Goal: Task Accomplishment & Management: Manage account settings

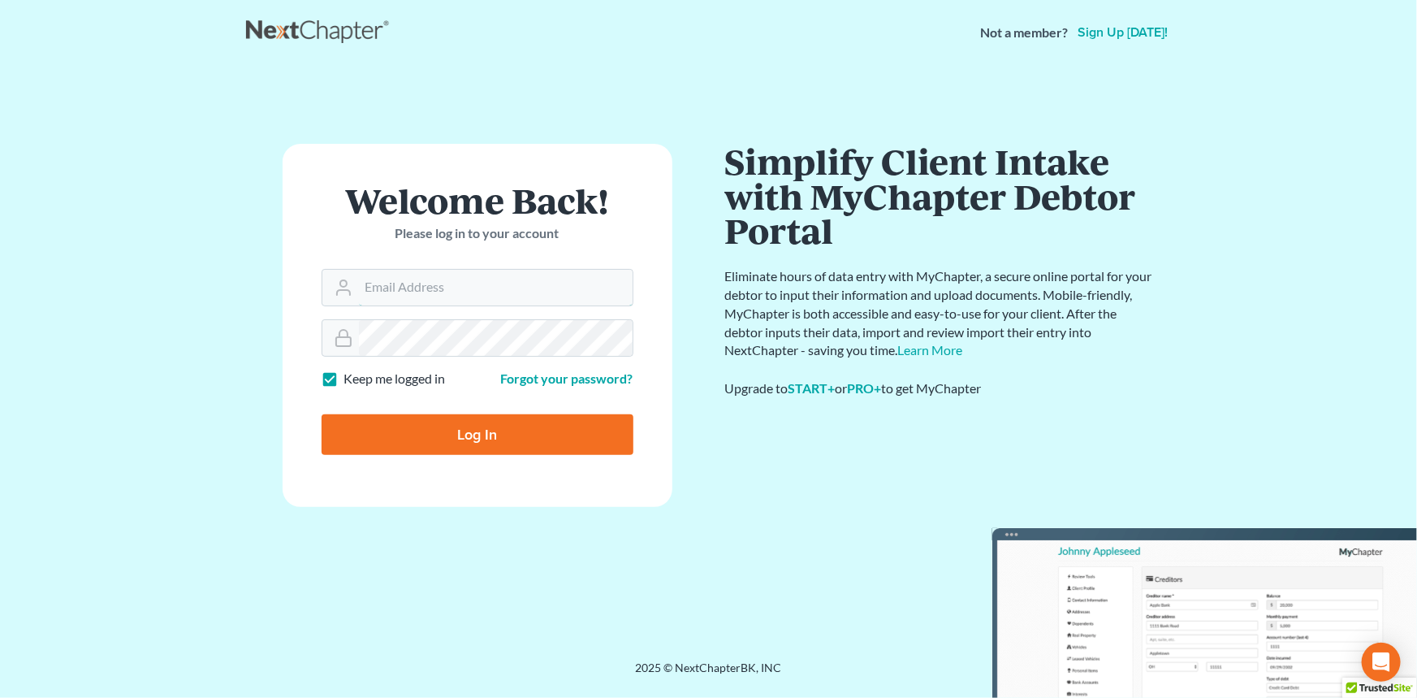
type input "[EMAIL_ADDRESS][DOMAIN_NAME]"
click at [416, 433] on input "Log In" at bounding box center [478, 434] width 312 height 41
type input "Thinking..."
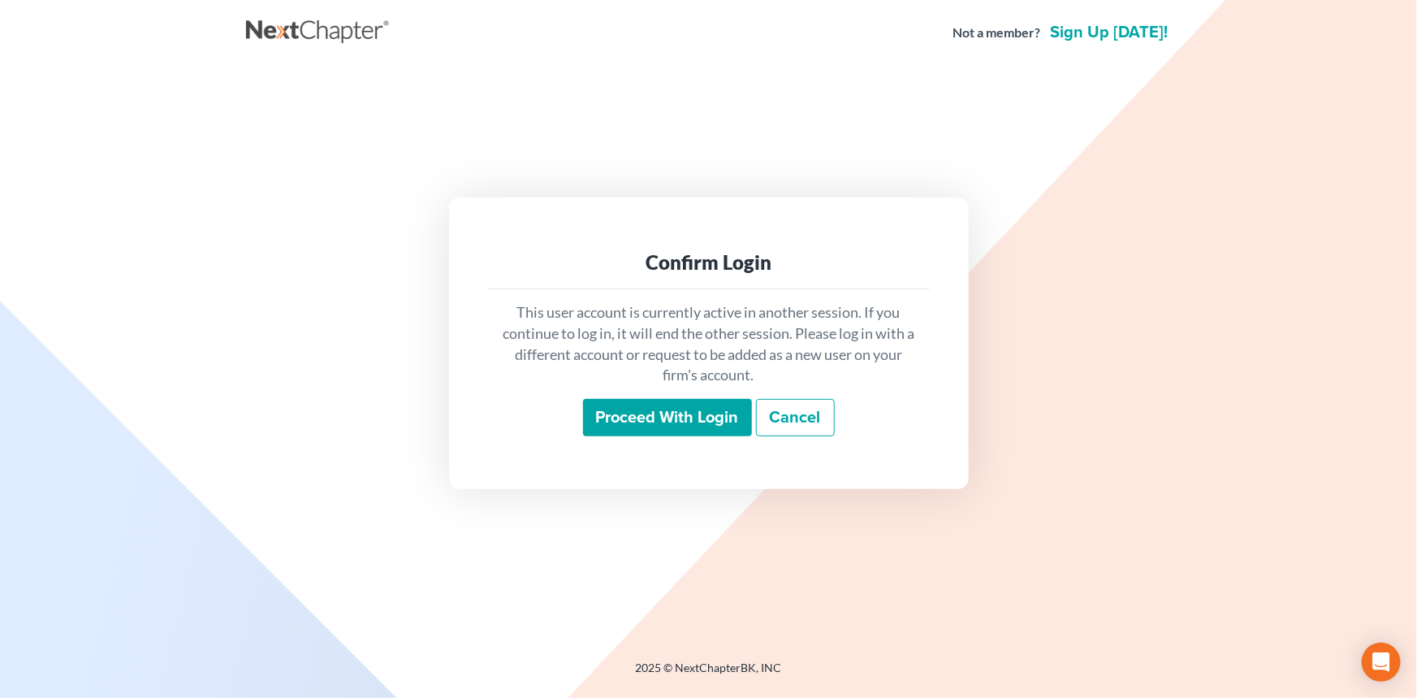
click at [730, 390] on div "This user account is currently active in another session. If you continue to lo…" at bounding box center [709, 369] width 442 height 160
click at [714, 420] on input "Proceed with login" at bounding box center [667, 417] width 169 height 37
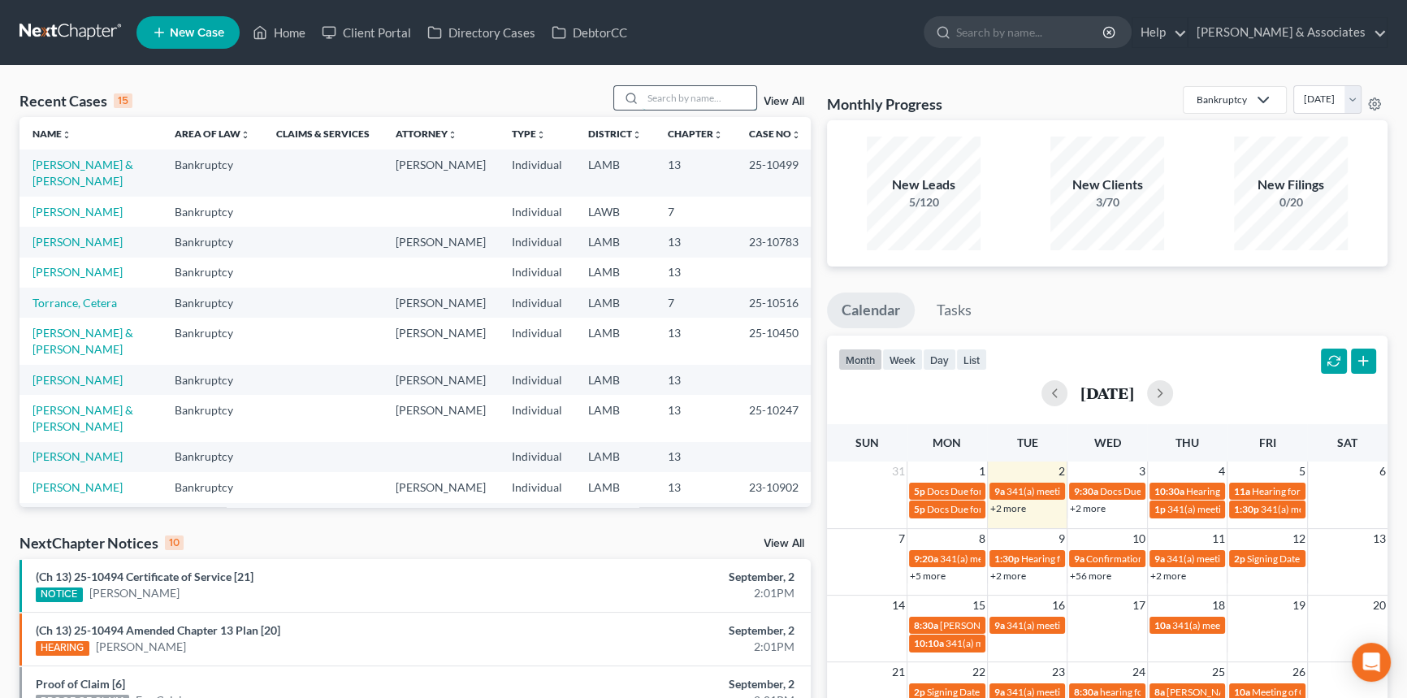
click at [694, 95] on input "search" at bounding box center [699, 98] width 114 height 24
click at [96, 387] on link "[PERSON_NAME]" at bounding box center [77, 380] width 90 height 14
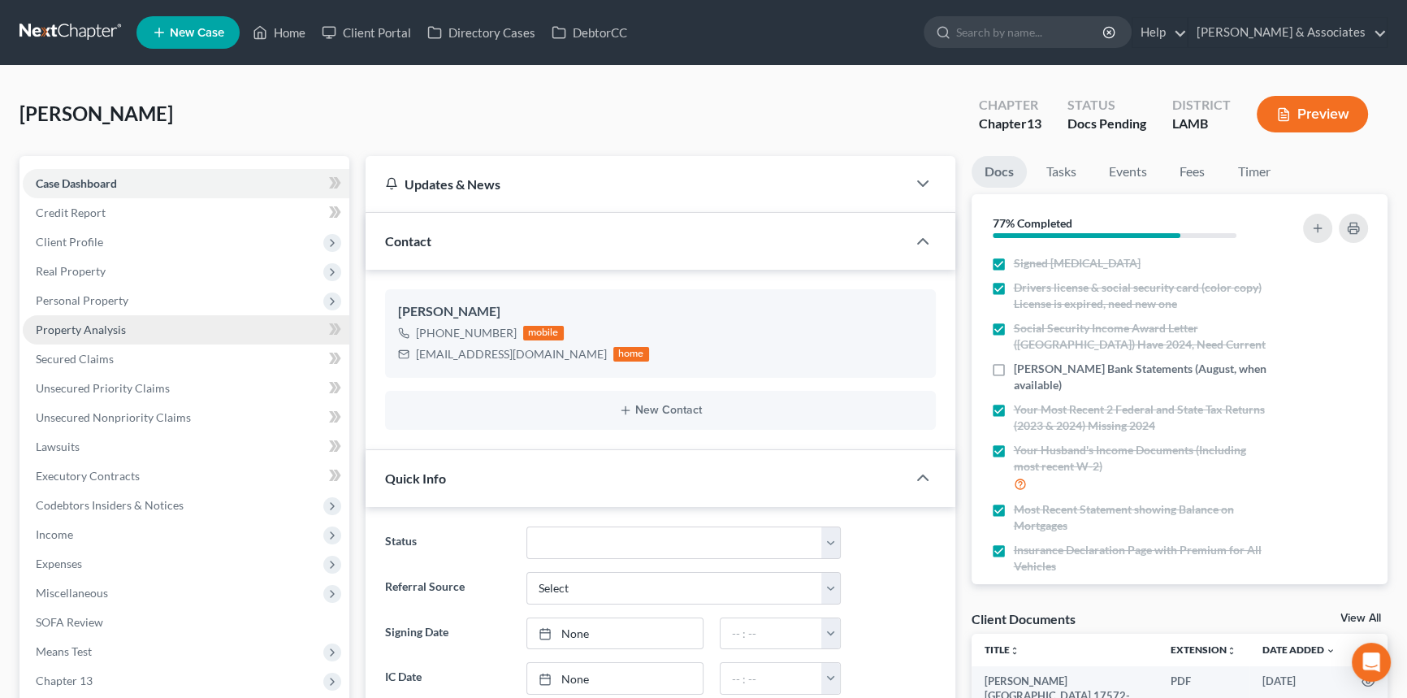
click at [143, 337] on link "Property Analysis" at bounding box center [186, 329] width 326 height 29
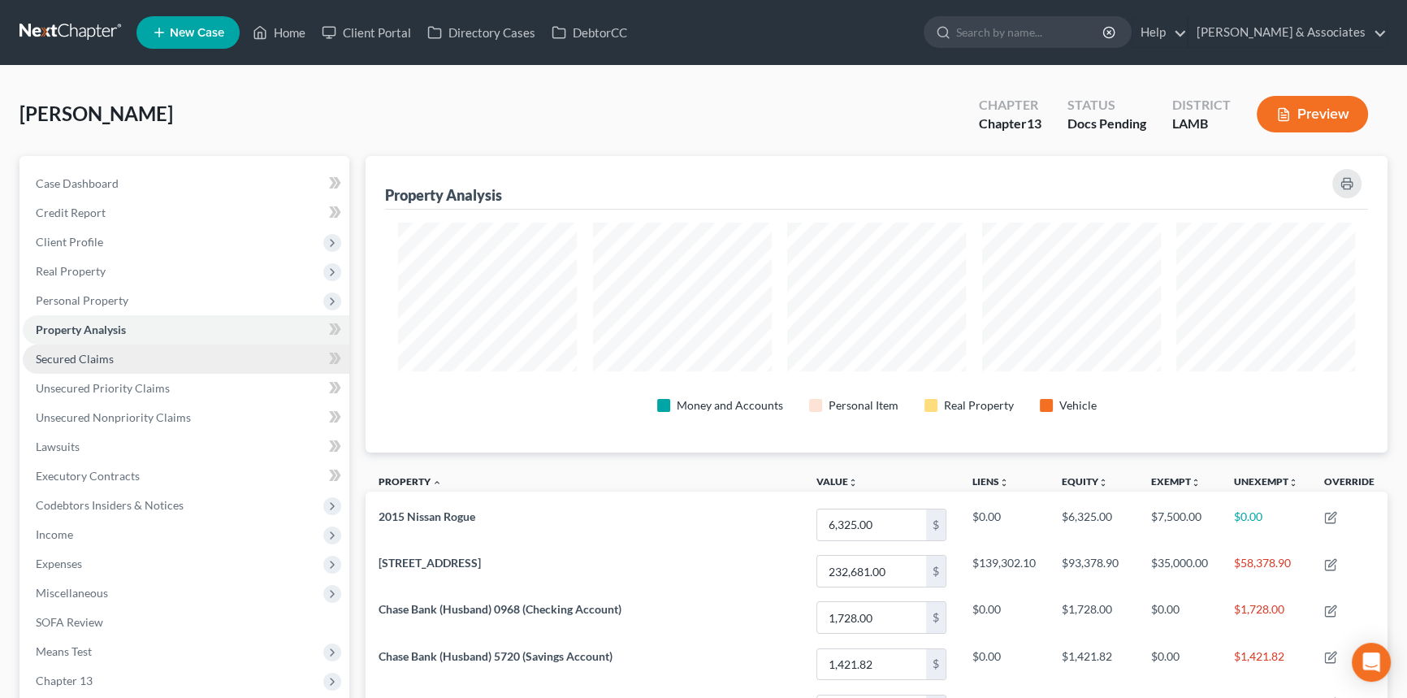
click at [153, 348] on link "Secured Claims" at bounding box center [186, 358] width 326 height 29
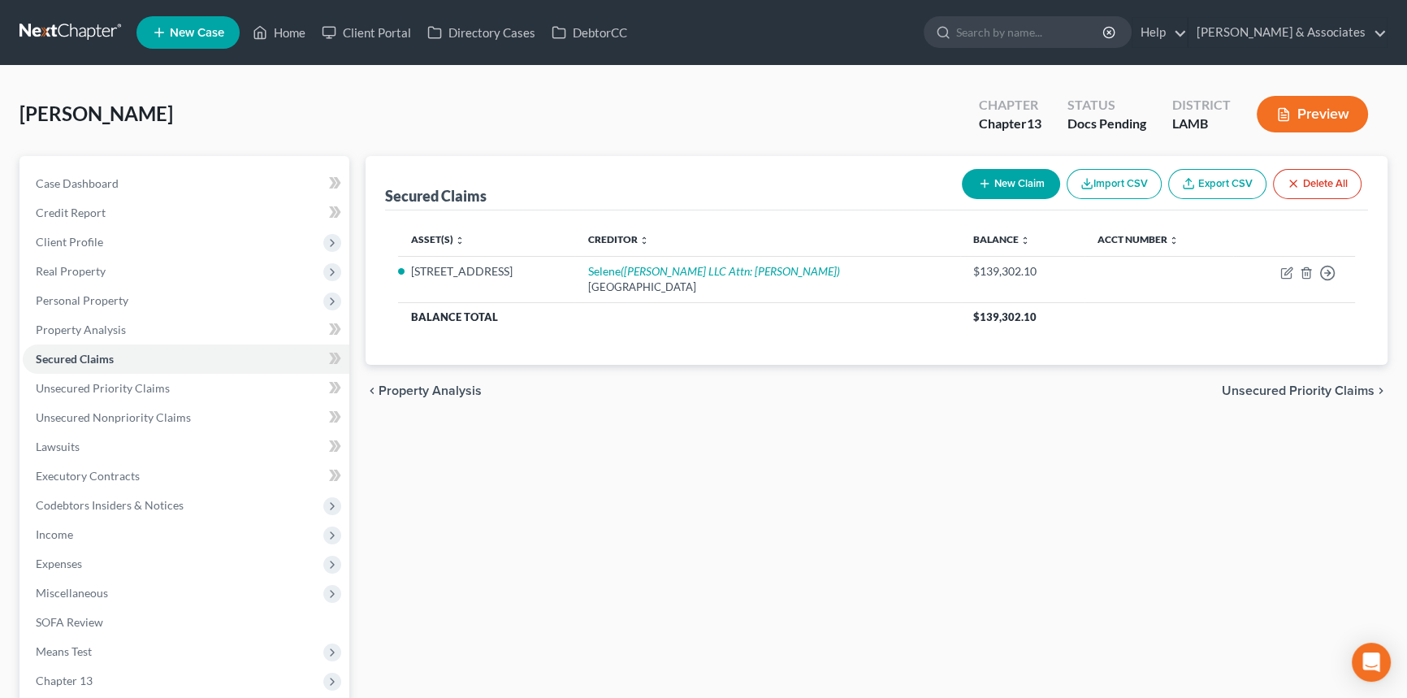
drag, startPoint x: 790, startPoint y: 538, endPoint x: 525, endPoint y: 548, distance: 265.8
click at [782, 541] on div "Secured Claims New Claim Import CSV Export CSV Delete All Asset(s) expand_more …" at bounding box center [876, 493] width 1038 height 675
click at [150, 481] on link "Executory Contracts" at bounding box center [186, 475] width 326 height 29
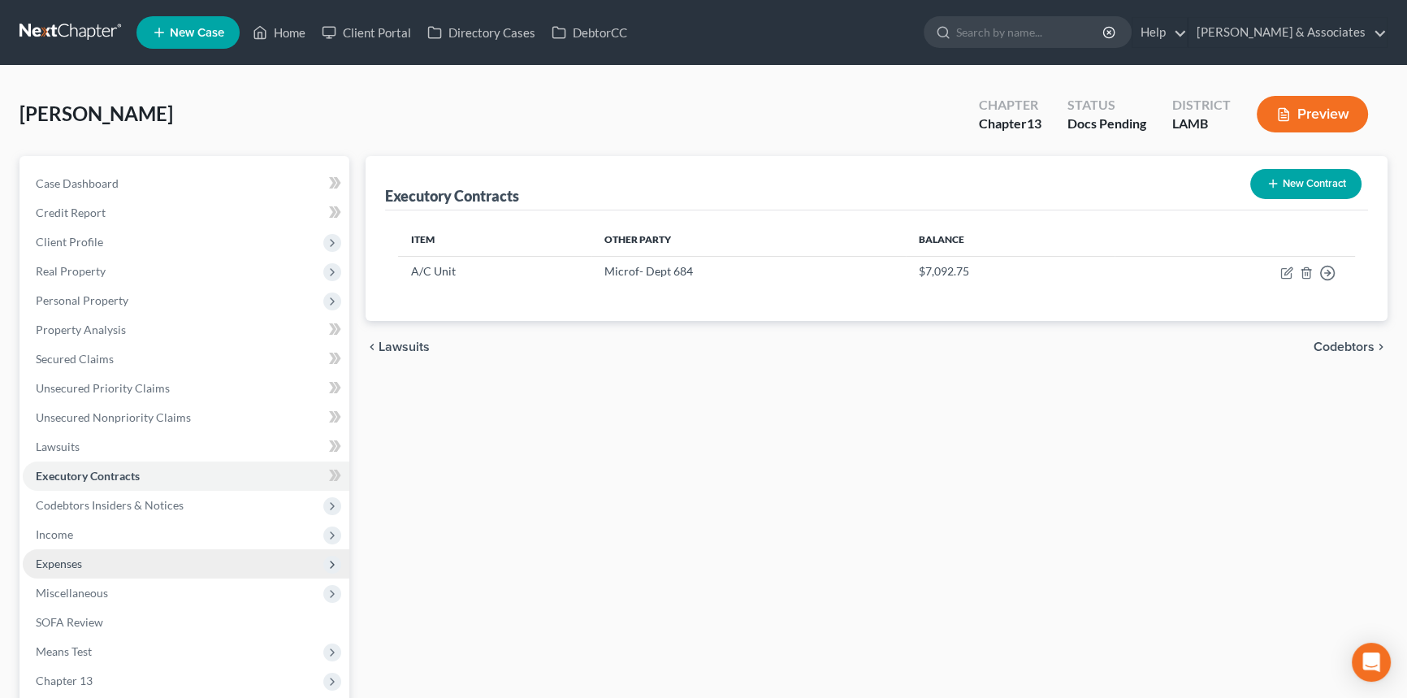
click at [138, 565] on span "Expenses" at bounding box center [186, 563] width 326 height 29
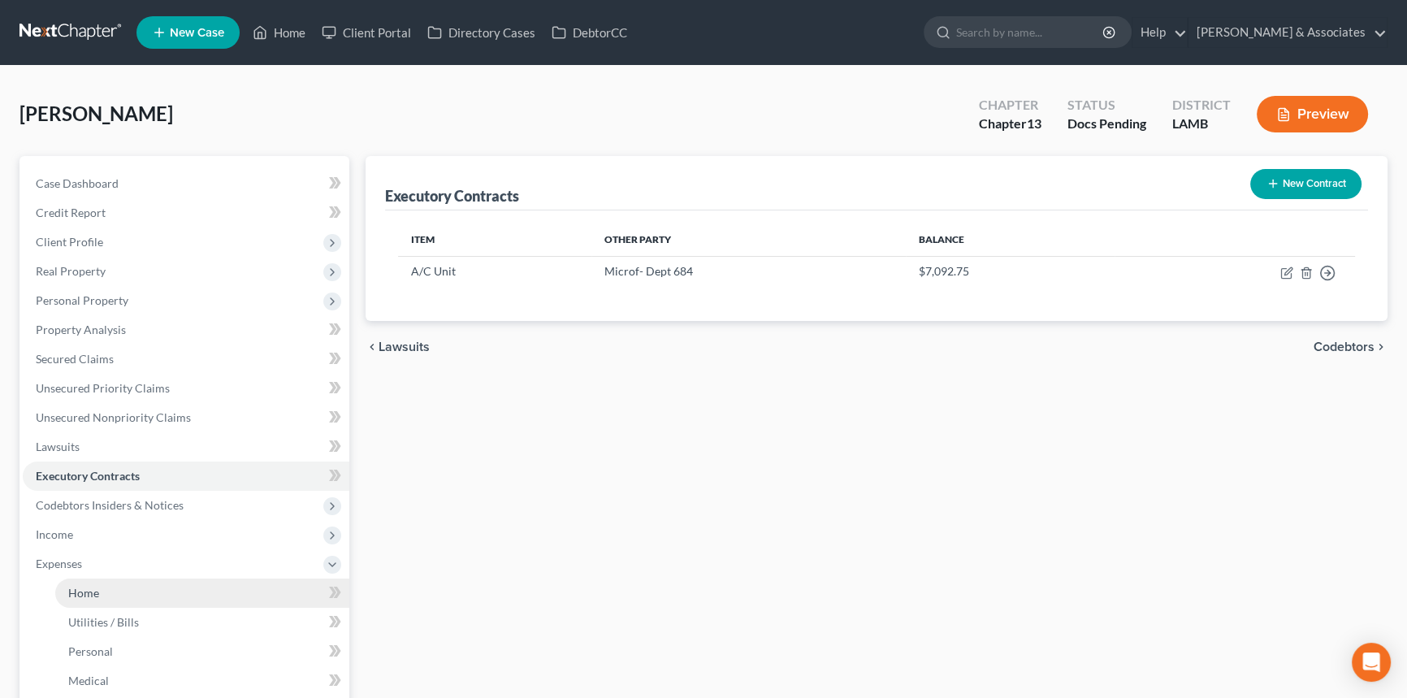
drag, startPoint x: 122, startPoint y: 582, endPoint x: 164, endPoint y: 590, distance: 43.0
click at [122, 582] on link "Home" at bounding box center [202, 592] width 294 height 29
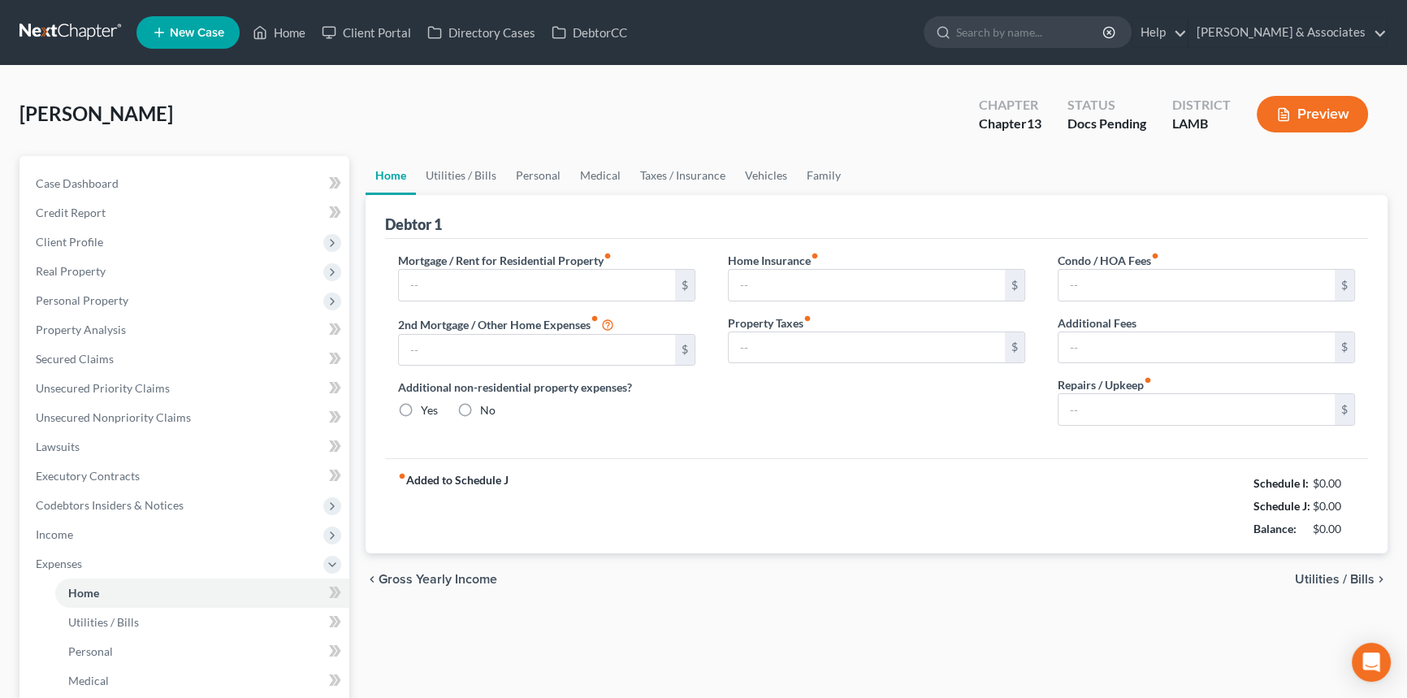
type input "1,268.78"
radio input "true"
type input "0.00"
type input "411.60"
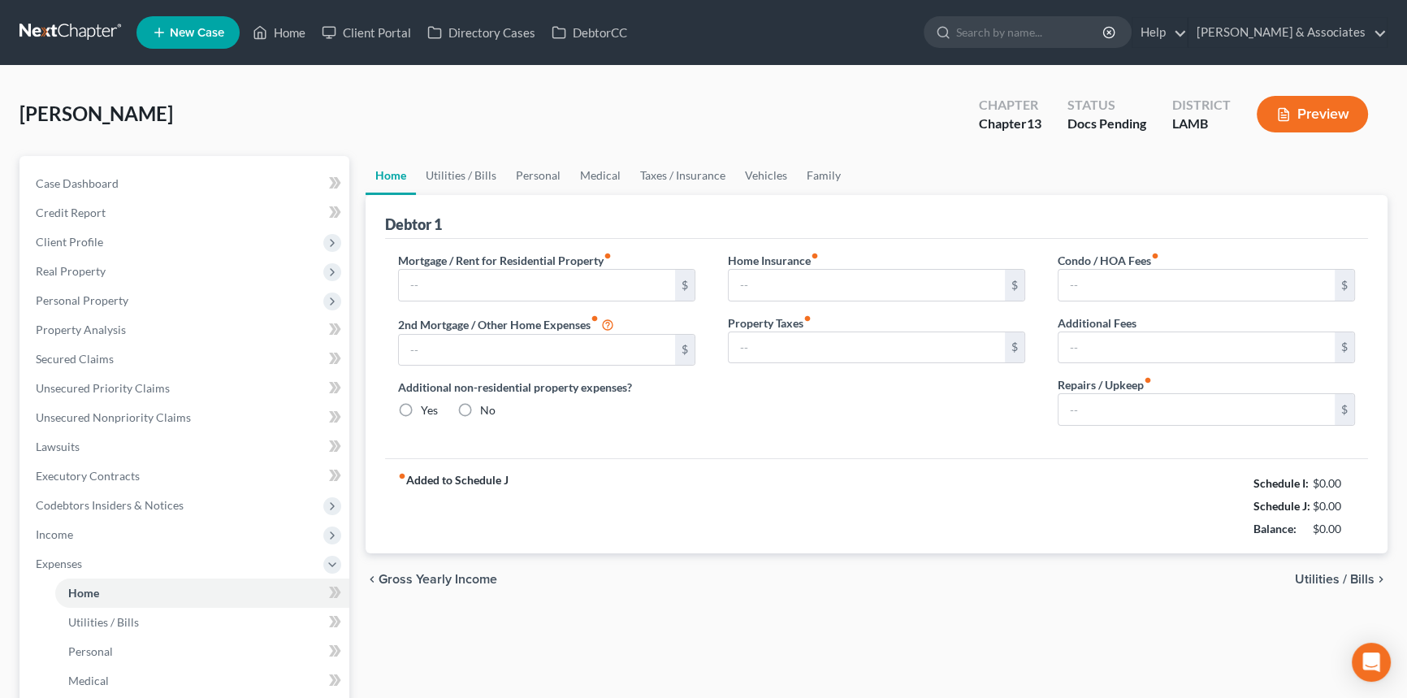
type input "0.00"
click at [878, 567] on div "chevron_left Gross Yearly Income Utilities / Bills chevron_right" at bounding box center [876, 579] width 1022 height 52
click at [485, 352] on input "1,268.78" at bounding box center [537, 350] width 276 height 31
click at [1226, 277] on input "411.60" at bounding box center [1196, 285] width 276 height 31
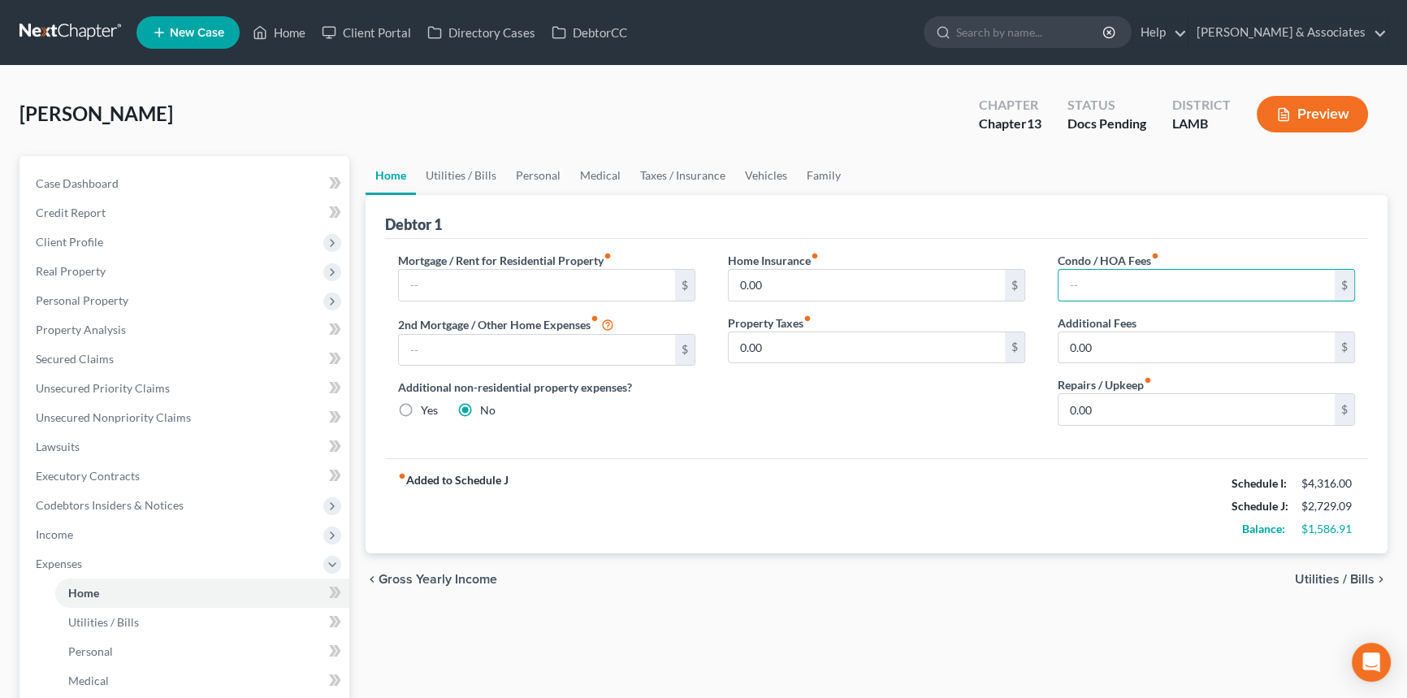
drag, startPoint x: 1139, startPoint y: 478, endPoint x: 1137, endPoint y: 467, distance: 10.7
click at [1139, 474] on div "fiber_manual_record Added to Schedule J Schedule I: $4,316.00 Schedule J: $2,72…" at bounding box center [876, 505] width 983 height 95
click at [488, 175] on link "Utilities / Bills" at bounding box center [461, 175] width 90 height 39
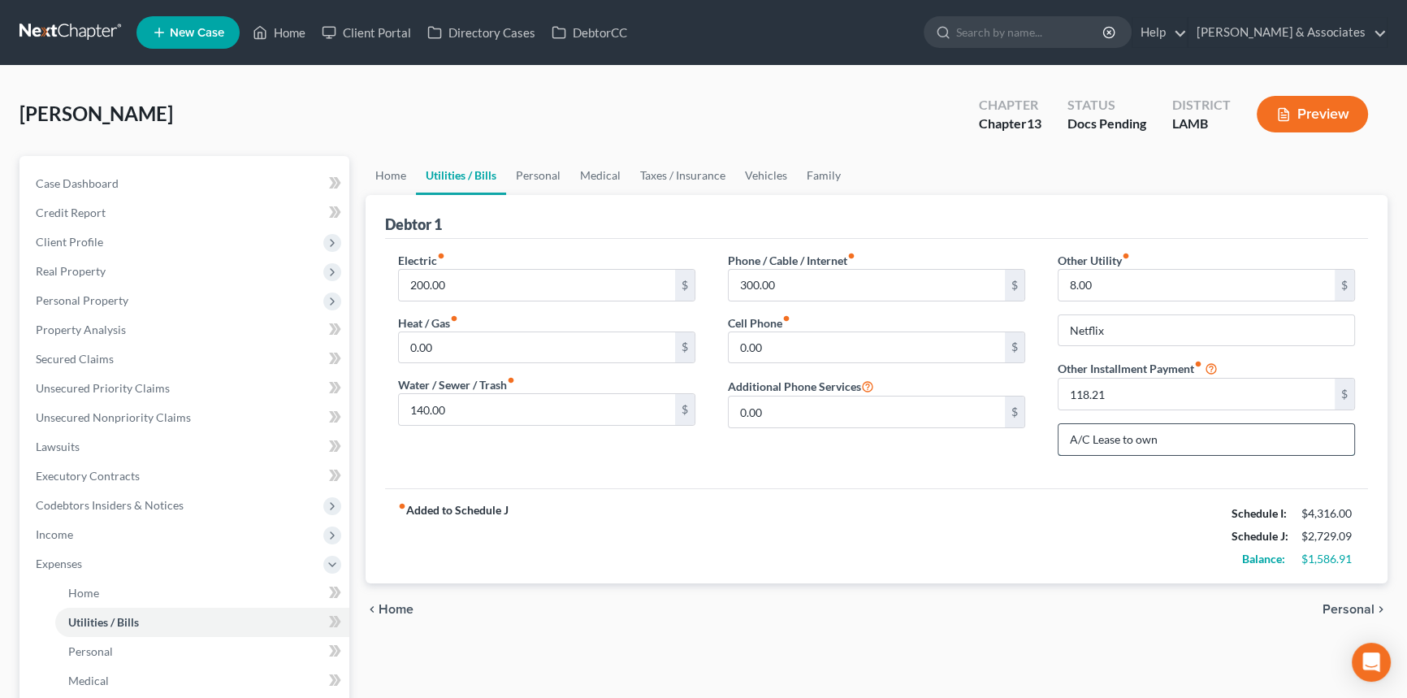
click at [1243, 442] on input "A/C Lease to own" at bounding box center [1206, 439] width 296 height 31
click at [1247, 439] on input "A/C Lease to own" at bounding box center [1206, 439] width 296 height 31
type input "A"
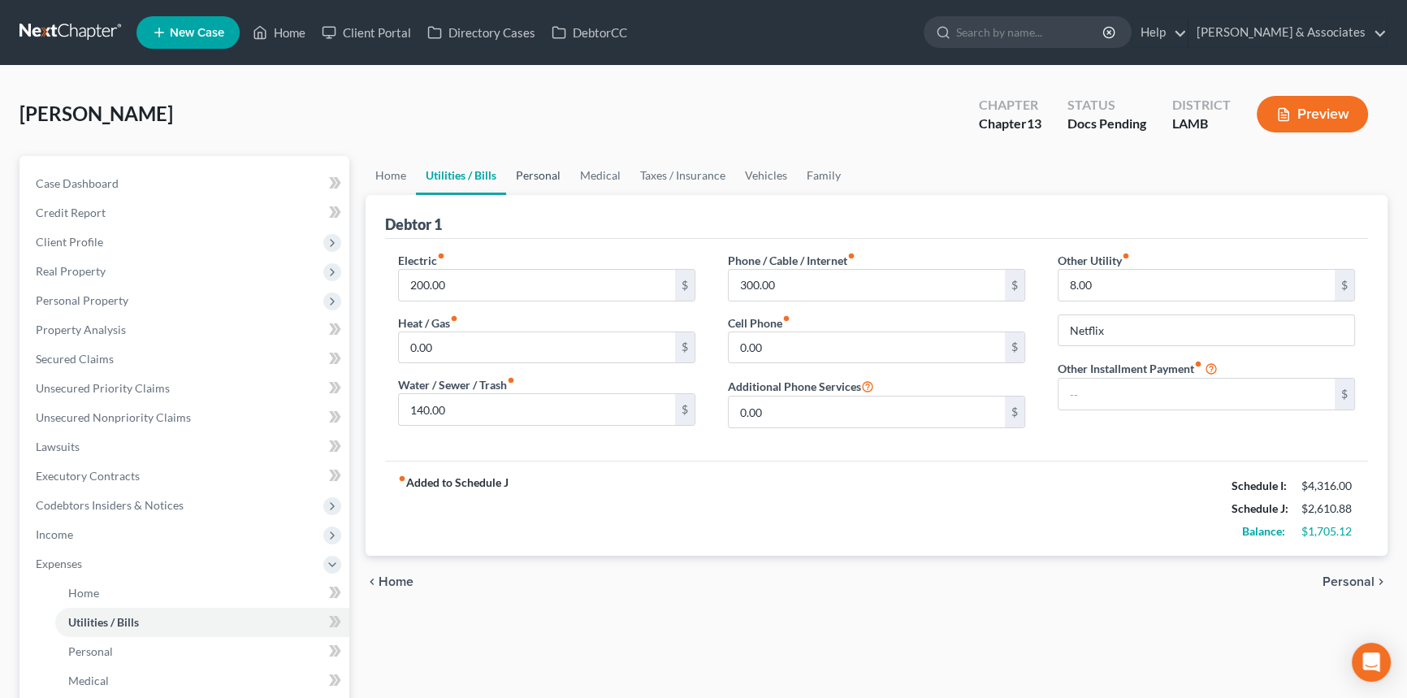
click at [520, 159] on link "Personal" at bounding box center [538, 175] width 64 height 39
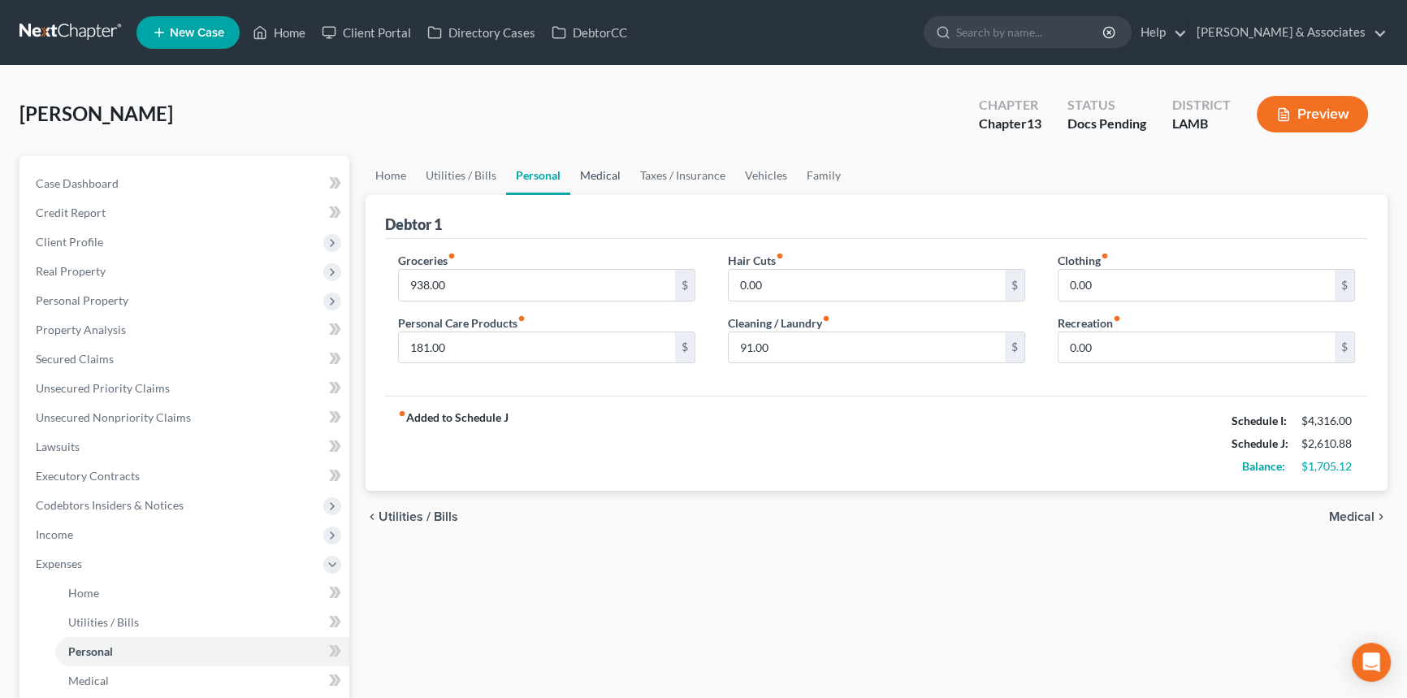
click at [601, 186] on link "Medical" at bounding box center [600, 175] width 60 height 39
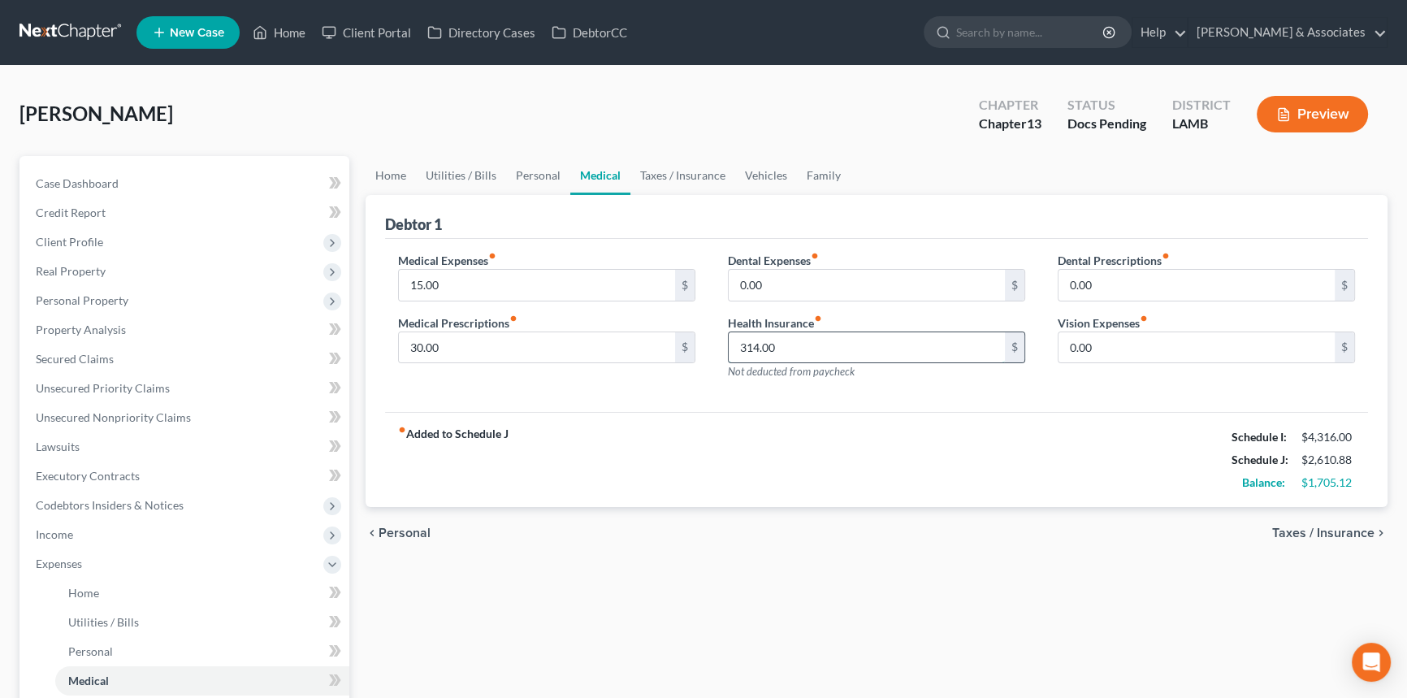
click at [845, 348] on input "314.00" at bounding box center [867, 347] width 276 height 31
click at [867, 543] on div "chevron_left Personal Taxes / Insurance chevron_right" at bounding box center [876, 533] width 1022 height 52
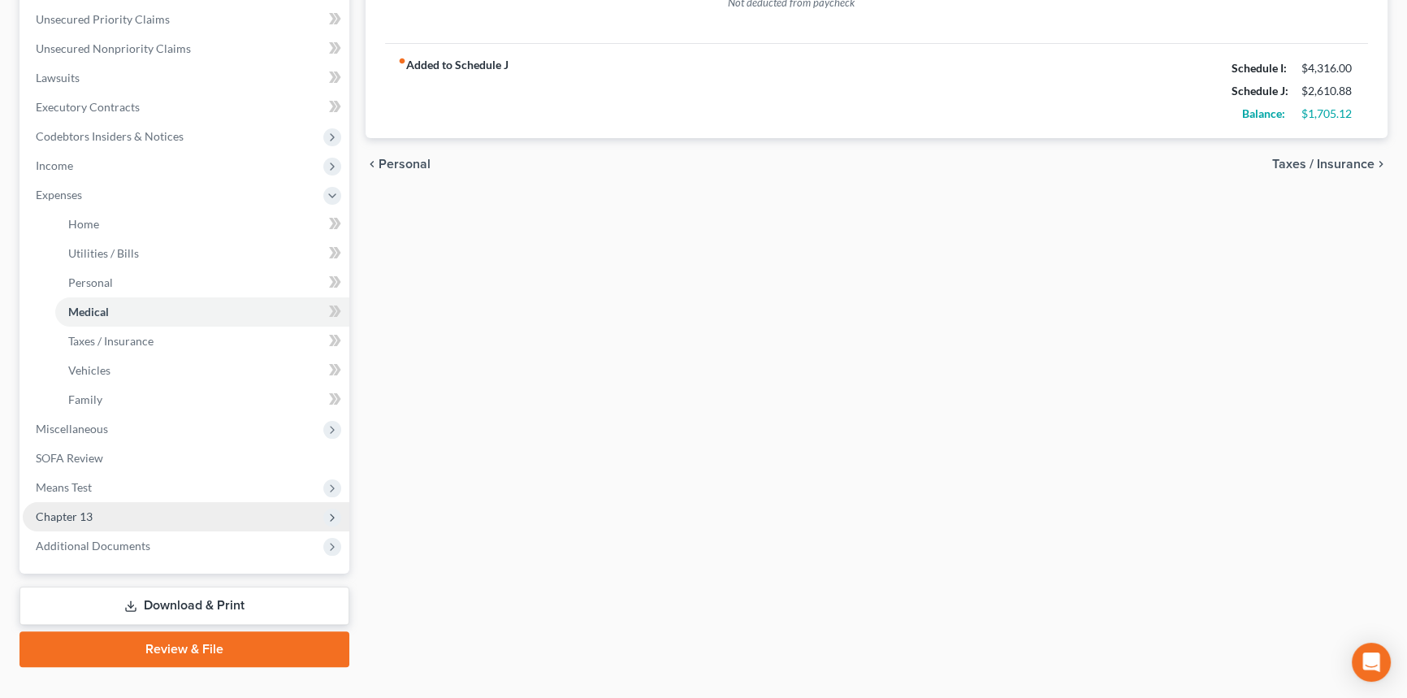
click at [110, 513] on span "Chapter 13" at bounding box center [186, 516] width 326 height 29
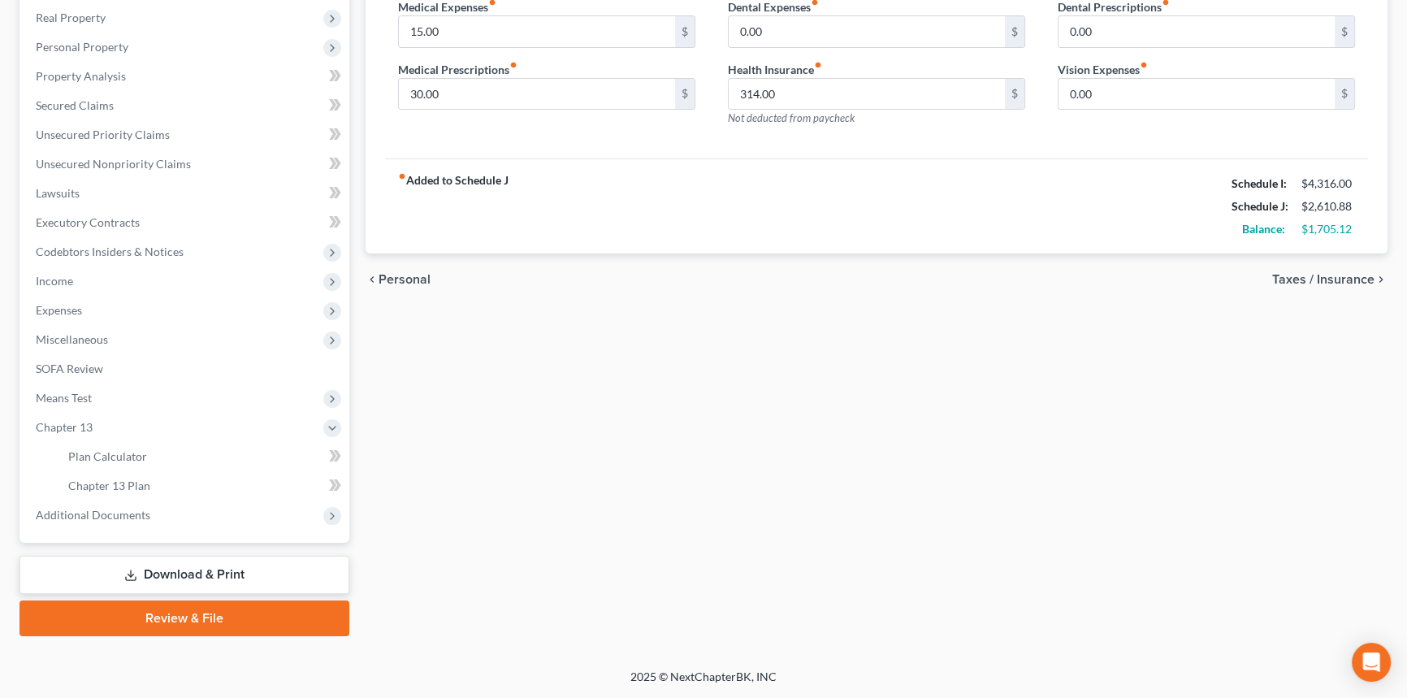
scroll to position [252, 0]
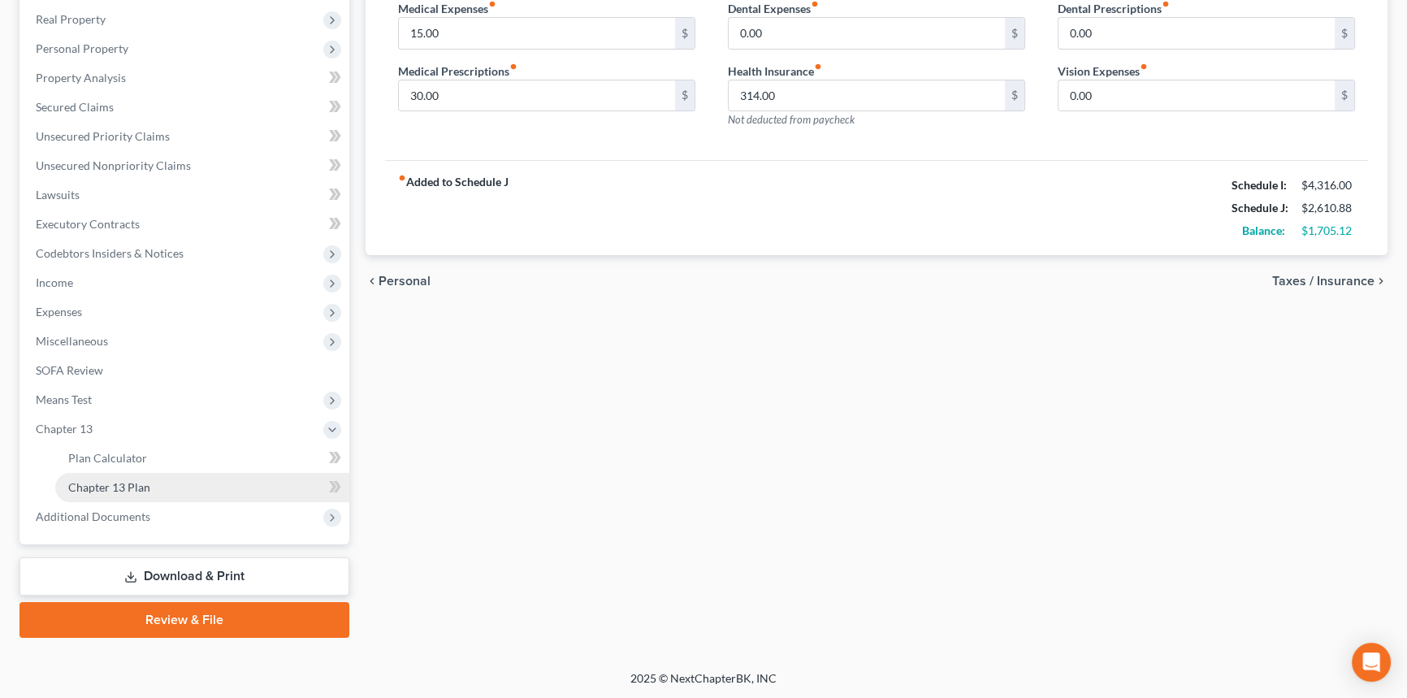
click at [142, 491] on span "Chapter 13 Plan" at bounding box center [109, 487] width 82 height 14
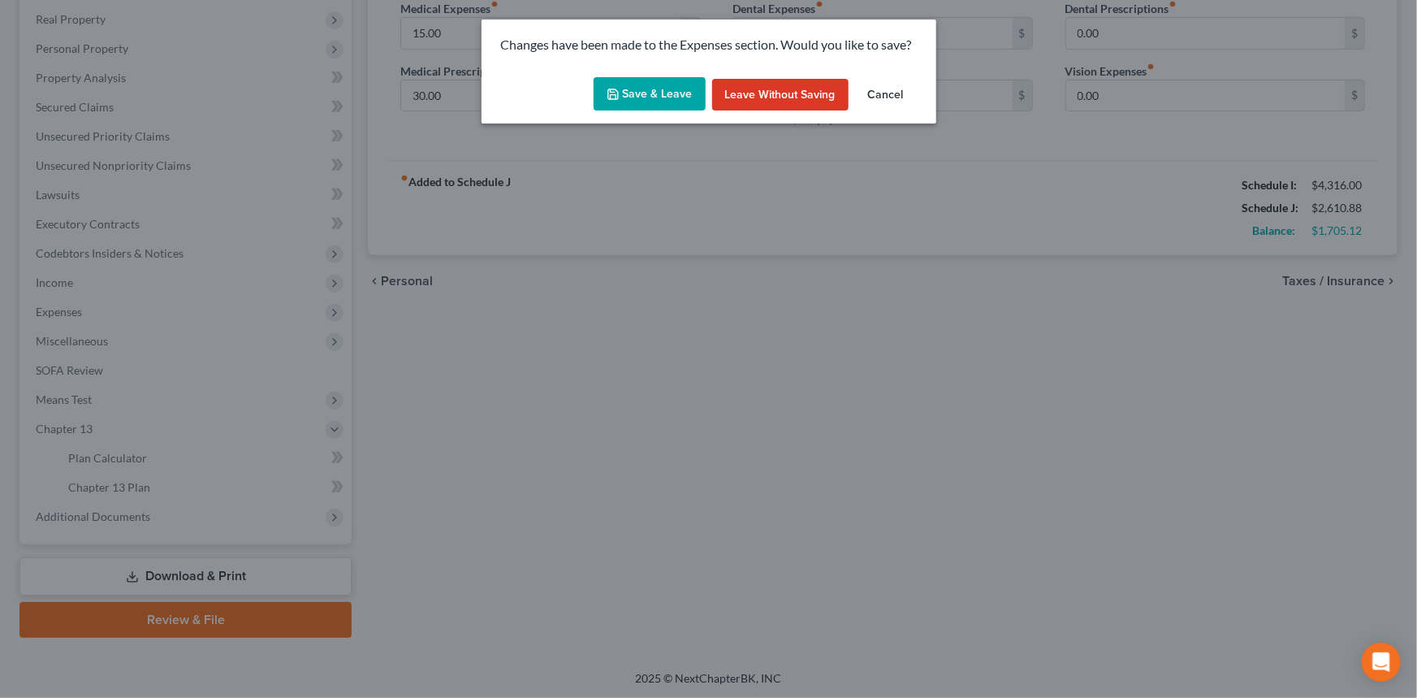
click at [625, 91] on button "Save & Leave" at bounding box center [650, 94] width 112 height 34
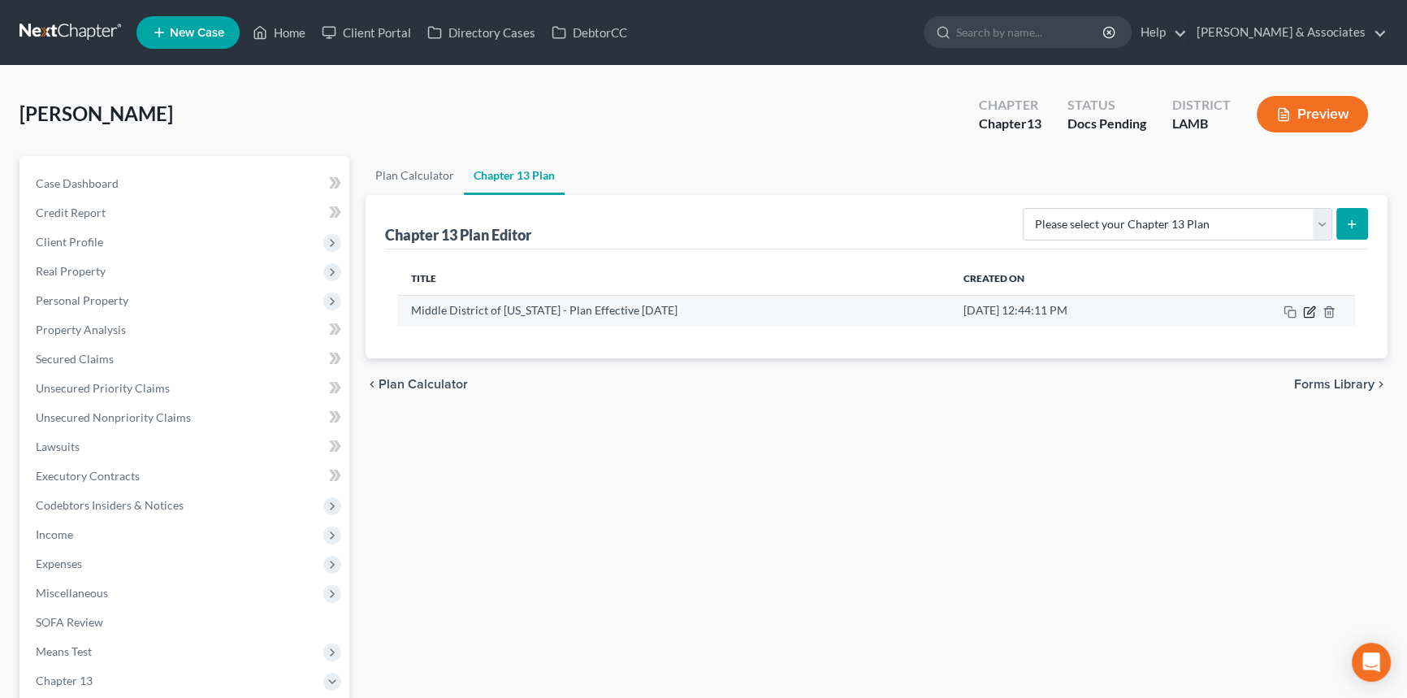
click at [1308, 313] on icon "button" at bounding box center [1309, 311] width 13 height 13
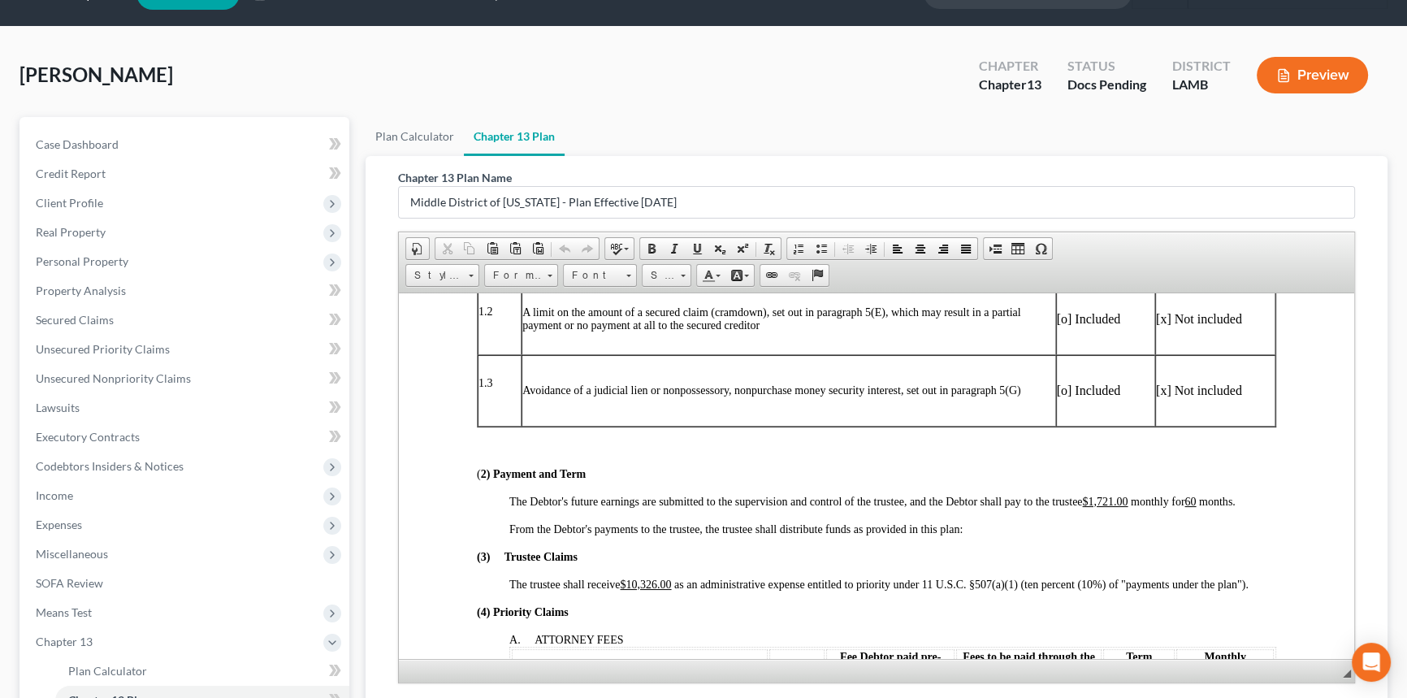
scroll to position [73, 0]
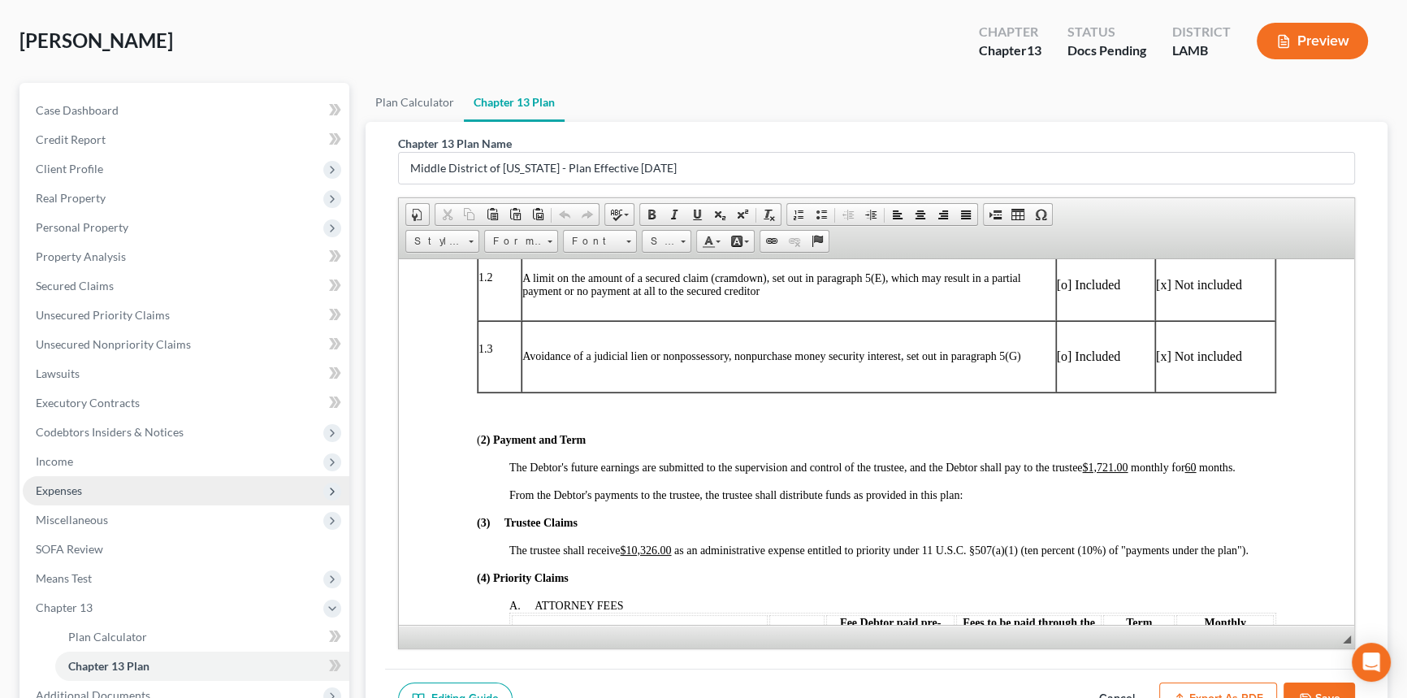
drag, startPoint x: 73, startPoint y: 490, endPoint x: 78, endPoint y: 502, distance: 13.1
click at [73, 491] on span "Expenses" at bounding box center [59, 490] width 46 height 14
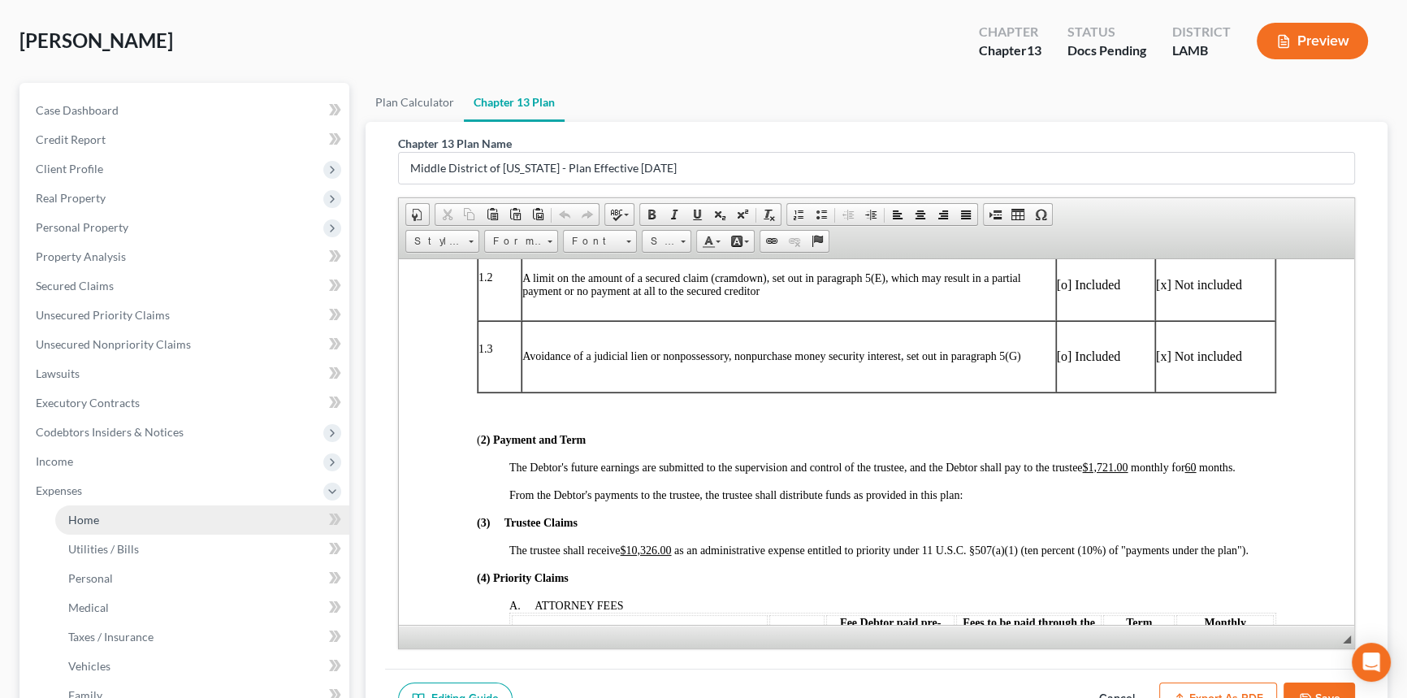
click at [80, 507] on link "Home" at bounding box center [202, 519] width 294 height 29
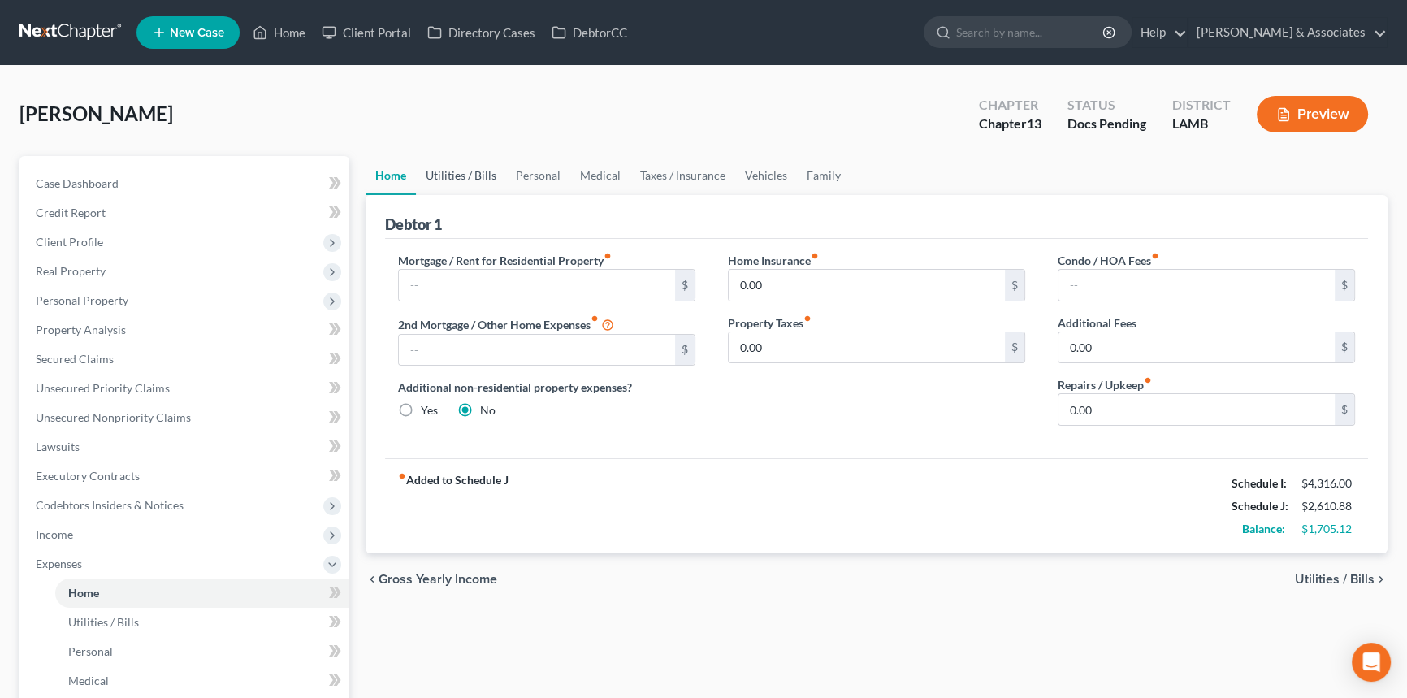
click at [487, 171] on link "Utilities / Bills" at bounding box center [461, 175] width 90 height 39
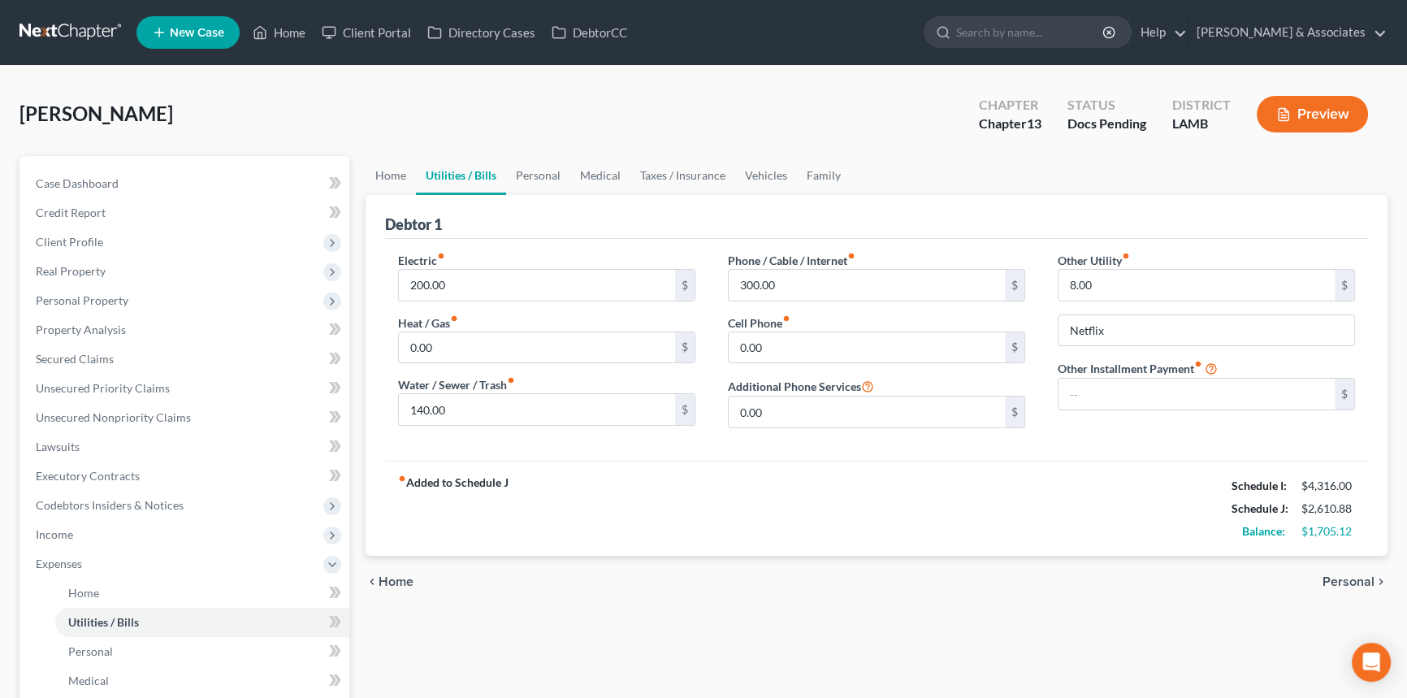
click at [837, 260] on label "Phone / Cable / Internet fiber_manual_record" at bounding box center [792, 260] width 128 height 17
click at [833, 277] on input "300.00" at bounding box center [867, 285] width 276 height 31
type input "180"
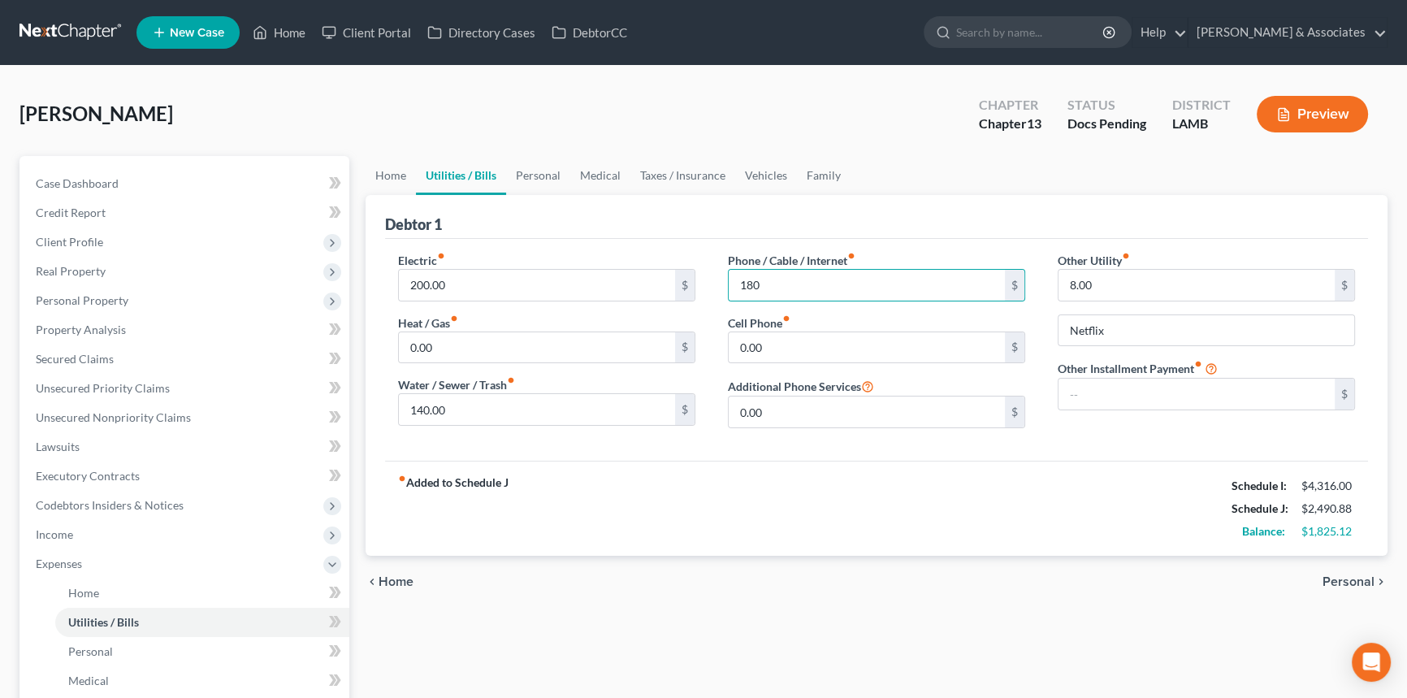
click at [871, 558] on div "chevron_left Home Personal chevron_right" at bounding box center [876, 582] width 1022 height 52
click at [538, 166] on link "Personal" at bounding box center [538, 175] width 64 height 39
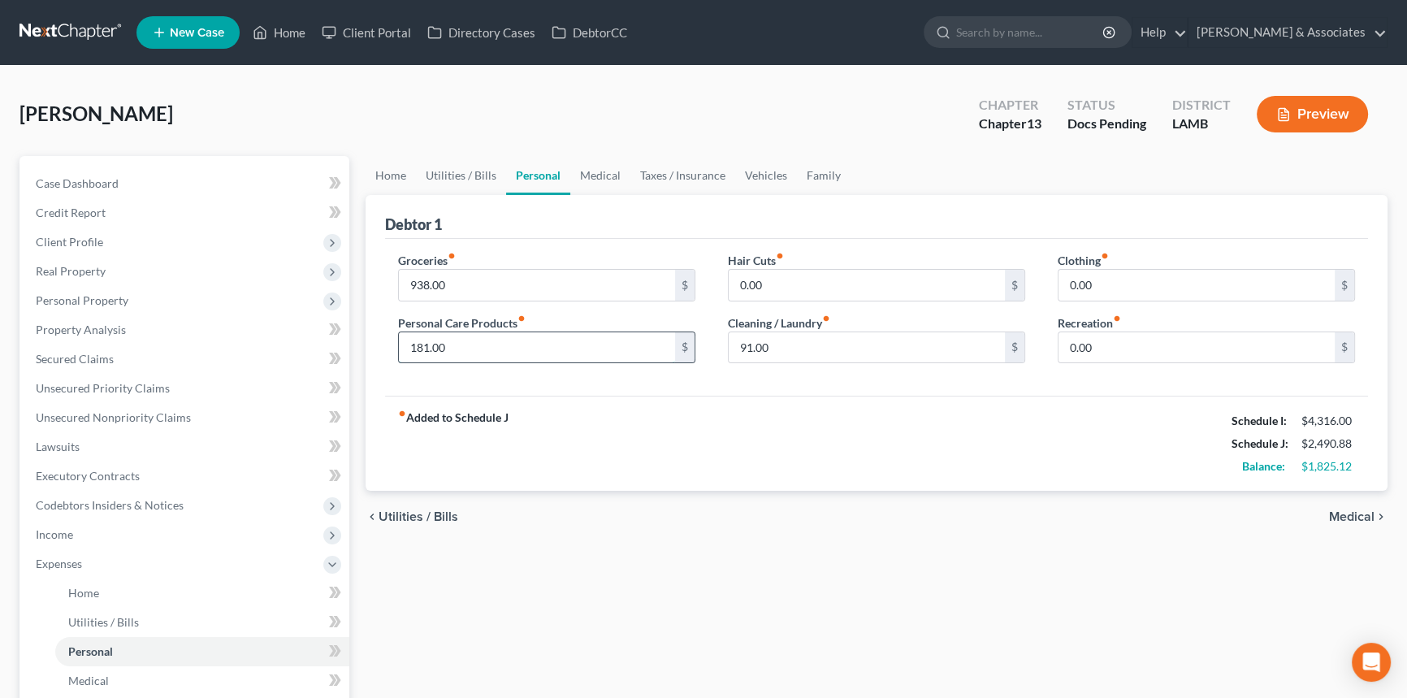
click at [417, 346] on input "181.00" at bounding box center [537, 347] width 276 height 31
click at [420, 345] on input "181.00" at bounding box center [537, 347] width 276 height 31
type input "51.00"
click at [413, 282] on input "938.00" at bounding box center [537, 285] width 276 height 31
drag, startPoint x: 426, startPoint y: 283, endPoint x: 407, endPoint y: 284, distance: 19.5
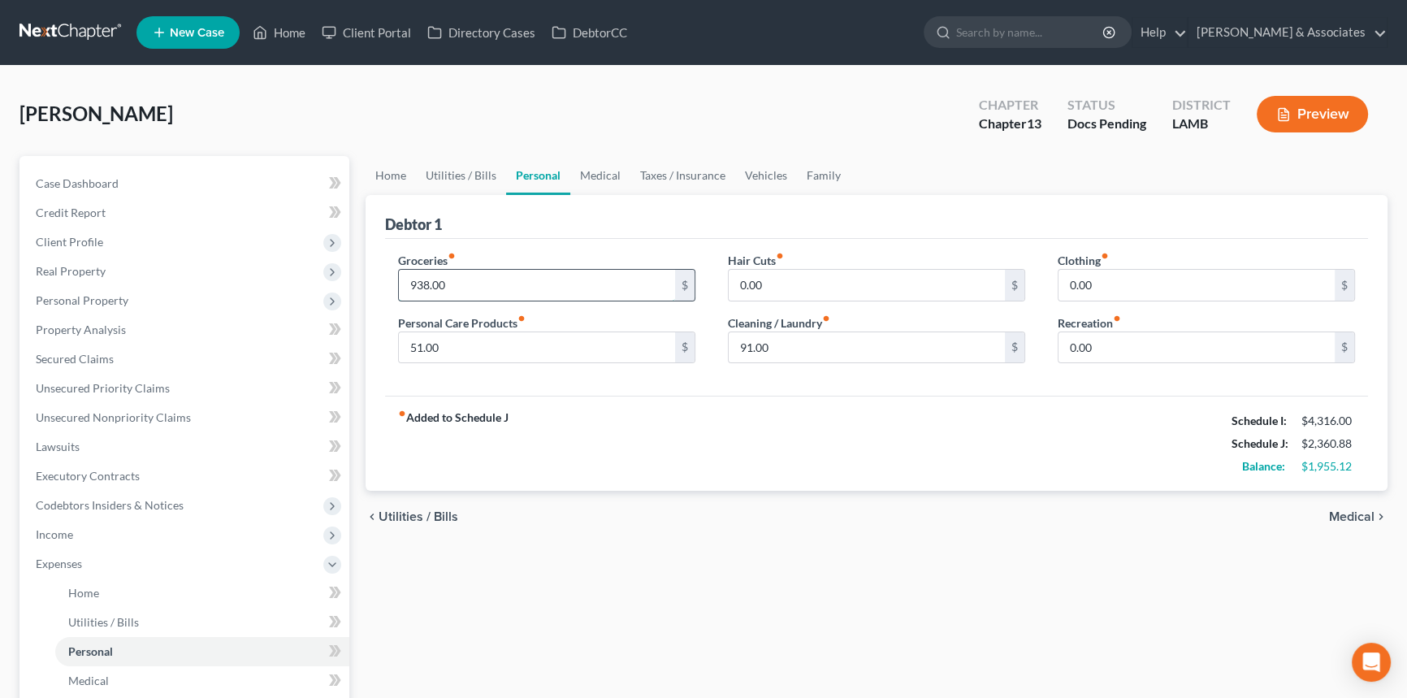
click at [407, 284] on input "938.00" at bounding box center [537, 285] width 276 height 31
type input "800.00"
click at [495, 624] on div "Home Utilities / Bills Personal Medical Taxes / Insurance Vehicles Family Debto…" at bounding box center [876, 596] width 1038 height 880
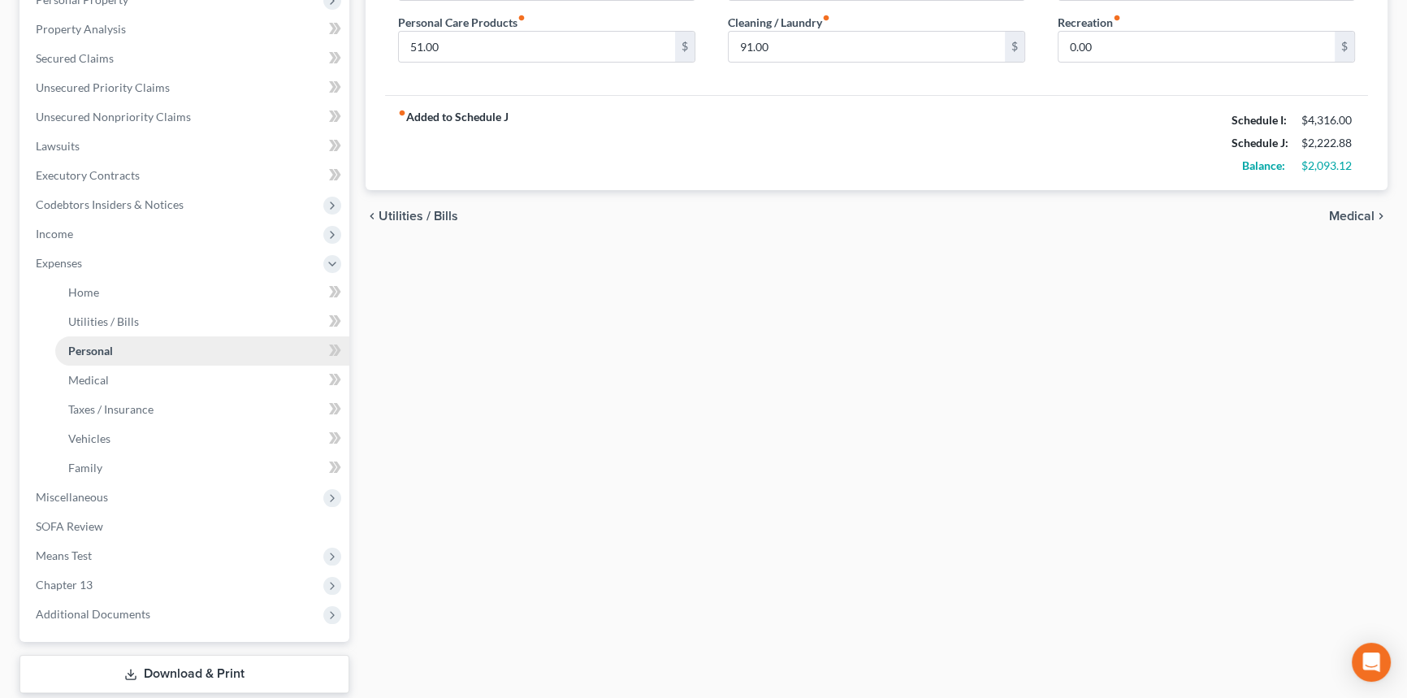
scroll to position [176, 0]
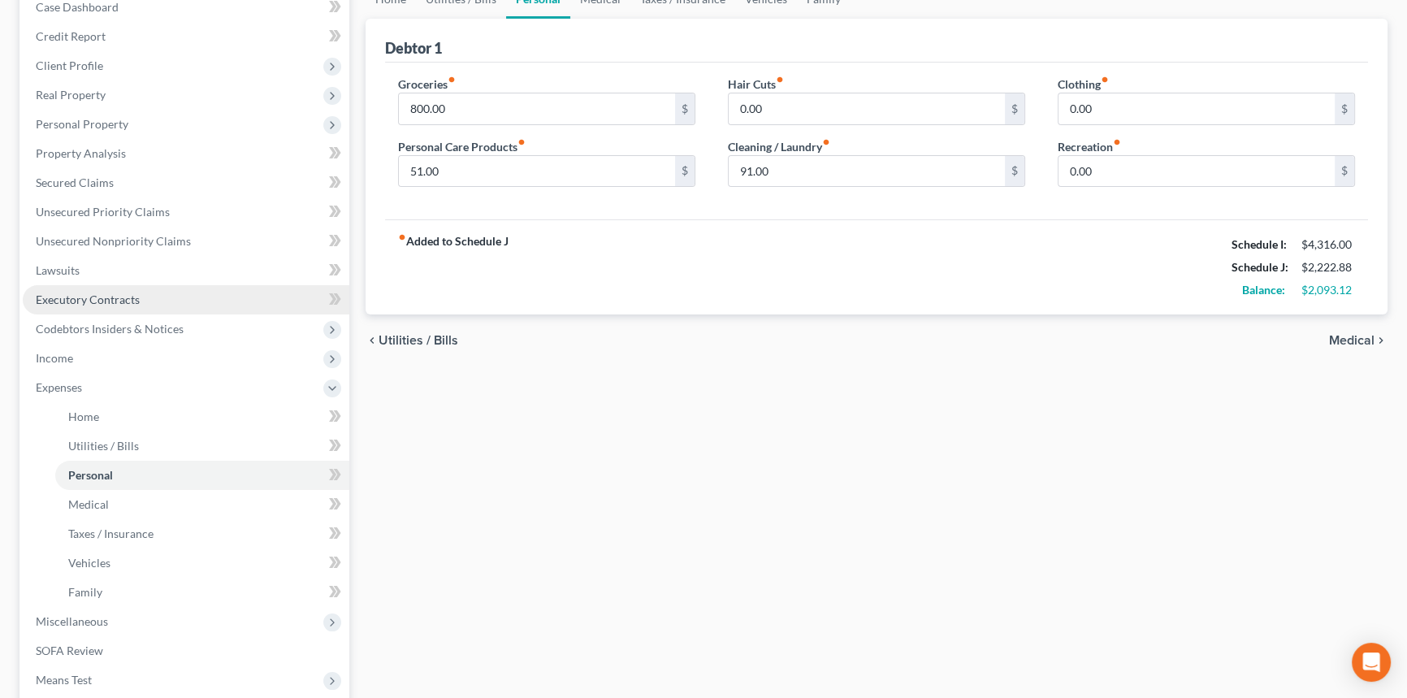
click at [142, 291] on link "Executory Contracts" at bounding box center [186, 299] width 326 height 29
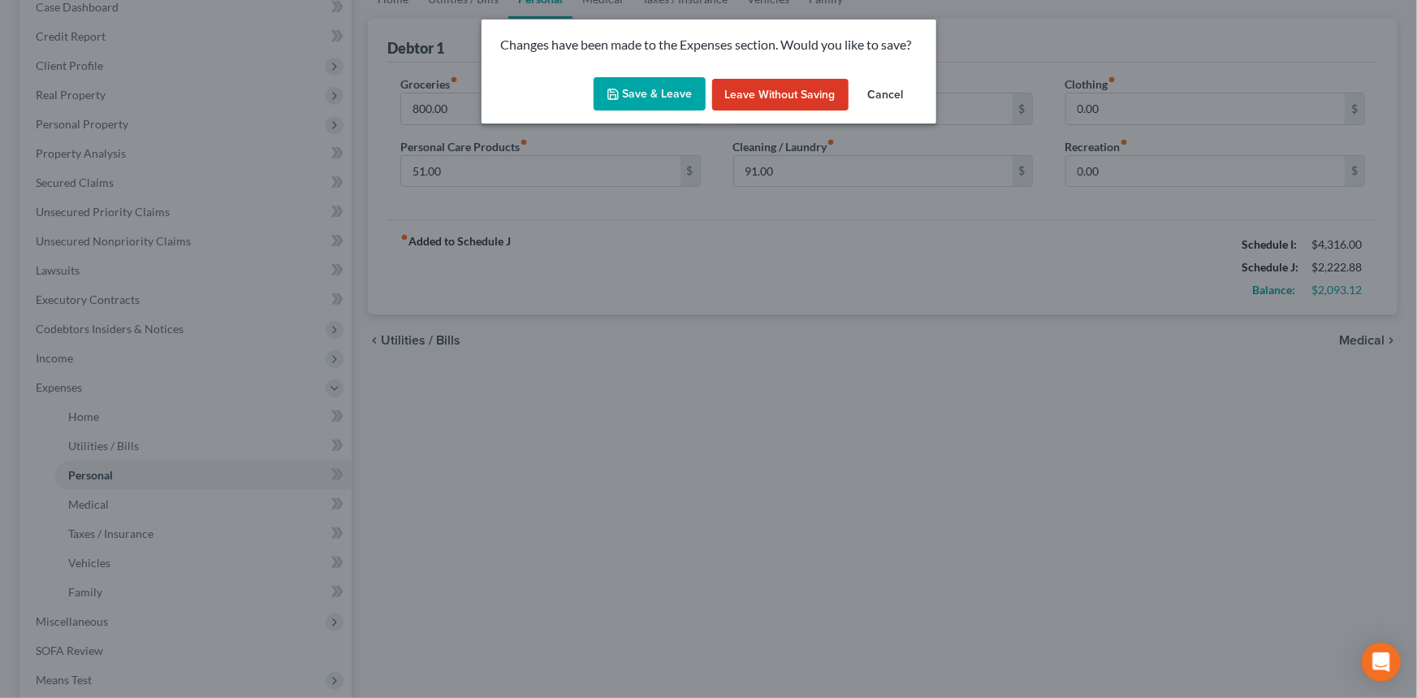
click at [651, 92] on button "Save & Leave" at bounding box center [650, 94] width 112 height 34
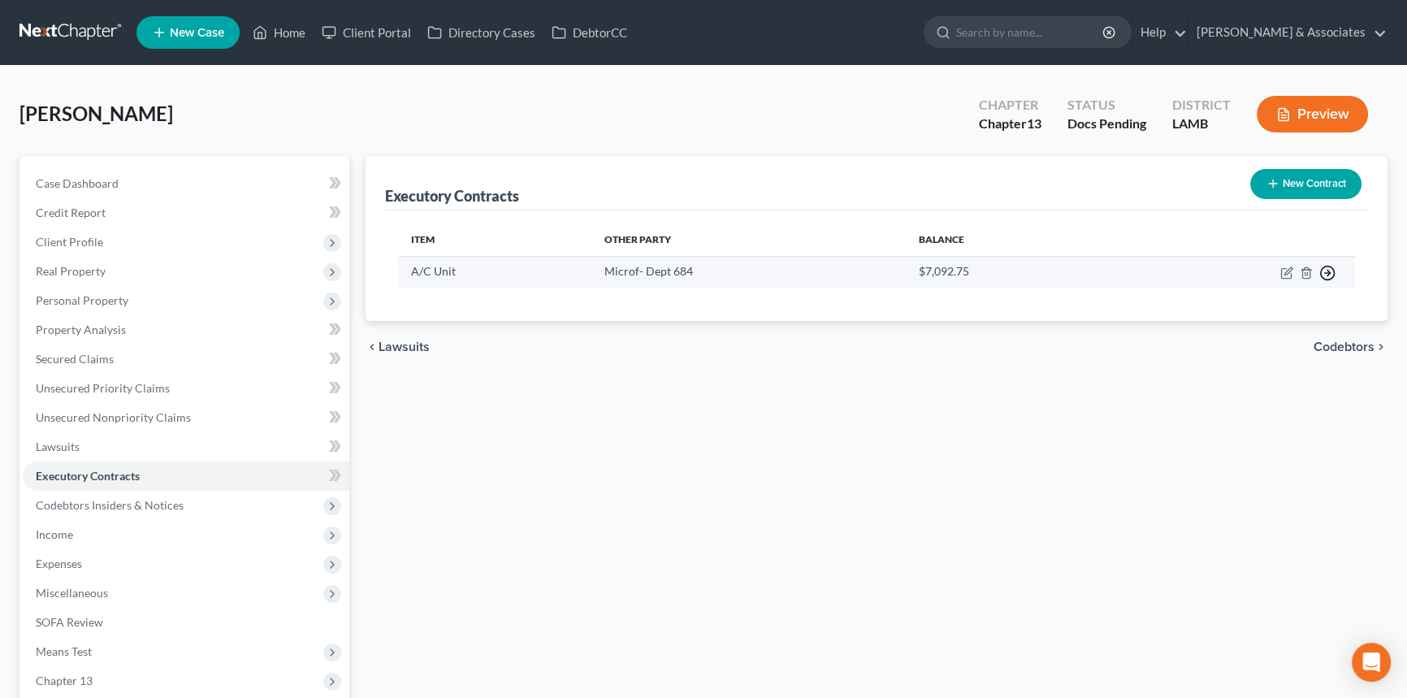
click at [1325, 270] on icon "button" at bounding box center [1327, 273] width 16 height 16
click at [1249, 335] on link "Move to F" at bounding box center [1253, 340] width 136 height 28
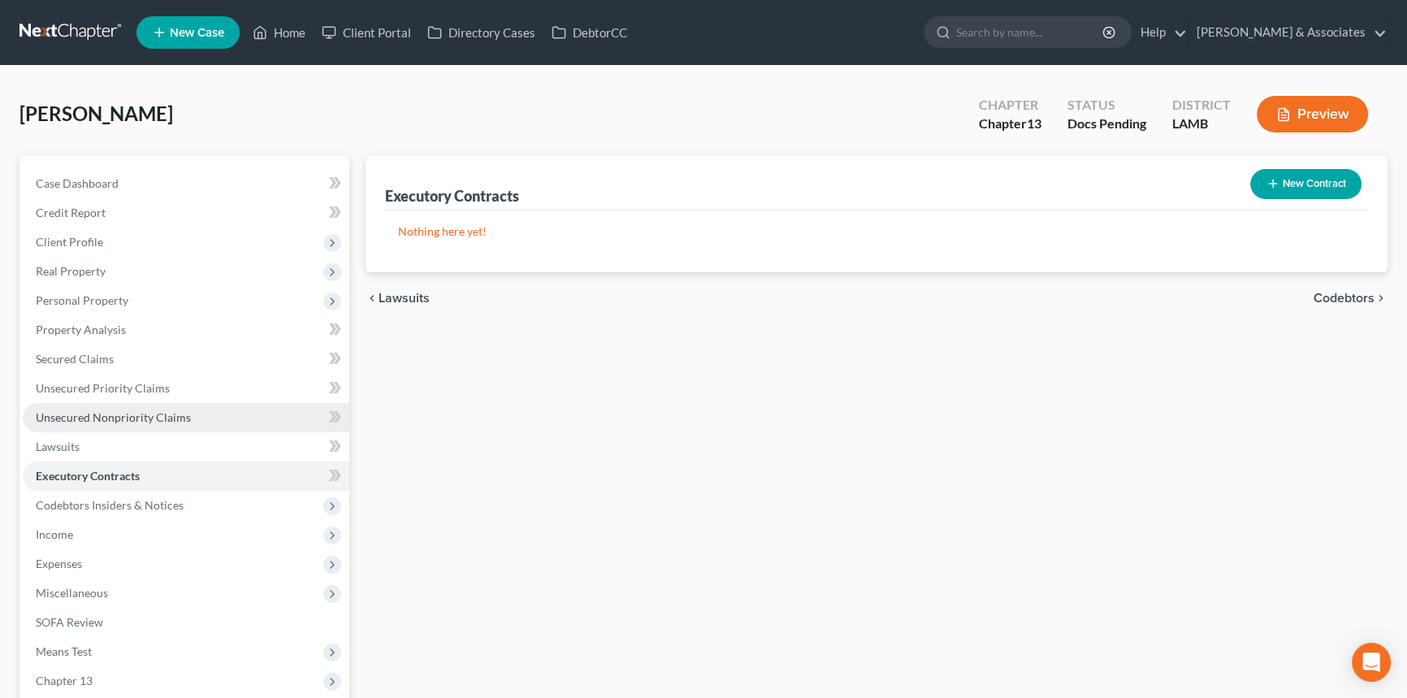
drag, startPoint x: 111, startPoint y: 409, endPoint x: 162, endPoint y: 410, distance: 51.2
click at [111, 410] on span "Unsecured Nonpriority Claims" at bounding box center [113, 417] width 155 height 14
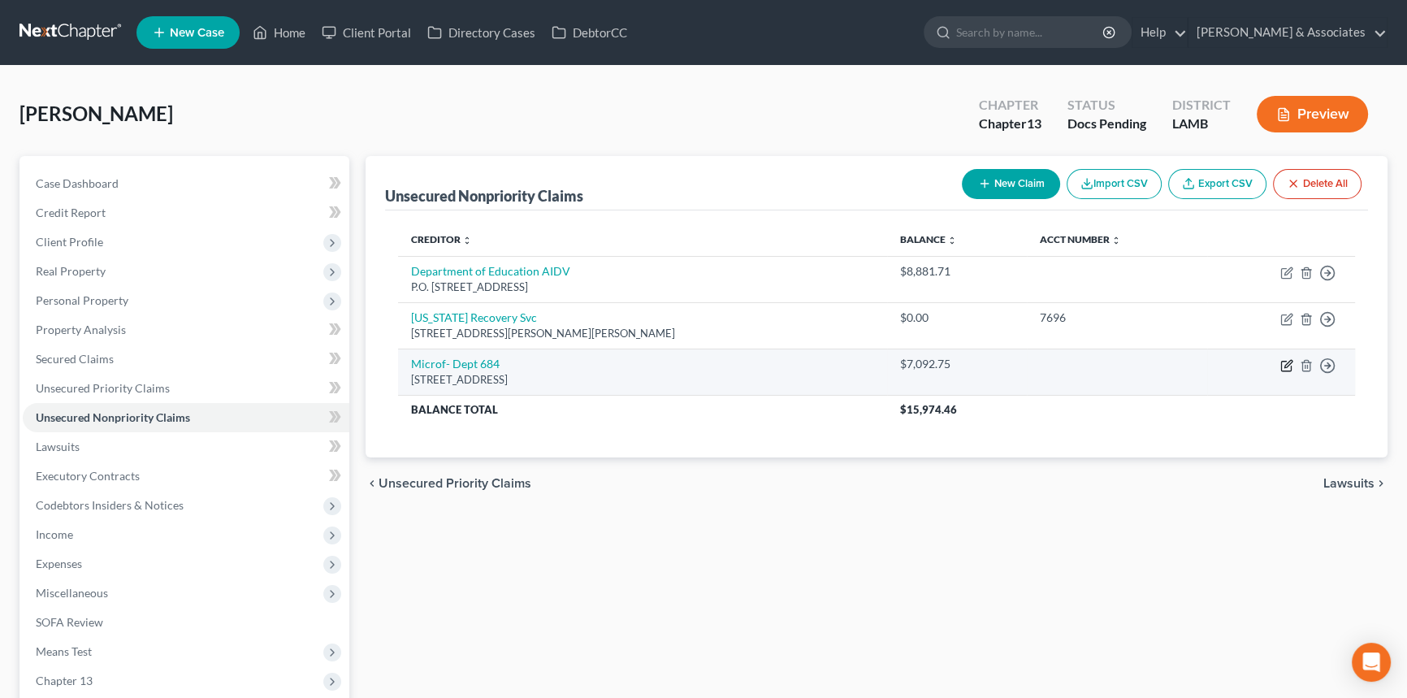
click at [1290, 370] on icon "button" at bounding box center [1286, 366] width 10 height 10
select select "4"
select select "0"
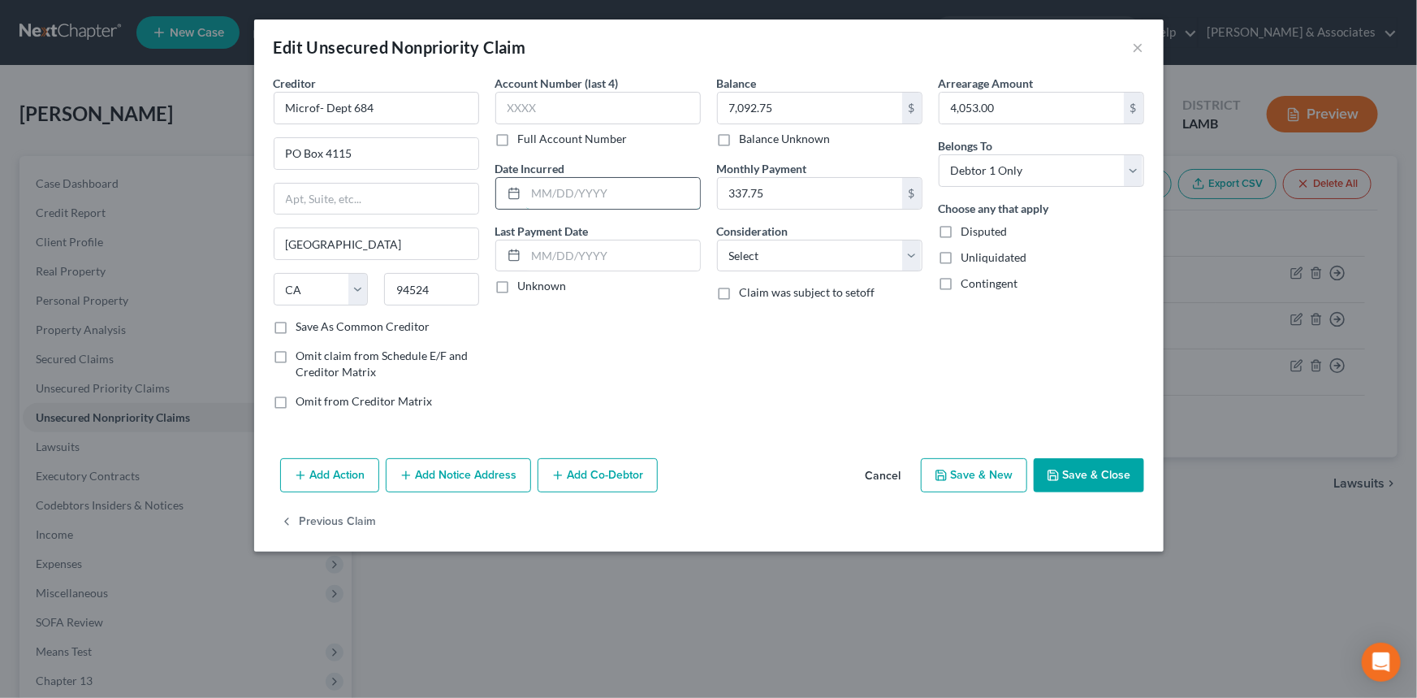
click at [622, 188] on input "text" at bounding box center [613, 193] width 174 height 31
type input "2023"
click at [1096, 485] on button "Save & Close" at bounding box center [1089, 475] width 110 height 34
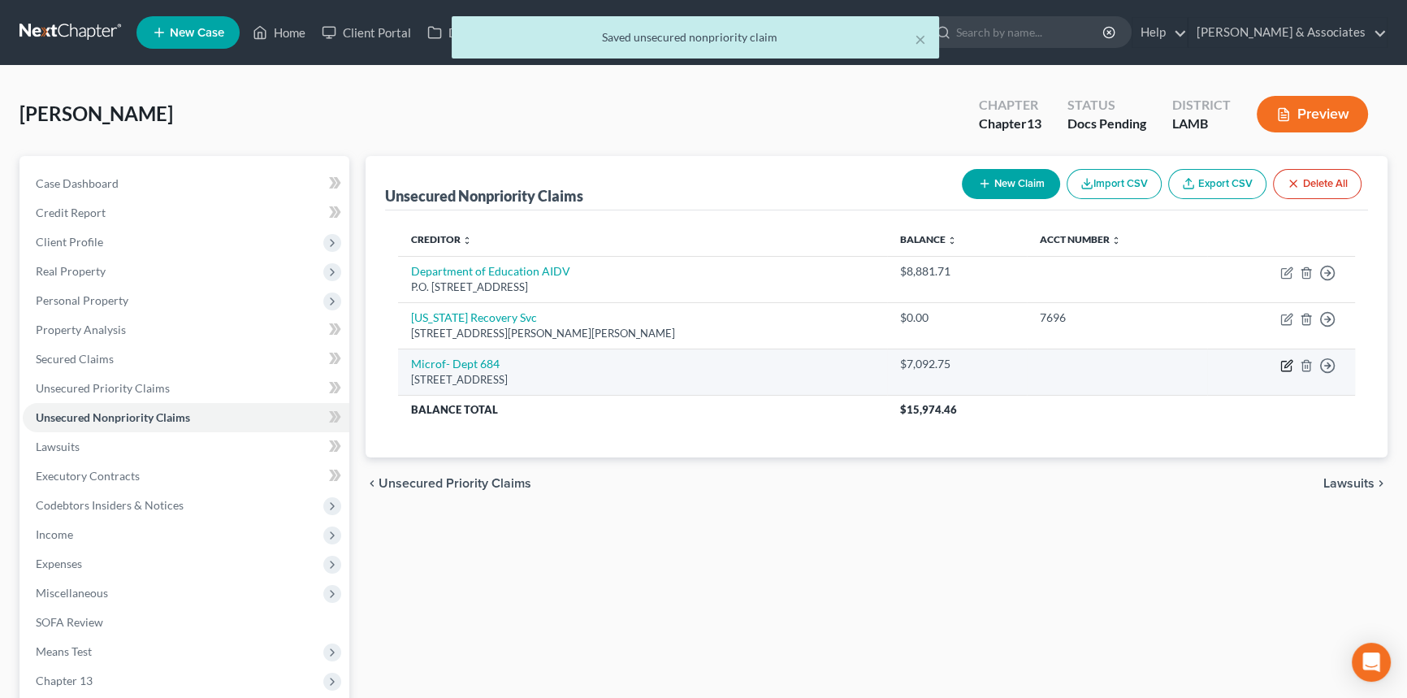
click at [1286, 365] on icon "button" at bounding box center [1287, 363] width 7 height 7
select select "4"
select select "0"
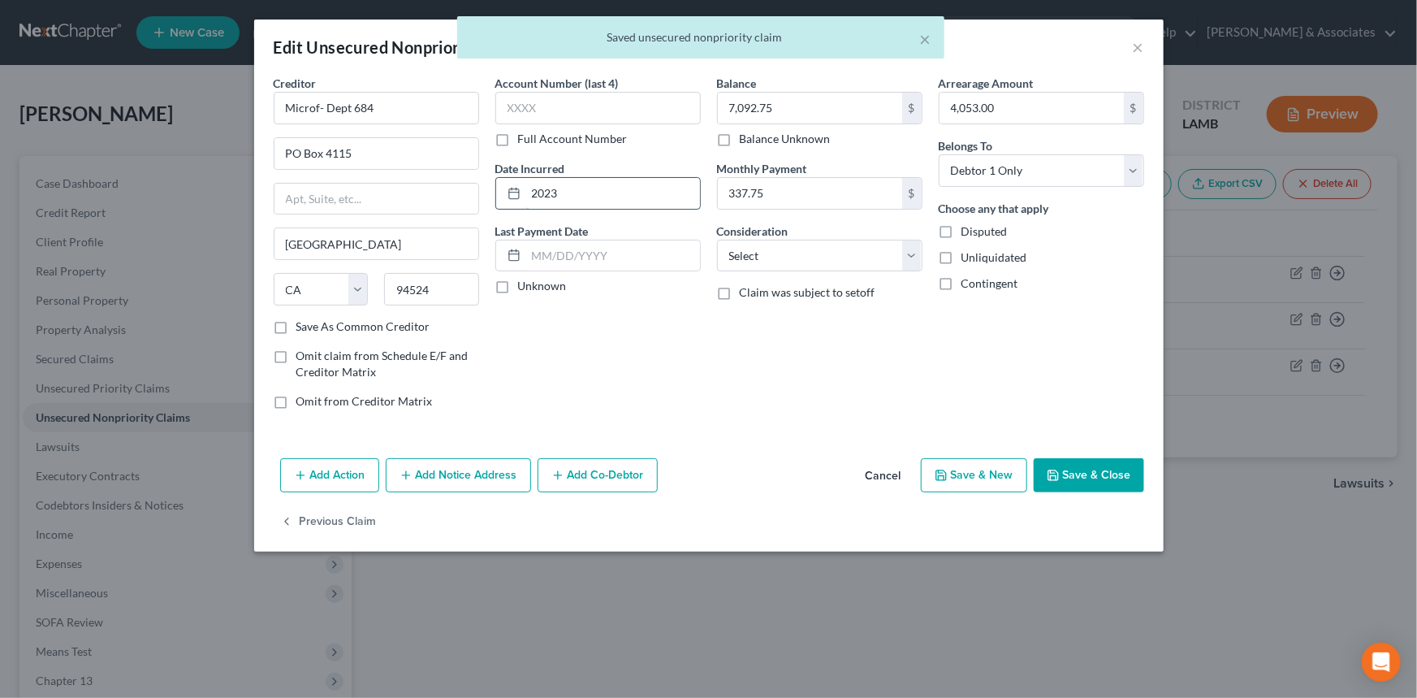
click at [552, 202] on input "2023" at bounding box center [613, 193] width 174 height 31
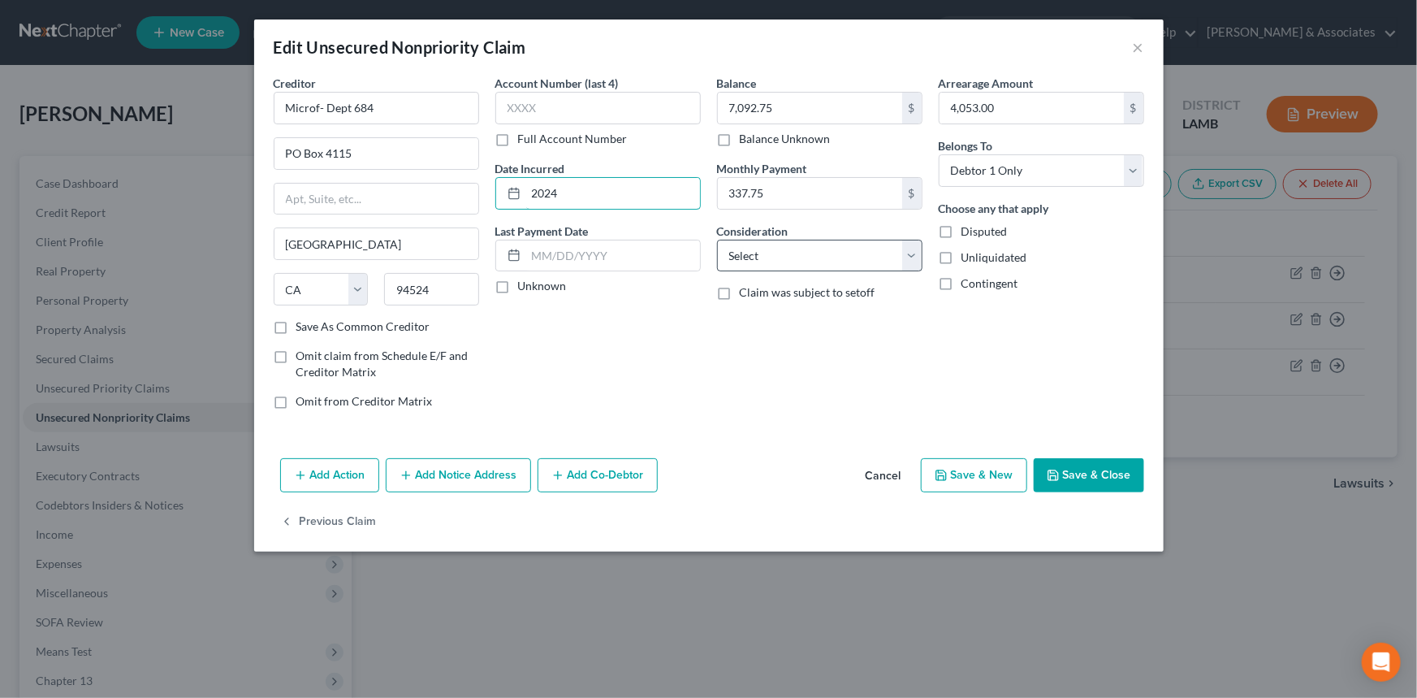
type input "2024"
click at [750, 258] on select "Select Cable / Satellite Services Collection Agency Credit Card Debt Debt Couns…" at bounding box center [819, 256] width 205 height 32
select select "14"
click at [717, 240] on select "Select Cable / Satellite Services Collection Agency Credit Card Debt Debt Couns…" at bounding box center [819, 256] width 205 height 32
click at [803, 308] on input "text" at bounding box center [820, 317] width 204 height 31
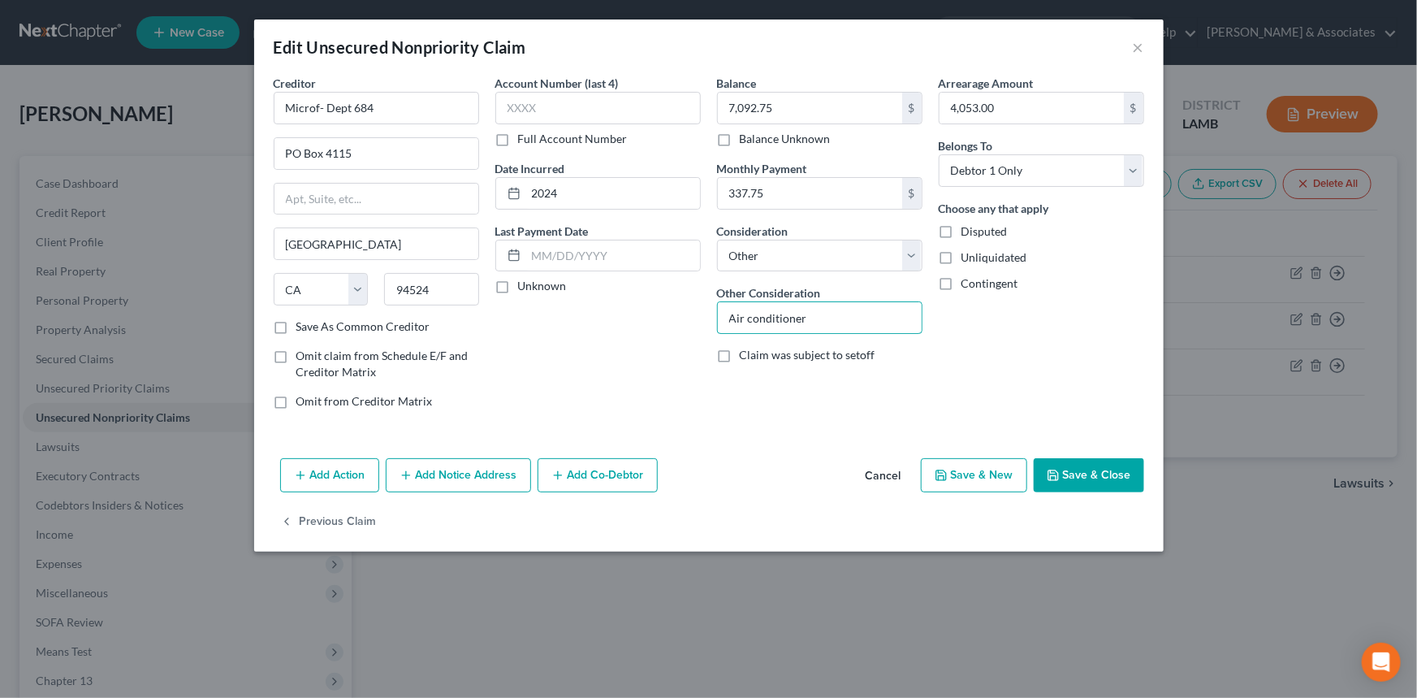
type input "Air conditioner"
drag, startPoint x: 1133, startPoint y: 473, endPoint x: 1120, endPoint y: 473, distance: 13.0
click at [1132, 473] on button "Save & Close" at bounding box center [1089, 475] width 110 height 34
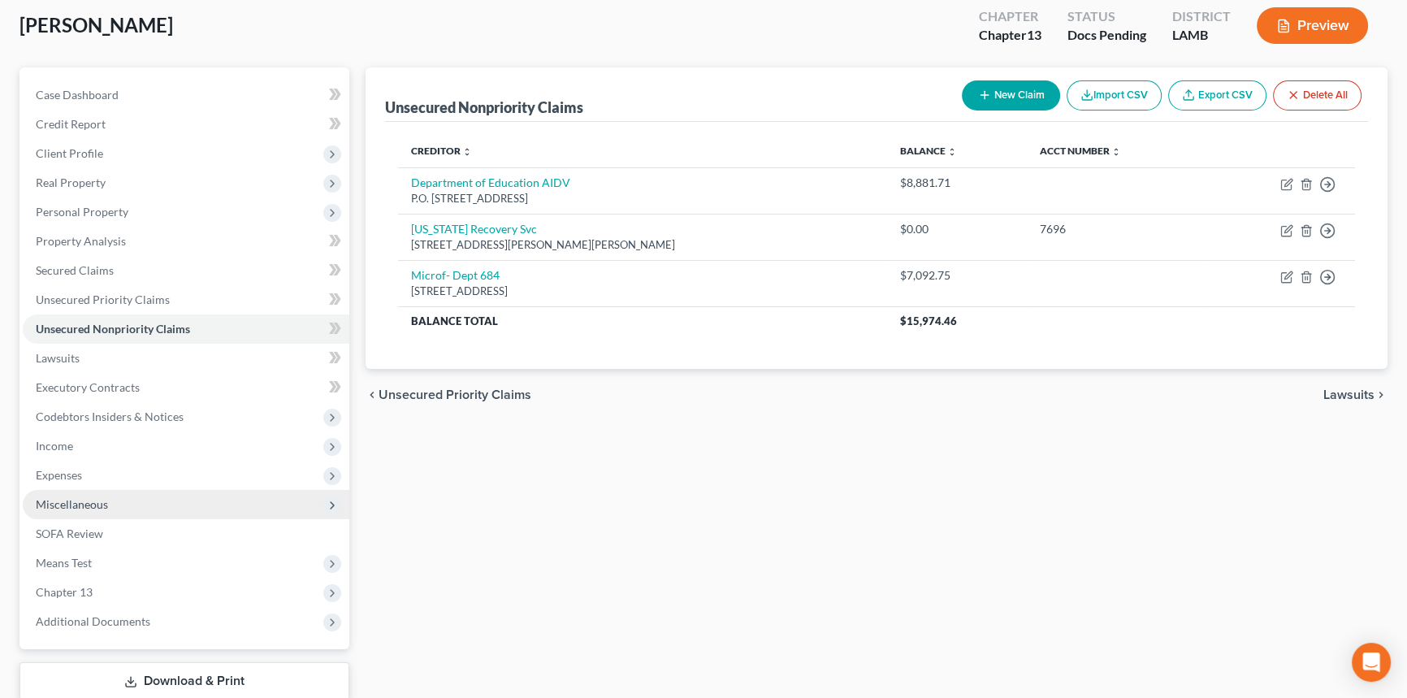
scroll to position [192, 0]
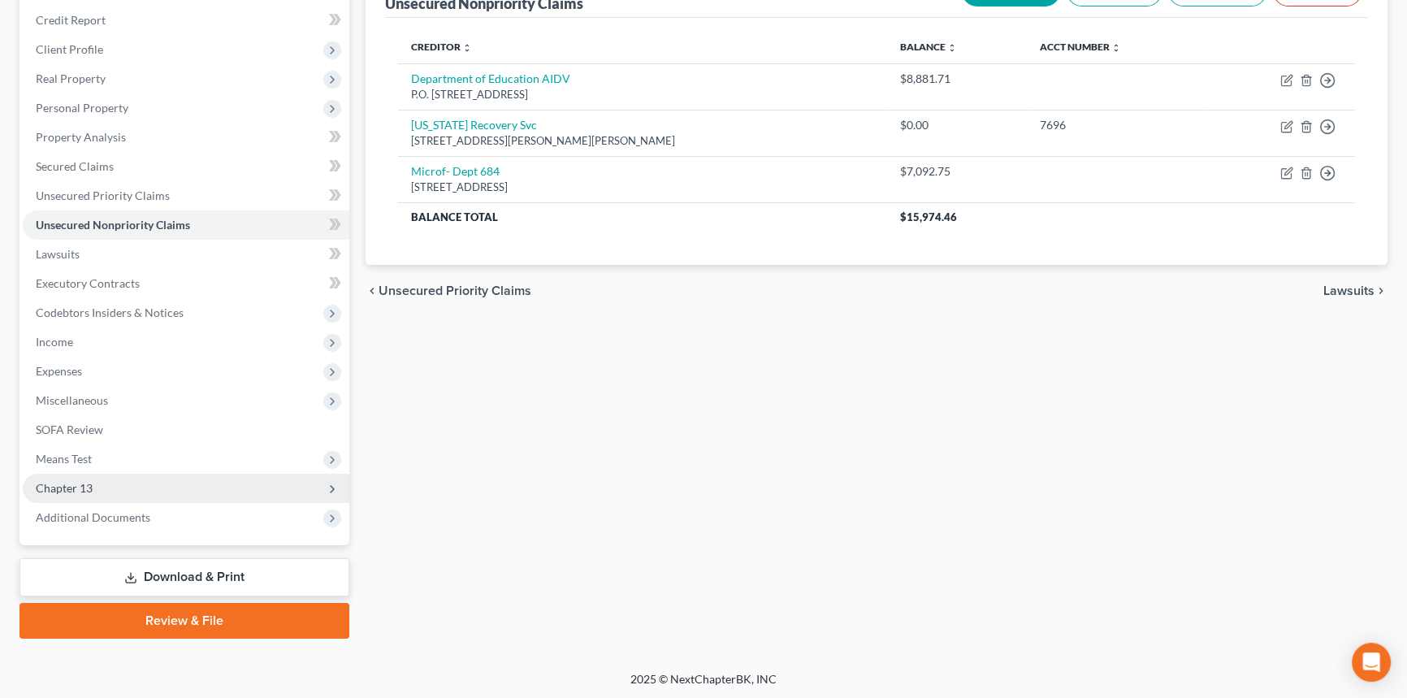
drag, startPoint x: 106, startPoint y: 483, endPoint x: 111, endPoint y: 493, distance: 11.3
click at [106, 483] on span "Chapter 13" at bounding box center [186, 487] width 326 height 29
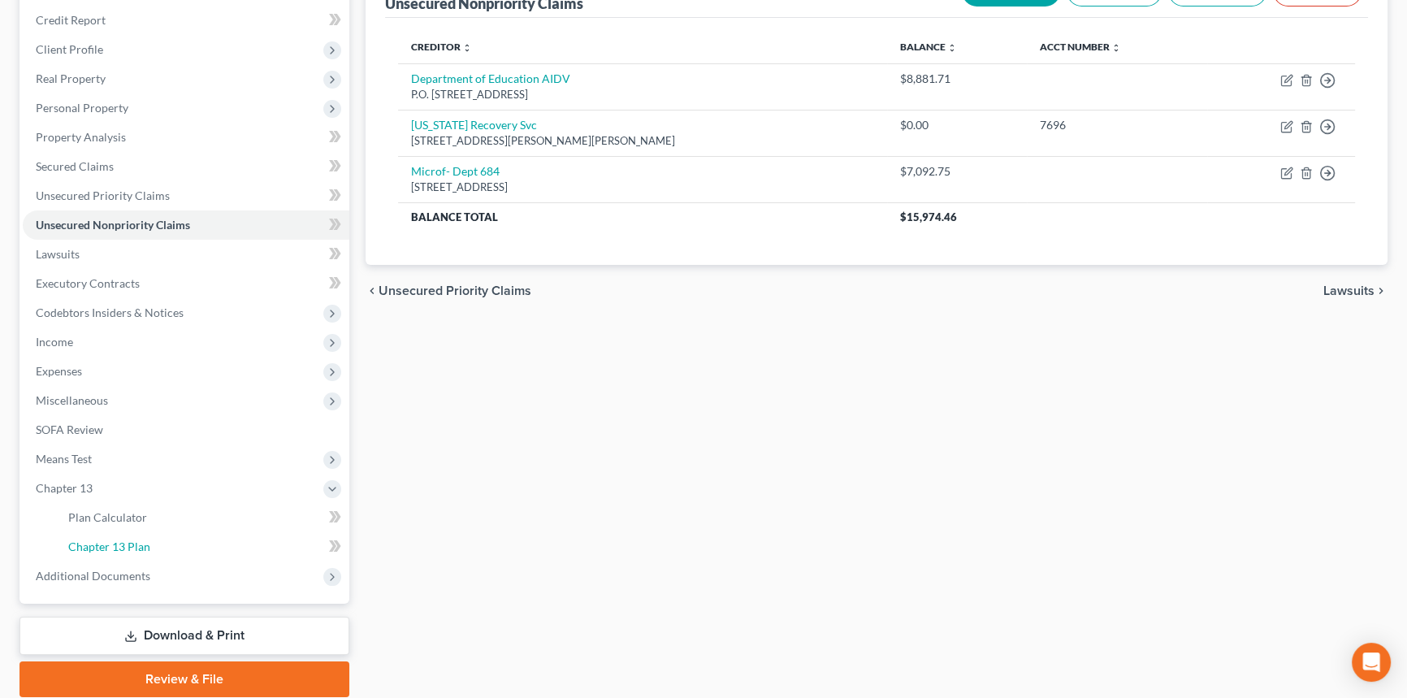
click at [131, 536] on link "Chapter 13 Plan" at bounding box center [202, 546] width 294 height 29
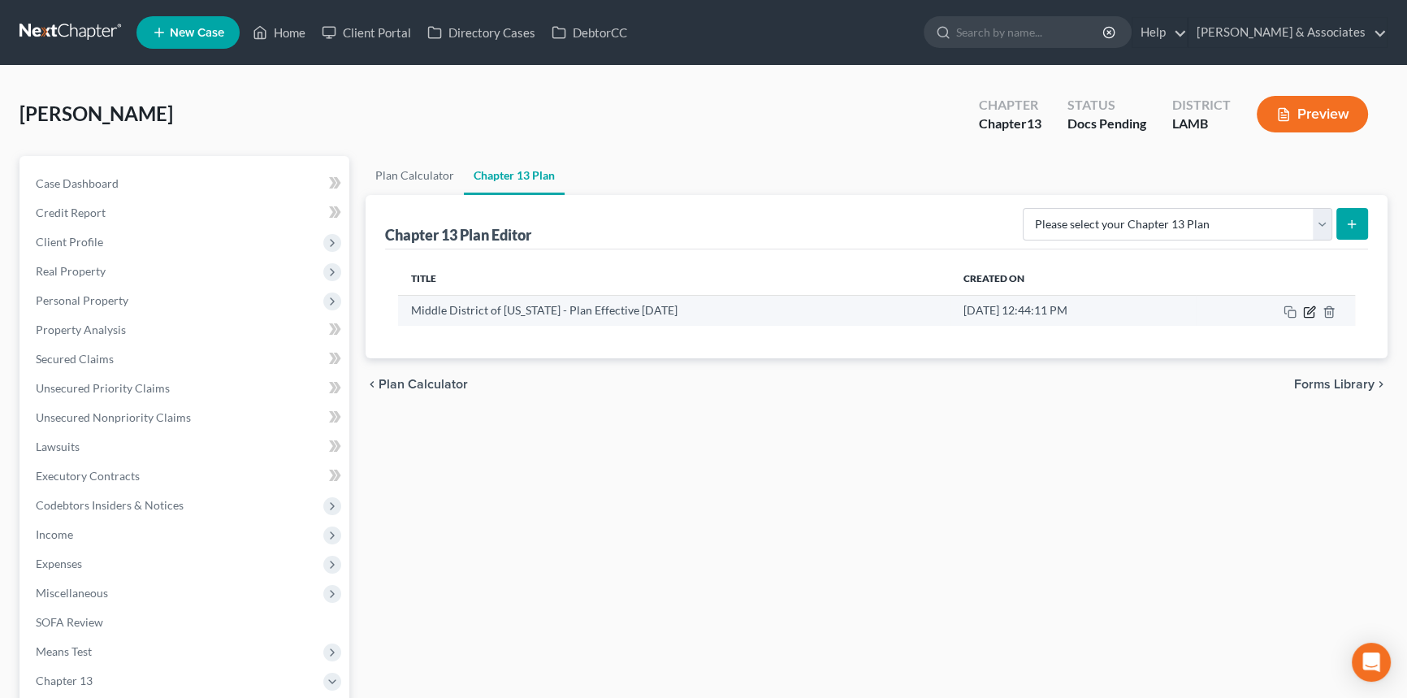
click at [1301, 311] on td at bounding box center [1274, 310] width 159 height 31
click at [1305, 311] on icon "button" at bounding box center [1309, 311] width 13 height 13
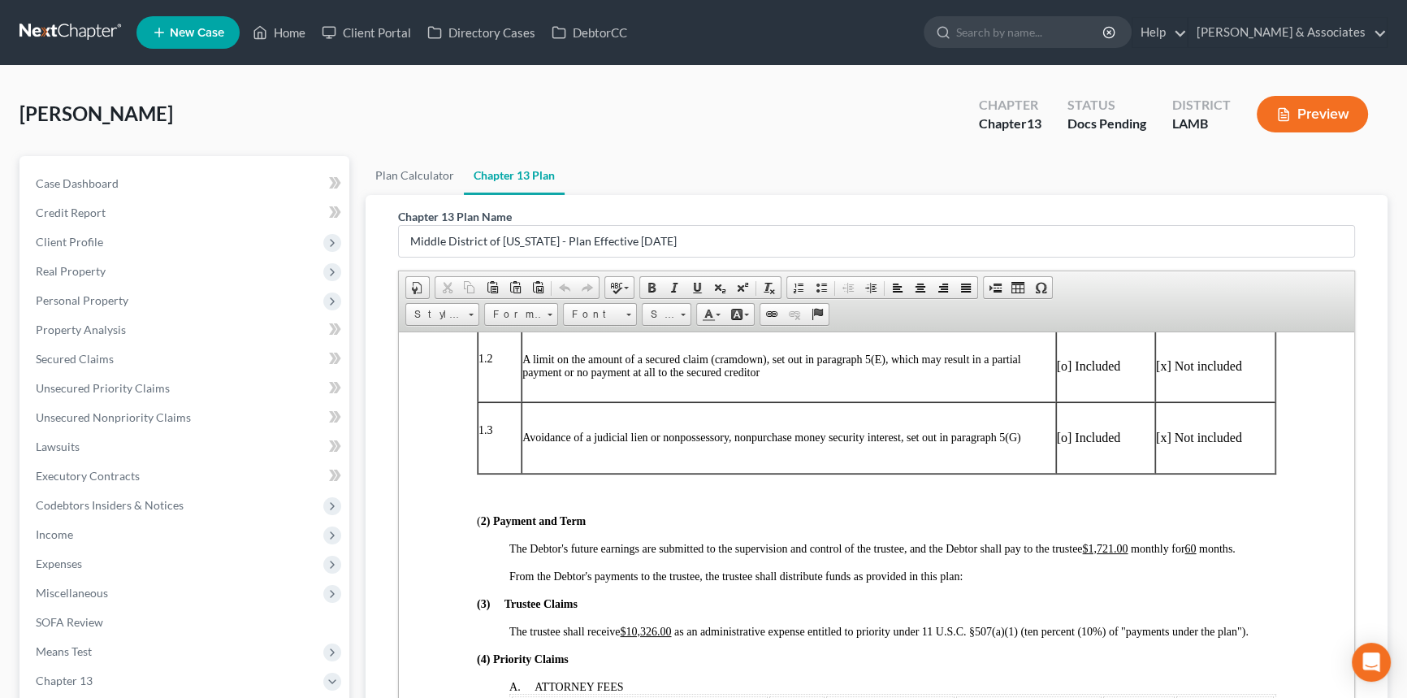
scroll to position [443, 0]
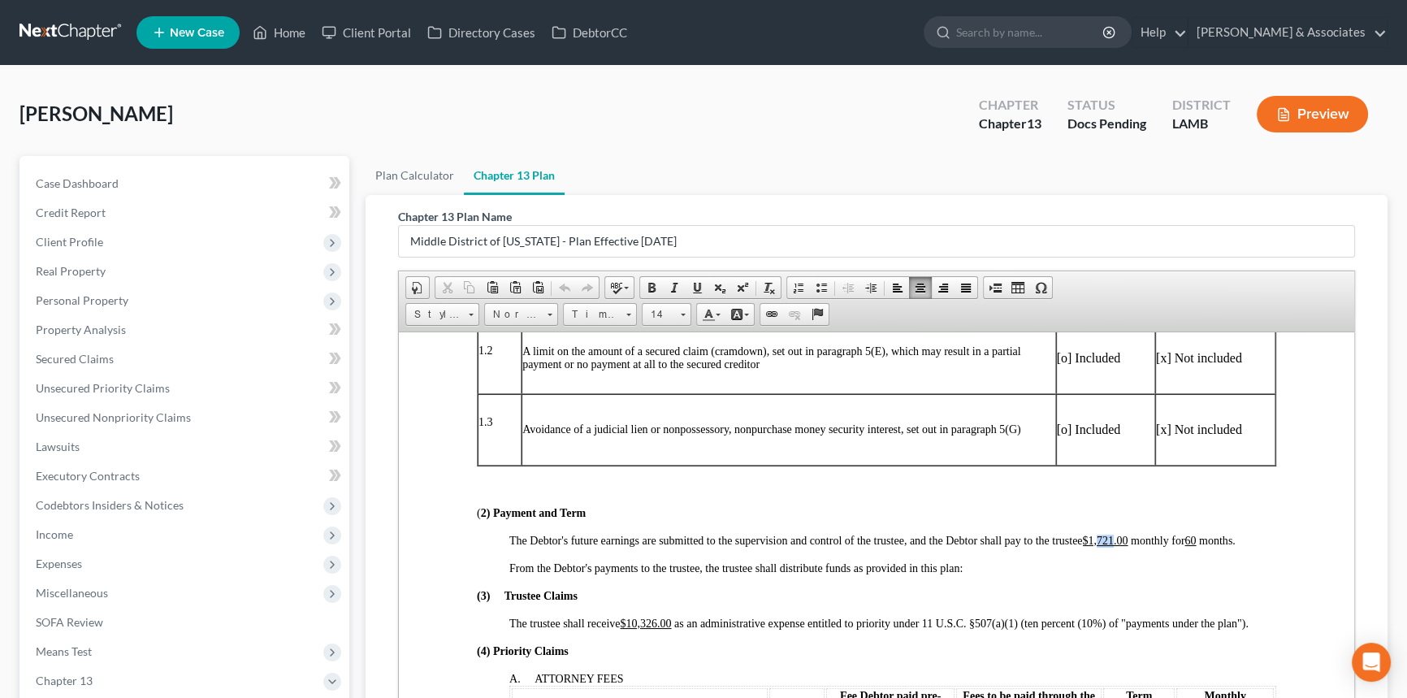
drag, startPoint x: 1100, startPoint y: 557, endPoint x: 1113, endPoint y: 560, distance: 14.0
click at [1113, 546] on u "$1,721.00" at bounding box center [1104, 540] width 45 height 12
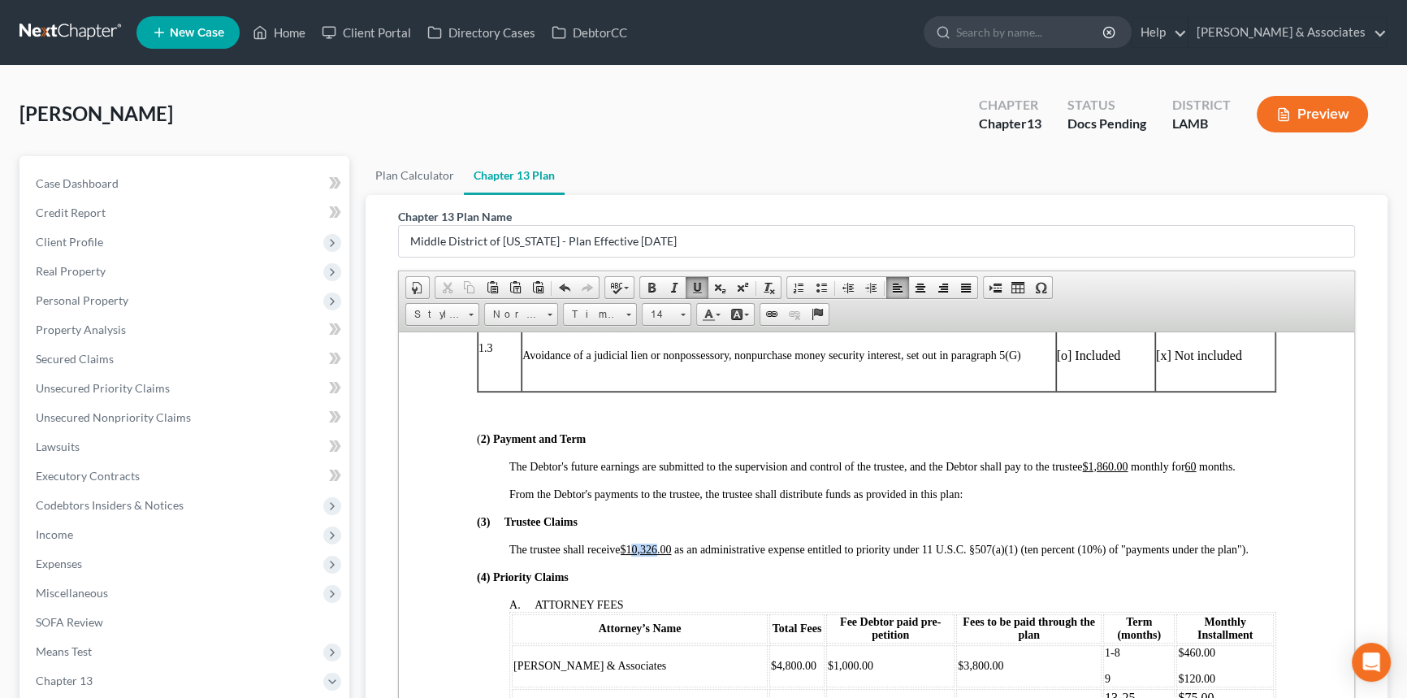
drag, startPoint x: 633, startPoint y: 572, endPoint x: 659, endPoint y: 572, distance: 26.0
click at [659, 555] on u "$10,326.00" at bounding box center [645, 549] width 51 height 12
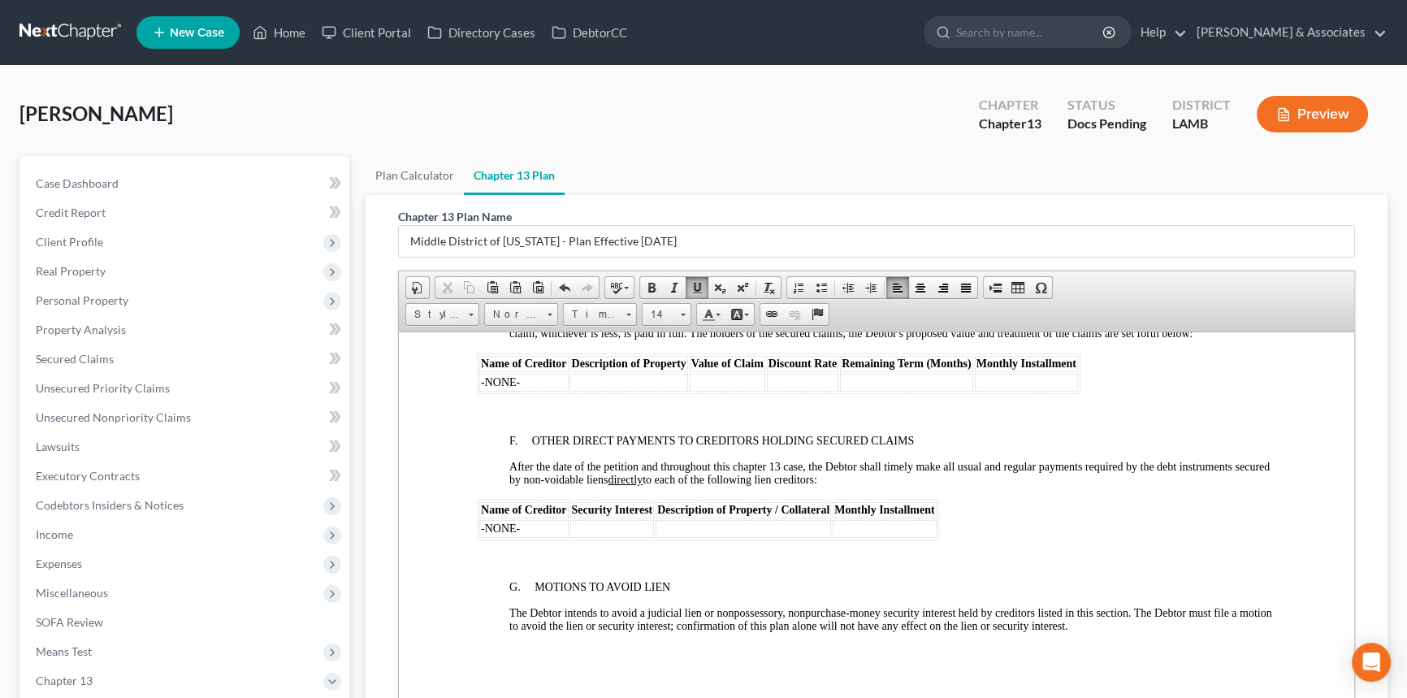
scroll to position [3543, 0]
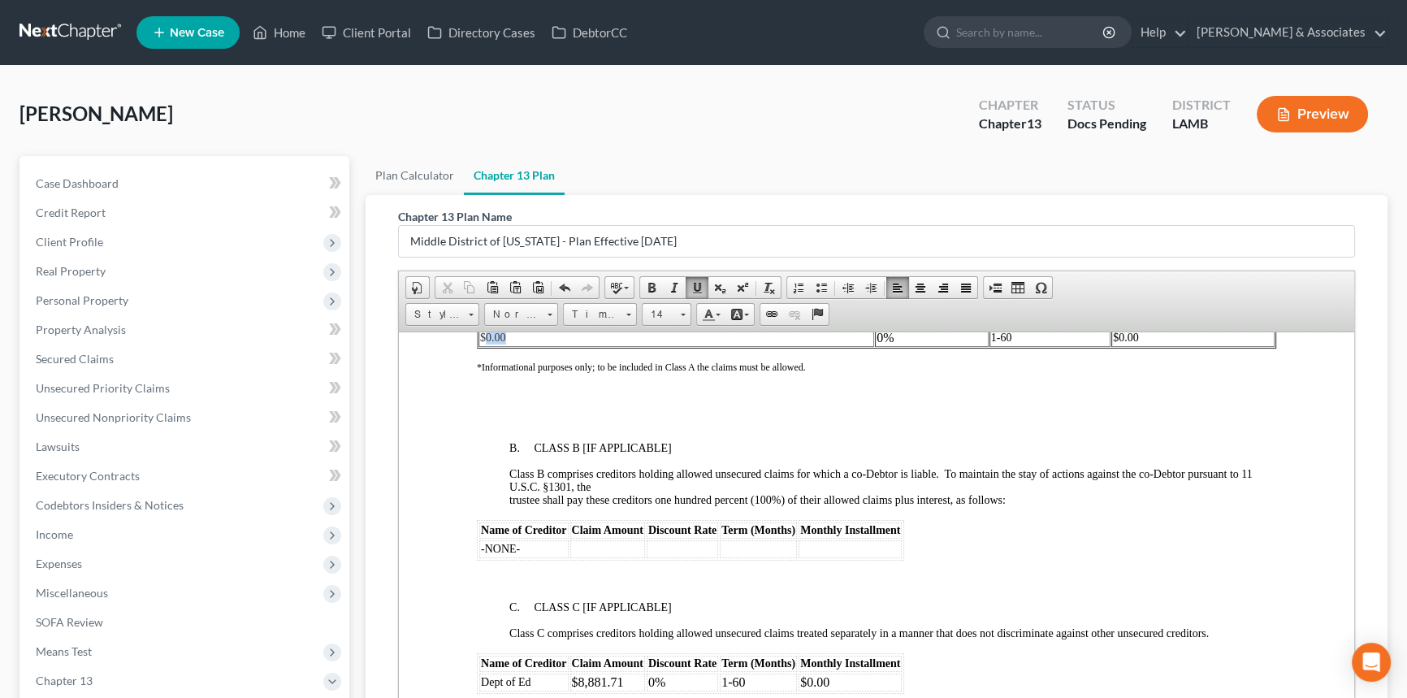
drag, startPoint x: 522, startPoint y: 408, endPoint x: 483, endPoint y: 413, distance: 39.4
click at [483, 346] on td "$0.00" at bounding box center [676, 337] width 396 height 18
click at [539, 346] on td "$0.00" at bounding box center [676, 337] width 396 height 18
drag, startPoint x: 509, startPoint y: 416, endPoint x: 485, endPoint y: 416, distance: 24.4
click at [485, 346] on td "$0.00" at bounding box center [676, 337] width 396 height 18
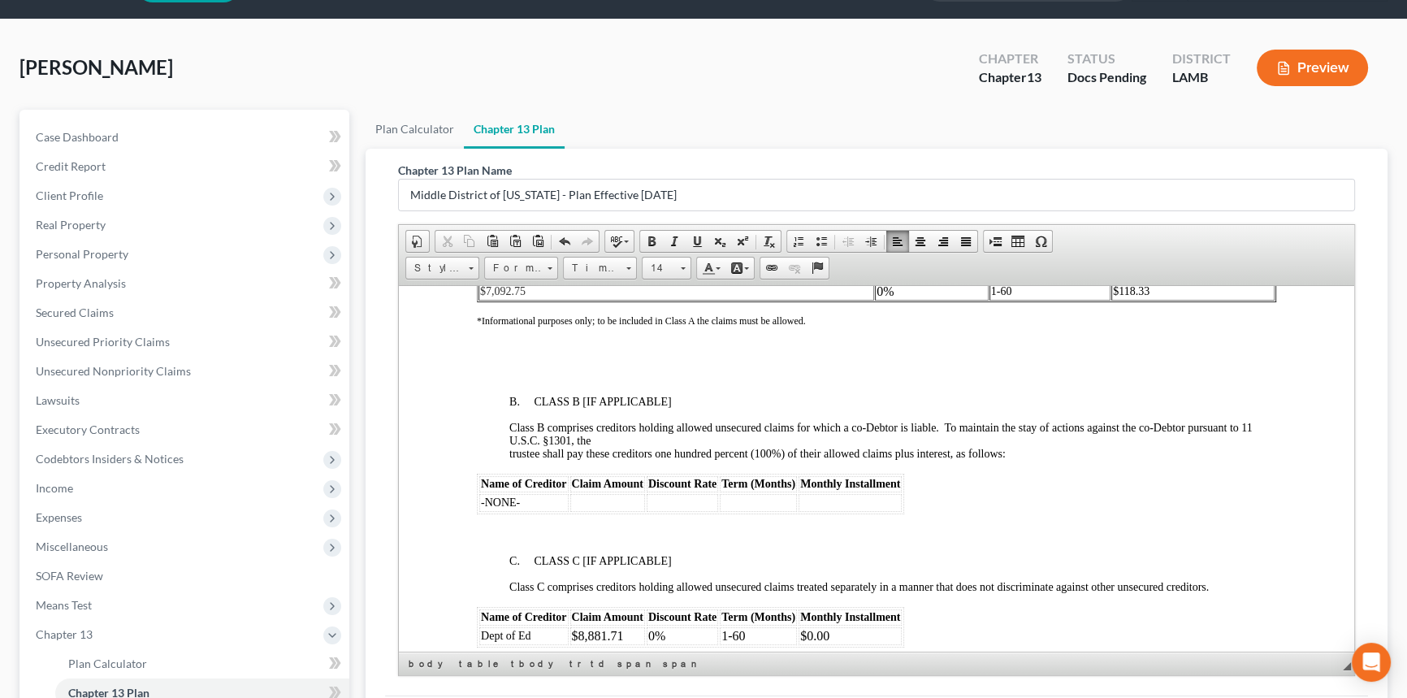
scroll to position [252, 0]
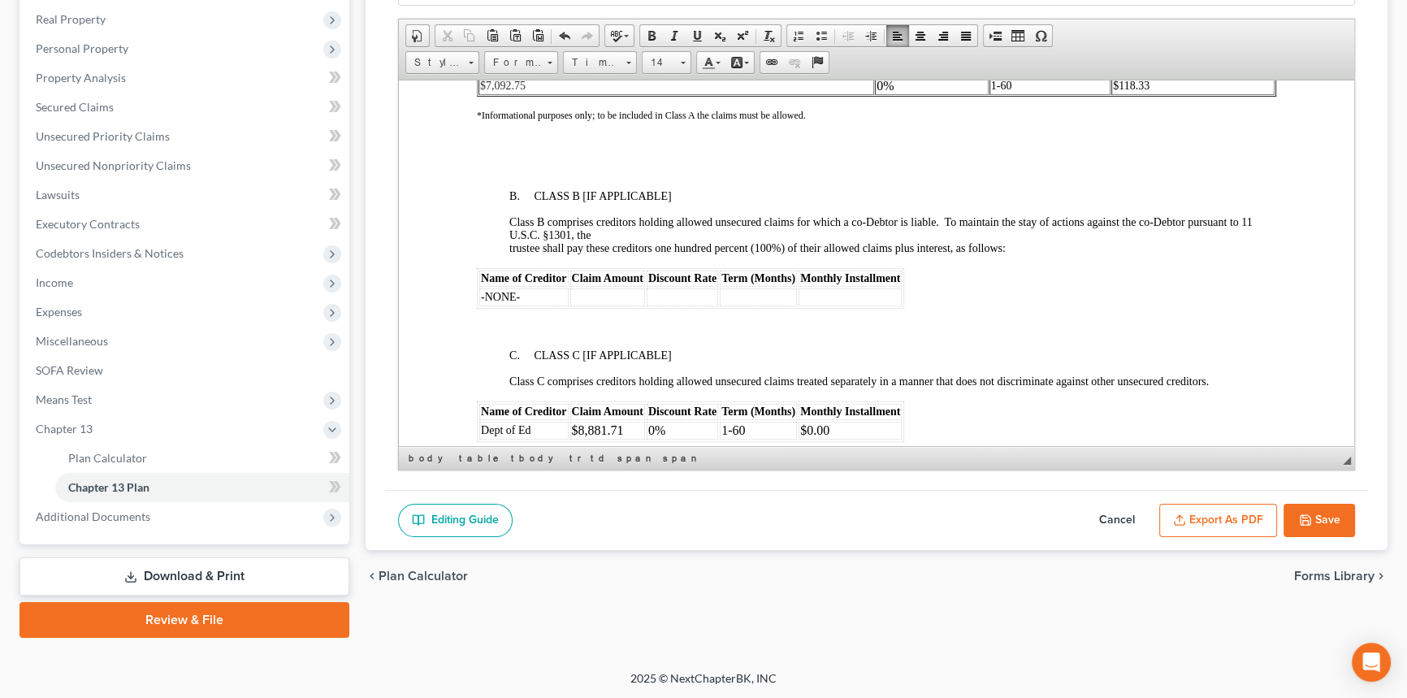
click at [1318, 512] on button "Save" at bounding box center [1318, 521] width 71 height 34
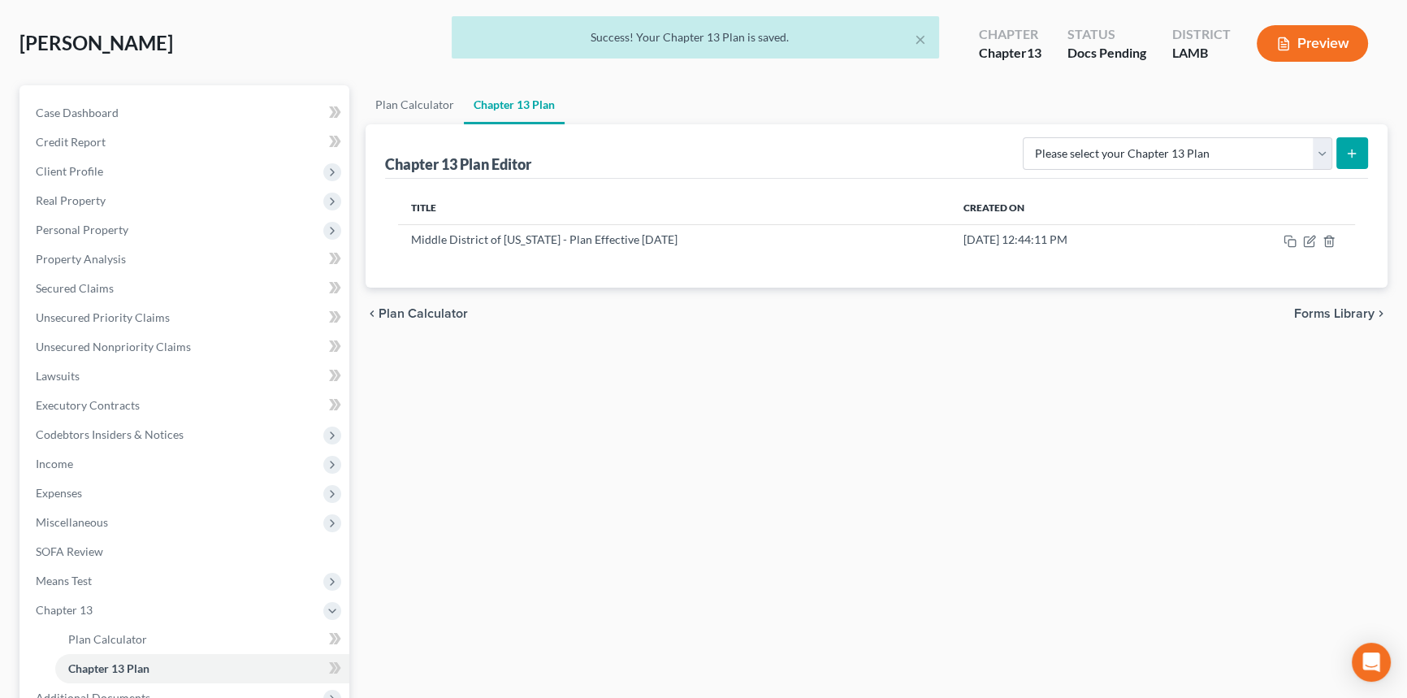
scroll to position [0, 0]
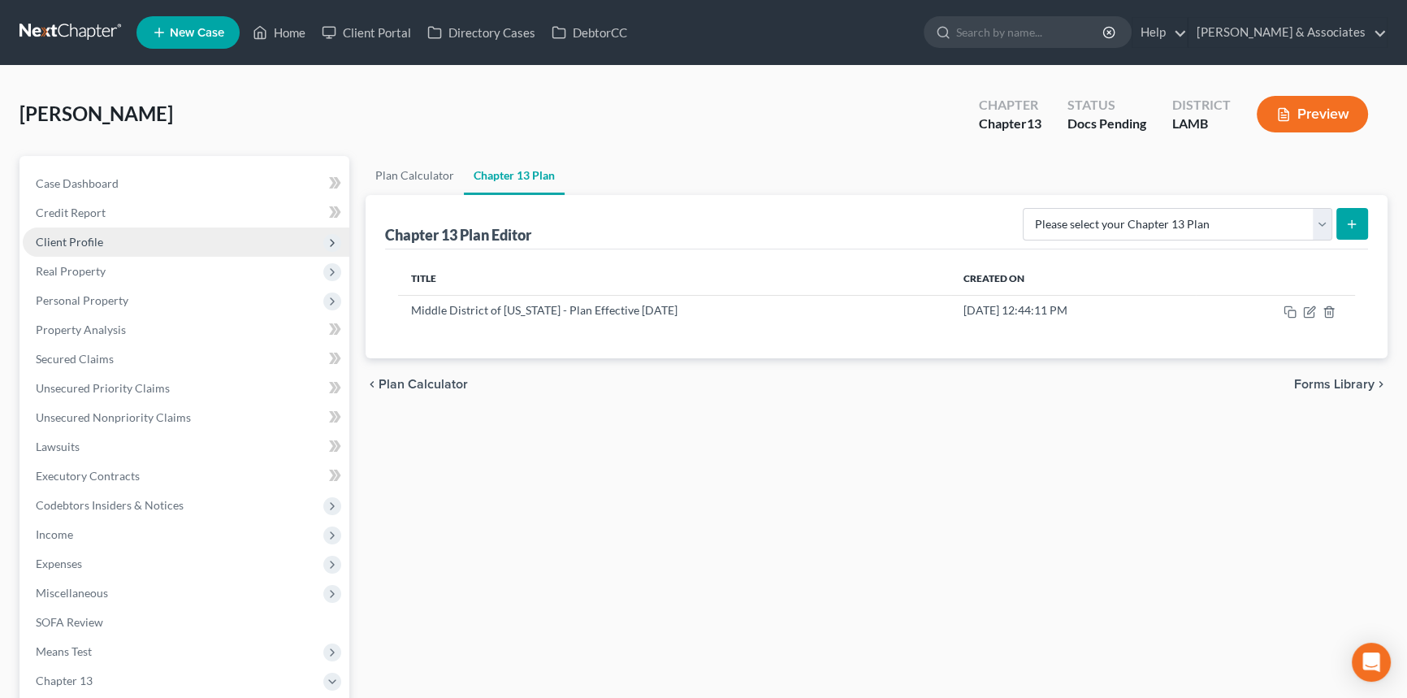
click at [146, 237] on span "Client Profile" at bounding box center [186, 241] width 326 height 29
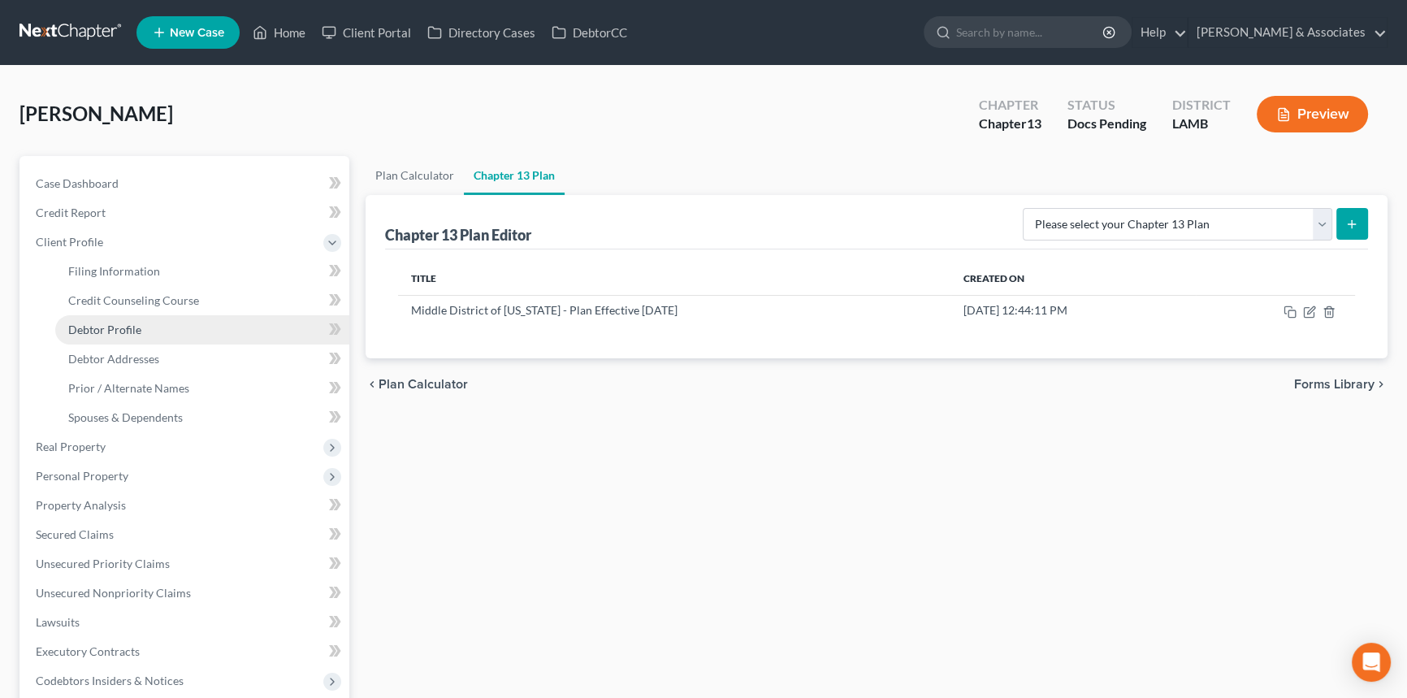
click at [148, 331] on link "Debtor Profile" at bounding box center [202, 329] width 294 height 29
select select "1"
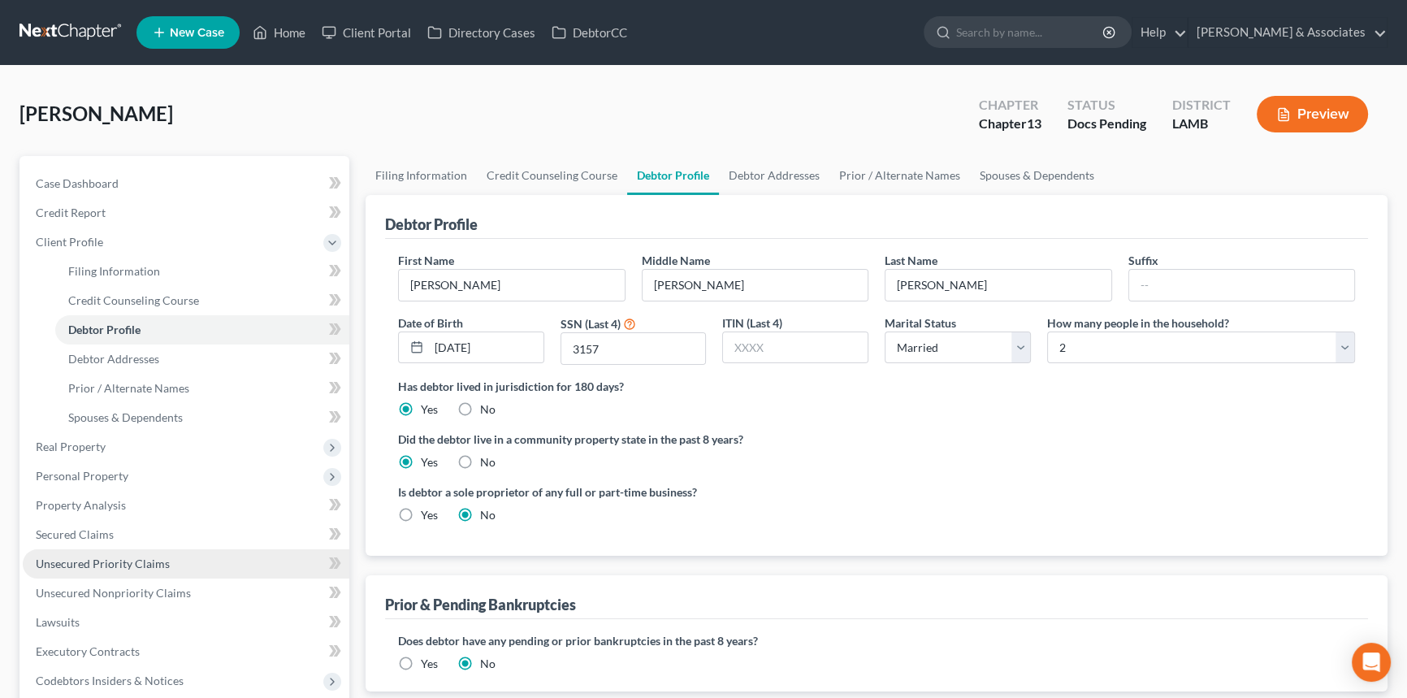
click at [121, 551] on link "Unsecured Priority Claims" at bounding box center [186, 563] width 326 height 29
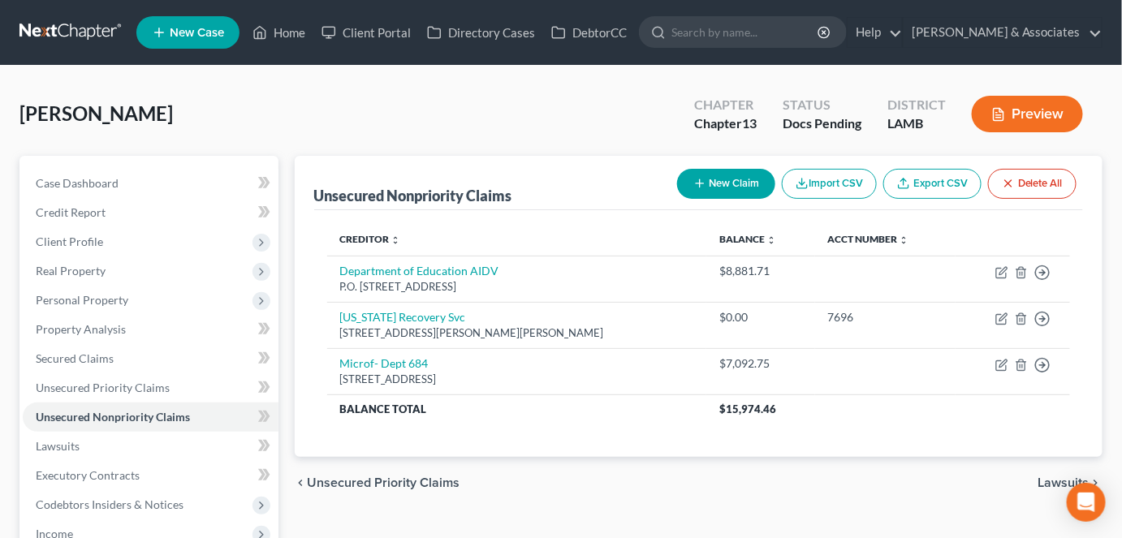
drag, startPoint x: 494, startPoint y: 122, endPoint x: 798, endPoint y: 2, distance: 327.4
click at [494, 121] on div "Giaccone, Cherie Upgraded Chapter Chapter 13 Status Docs Pending District LAMB …" at bounding box center [560, 120] width 1083 height 71
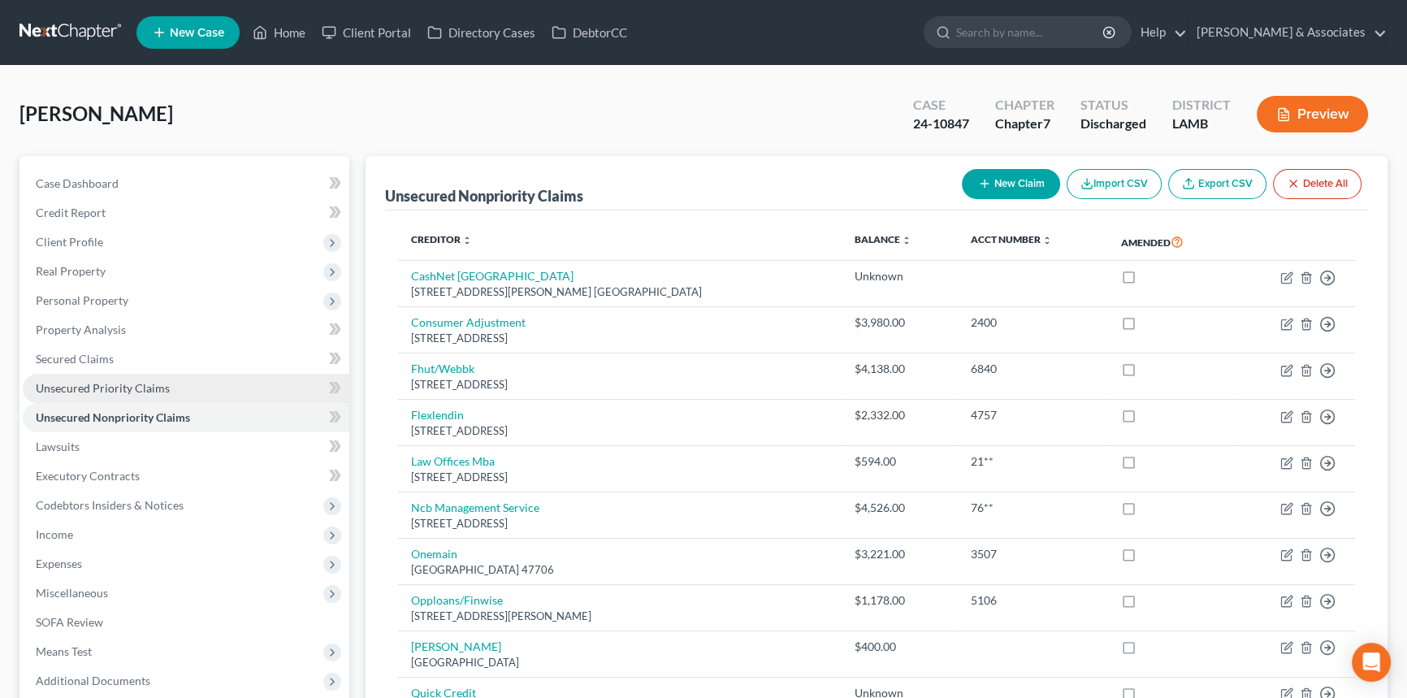
click at [189, 392] on link "Unsecured Priority Claims" at bounding box center [186, 388] width 326 height 29
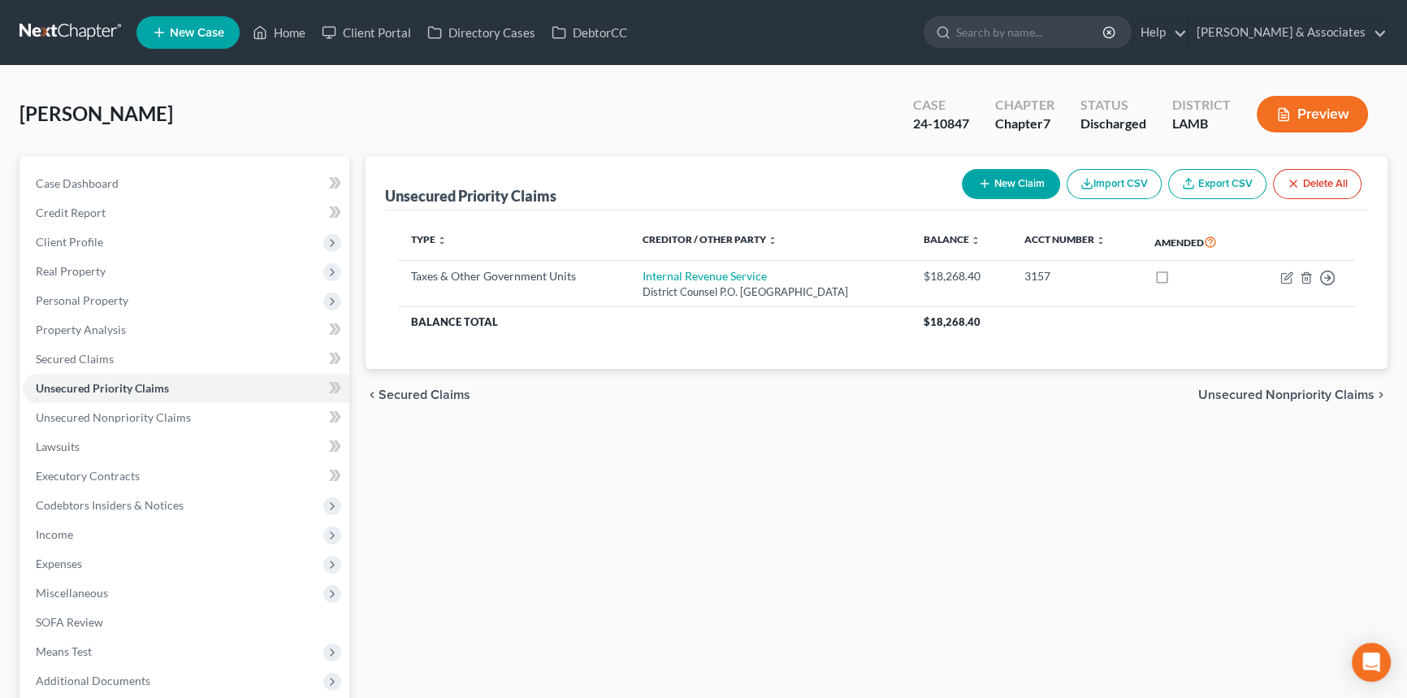
click at [1062, 517] on div "Unsecured Priority Claims New Claim Import CSV Export CSV Delete All Type expan…" at bounding box center [876, 479] width 1038 height 646
click at [53, 60] on nav "Home New Case Client Portal Directory Cases DebtorCC Diment & Associates postp@…" at bounding box center [703, 32] width 1407 height 65
click at [65, 32] on link at bounding box center [71, 32] width 104 height 29
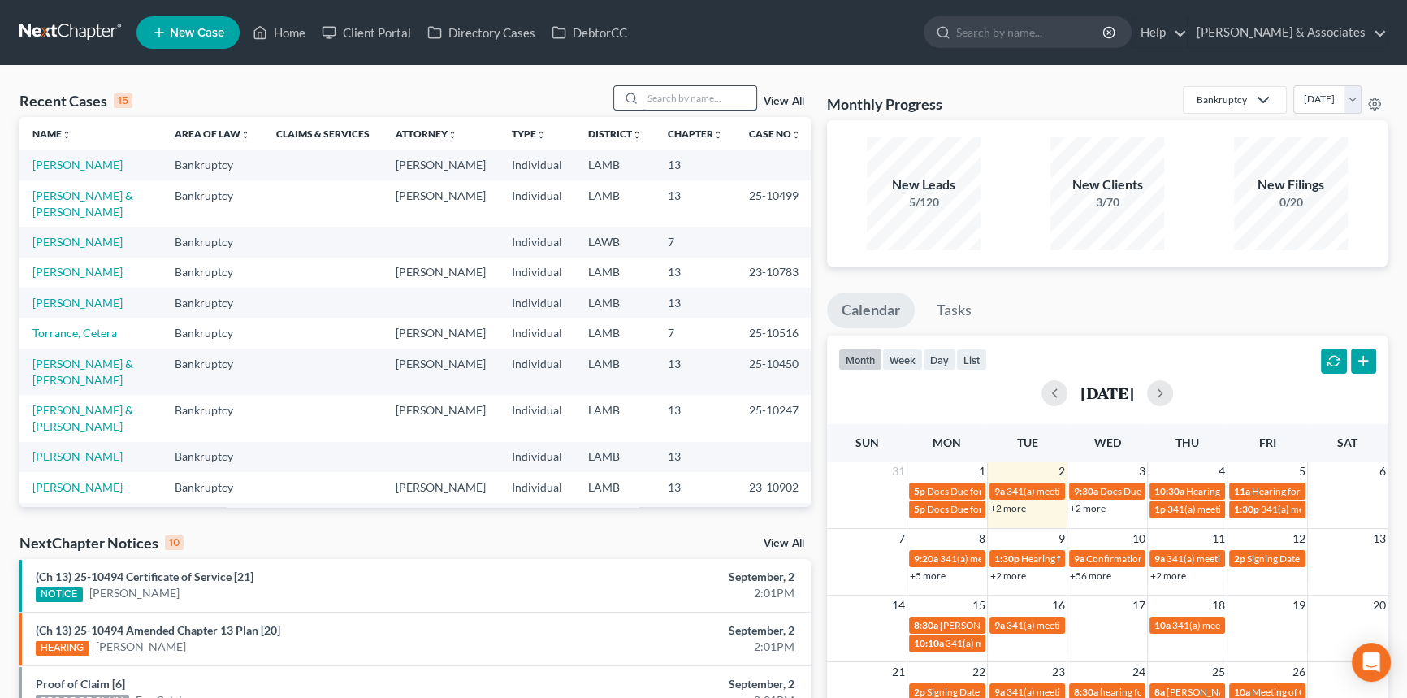
click at [724, 91] on input "search" at bounding box center [699, 98] width 114 height 24
type input "[PERSON_NAME]"
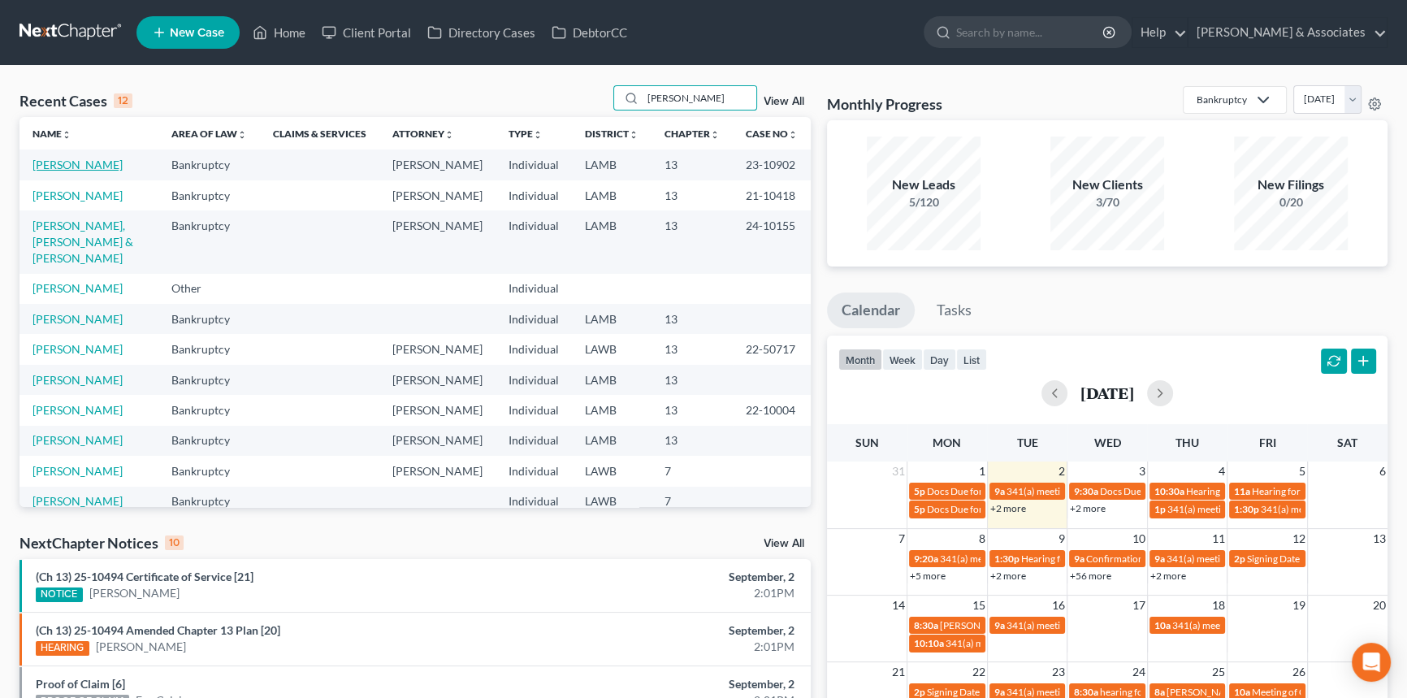
click at [90, 162] on link "[PERSON_NAME]" at bounding box center [77, 165] width 90 height 14
click at [63, 162] on link "[PERSON_NAME]" at bounding box center [77, 165] width 90 height 14
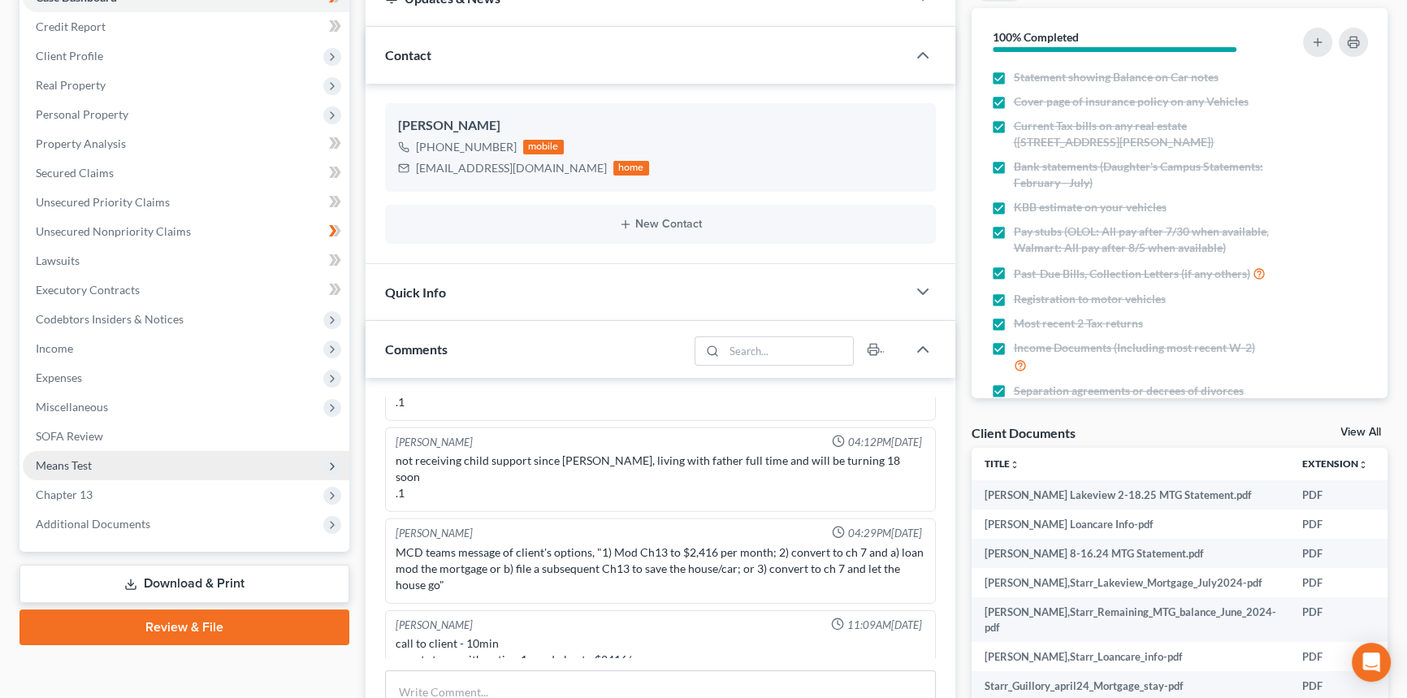
scroll to position [295, 0]
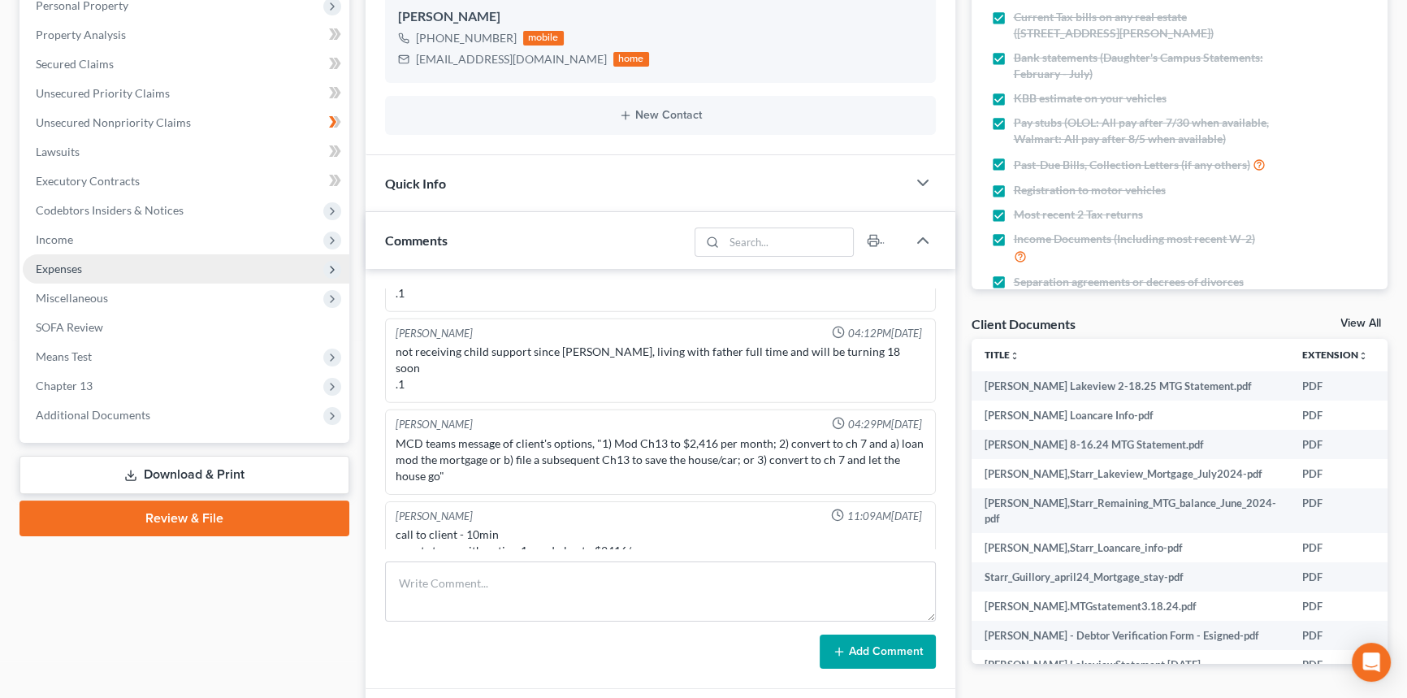
click at [110, 268] on span "Expenses" at bounding box center [186, 268] width 326 height 29
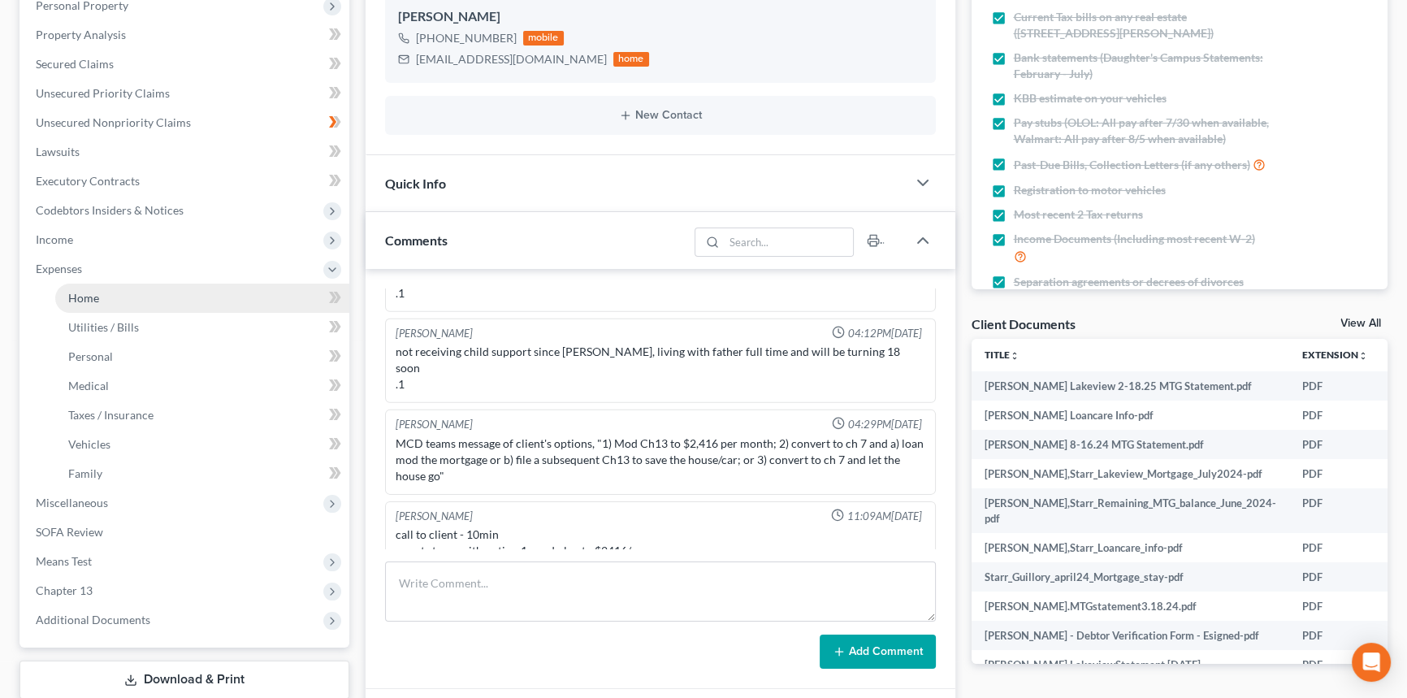
click at [103, 291] on link "Home" at bounding box center [202, 297] width 294 height 29
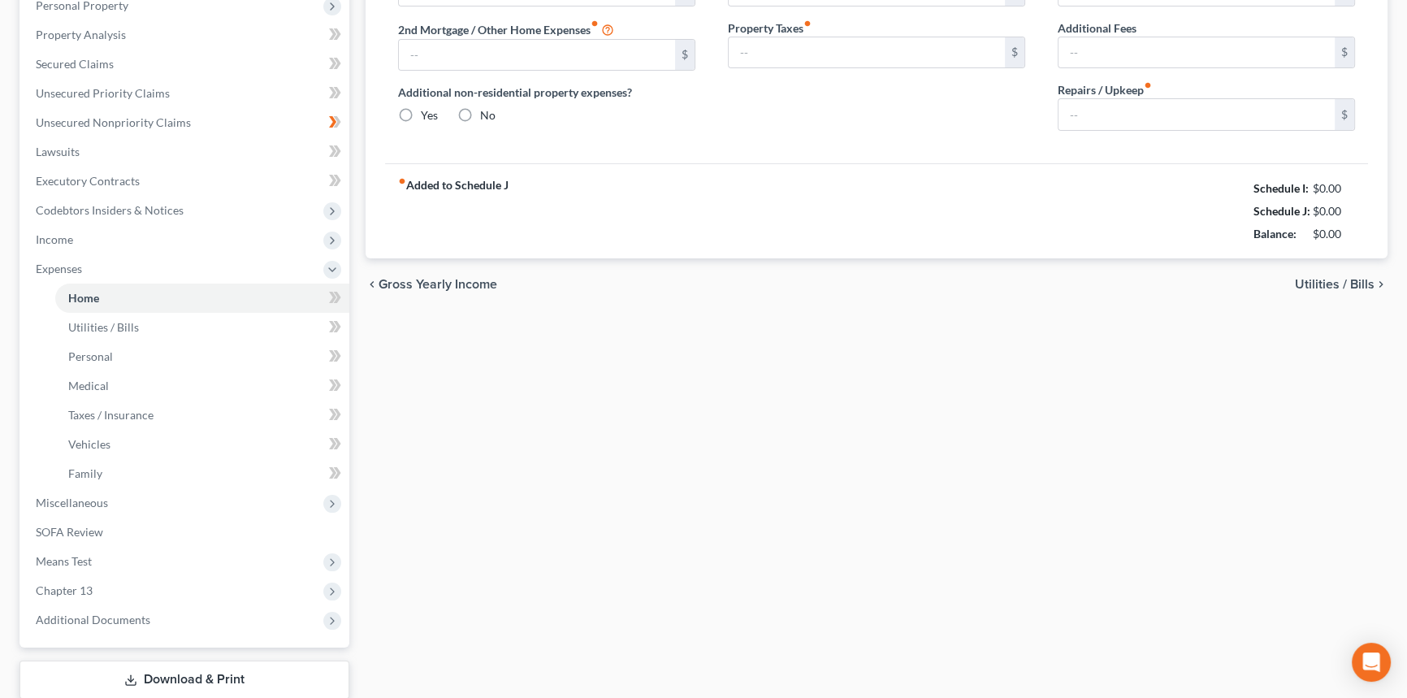
scroll to position [71, 0]
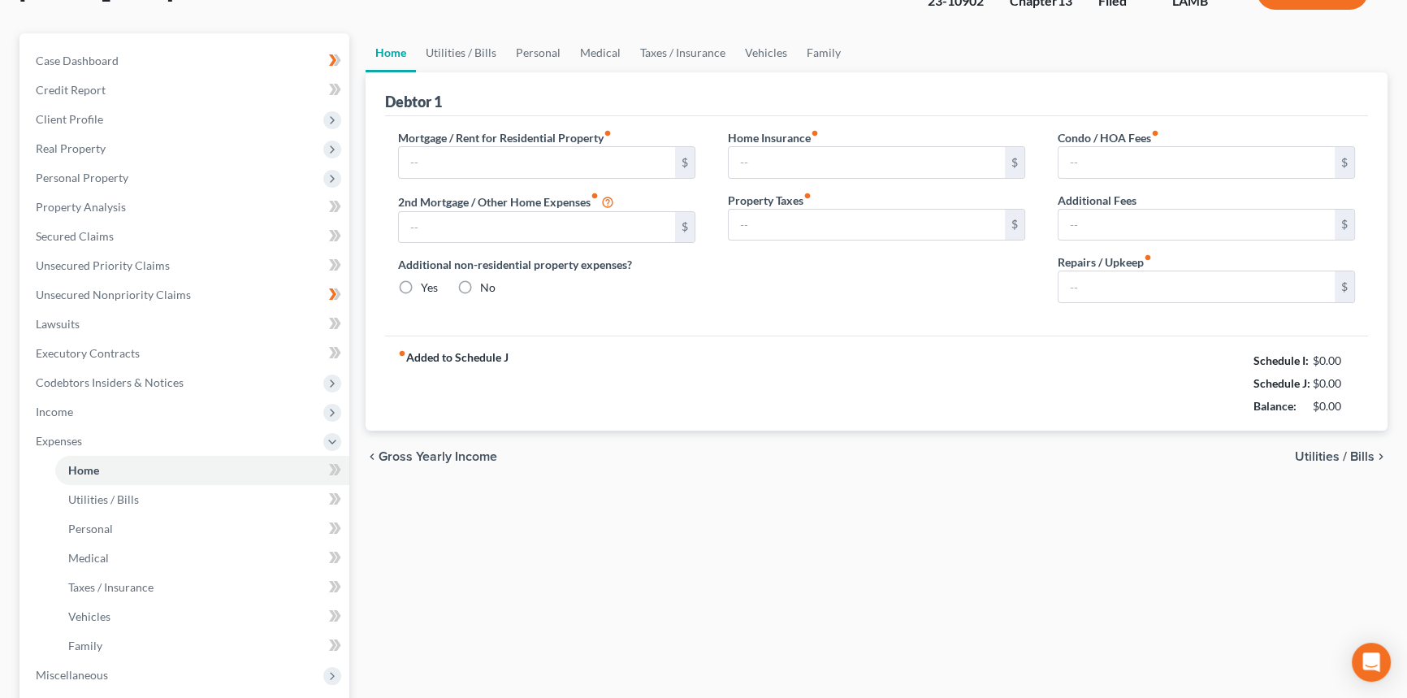
type input "0.00"
radio input "true"
type input "0.00"
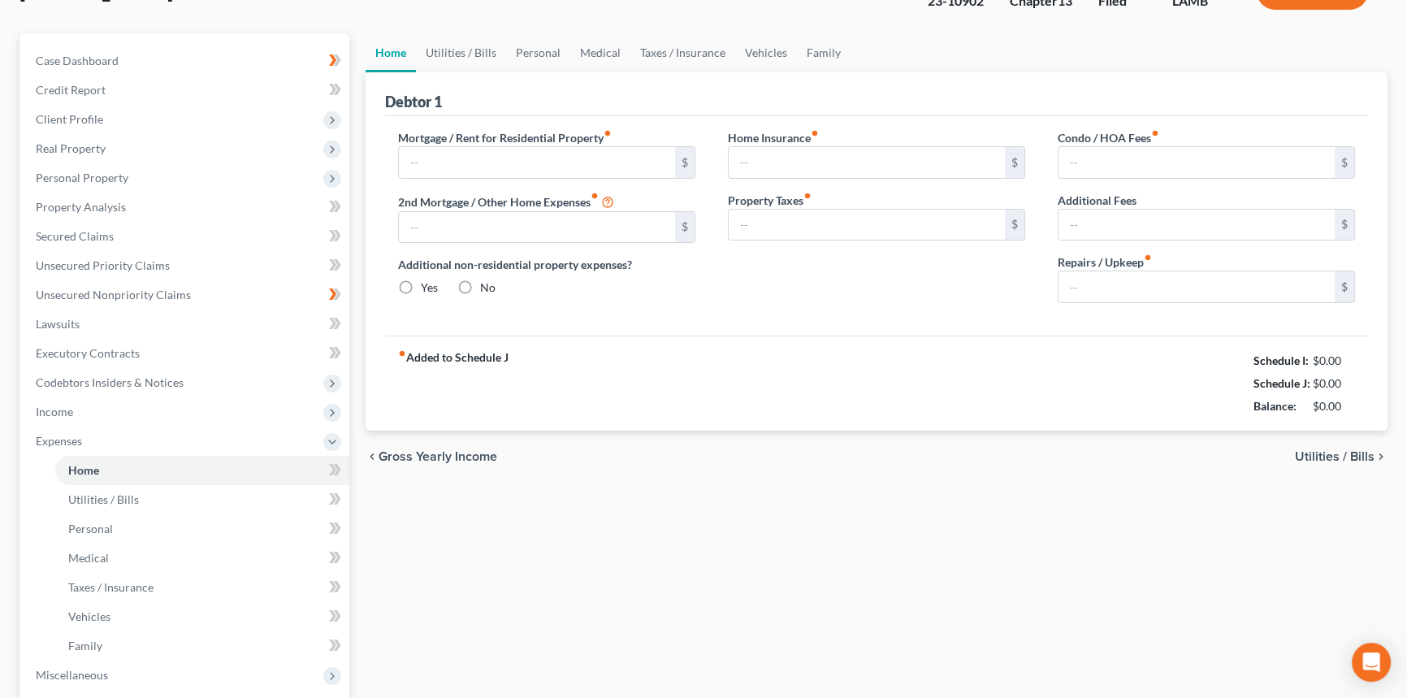
type input "0.00"
type input "35.00"
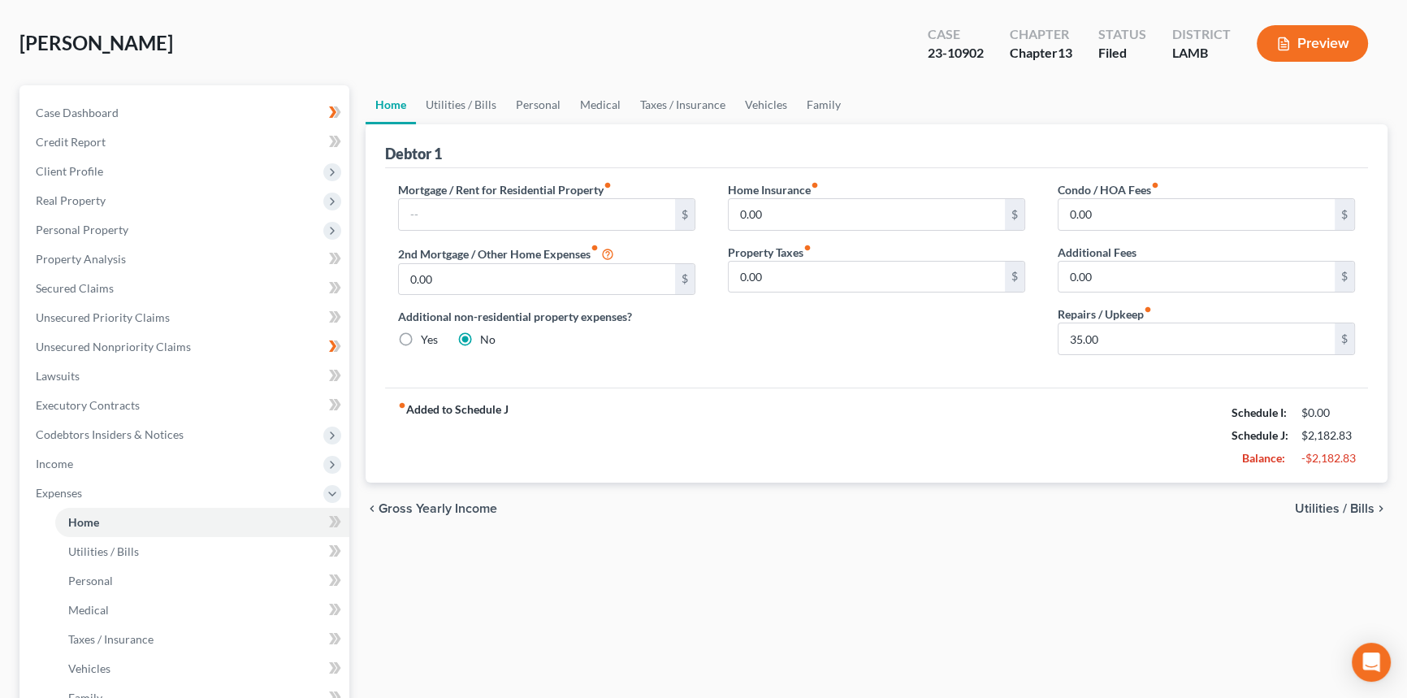
scroll to position [0, 0]
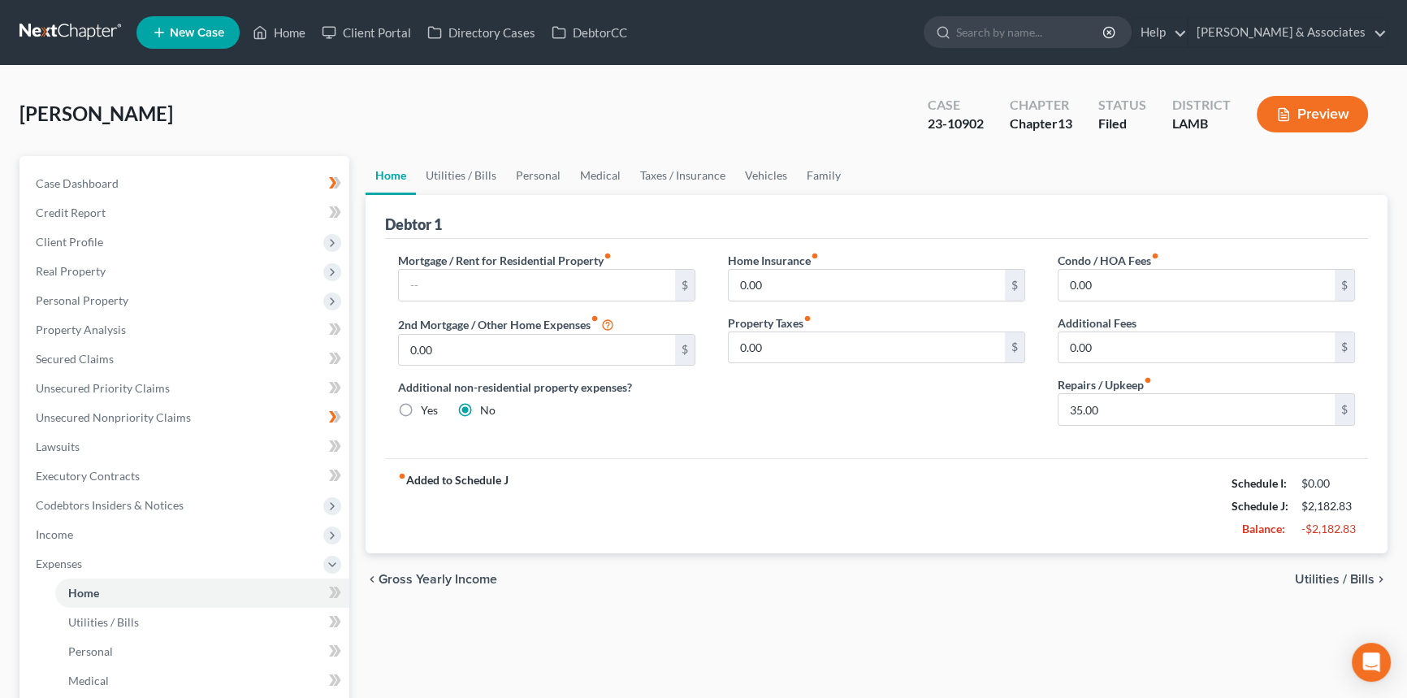
click at [650, 602] on div "chevron_left Gross Yearly Income Utilities / Bills chevron_right" at bounding box center [876, 579] width 1022 height 52
click at [449, 174] on link "Utilities / Bills" at bounding box center [461, 175] width 90 height 39
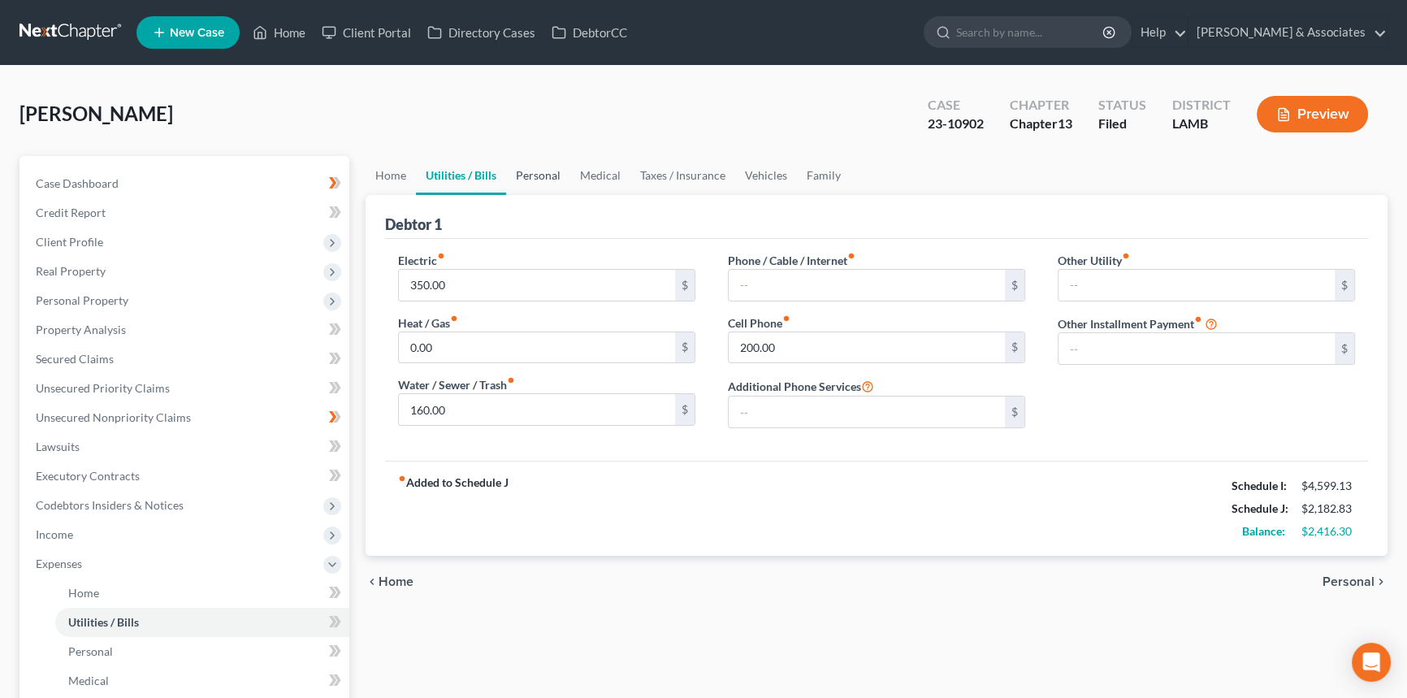
click at [534, 166] on link "Personal" at bounding box center [538, 175] width 64 height 39
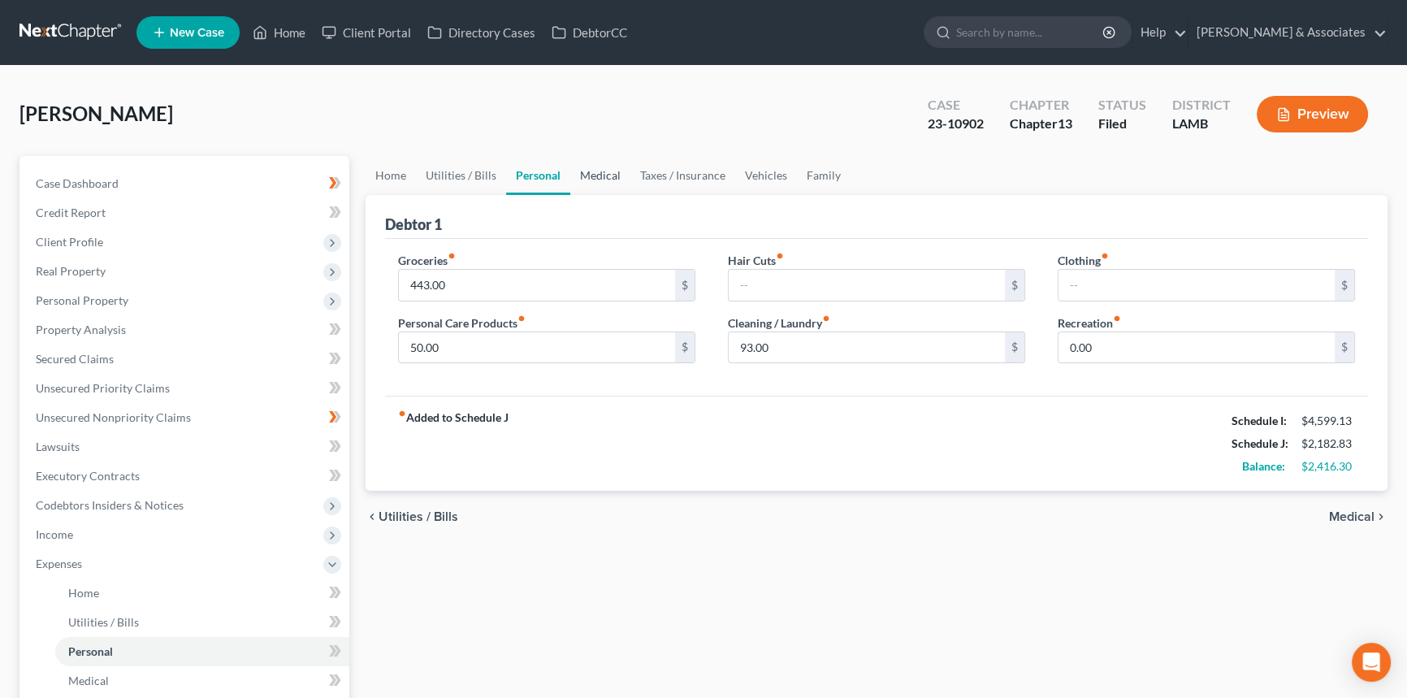
click at [608, 179] on link "Medical" at bounding box center [600, 175] width 60 height 39
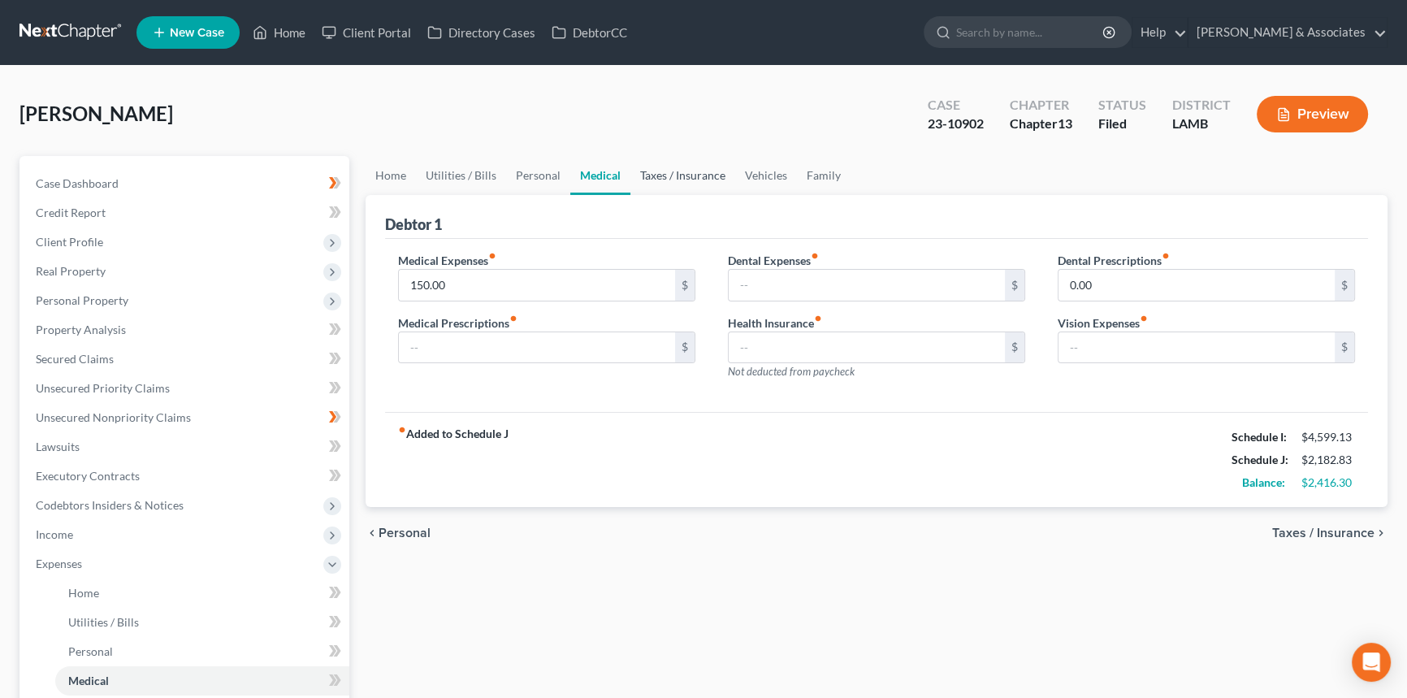
click at [662, 176] on link "Taxes / Insurance" at bounding box center [682, 175] width 105 height 39
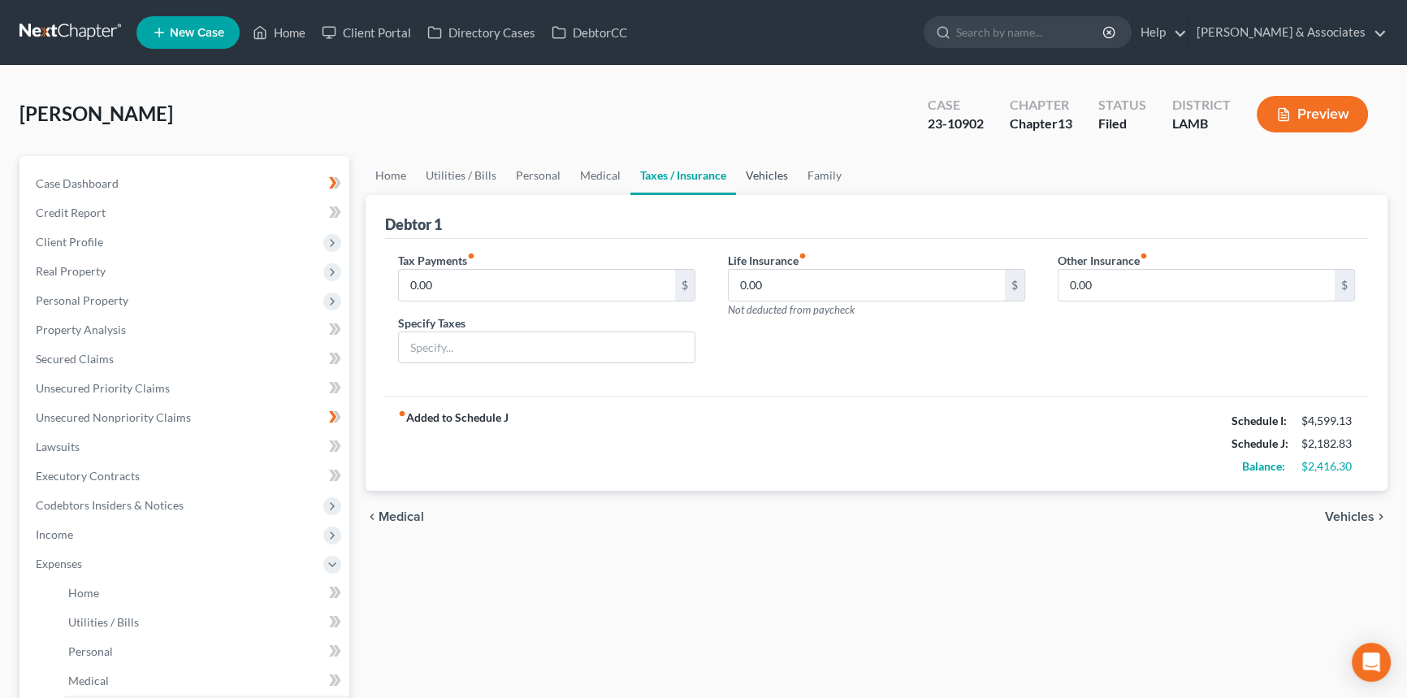
click at [755, 169] on link "Vehicles" at bounding box center [767, 175] width 62 height 39
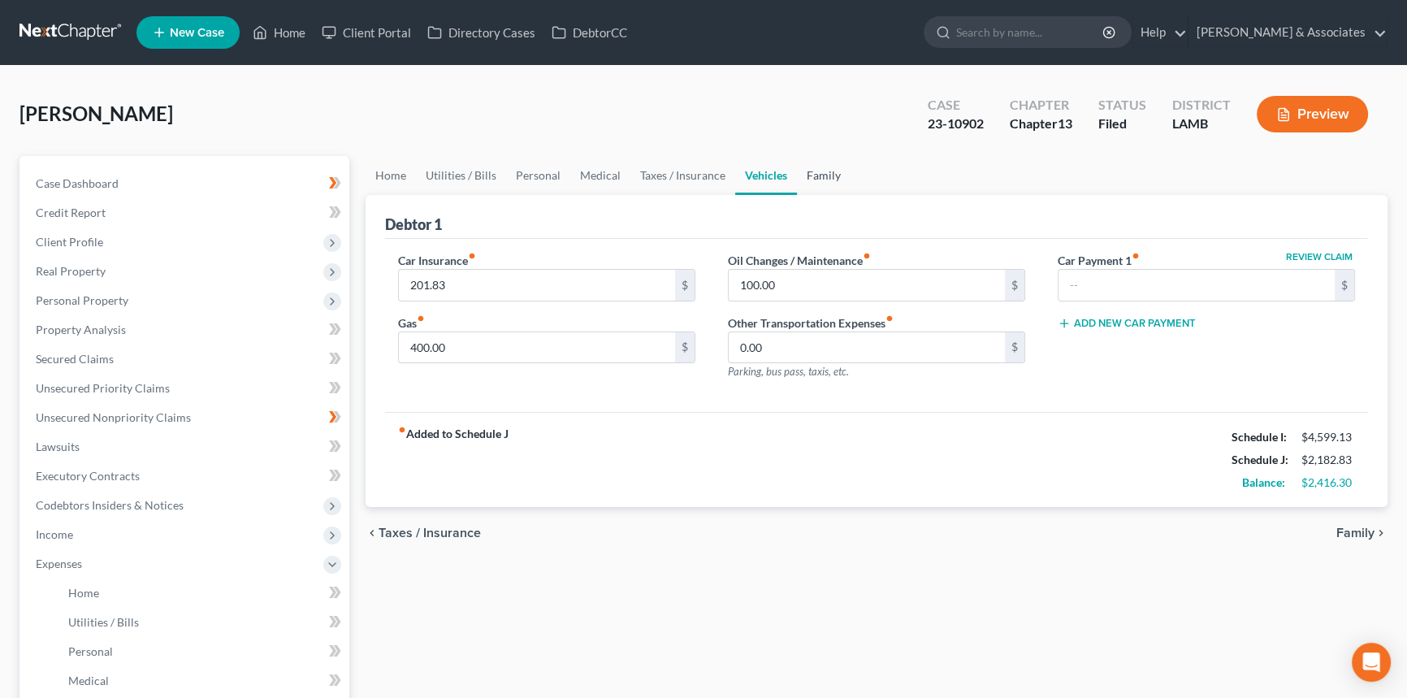
click at [837, 181] on link "Family" at bounding box center [824, 175] width 54 height 39
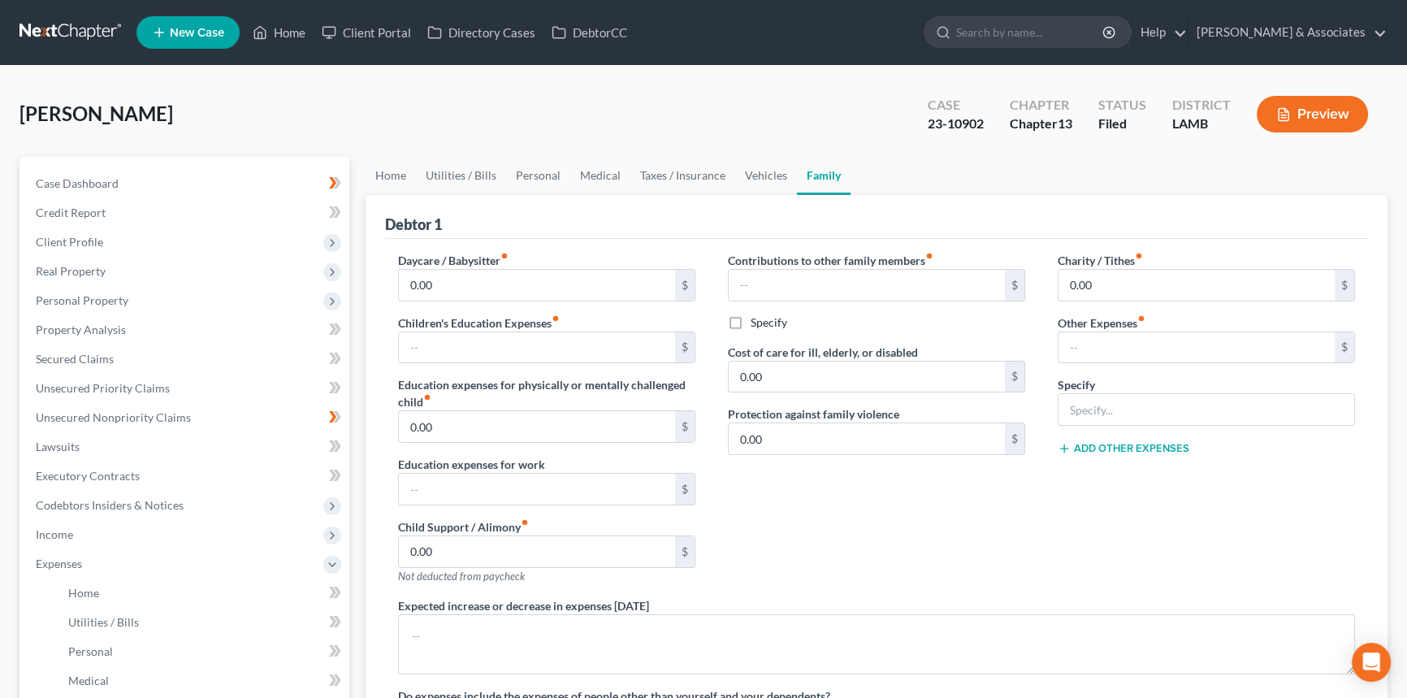
click at [943, 521] on div "Contributions to other family members fiber_manual_record $ Specify Cost of car…" at bounding box center [876, 424] width 330 height 345
click at [221, 174] on link "Case Dashboard" at bounding box center [186, 183] width 326 height 29
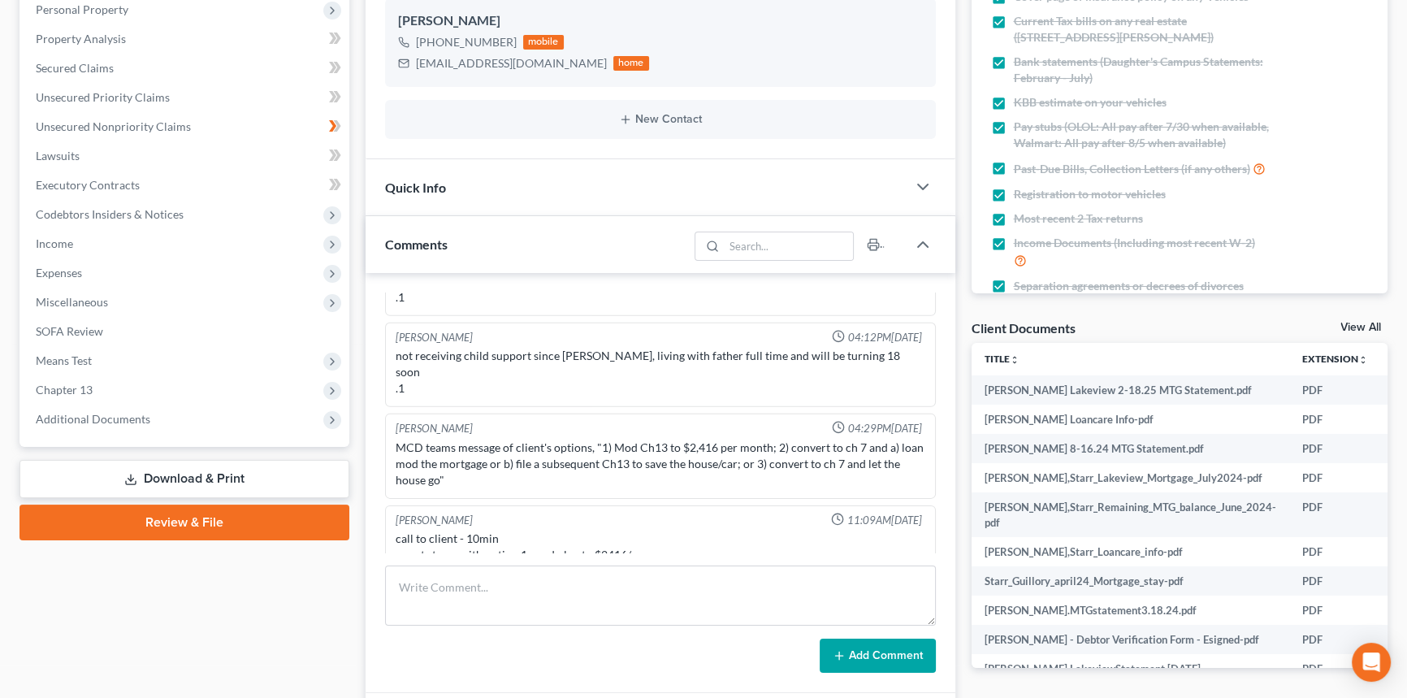
scroll to position [517, 0]
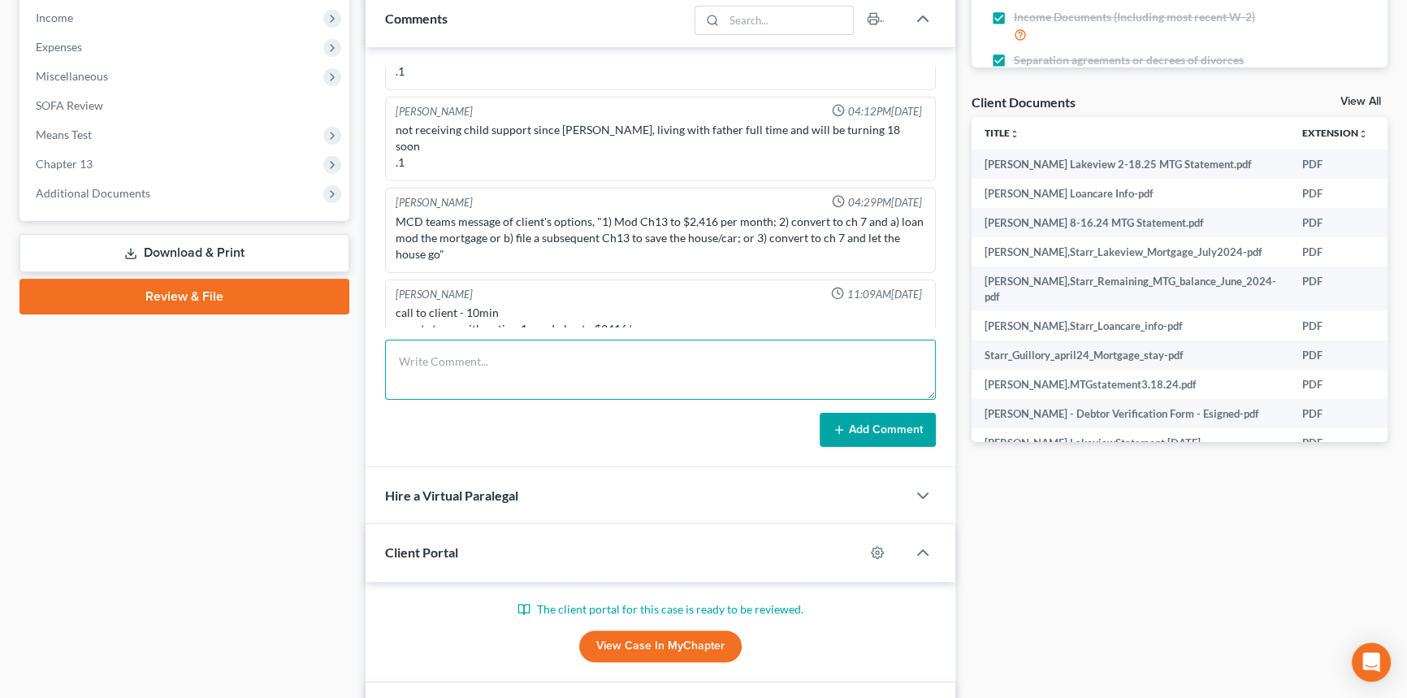
click at [514, 380] on textarea at bounding box center [660, 369] width 551 height 60
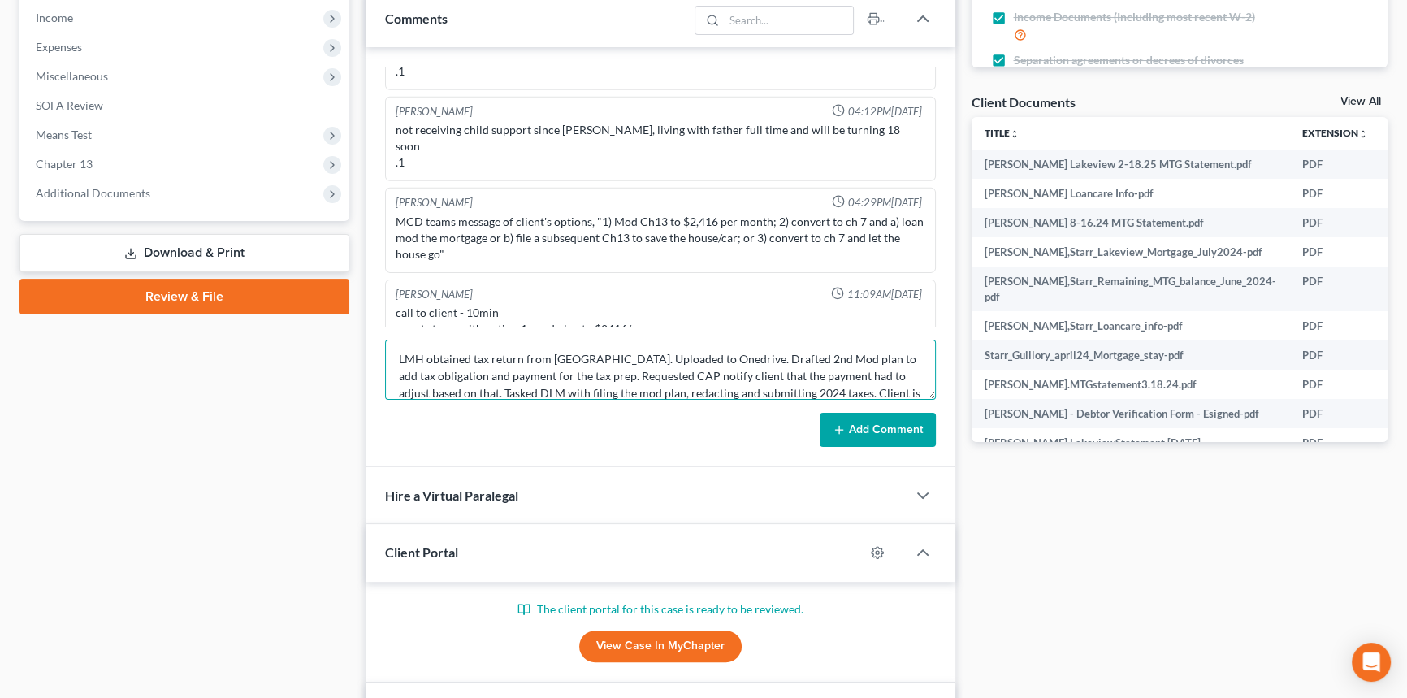
scroll to position [19, 0]
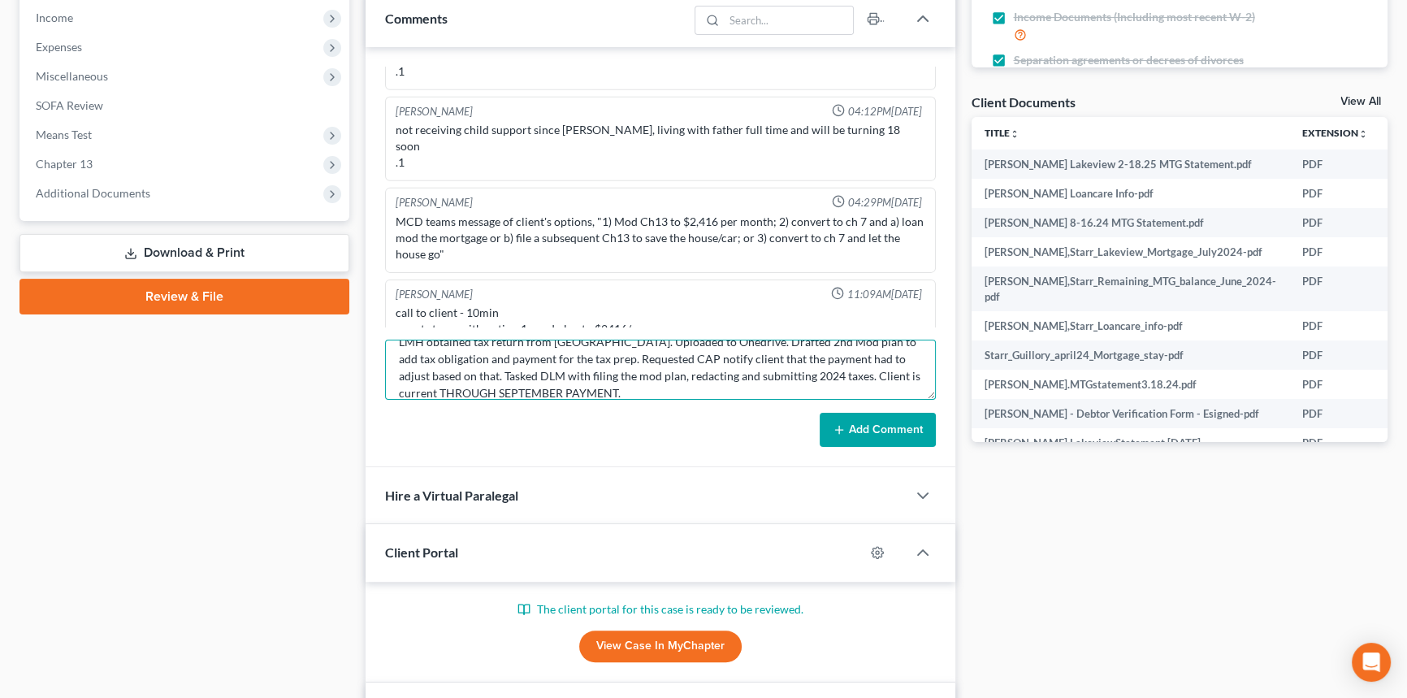
type textarea "LMH obtained tax return from JSM. Uploaded to Onedrive. Drafted 2nd Mod plan to…"
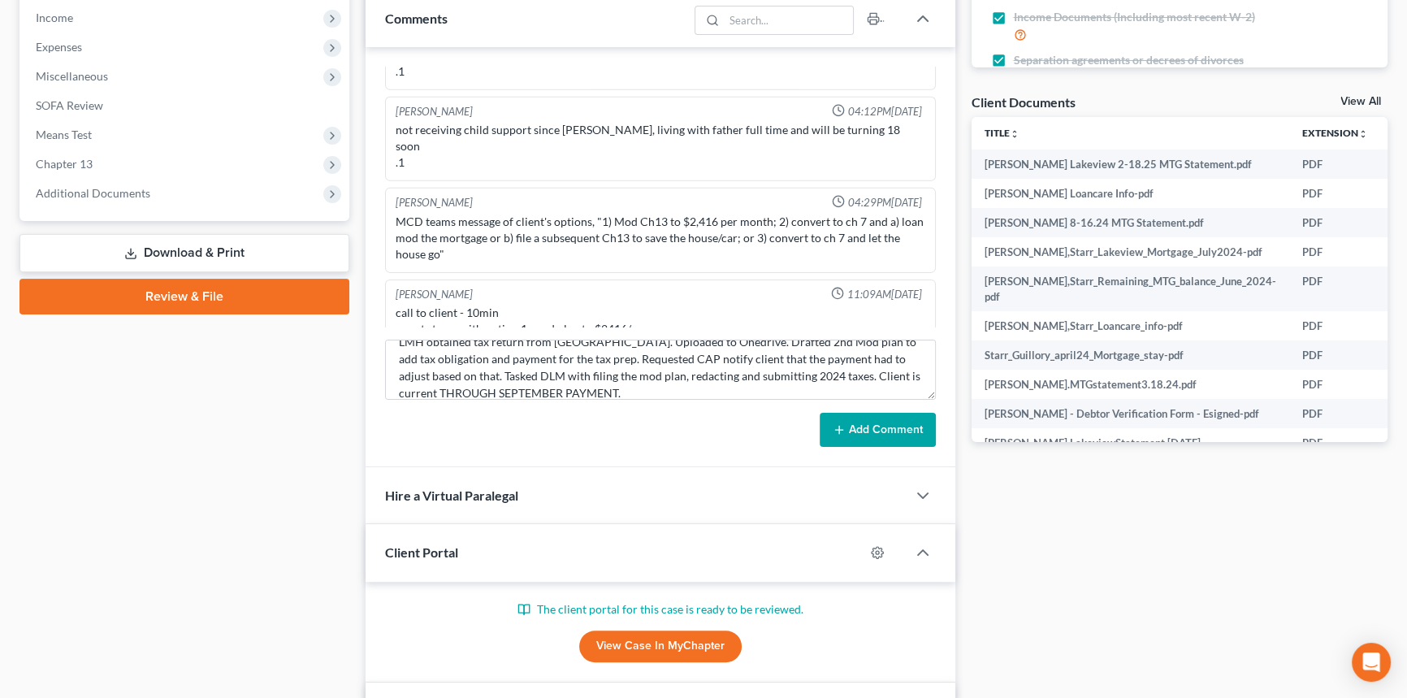
click at [902, 428] on button "Add Comment" at bounding box center [877, 430] width 116 height 34
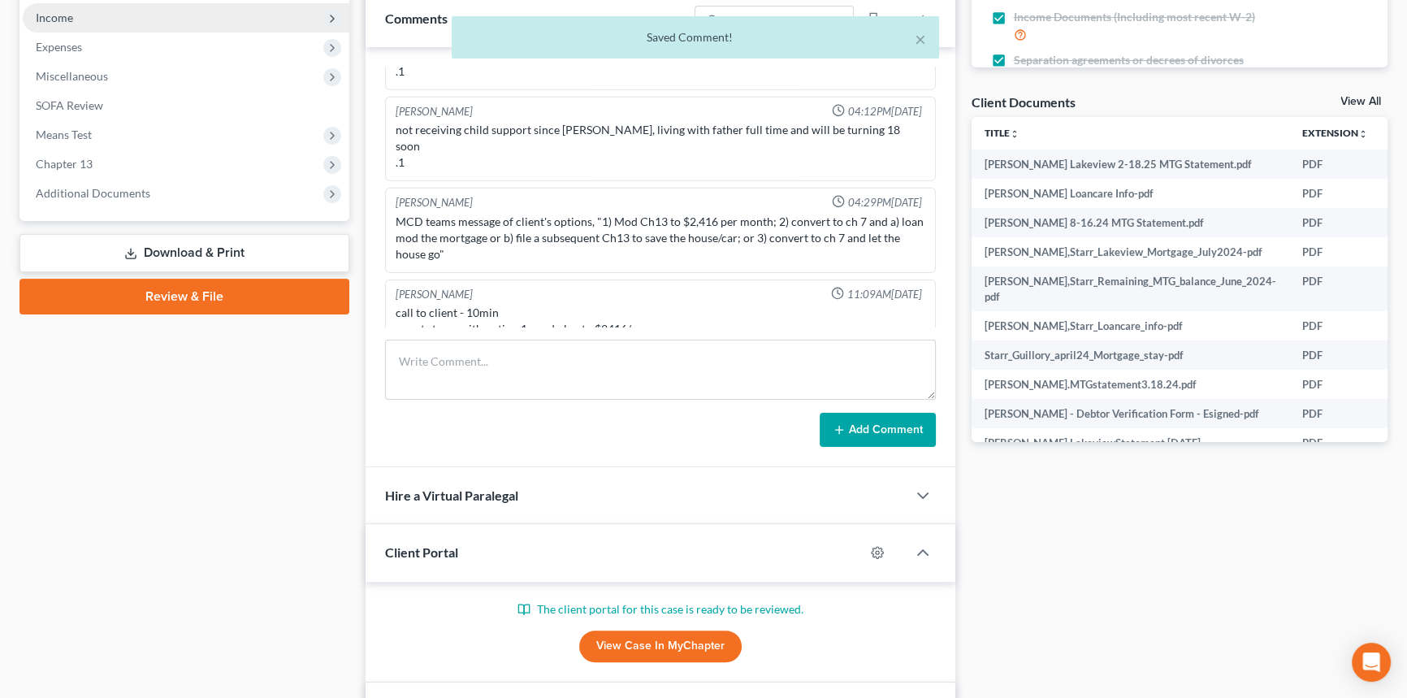
scroll to position [14443, 0]
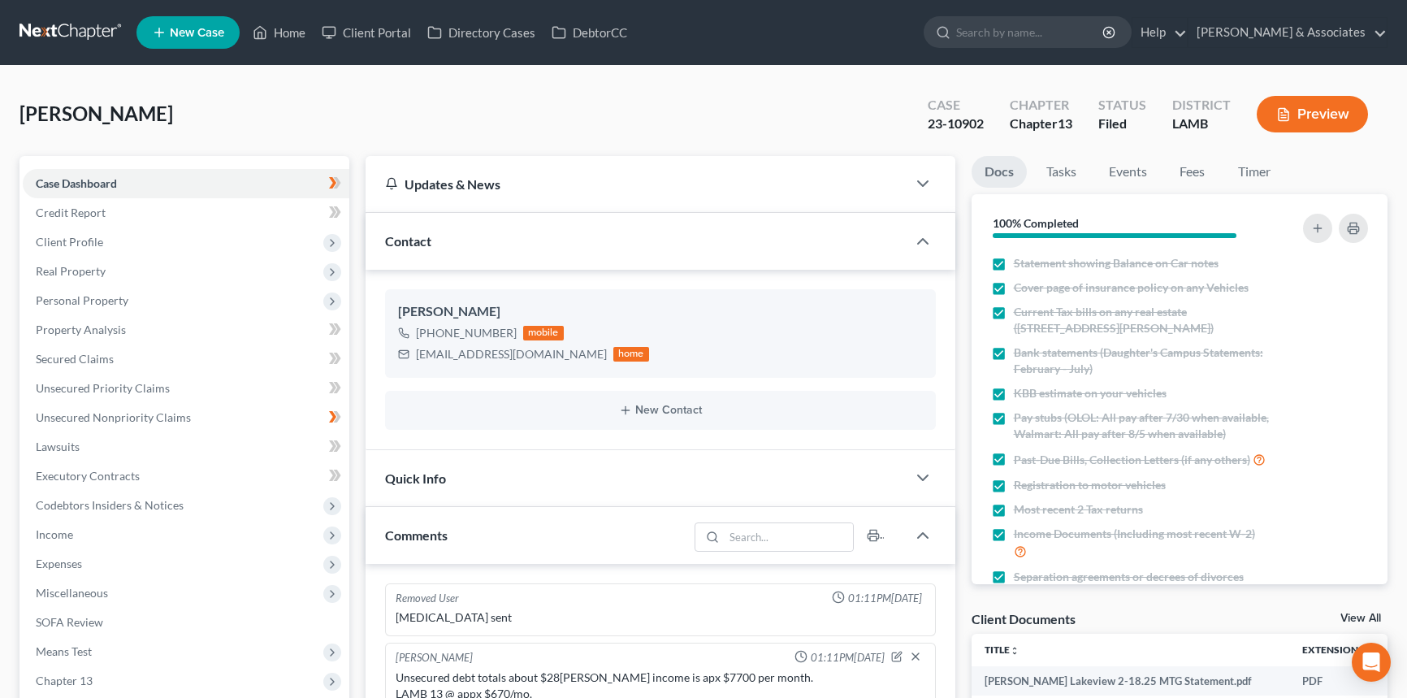
select select "0"
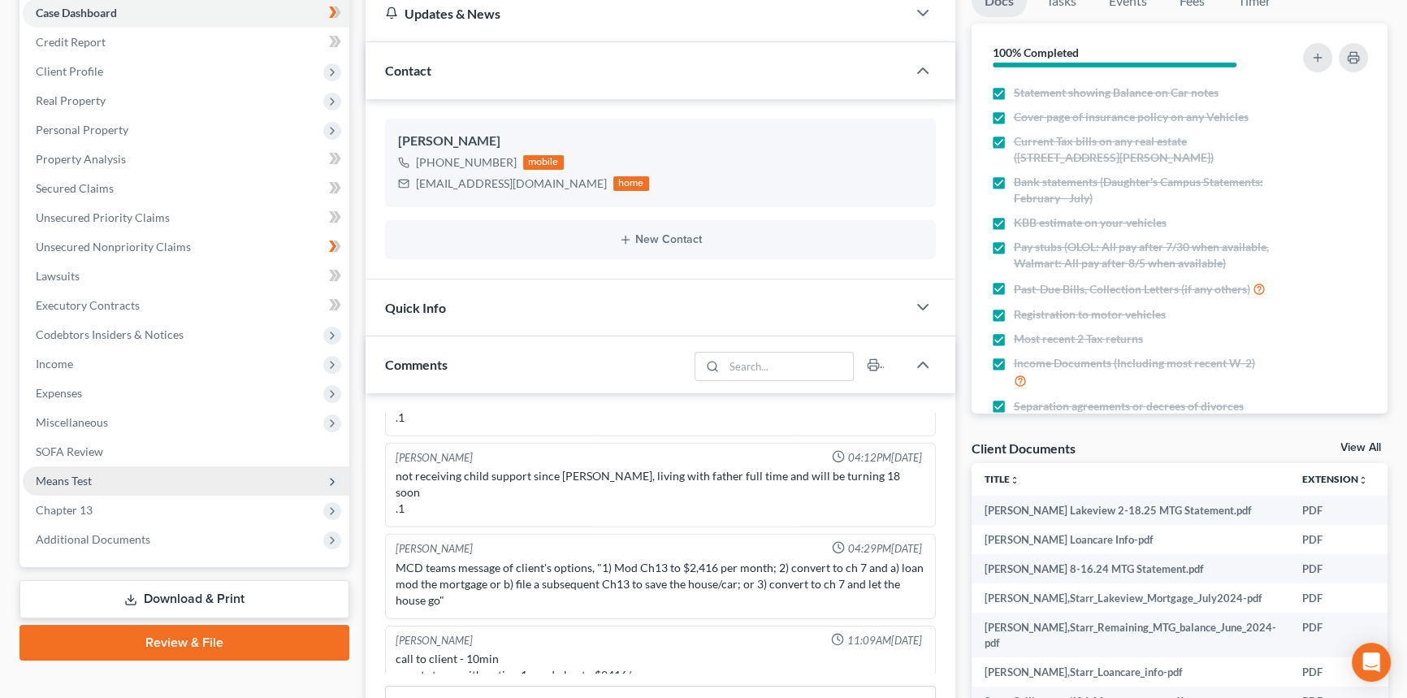
scroll to position [295, 0]
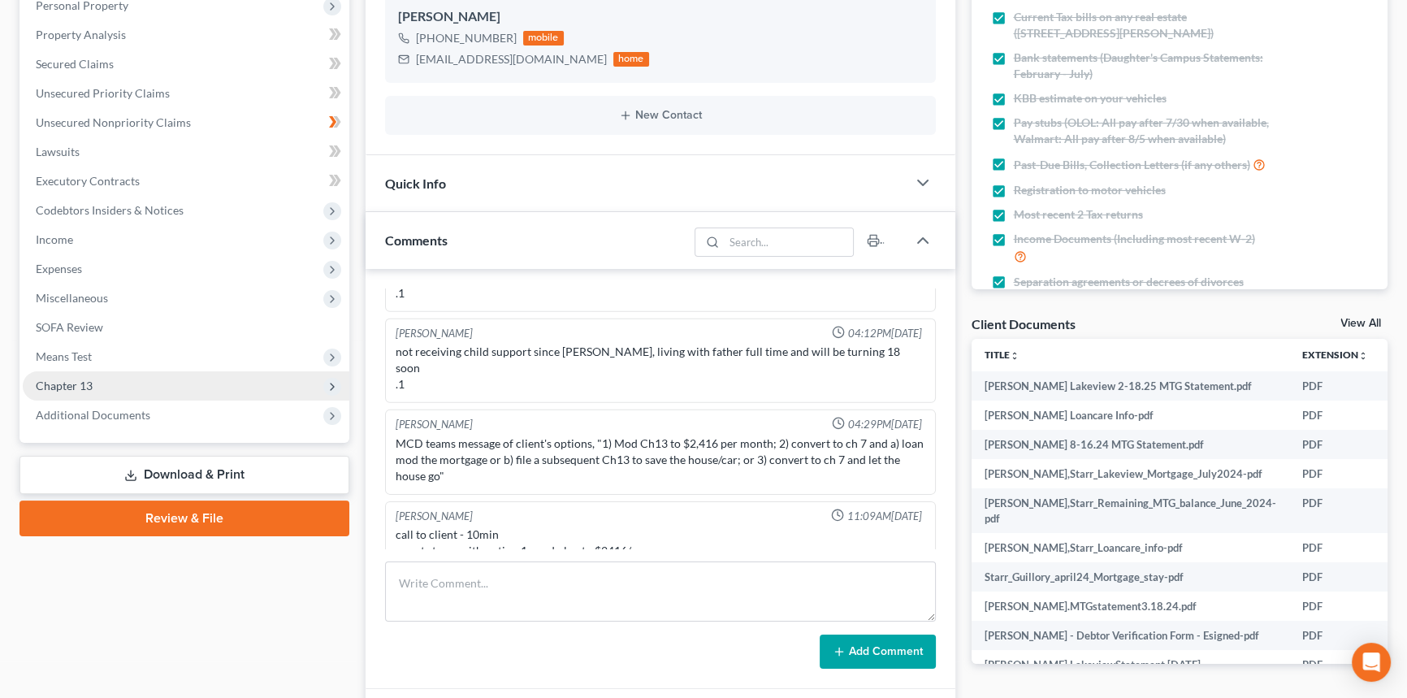
click at [97, 381] on span "Chapter 13" at bounding box center [186, 385] width 326 height 29
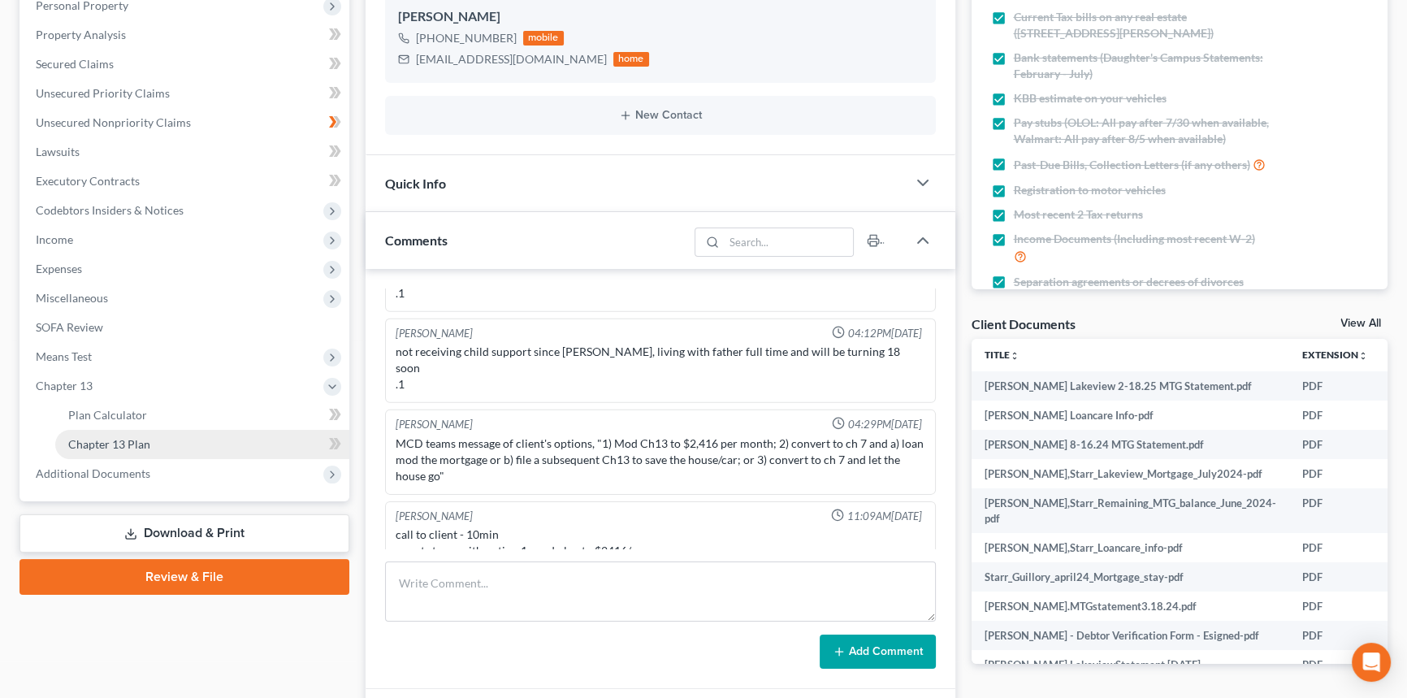
click at [119, 443] on span "Chapter 13 Plan" at bounding box center [109, 444] width 82 height 14
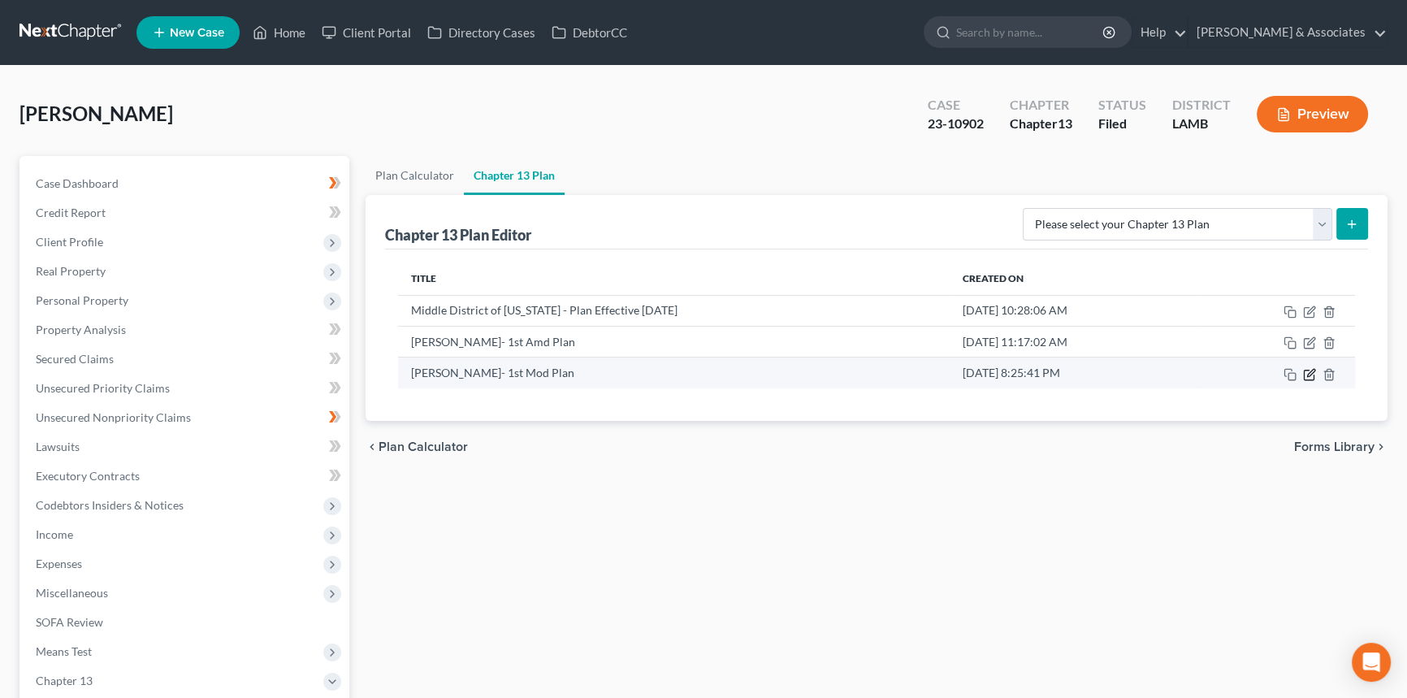
click at [1310, 370] on icon "button" at bounding box center [1309, 374] width 13 height 13
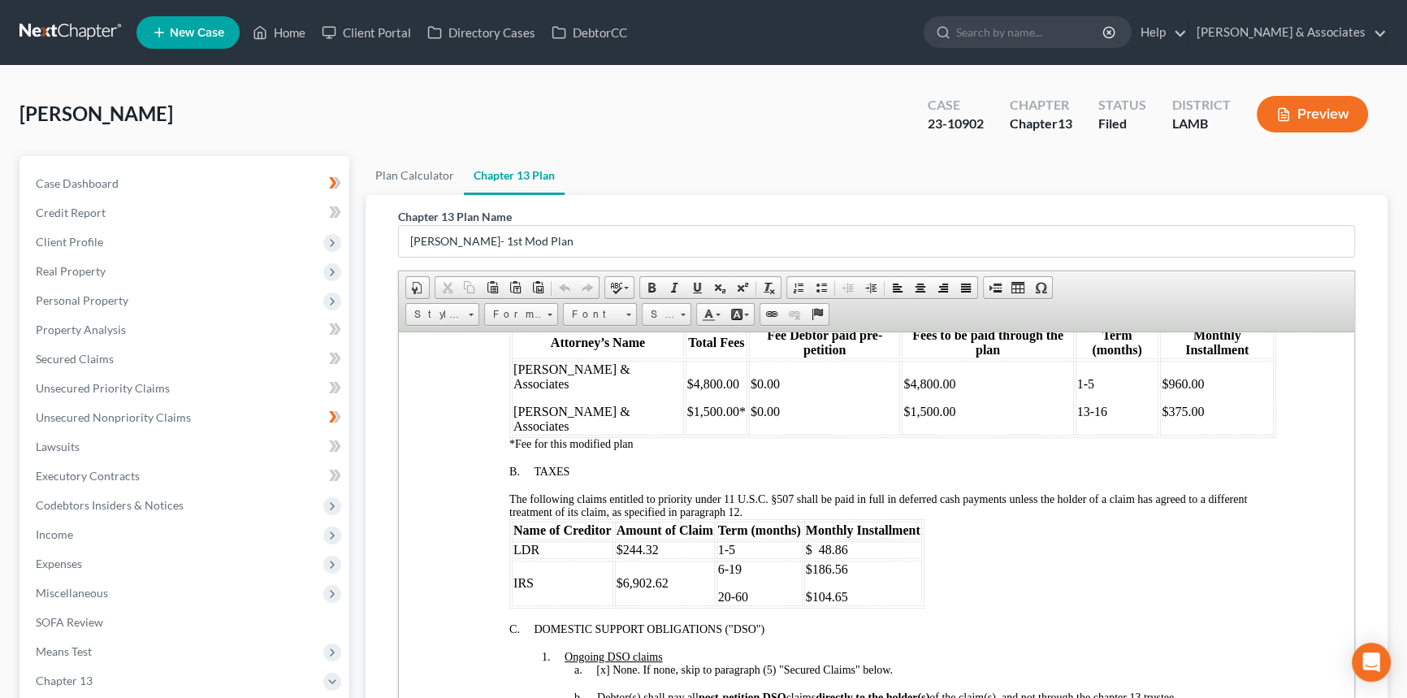
scroll to position [885, 0]
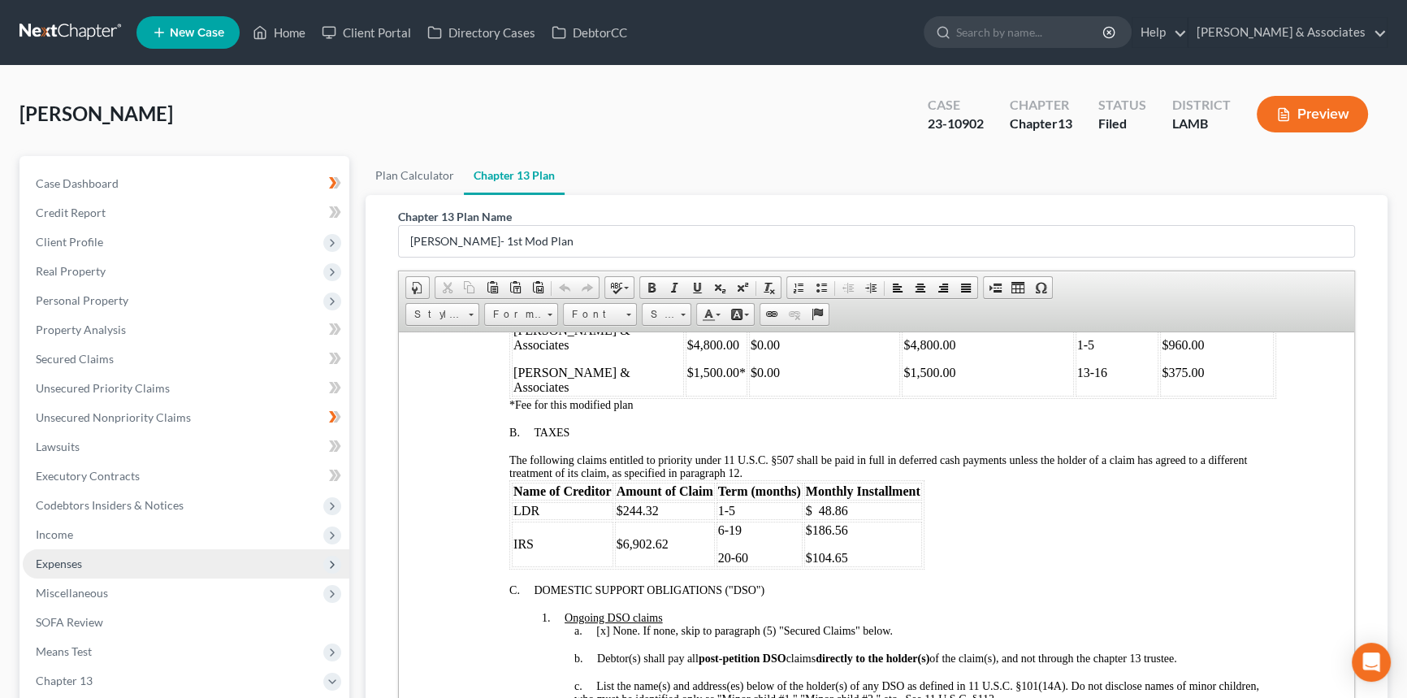
click at [109, 564] on span "Expenses" at bounding box center [186, 563] width 326 height 29
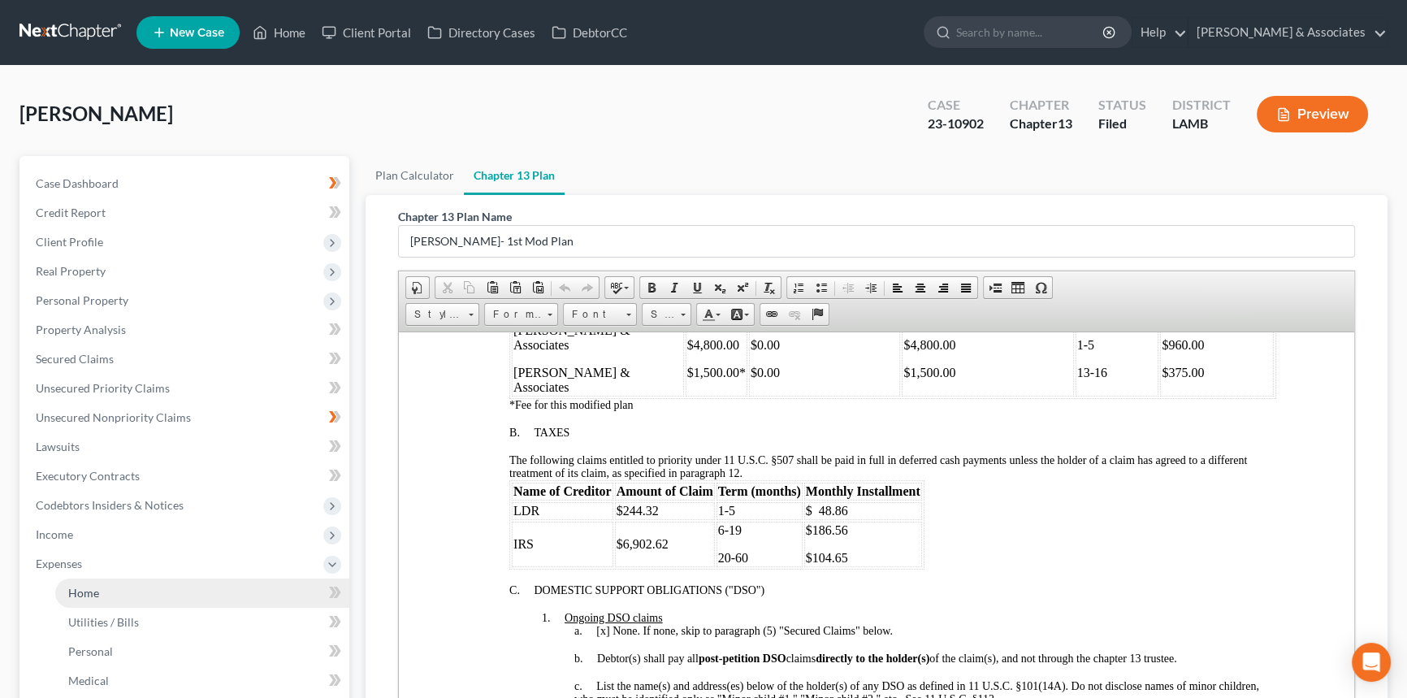
click at [103, 582] on link "Home" at bounding box center [202, 592] width 294 height 29
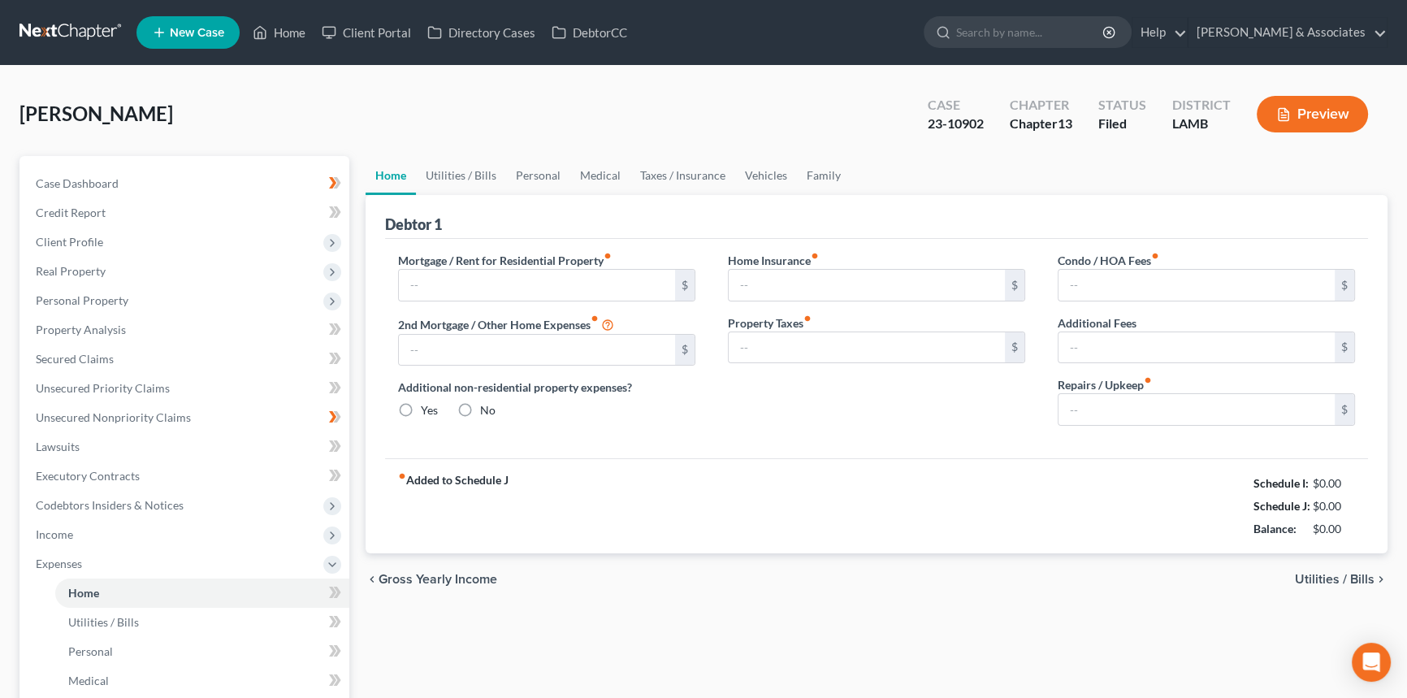
type input "0.00"
radio input "true"
type input "0.00"
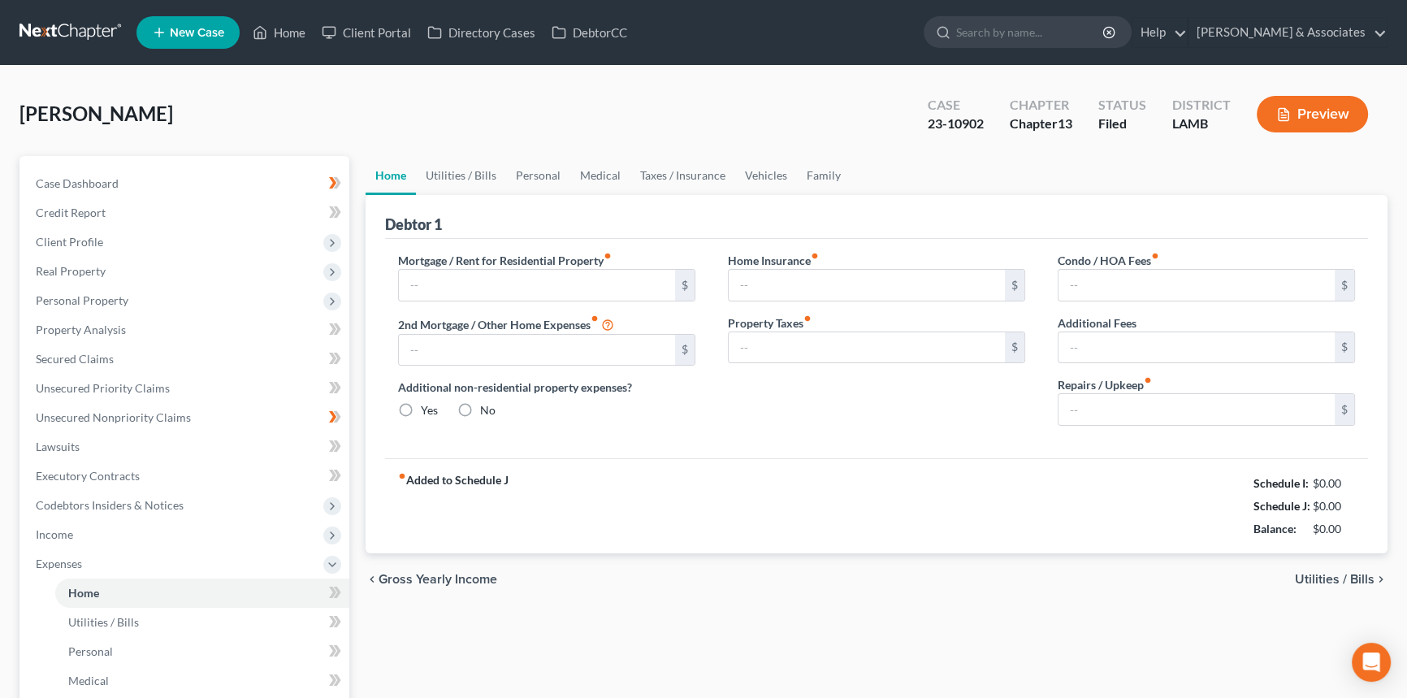
type input "0.00"
type input "35.00"
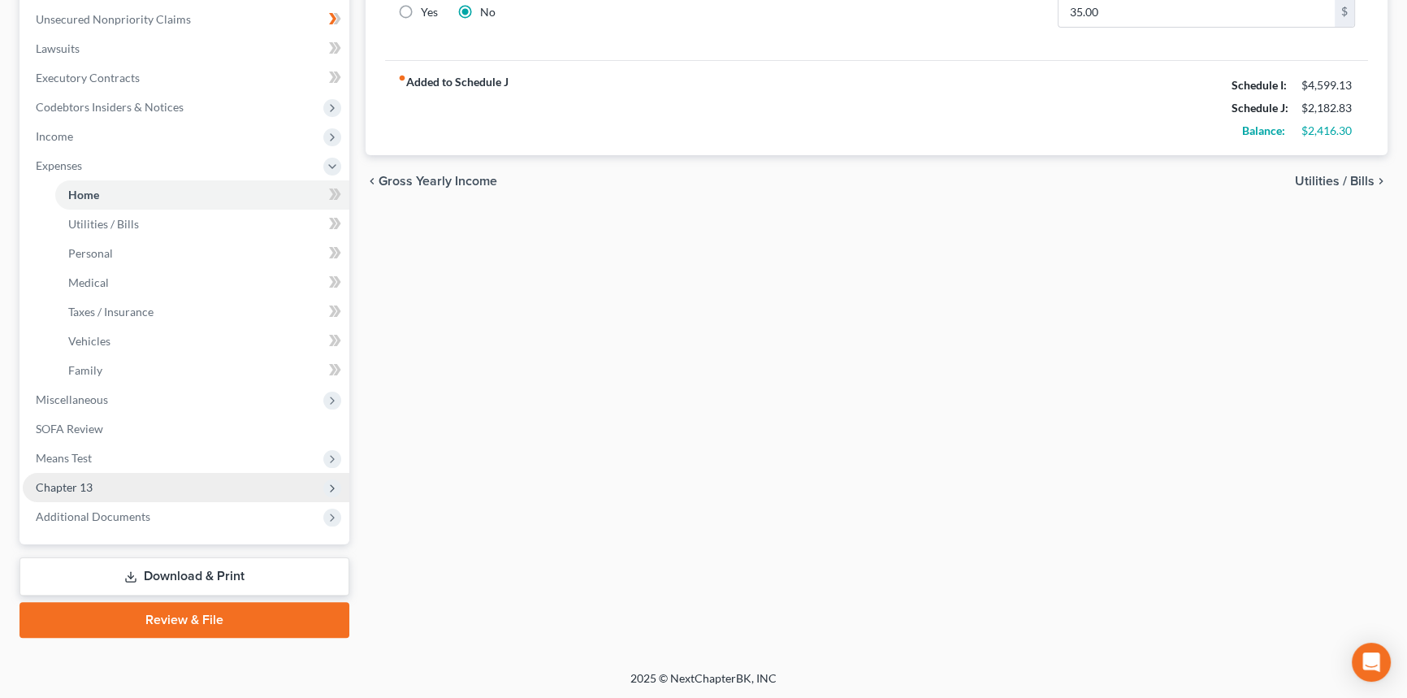
click at [106, 485] on span "Chapter 13" at bounding box center [186, 487] width 326 height 29
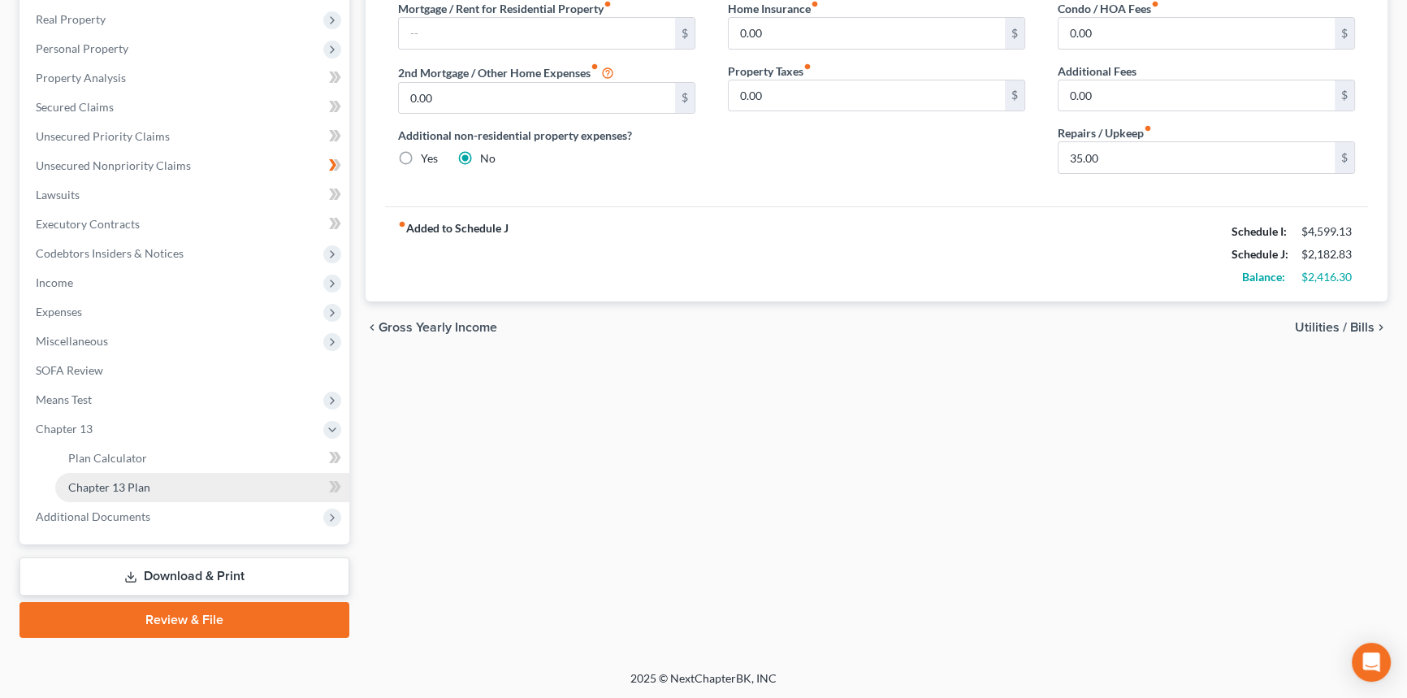
click at [125, 486] on span "Chapter 13 Plan" at bounding box center [109, 487] width 82 height 14
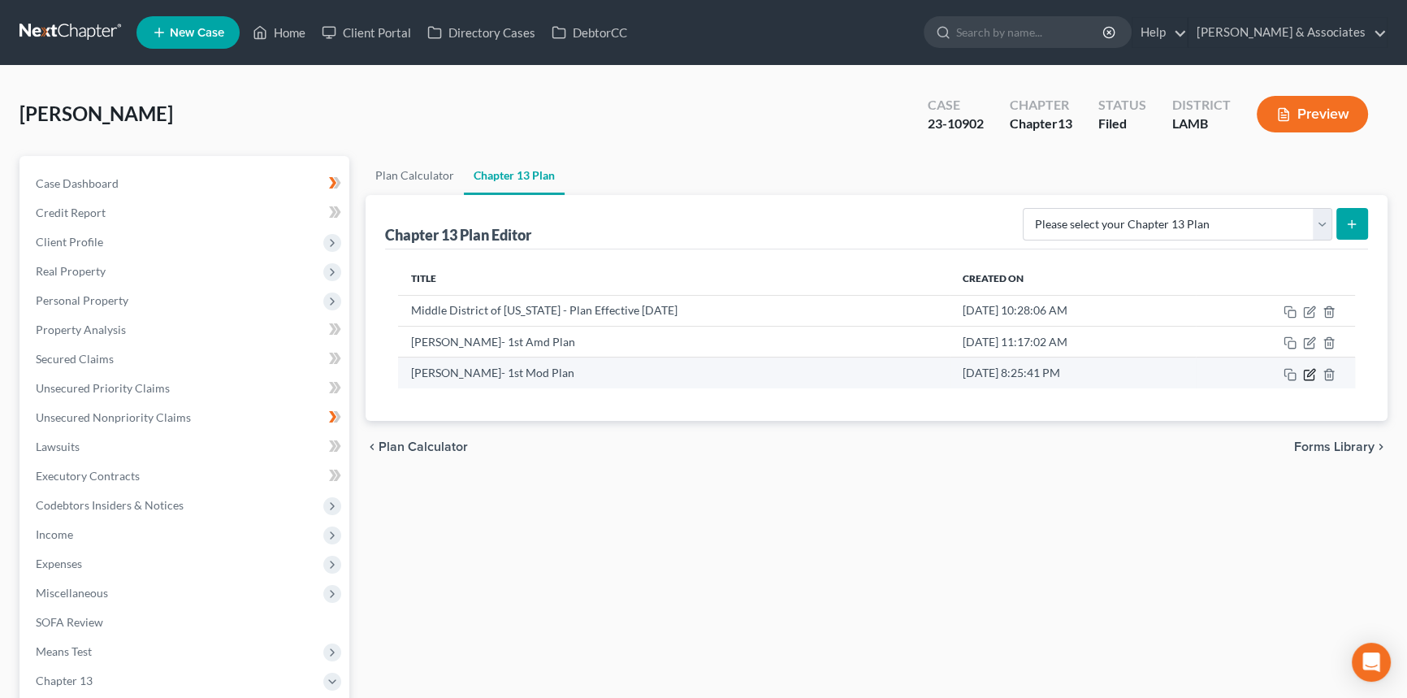
click at [1307, 370] on icon "button" at bounding box center [1309, 374] width 13 height 13
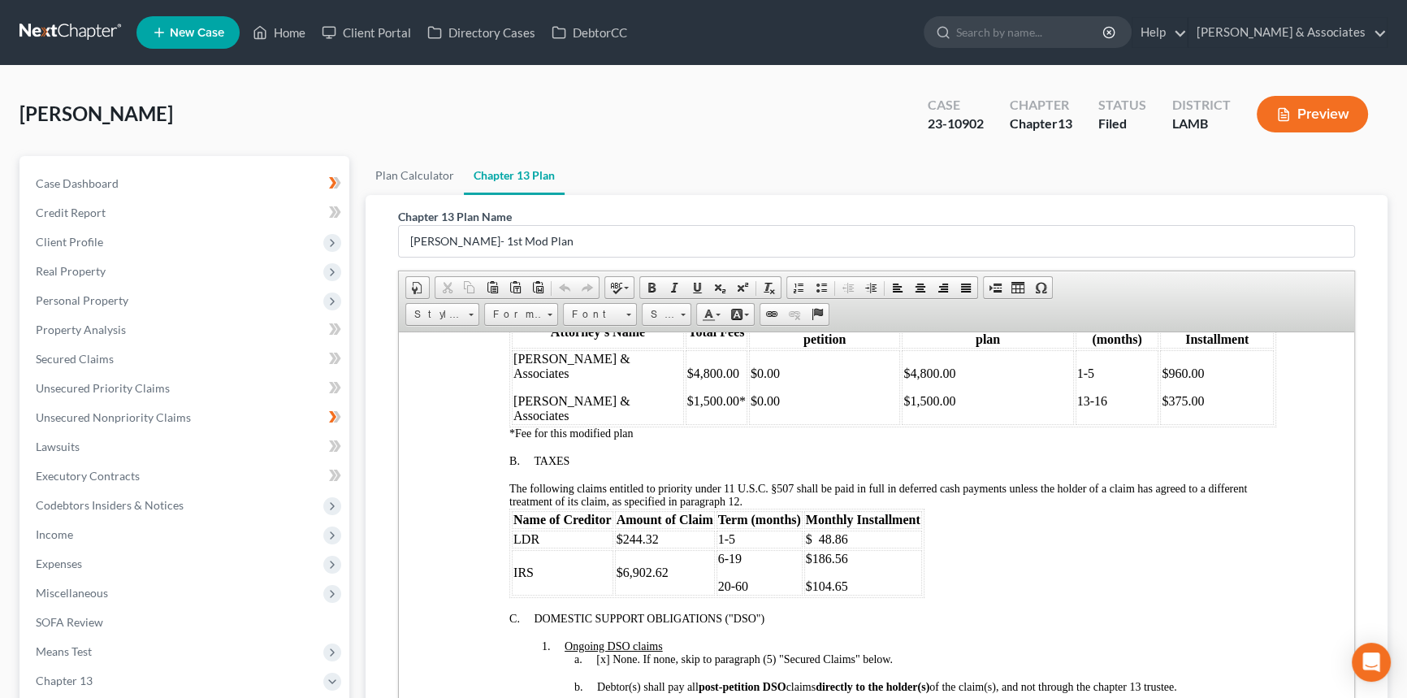
scroll to position [664, 0]
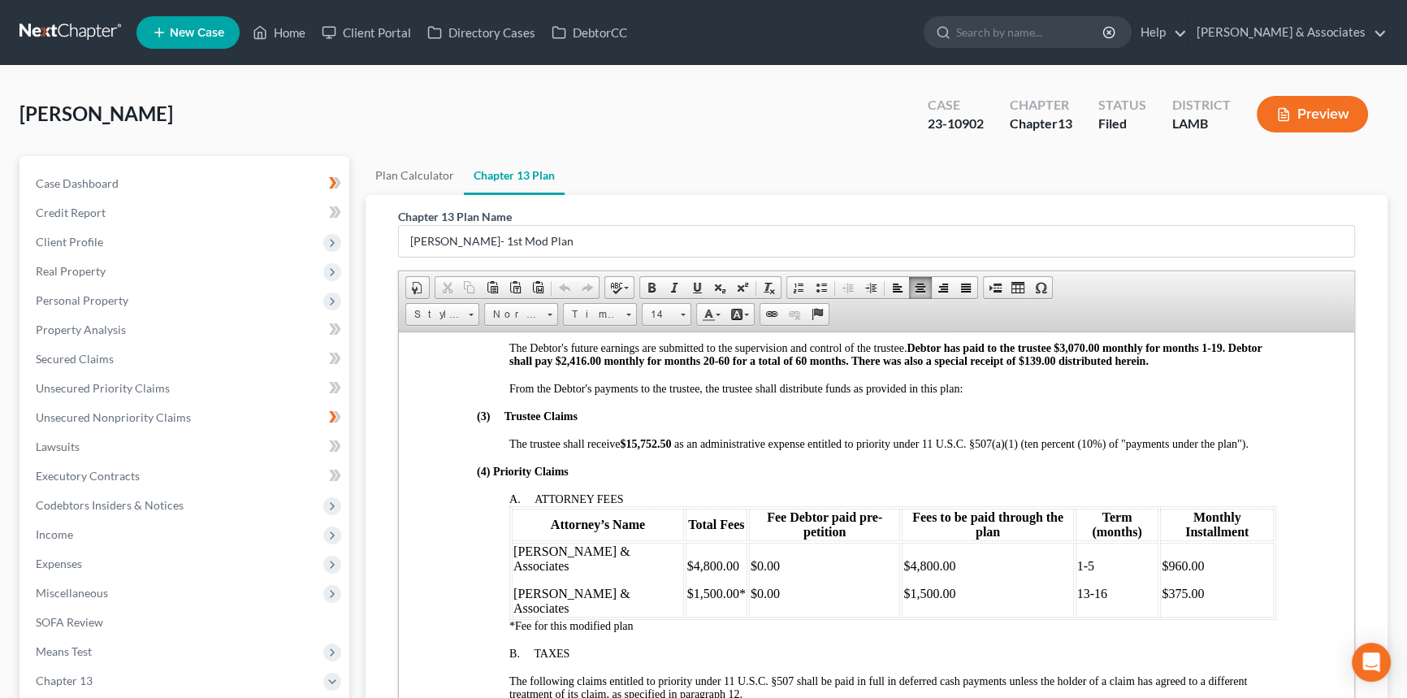
click at [824, 538] on span "Fee Debtor paid pre-petition" at bounding box center [824, 523] width 115 height 28
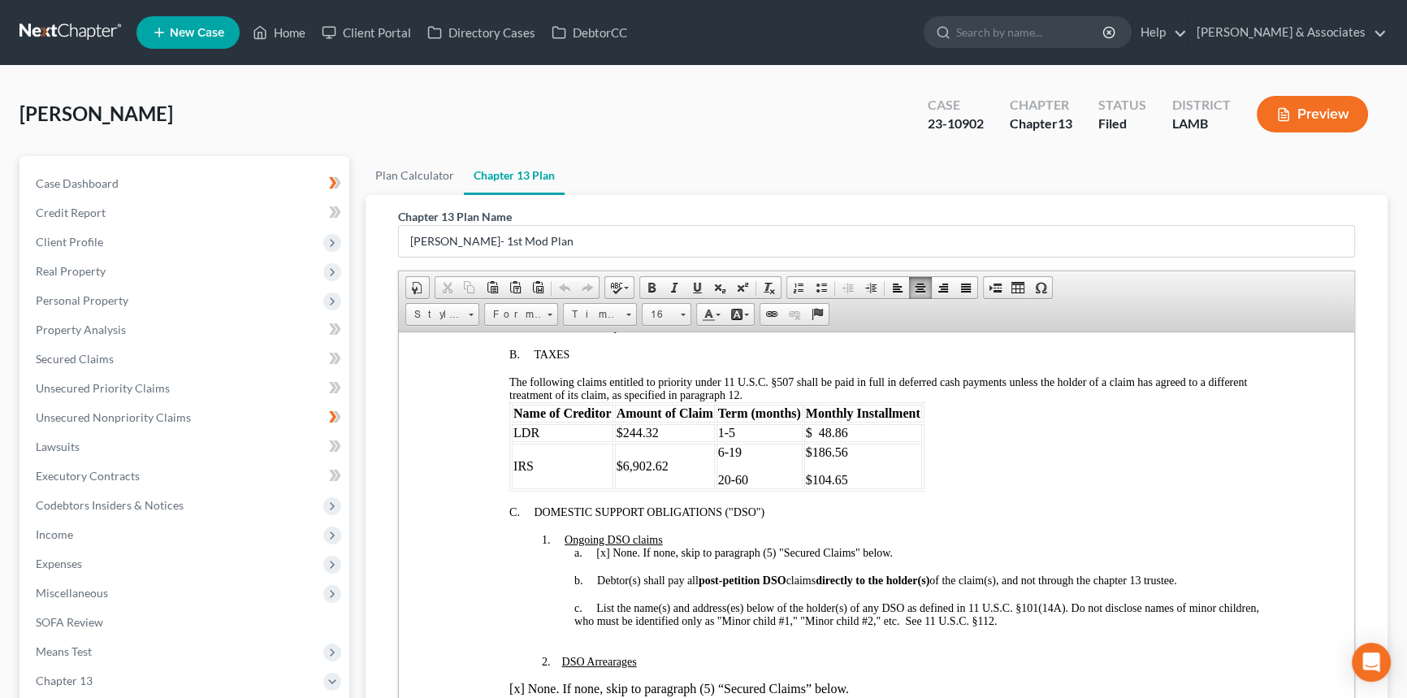
scroll to position [738, 0]
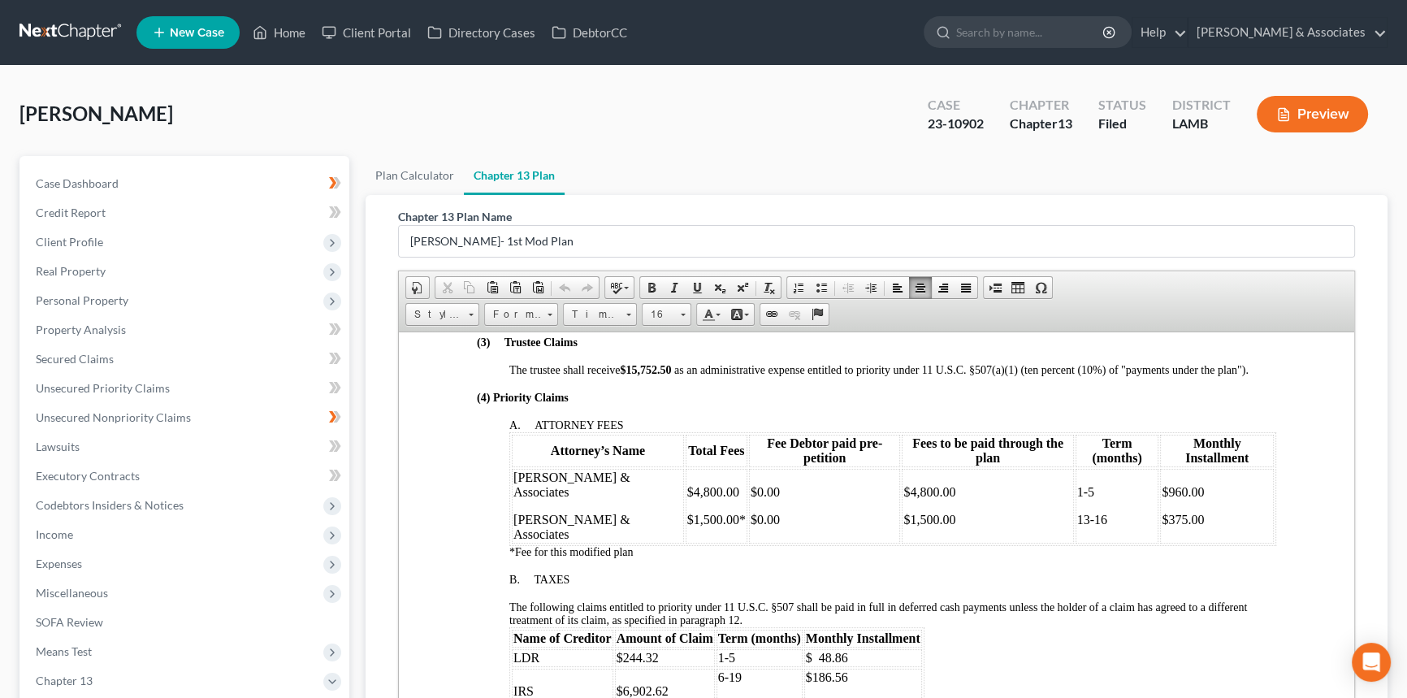
click at [891, 558] on div at bounding box center [892, 565] width 767 height 15
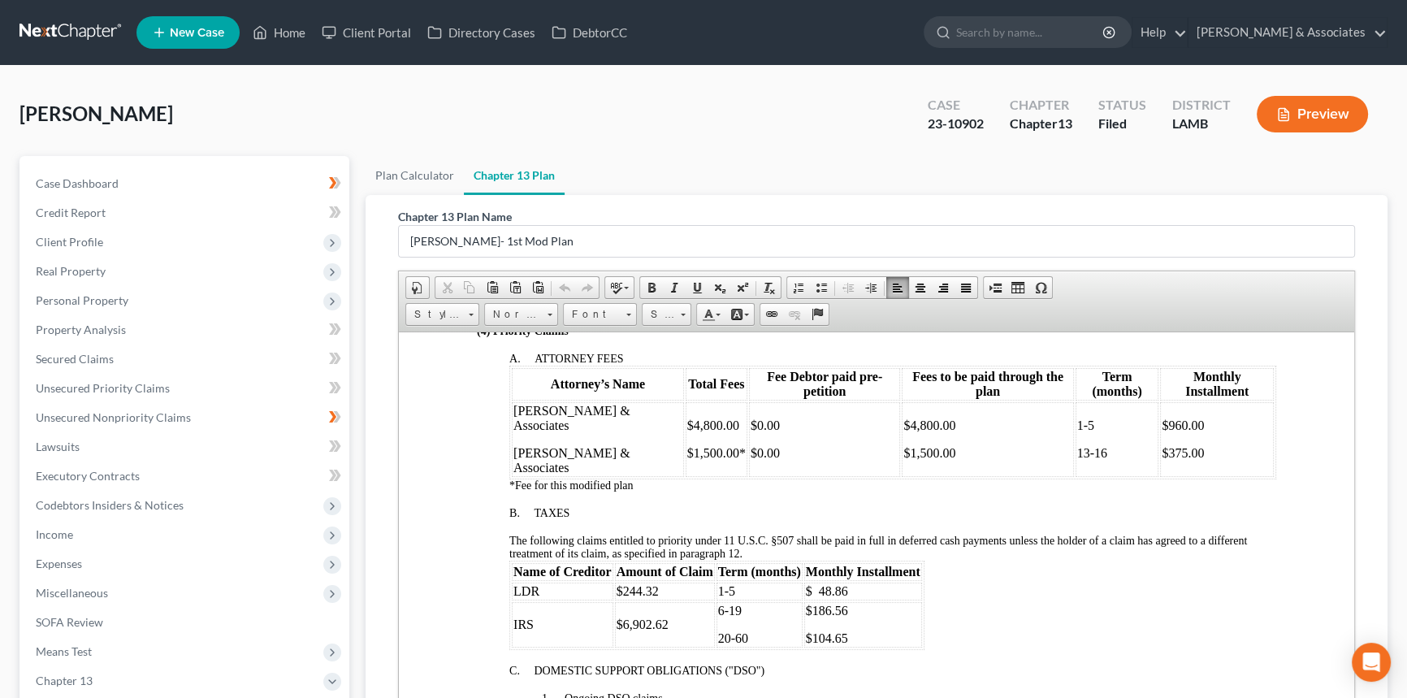
scroll to position [885, 0]
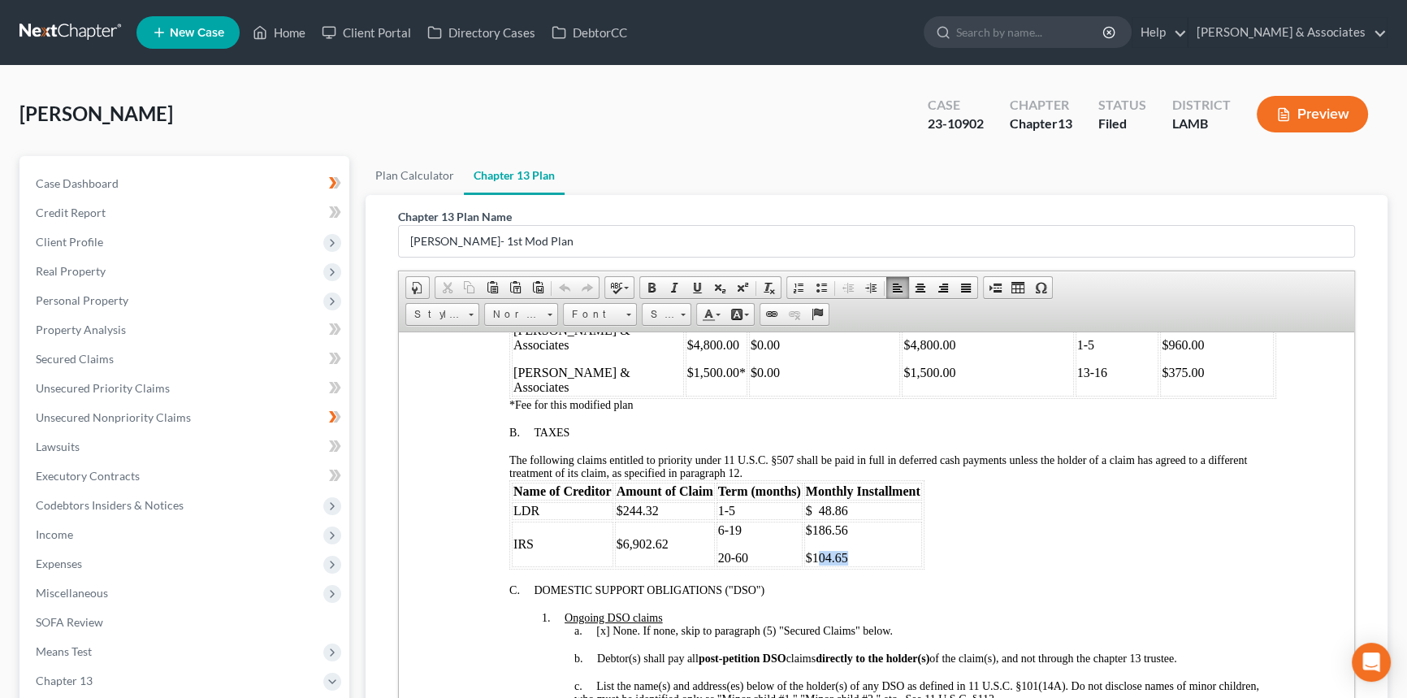
drag, startPoint x: 817, startPoint y: 547, endPoint x: 848, endPoint y: 547, distance: 30.9
click at [848, 550] on p "$104.65" at bounding box center [863, 557] width 115 height 15
drag, startPoint x: 621, startPoint y: 533, endPoint x: 665, endPoint y: 534, distance: 43.9
click at [665, 536] on span "$6,902.62" at bounding box center [642, 543] width 52 height 14
click at [954, 507] on div "Name of Creditor Amount of Claim Term (months) Monthly Installment LDR $244.32 …" at bounding box center [892, 523] width 767 height 89
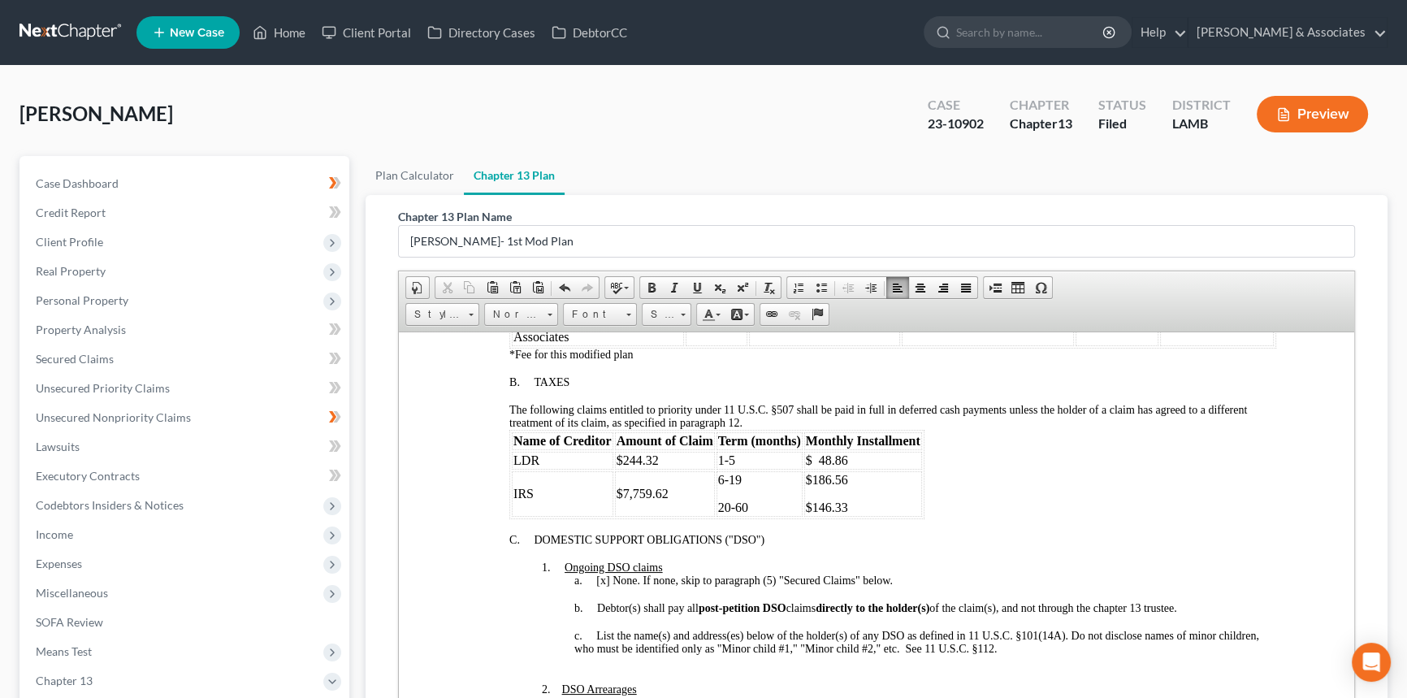
scroll to position [1033, 0]
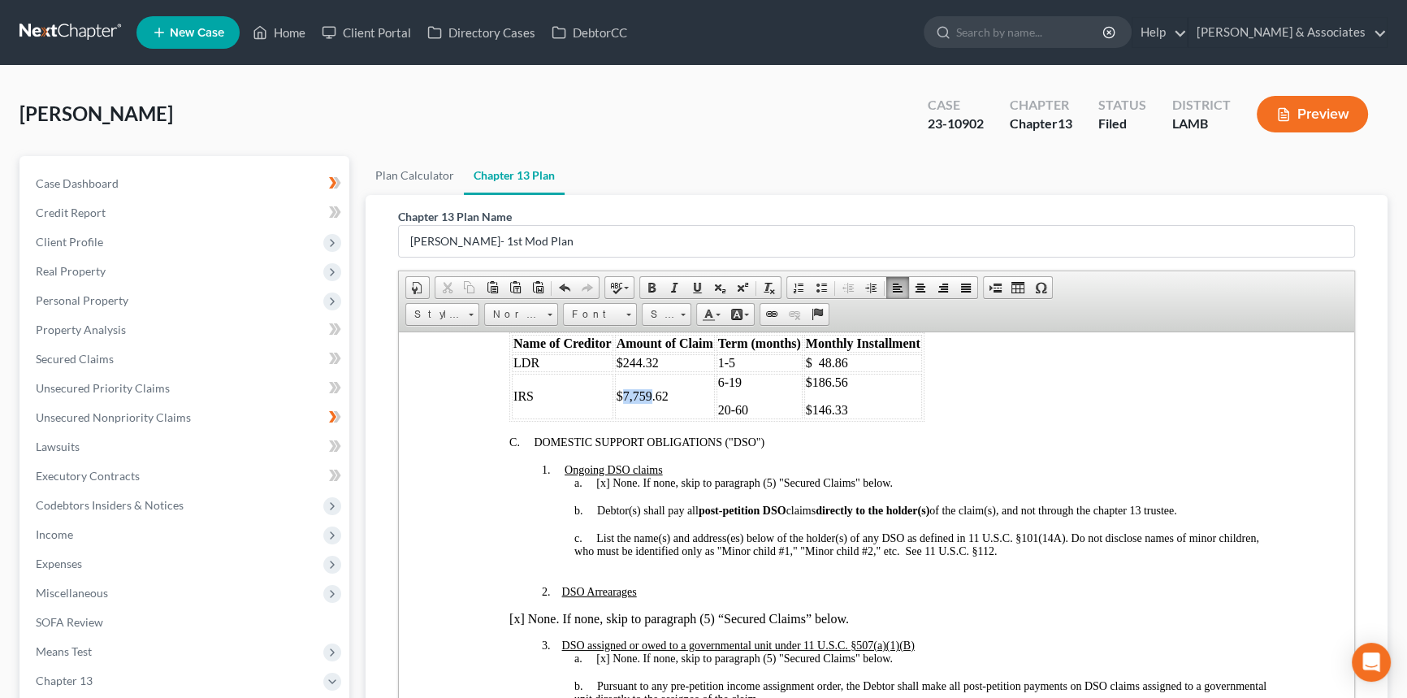
drag, startPoint x: 620, startPoint y: 385, endPoint x: 651, endPoint y: 387, distance: 30.9
click at [651, 388] on span "$7,759.62" at bounding box center [642, 395] width 52 height 14
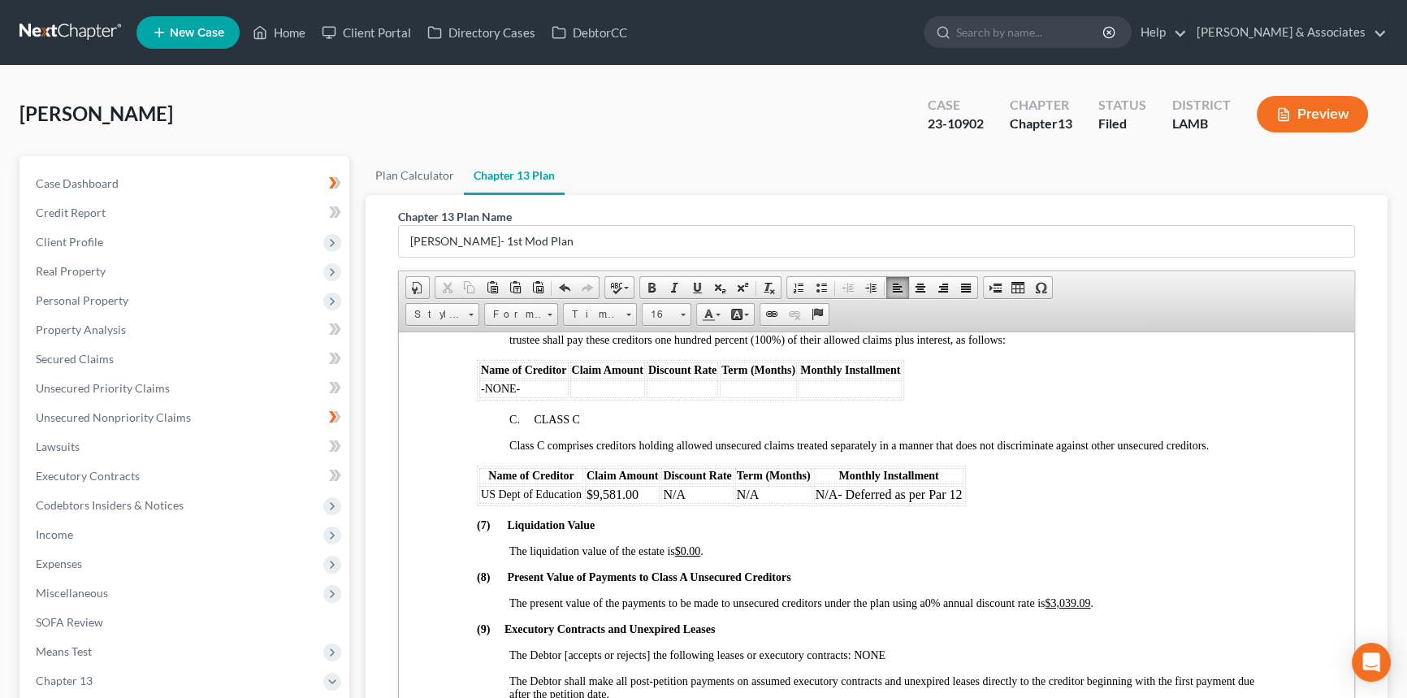
scroll to position [3175, 0]
drag, startPoint x: 1067, startPoint y: 642, endPoint x: 1097, endPoint y: 644, distance: 30.1
click at [1097, 608] on p "The present value of the payments to be made to unsecured creditors under the p…" at bounding box center [892, 601] width 767 height 13
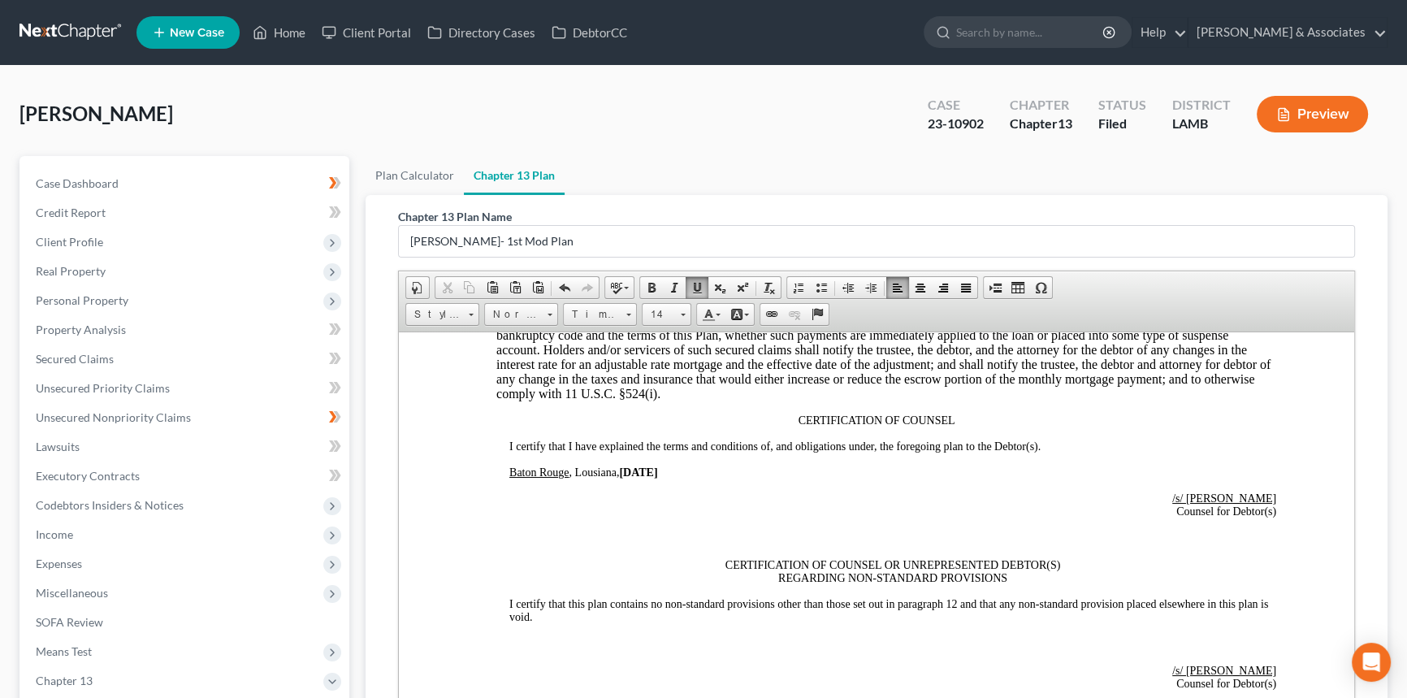
scroll to position [4134, 0]
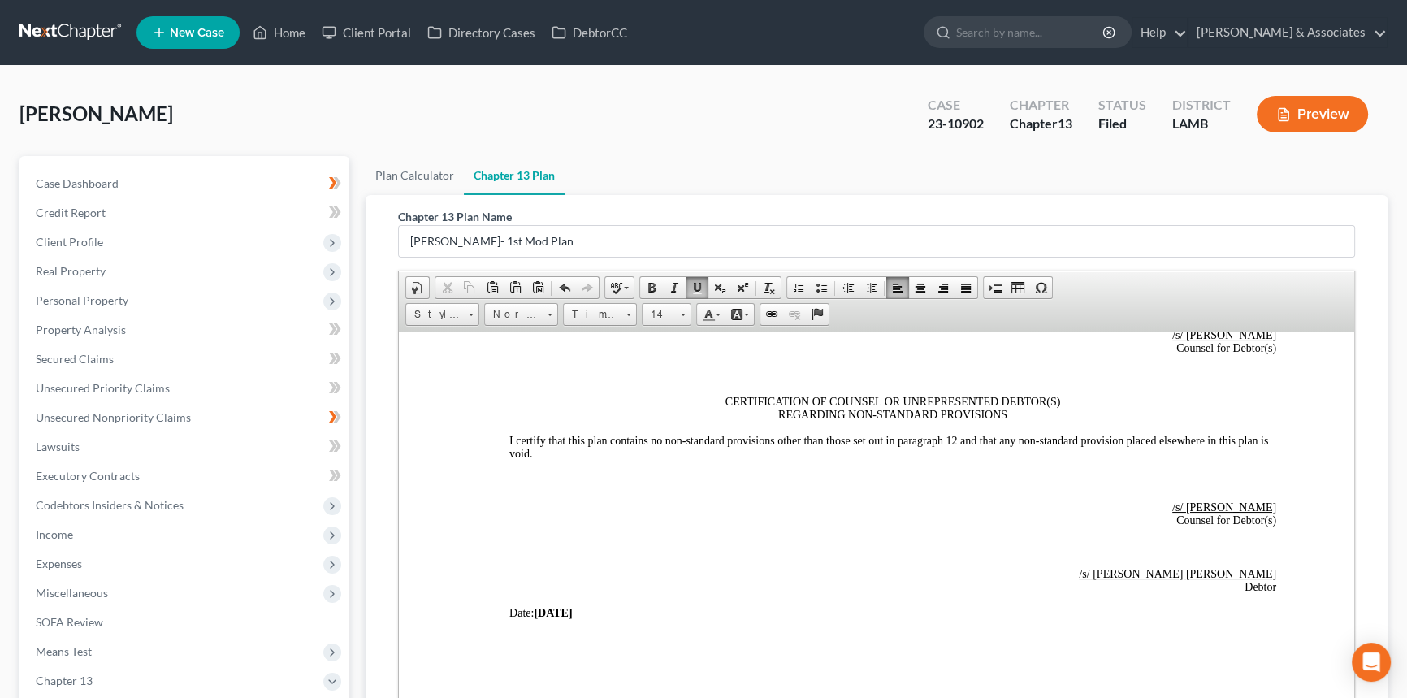
drag, startPoint x: 628, startPoint y: 353, endPoint x: 642, endPoint y: 356, distance: 14.0
click at [642, 314] on strong "08/12/25" at bounding box center [638, 308] width 38 height 12
drag, startPoint x: 541, startPoint y: 611, endPoint x: 554, endPoint y: 612, distance: 13.0
click at [554, 612] on strong "08/12/25" at bounding box center [553, 612] width 38 height 12
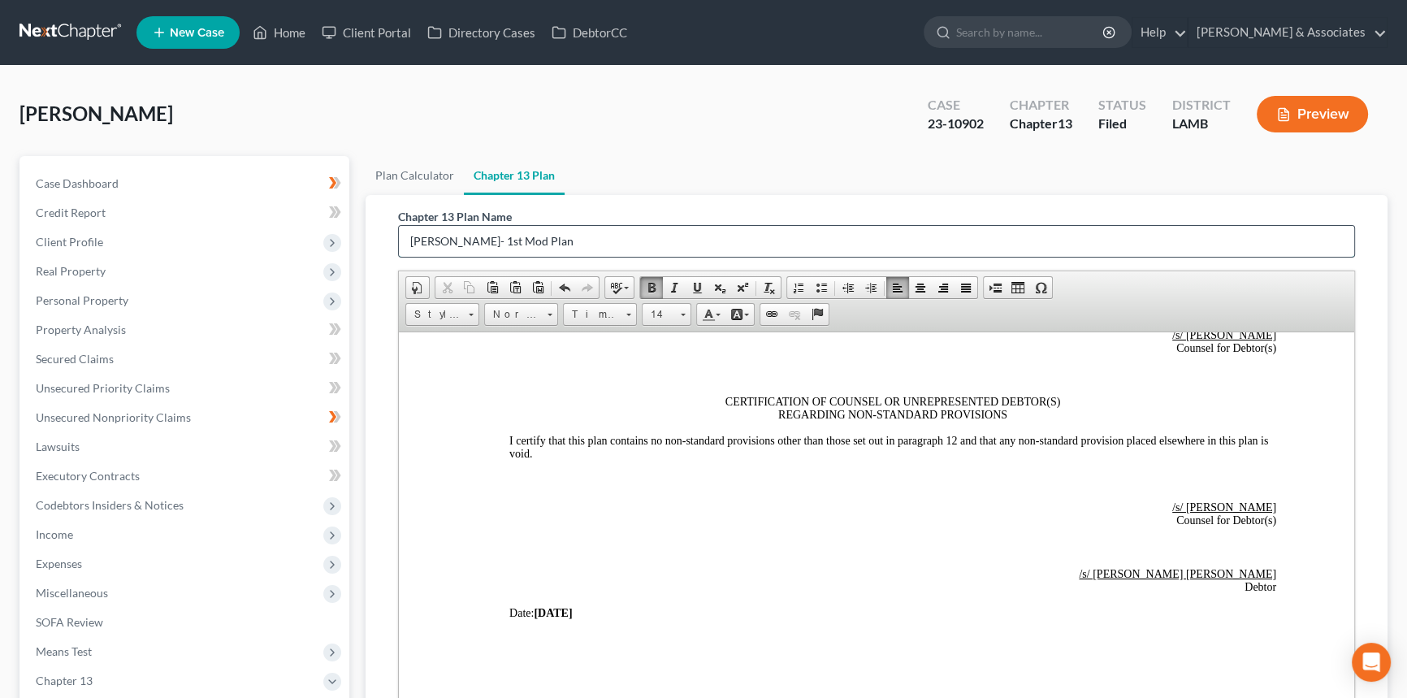
drag, startPoint x: 487, startPoint y: 241, endPoint x: 501, endPoint y: 240, distance: 13.8
click at [501, 240] on input "Guillory, Starr- 1st Mod Plan" at bounding box center [876, 241] width 955 height 31
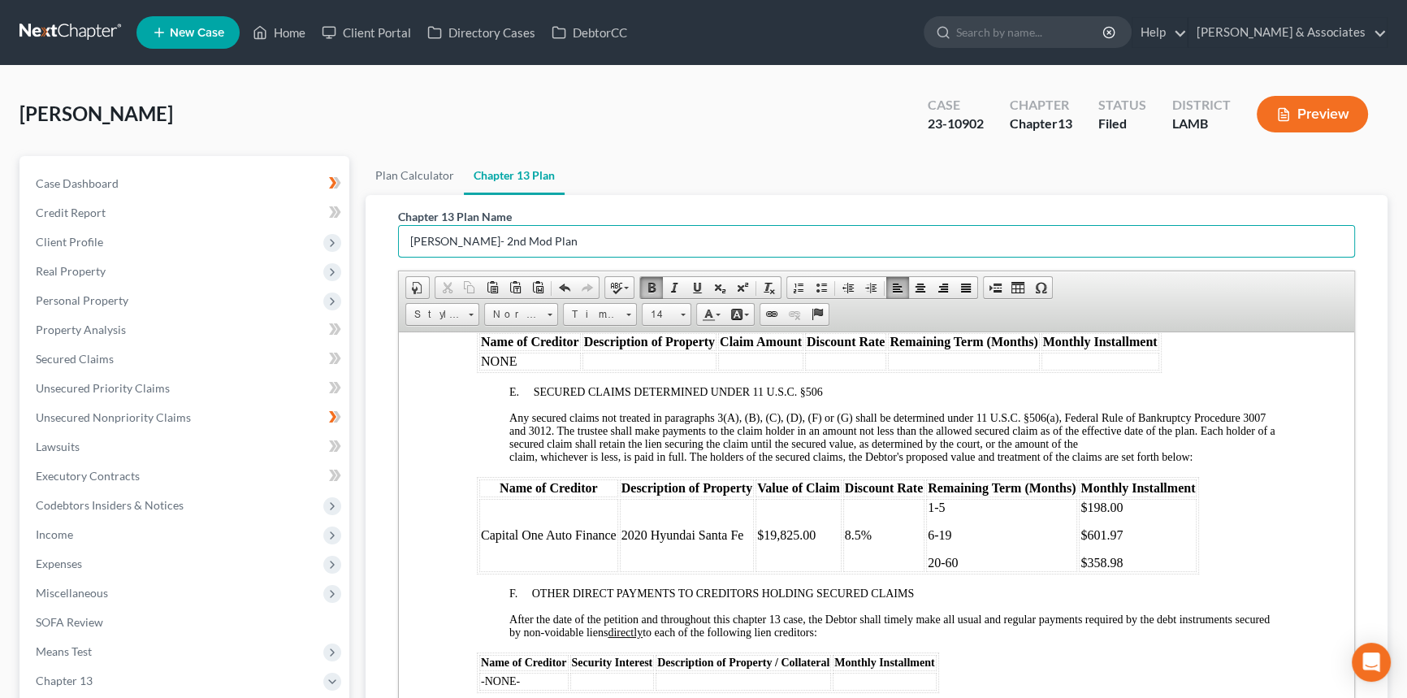
scroll to position [2341, 0]
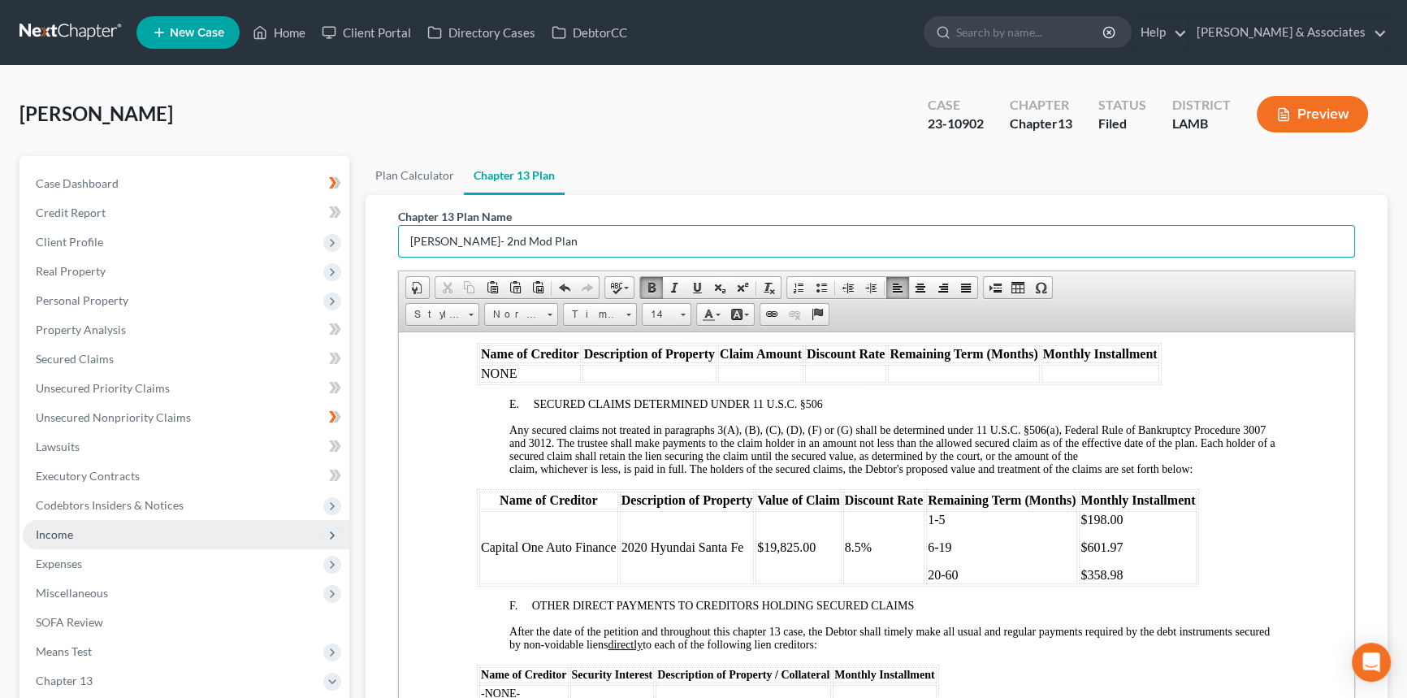
type input "Guillory, Starr- 2nd Mod Plan"
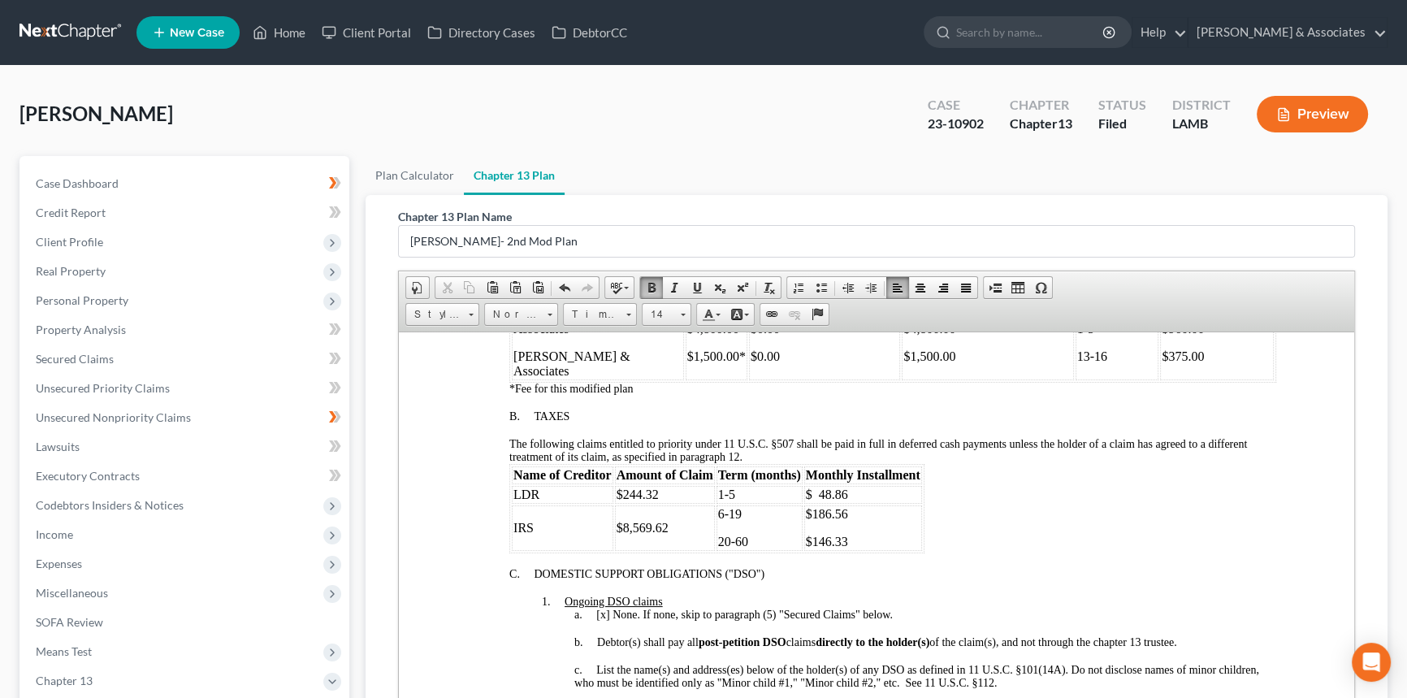
scroll to position [865, 0]
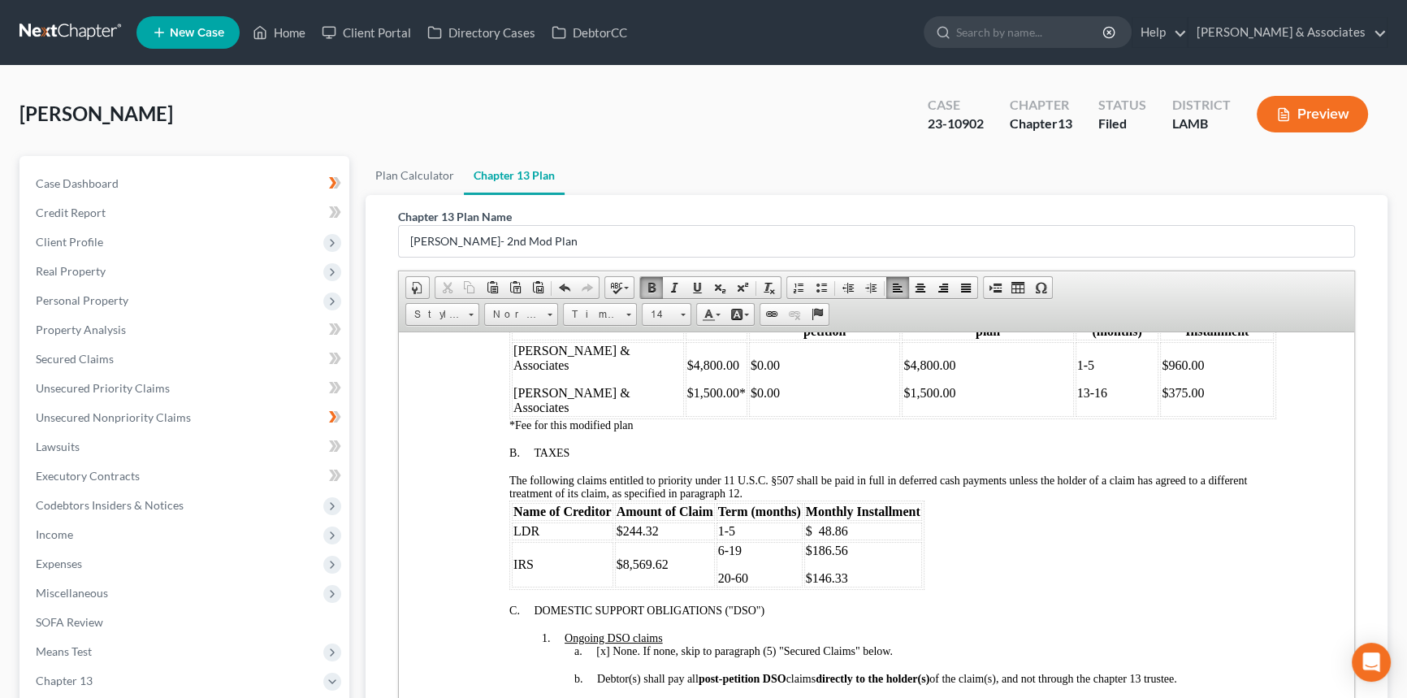
click at [680, 551] on td "$8,569.62" at bounding box center [665, 563] width 100 height 45
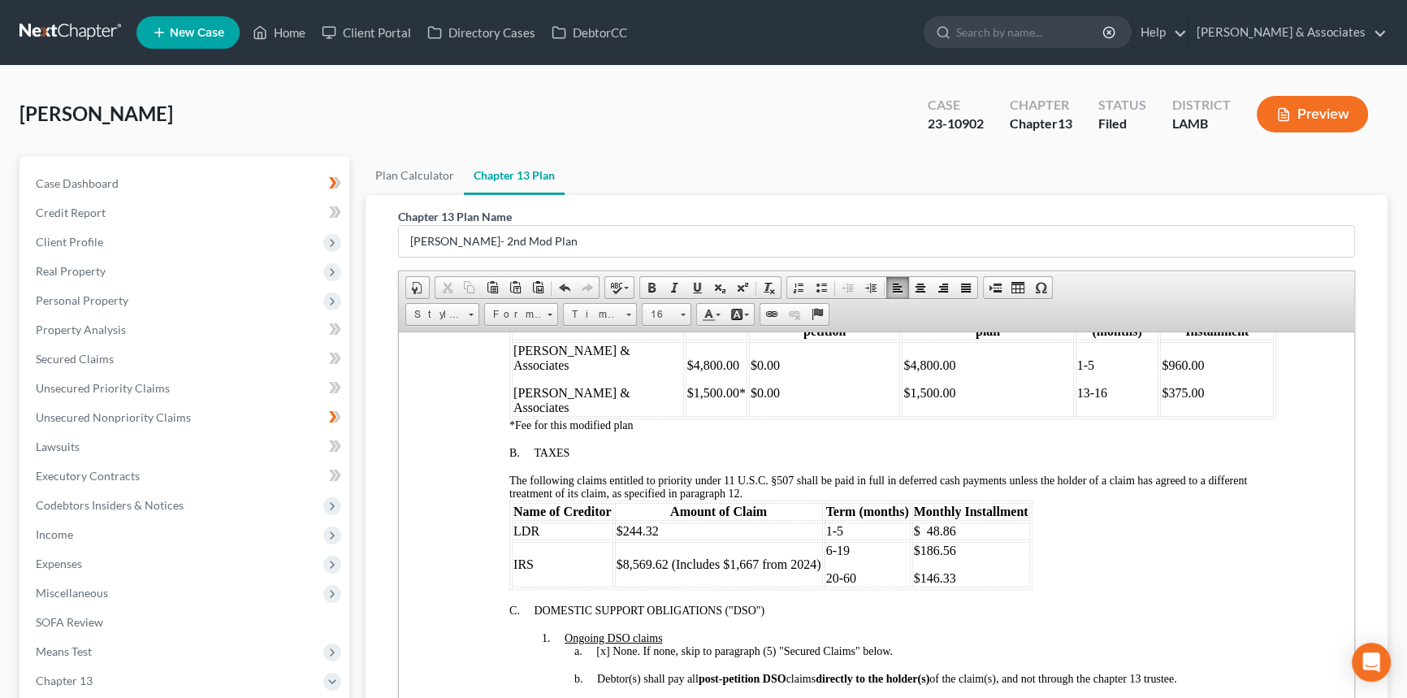
click at [1182, 392] on p "$375.00" at bounding box center [1216, 392] width 110 height 15
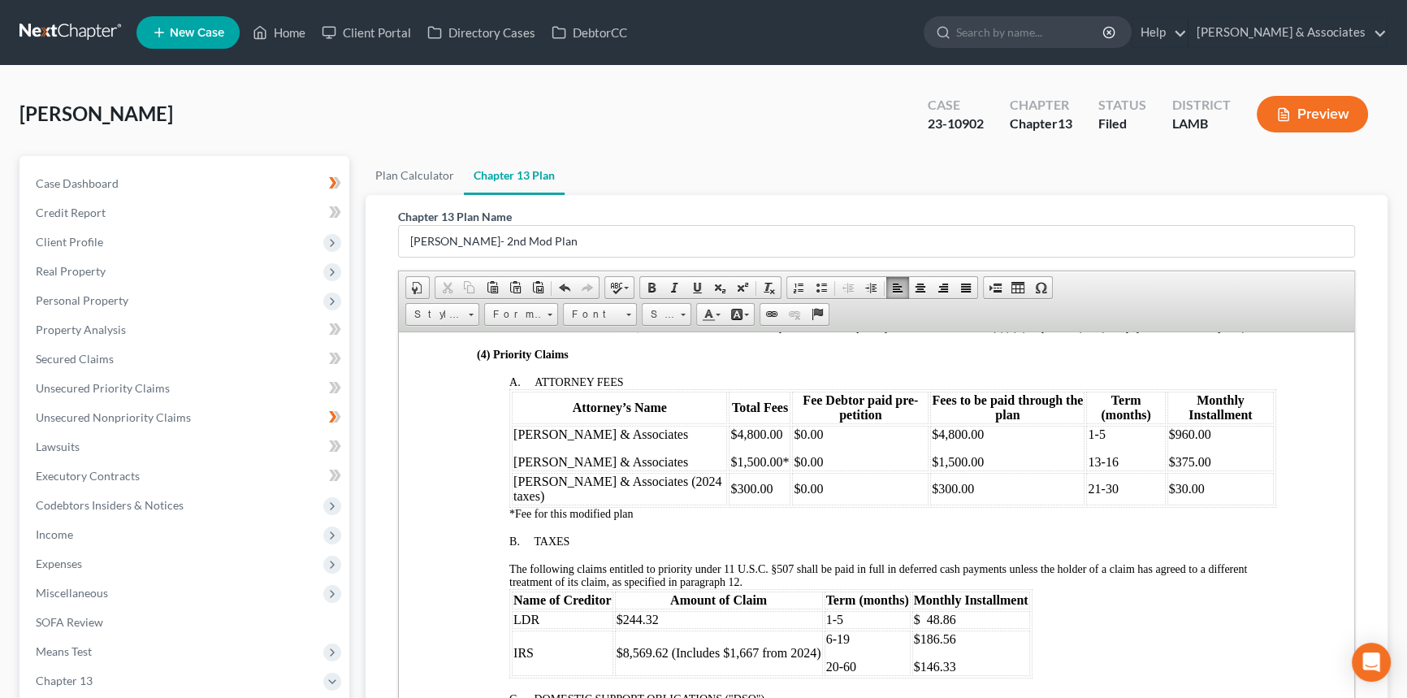
scroll to position [495, 0]
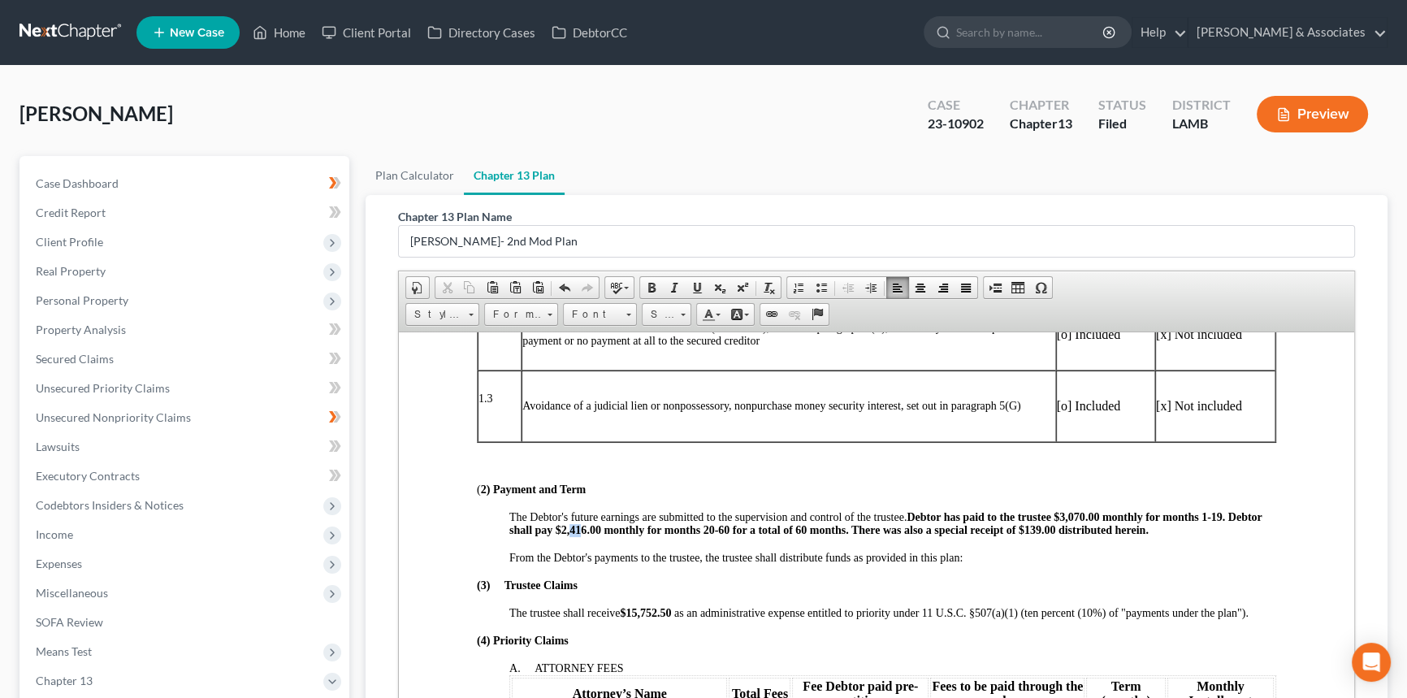
drag, startPoint x: 569, startPoint y: 550, endPoint x: 581, endPoint y: 551, distance: 12.2
click at [581, 535] on strong "Debtor has paid to the trustee $3,070.00 monthly for months 1-19. Debtor shall …" at bounding box center [885, 522] width 752 height 25
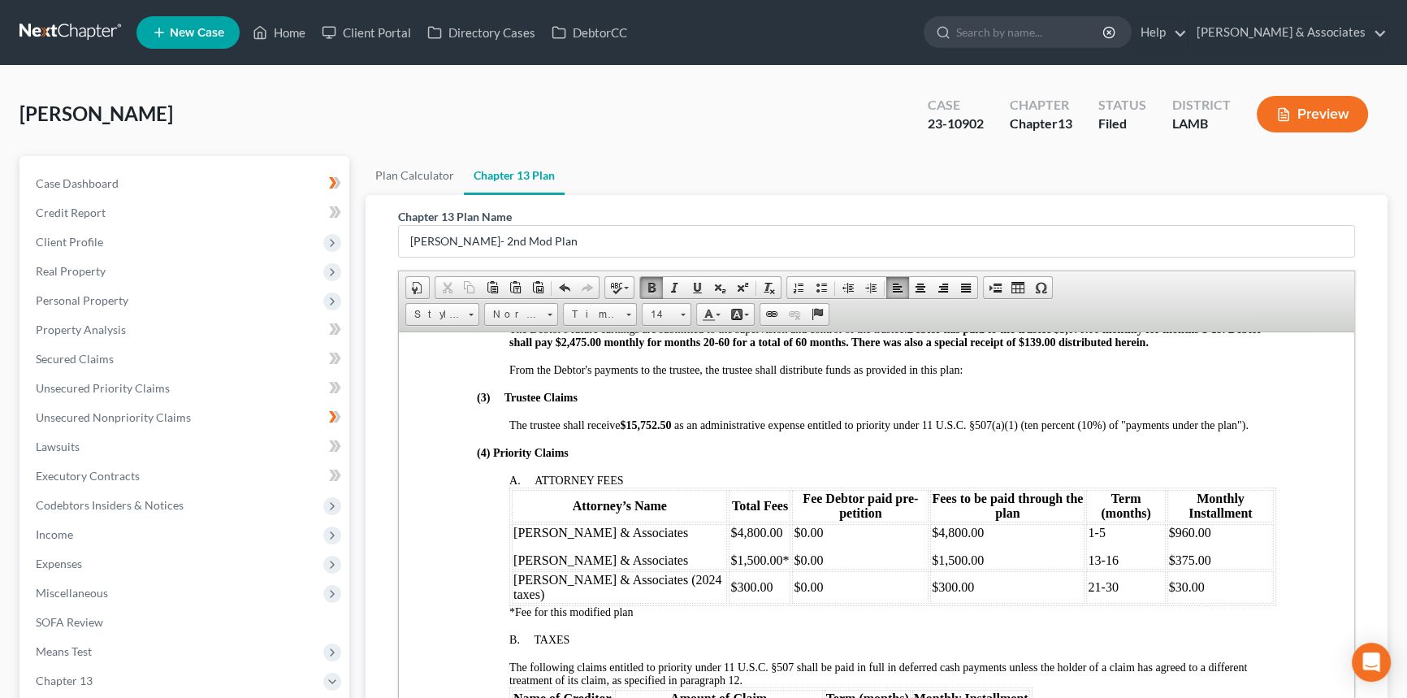
scroll to position [717, 0]
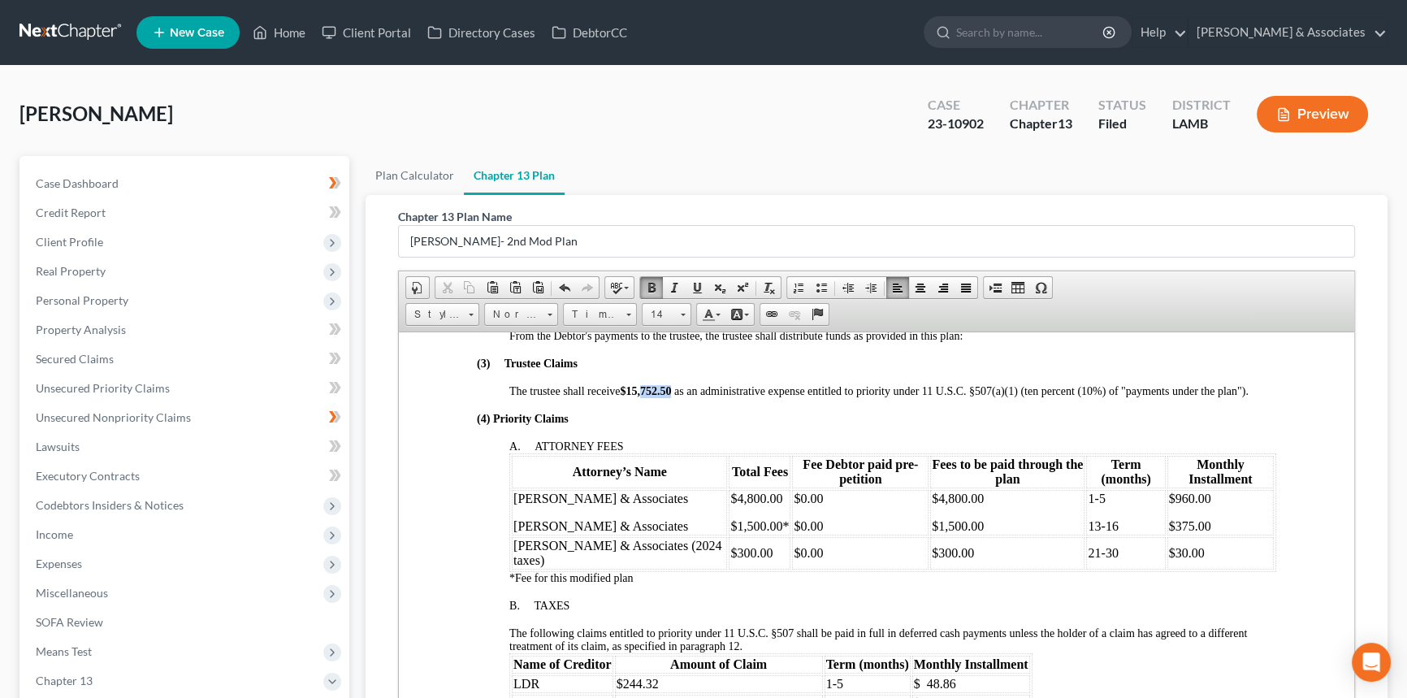
drag, startPoint x: 643, startPoint y: 413, endPoint x: 671, endPoint y: 412, distance: 27.6
click at [671, 396] on strong "$15,752.50" at bounding box center [645, 390] width 51 height 12
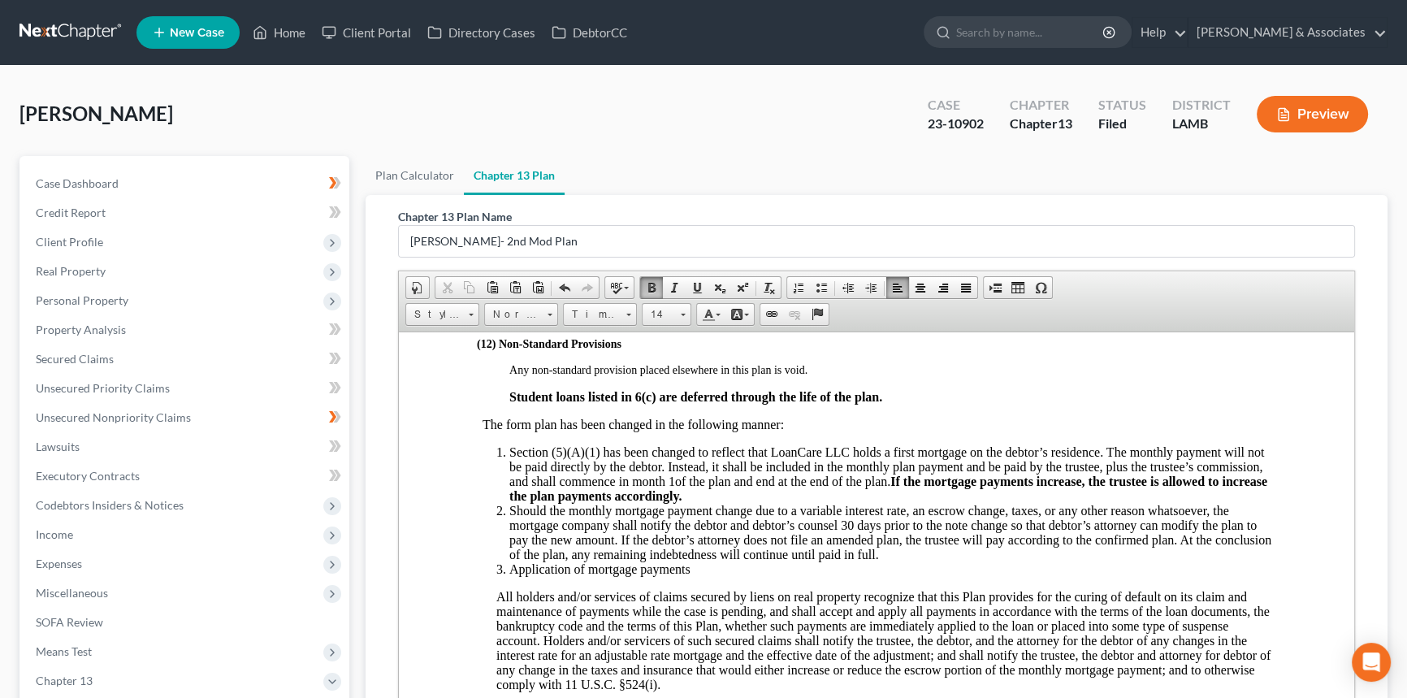
scroll to position [3671, 0]
click at [940, 404] on p "Student loans listed in 6(c) are deferred through the life of the plan." at bounding box center [892, 397] width 767 height 15
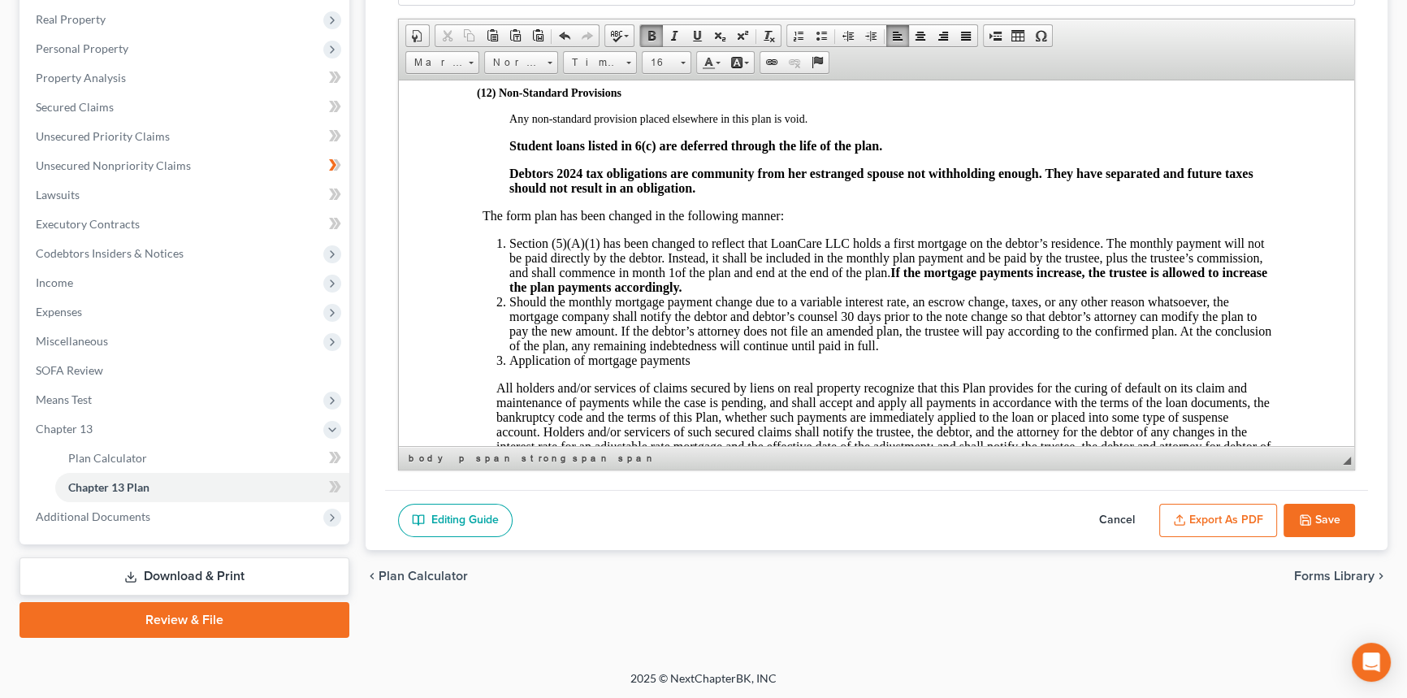
scroll to position [3523, 0]
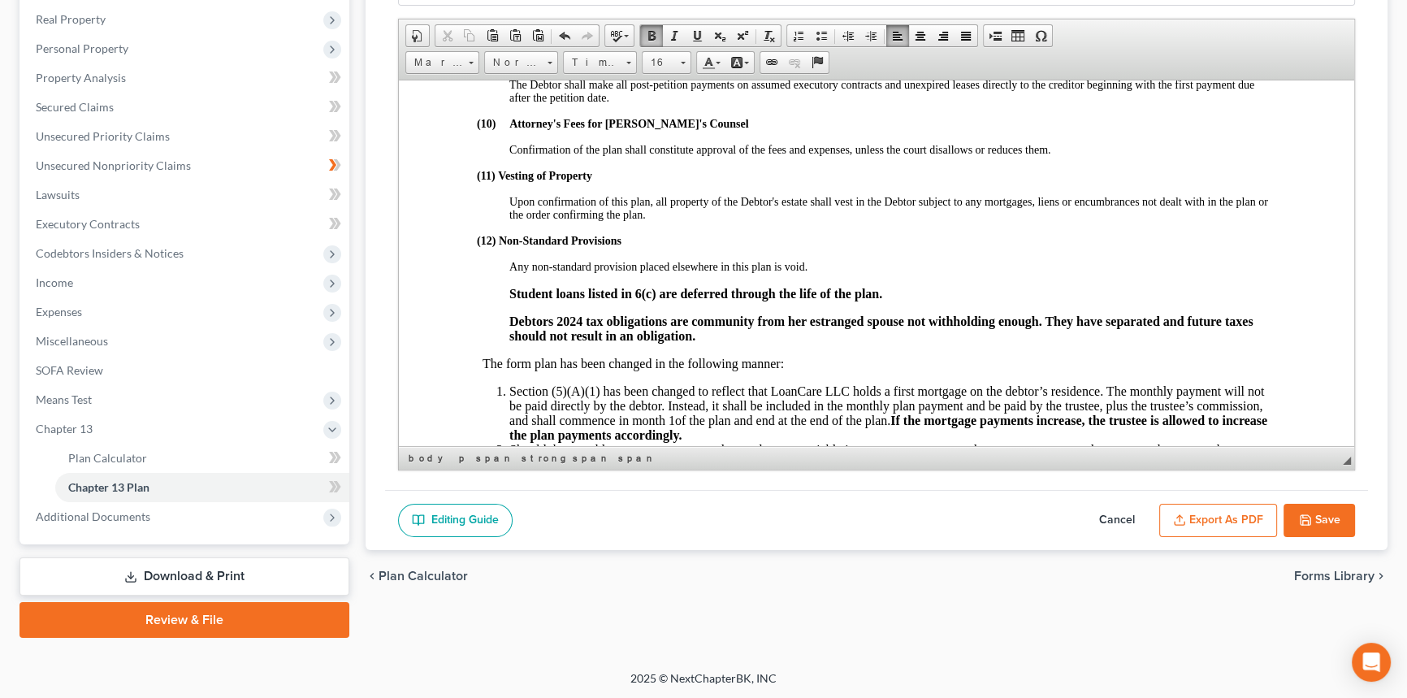
click at [1327, 504] on button "Save" at bounding box center [1318, 521] width 71 height 34
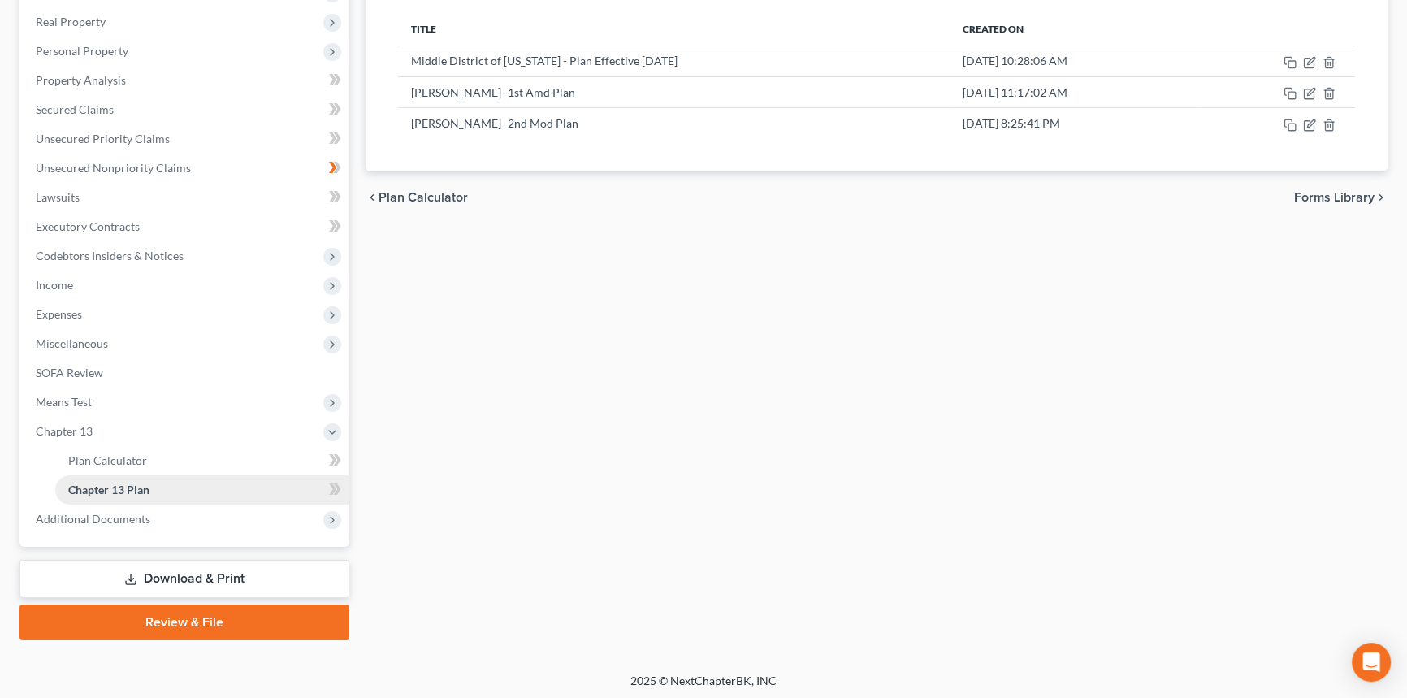
scroll to position [252, 0]
drag, startPoint x: 153, startPoint y: 521, endPoint x: 155, endPoint y: 533, distance: 12.3
click at [153, 521] on span "Additional Documents" at bounding box center [186, 516] width 326 height 29
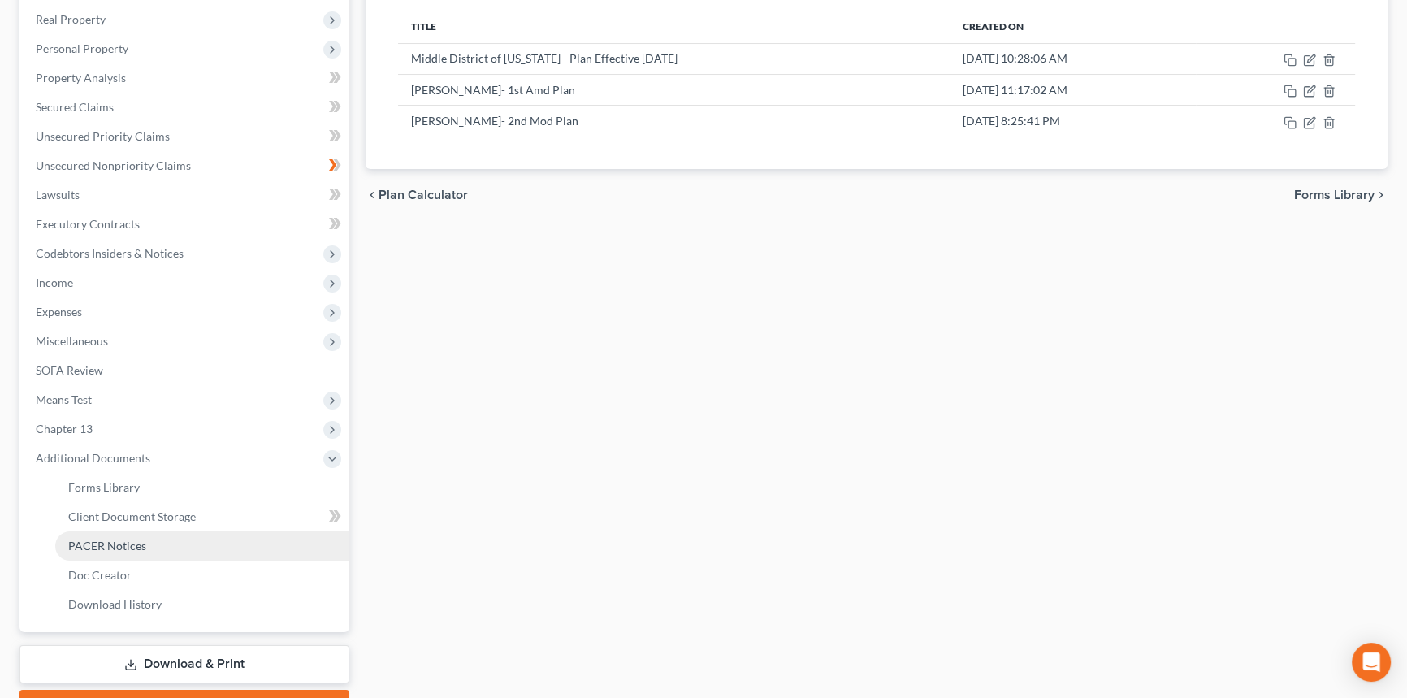
click at [161, 543] on link "PACER Notices" at bounding box center [202, 545] width 294 height 29
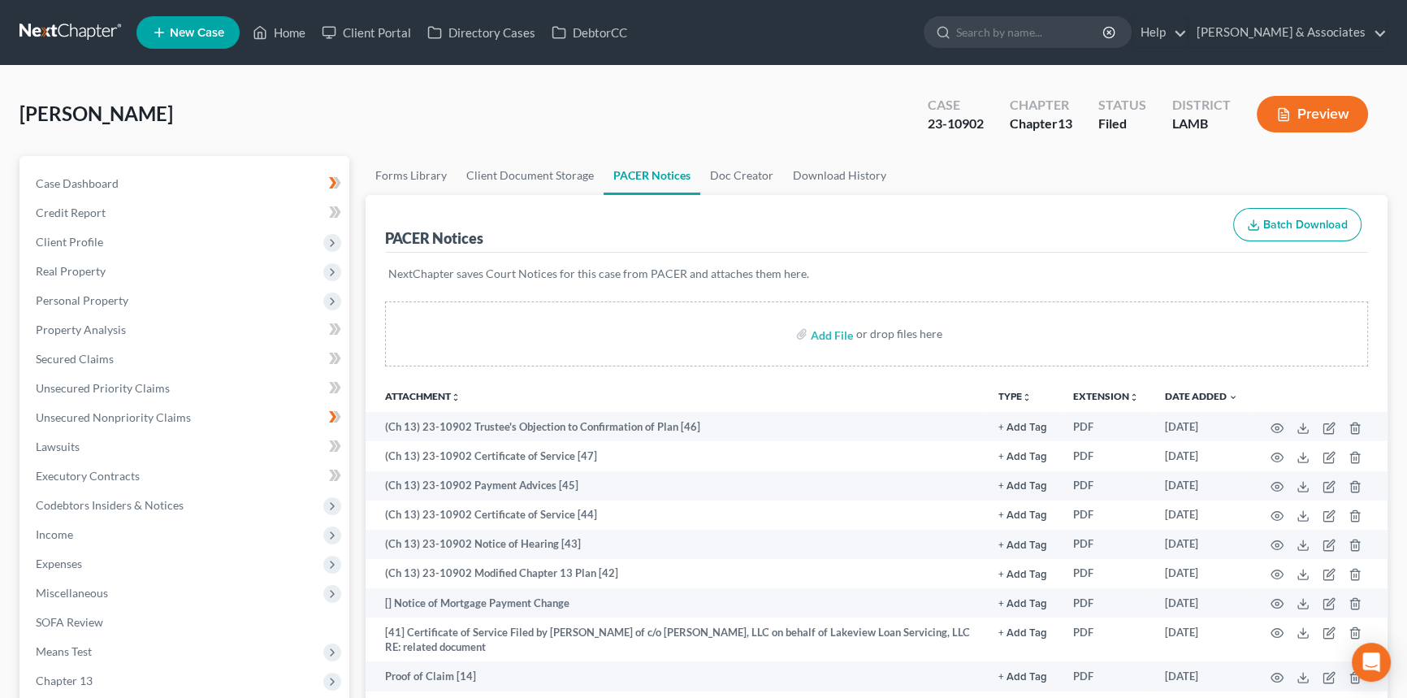
scroll to position [73, 0]
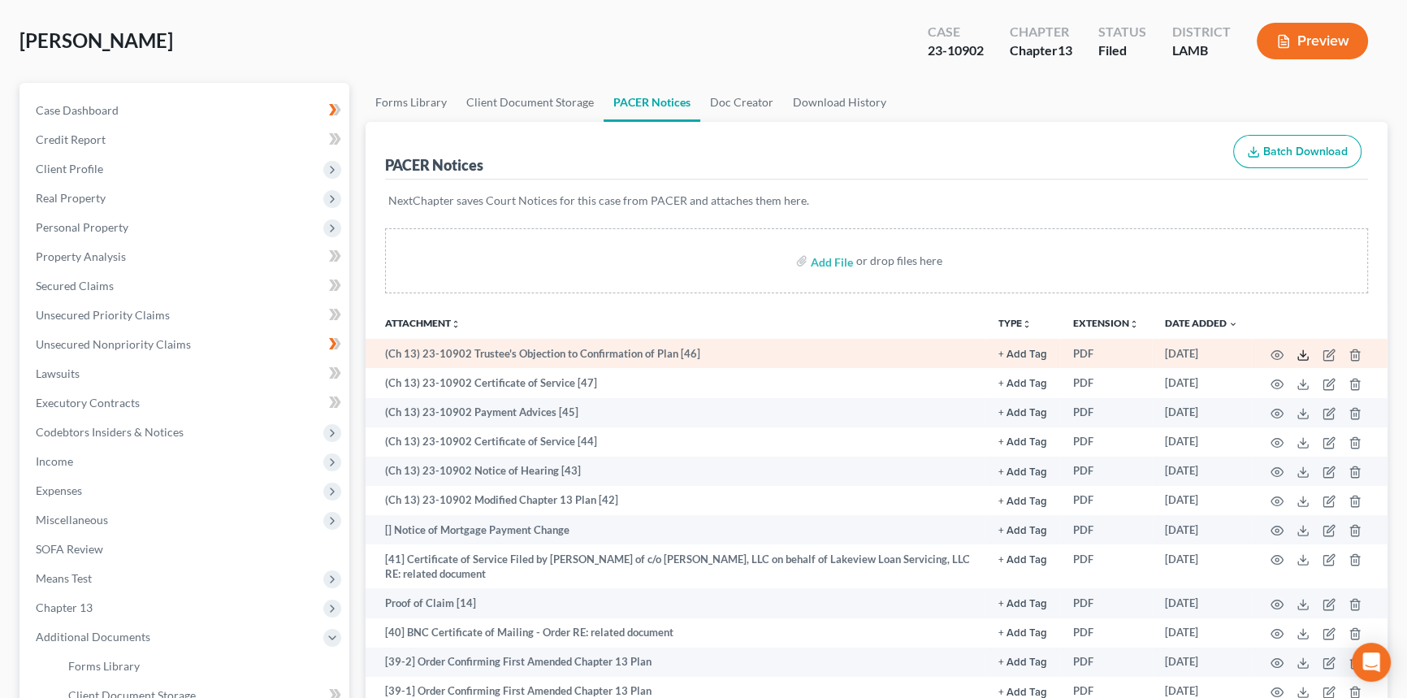
click at [1299, 354] on icon at bounding box center [1302, 354] width 13 height 13
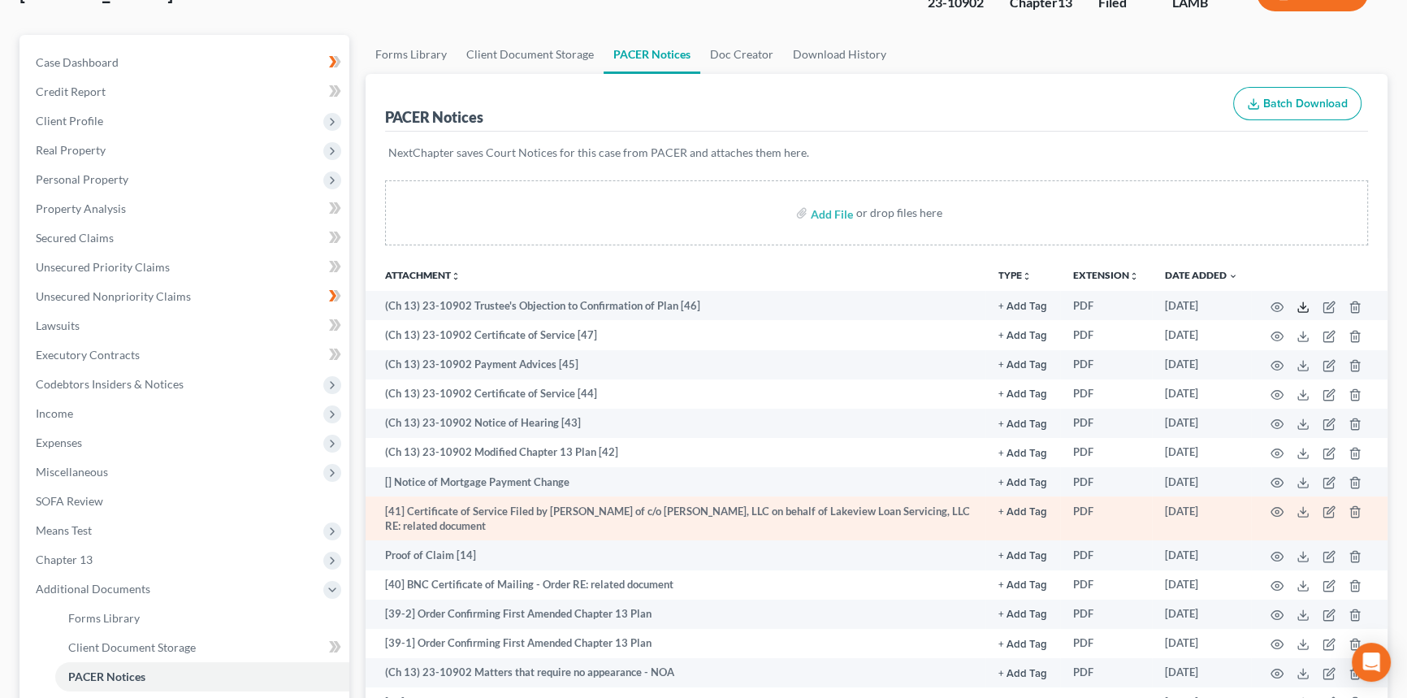
scroll to position [295, 0]
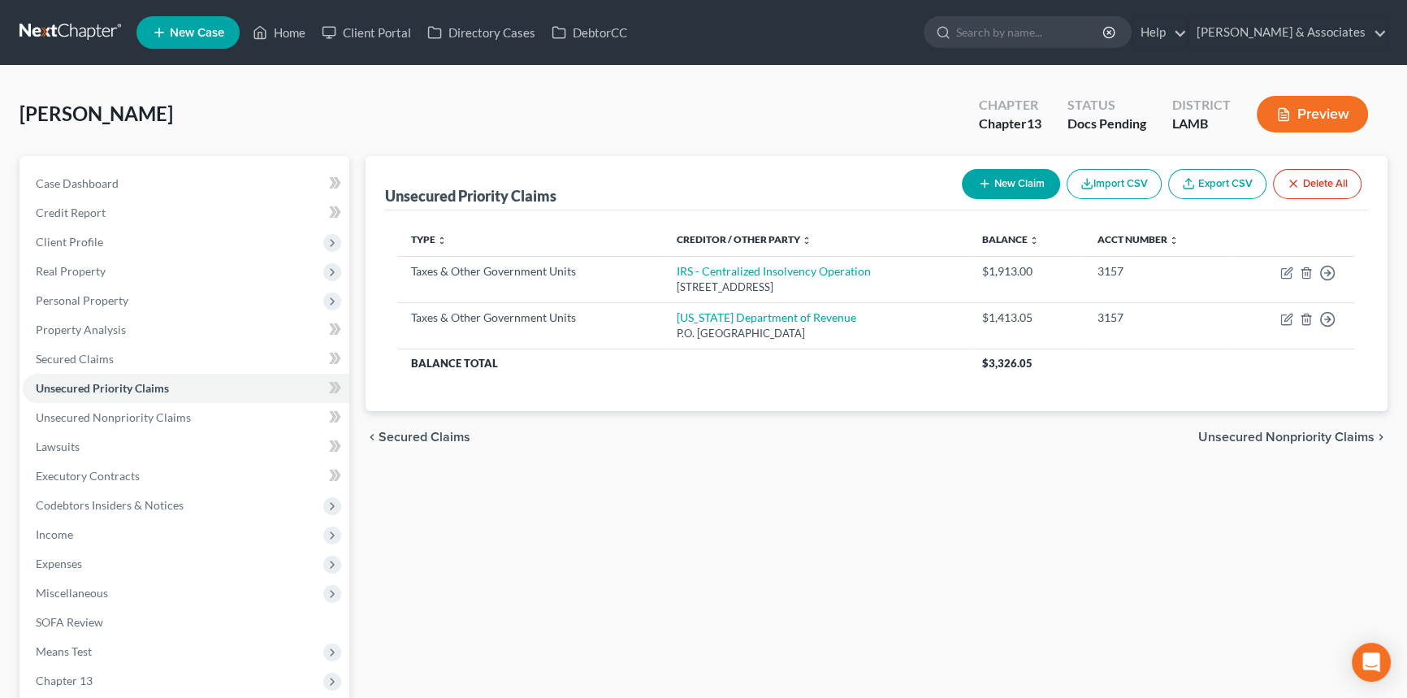
click at [89, 22] on link at bounding box center [71, 32] width 104 height 29
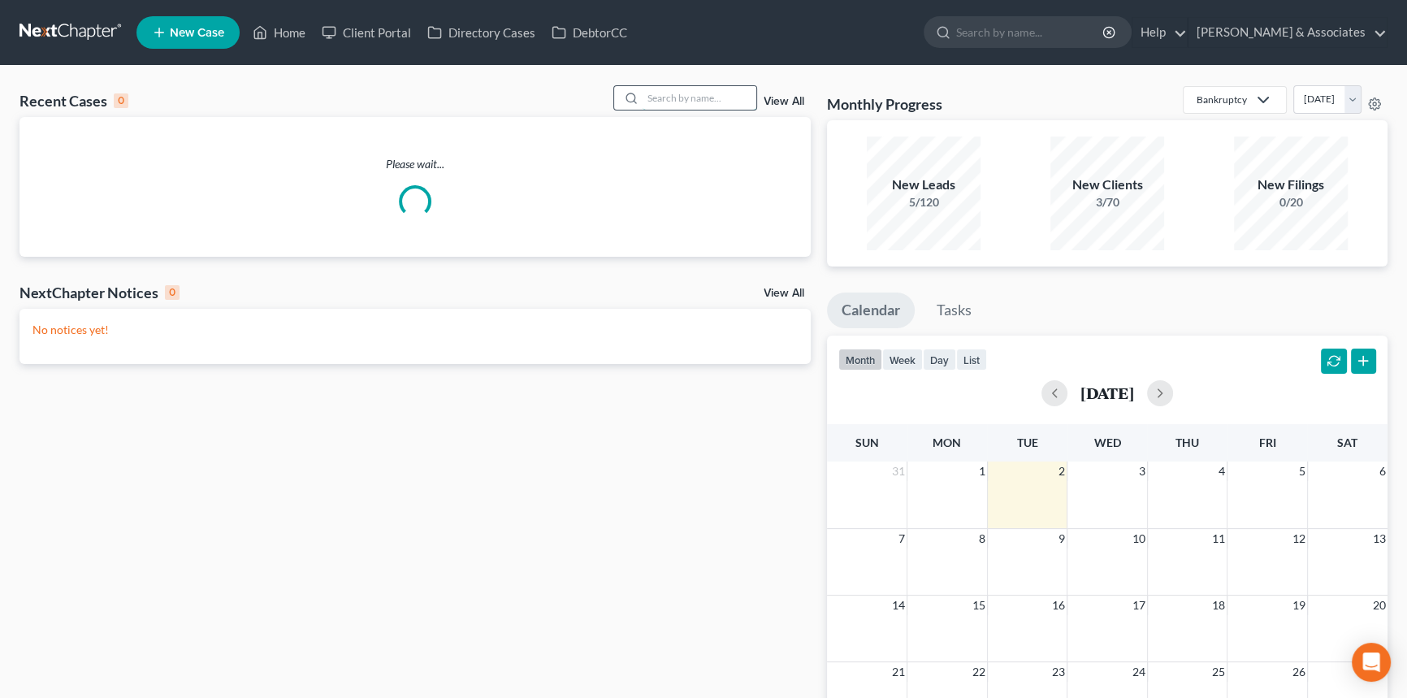
click at [675, 107] on input "search" at bounding box center [699, 98] width 114 height 24
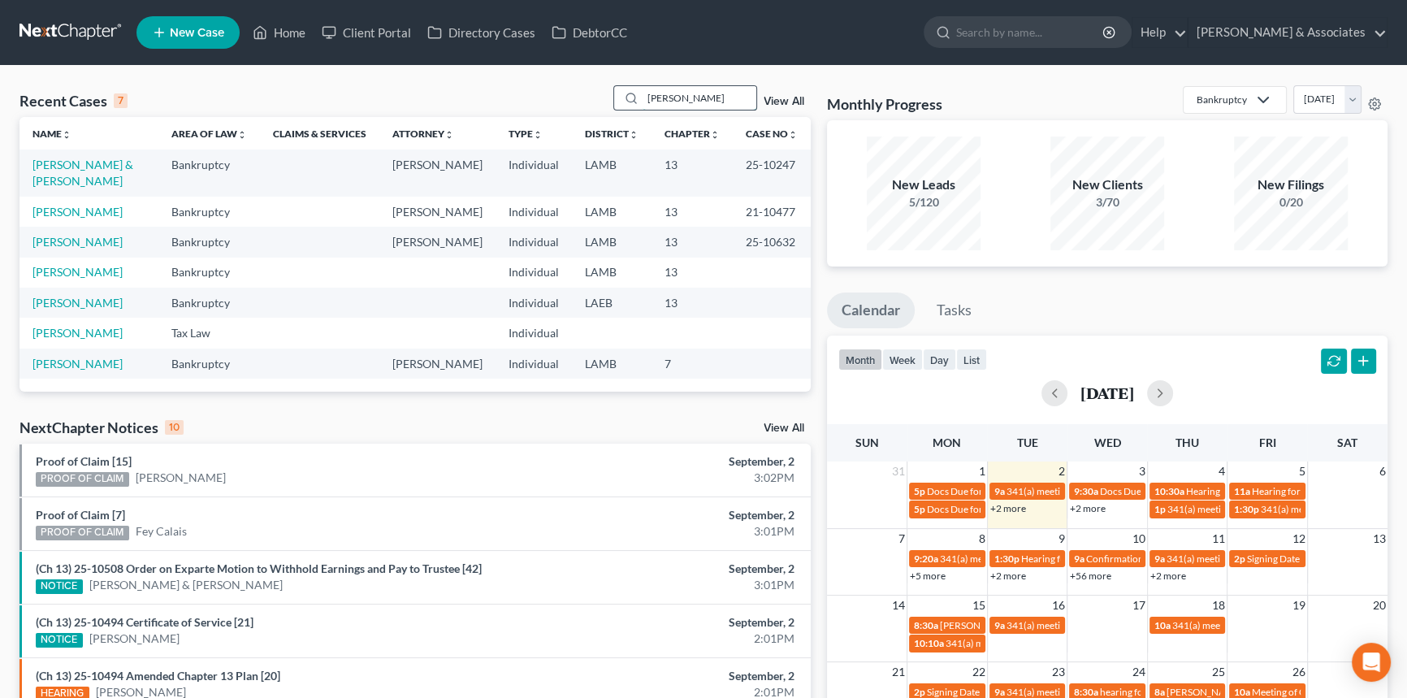
click at [709, 95] on input "[PERSON_NAME]" at bounding box center [699, 98] width 114 height 24
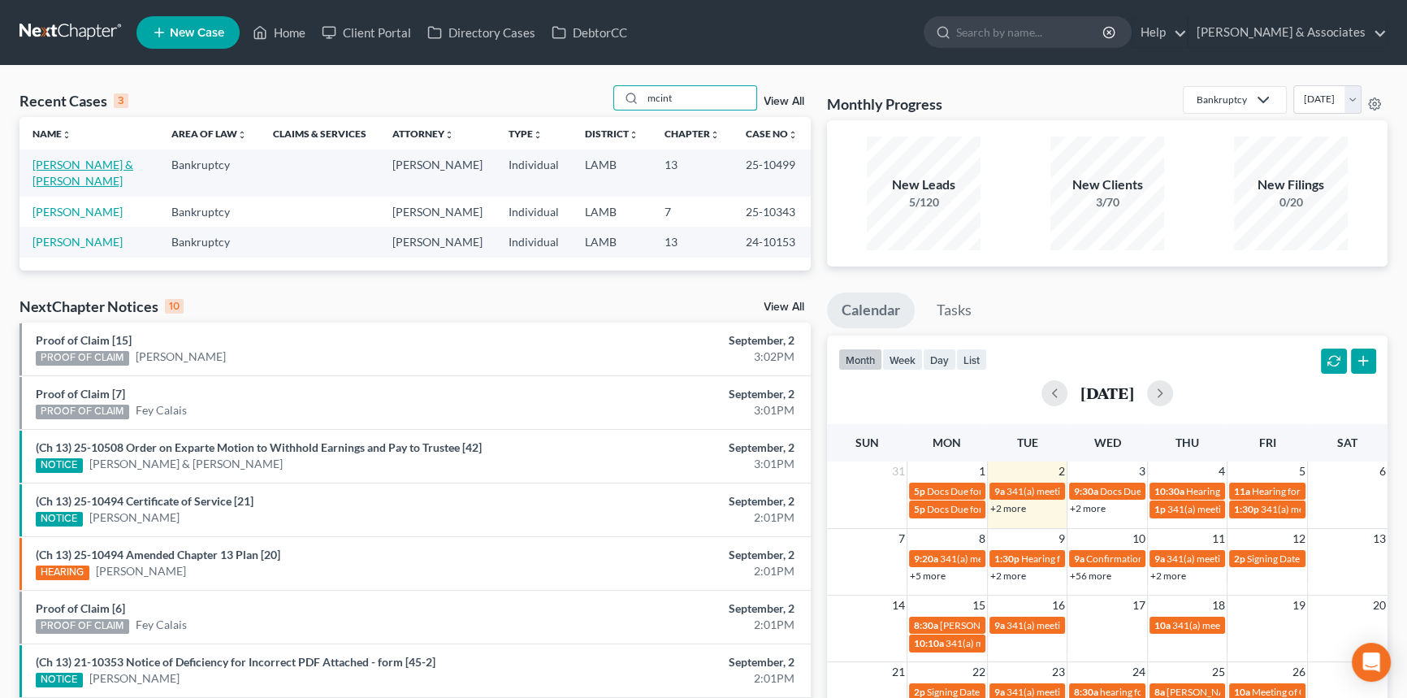
drag, startPoint x: 84, startPoint y: 168, endPoint x: 98, endPoint y: 164, distance: 15.2
click at [84, 167] on link "[PERSON_NAME] & [PERSON_NAME]" at bounding box center [82, 173] width 101 height 30
click at [703, 92] on input "mcint" at bounding box center [699, 98] width 114 height 24
type input "[PERSON_NAME]"
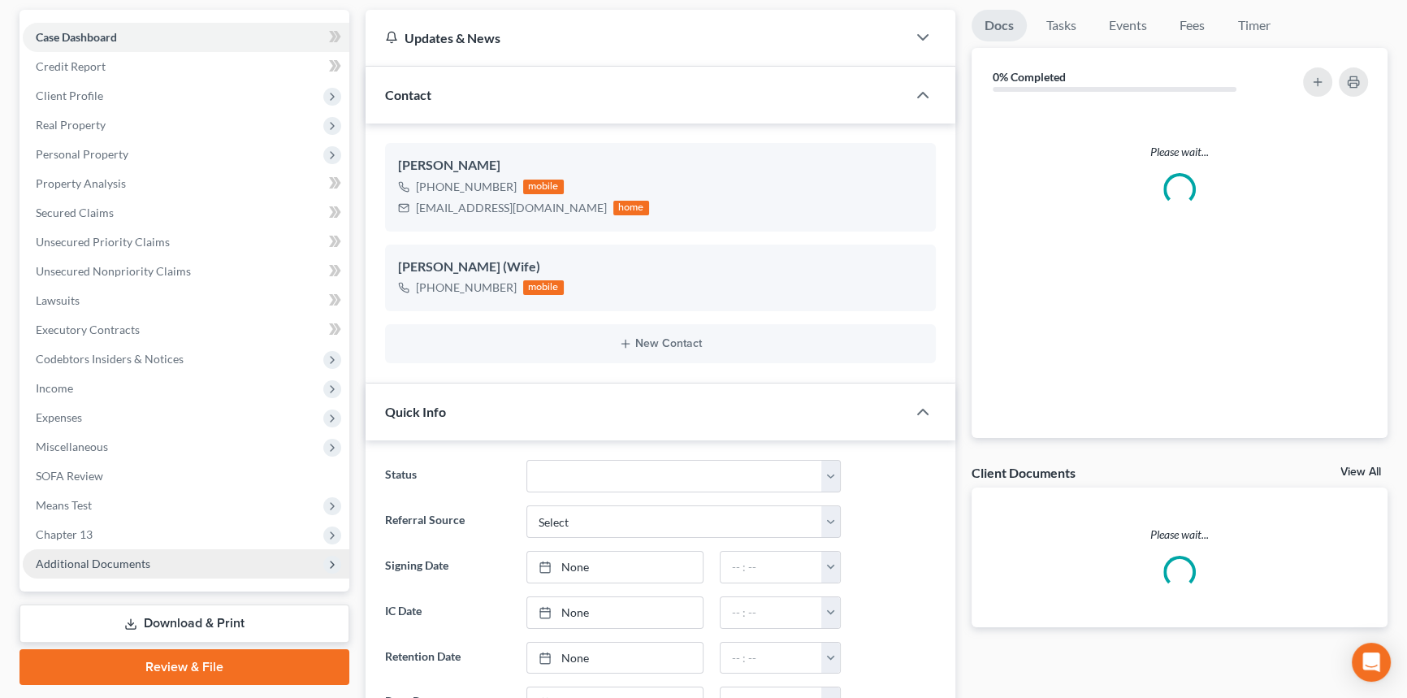
scroll to position [147, 0]
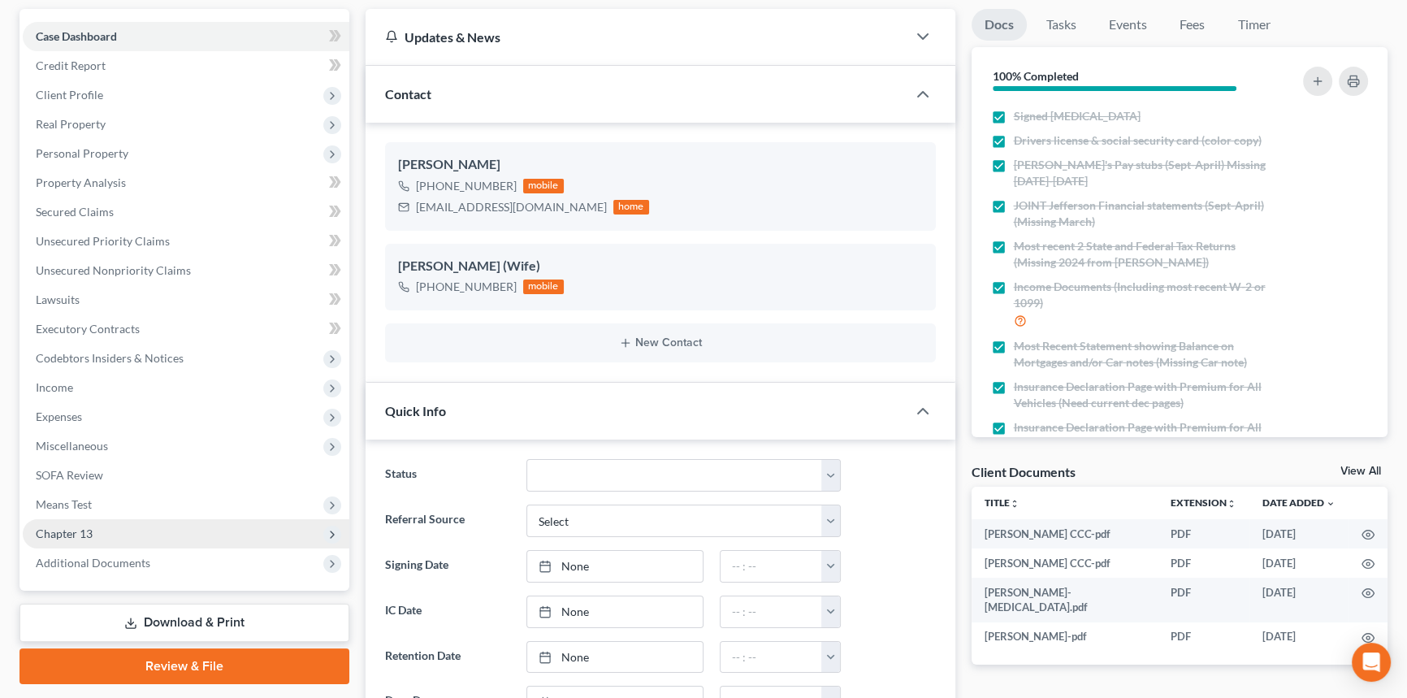
click at [120, 535] on span "Chapter 13" at bounding box center [186, 533] width 326 height 29
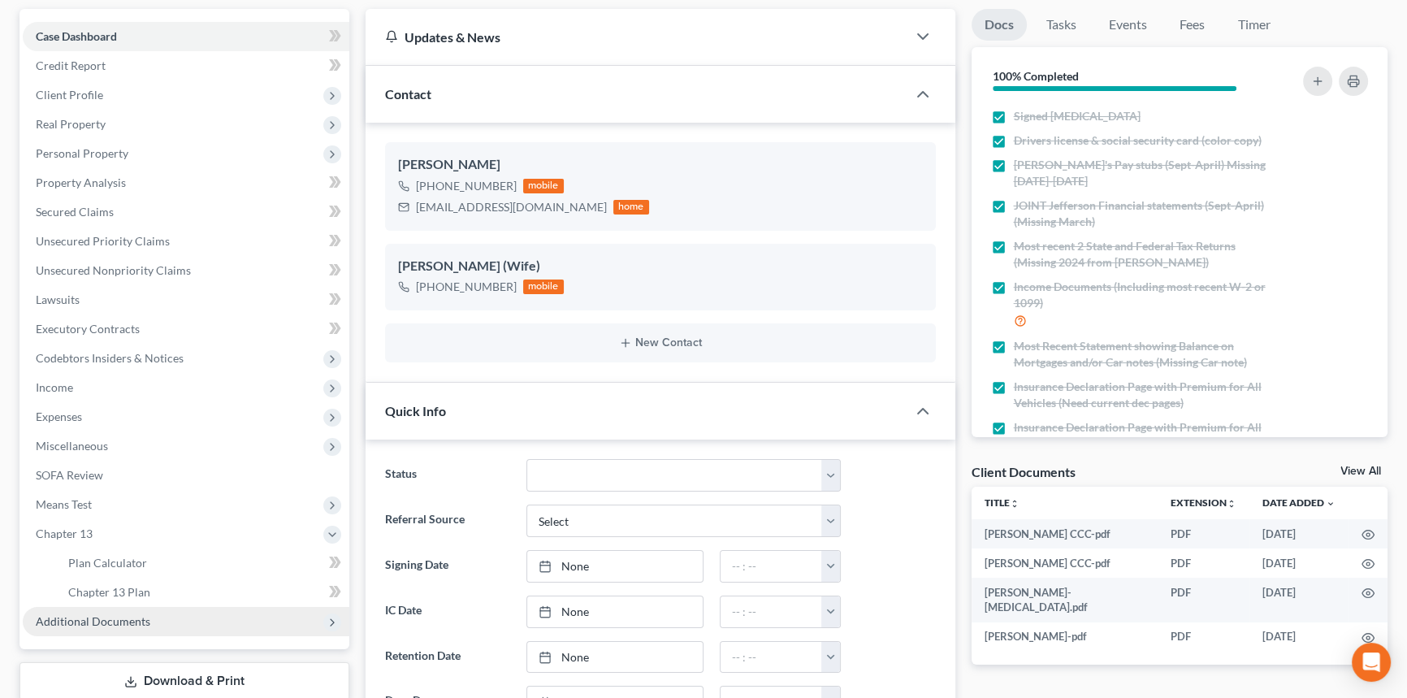
click at [114, 624] on span "Additional Documents" at bounding box center [93, 621] width 115 height 14
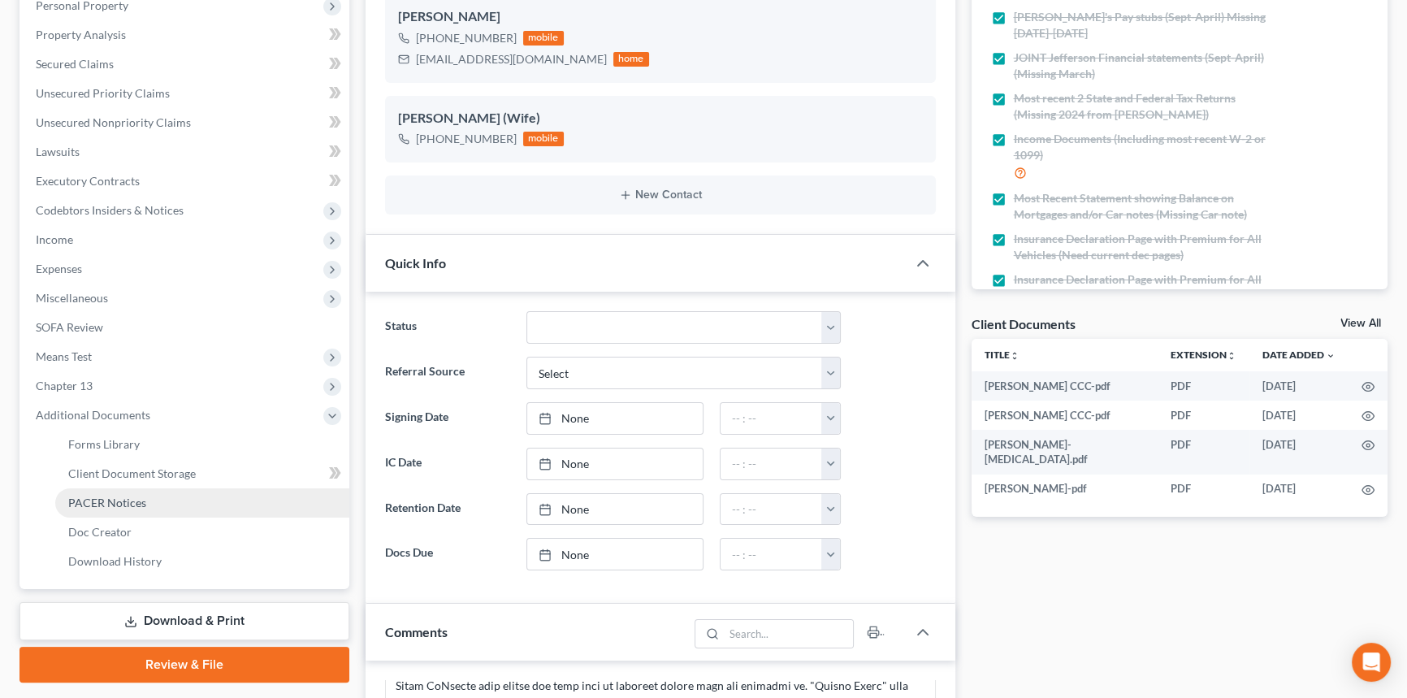
click at [142, 498] on span "PACER Notices" at bounding box center [107, 502] width 78 height 14
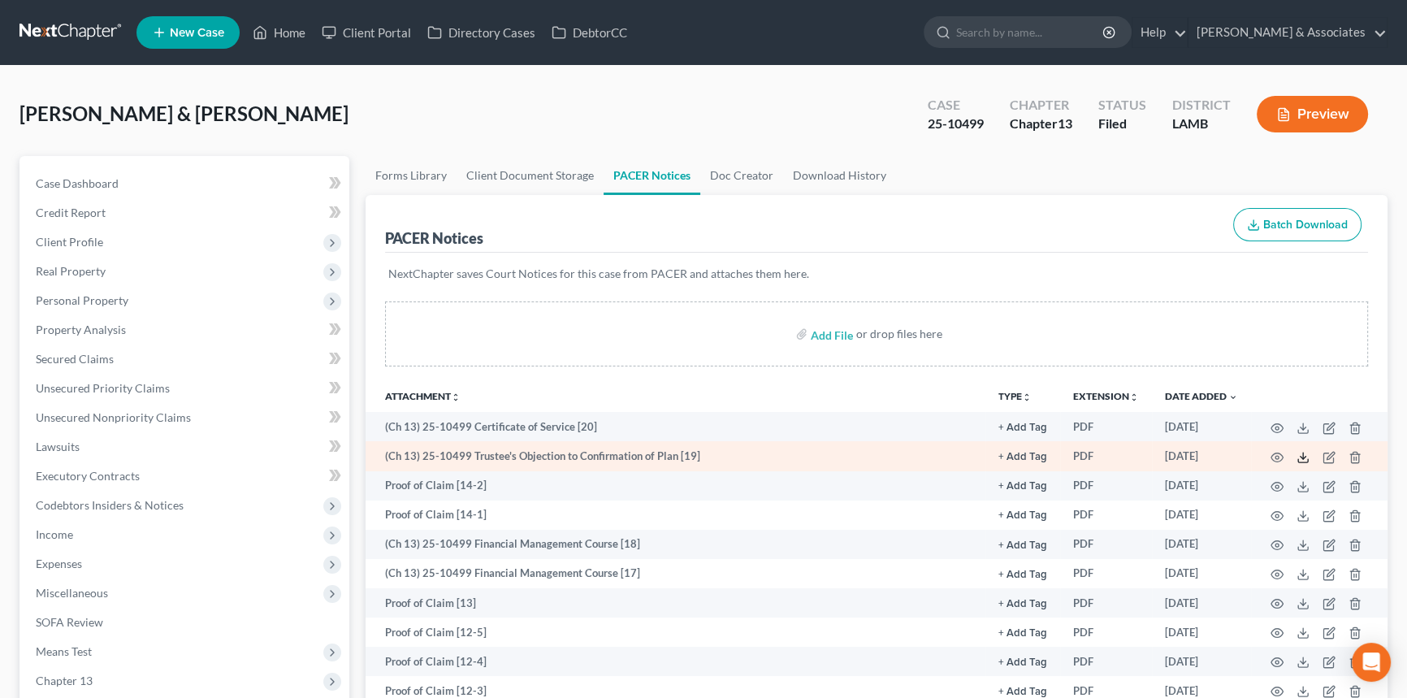
click at [1299, 452] on icon at bounding box center [1302, 457] width 13 height 13
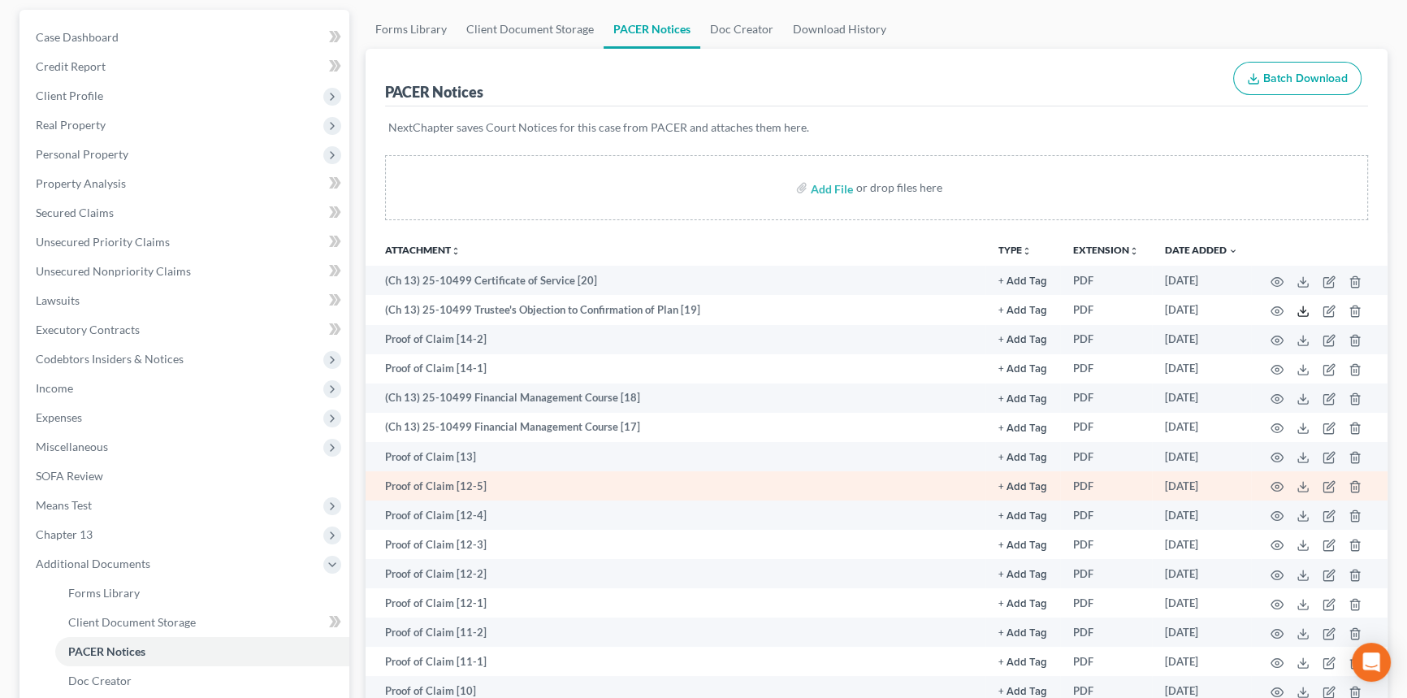
scroll to position [147, 0]
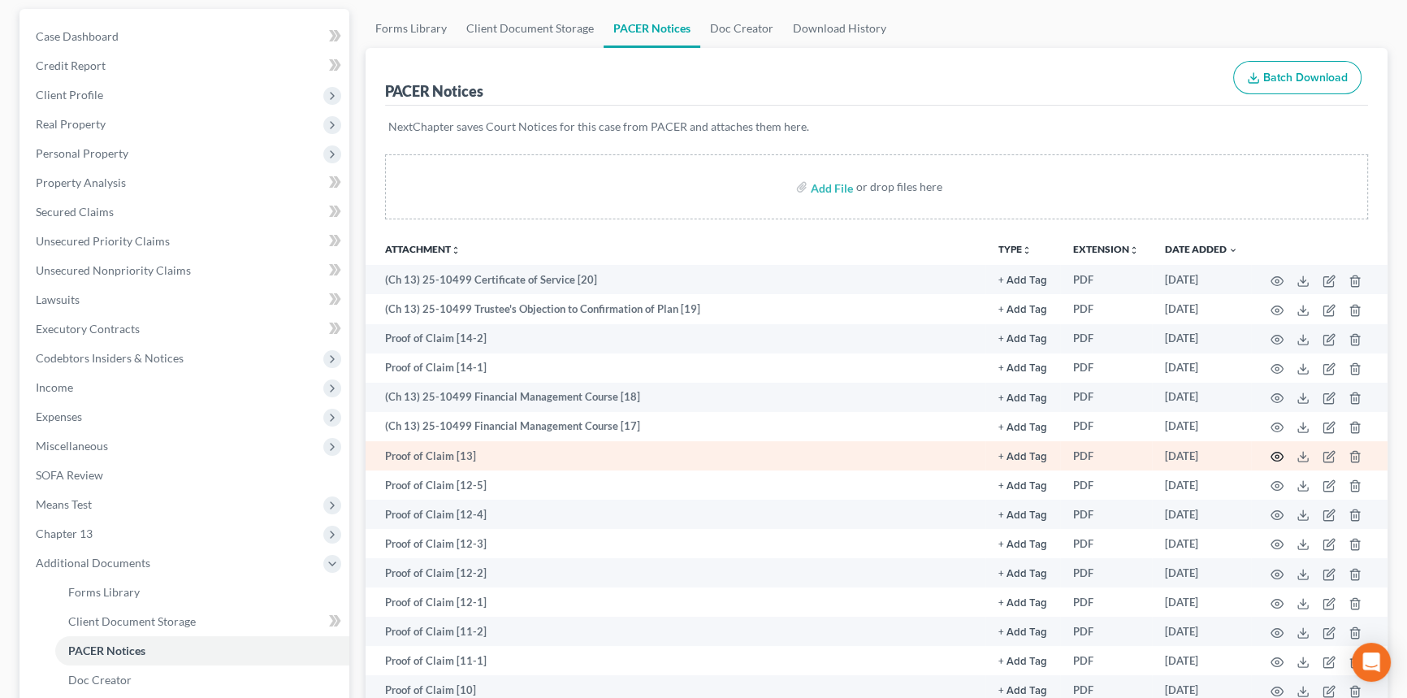
click at [1279, 456] on icon "button" at bounding box center [1276, 456] width 13 height 13
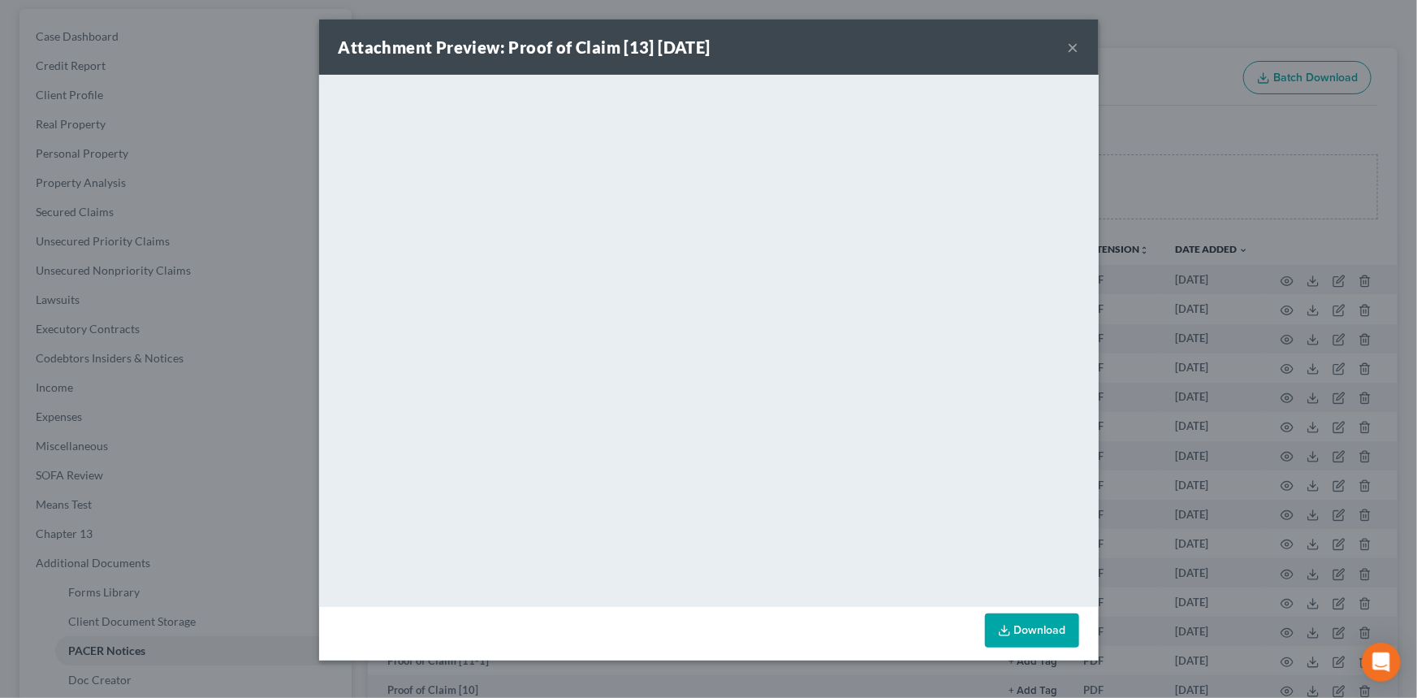
click at [1075, 41] on button "×" at bounding box center [1073, 46] width 11 height 19
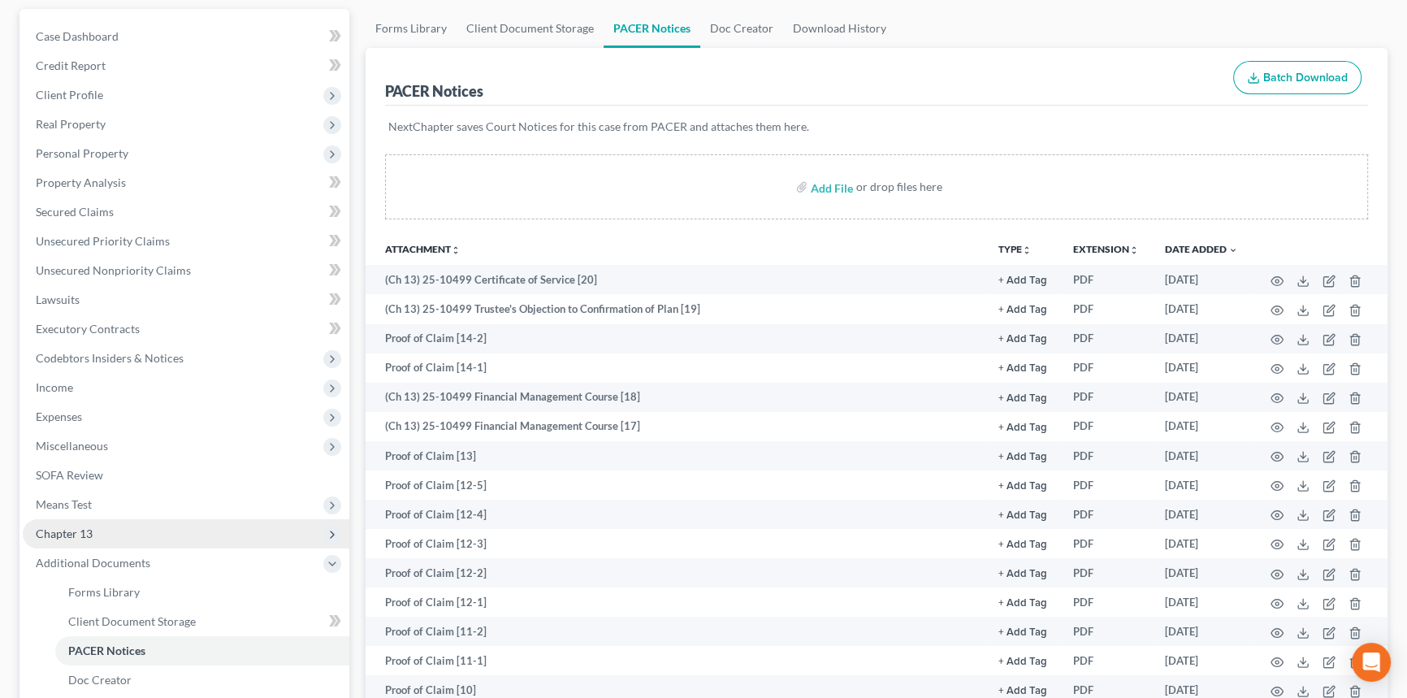
click at [138, 544] on span "Chapter 13" at bounding box center [186, 533] width 326 height 29
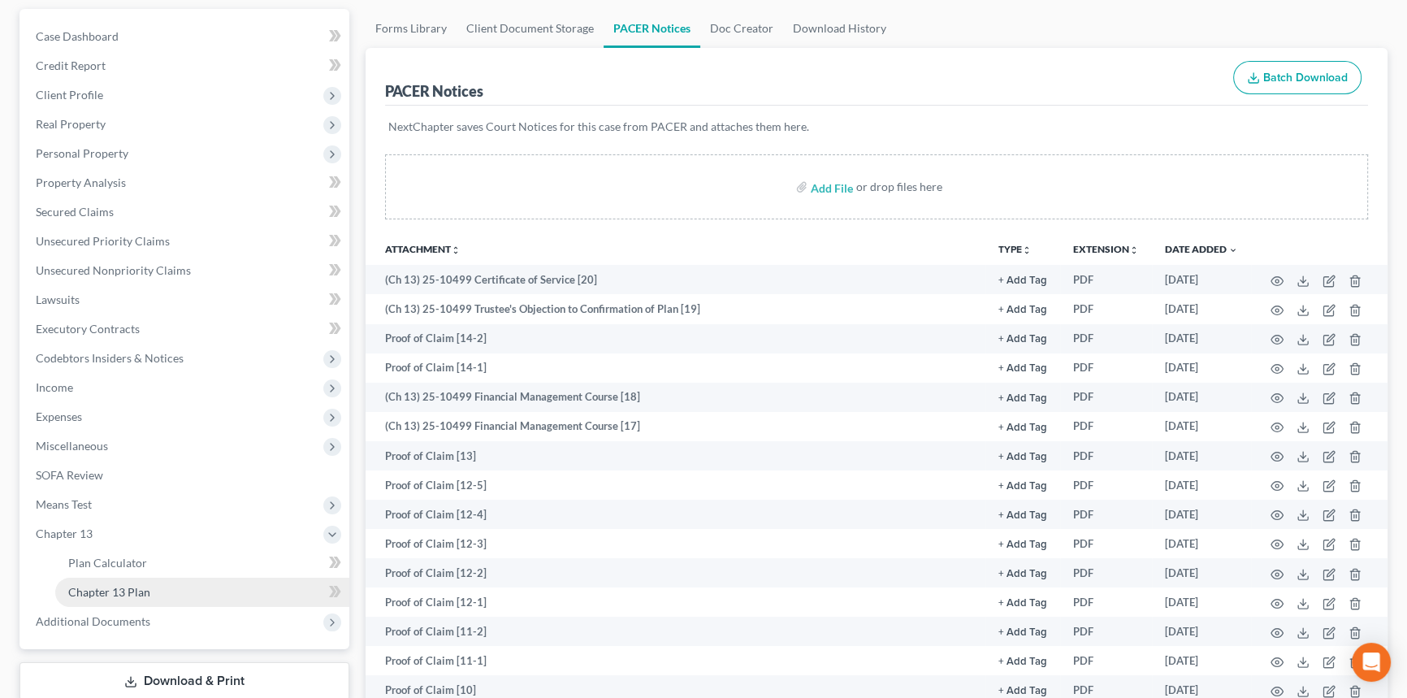
click at [144, 582] on link "Chapter 13 Plan" at bounding box center [202, 591] width 294 height 29
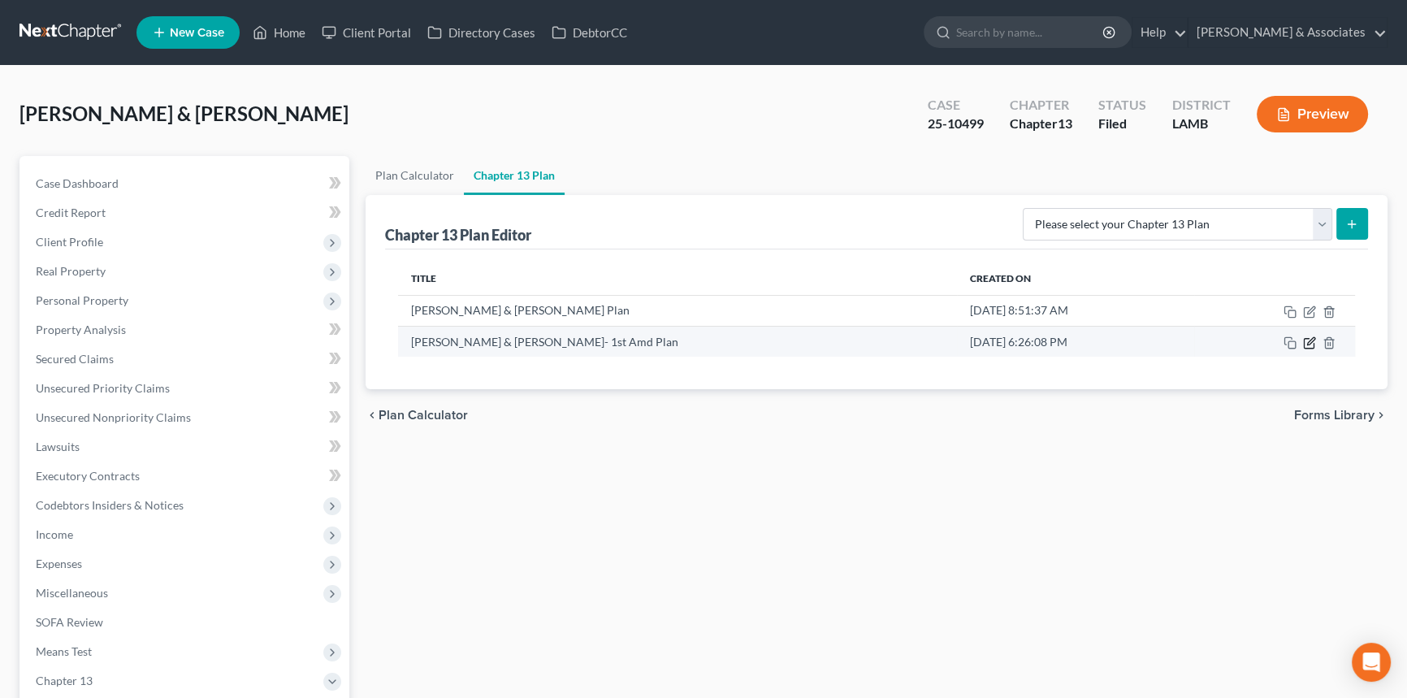
click at [1304, 344] on icon "button" at bounding box center [1309, 344] width 10 height 10
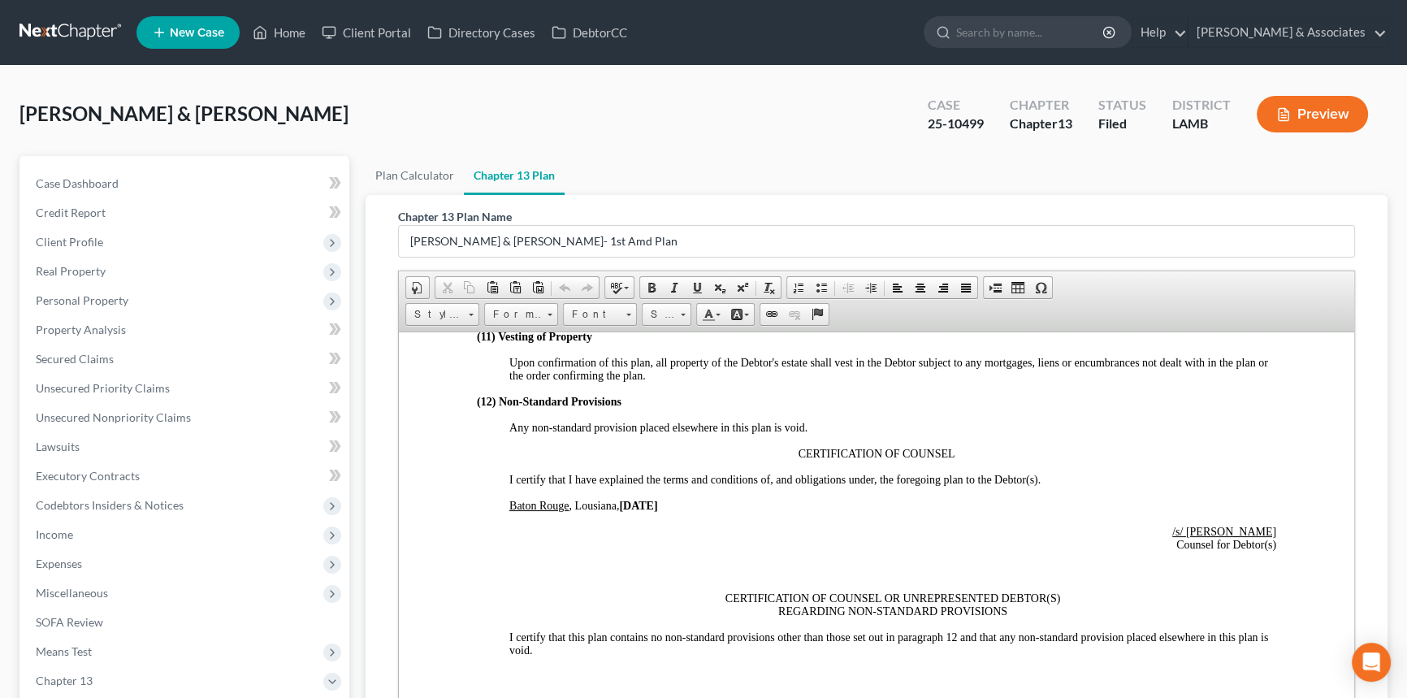
scroll to position [3470, 0]
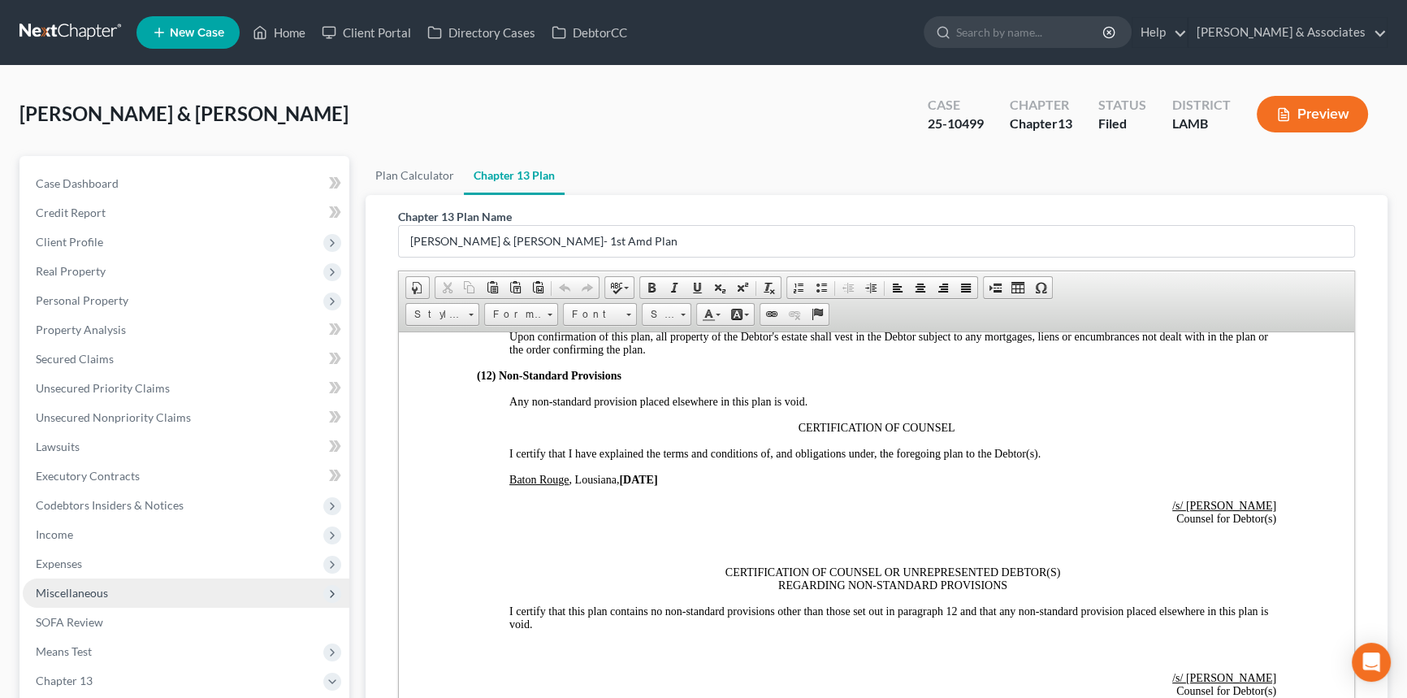
click at [107, 578] on span "Miscellaneous" at bounding box center [186, 592] width 326 height 29
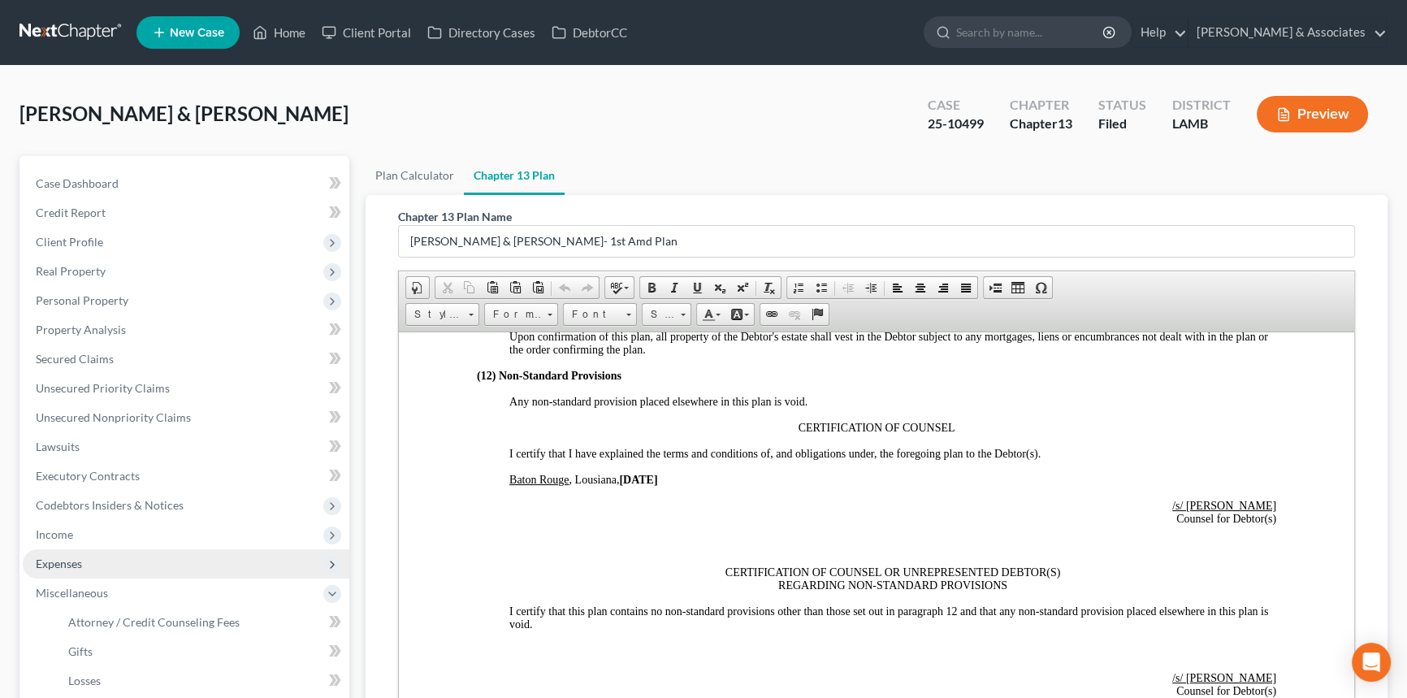
click at [108, 569] on span "Expenses" at bounding box center [186, 563] width 326 height 29
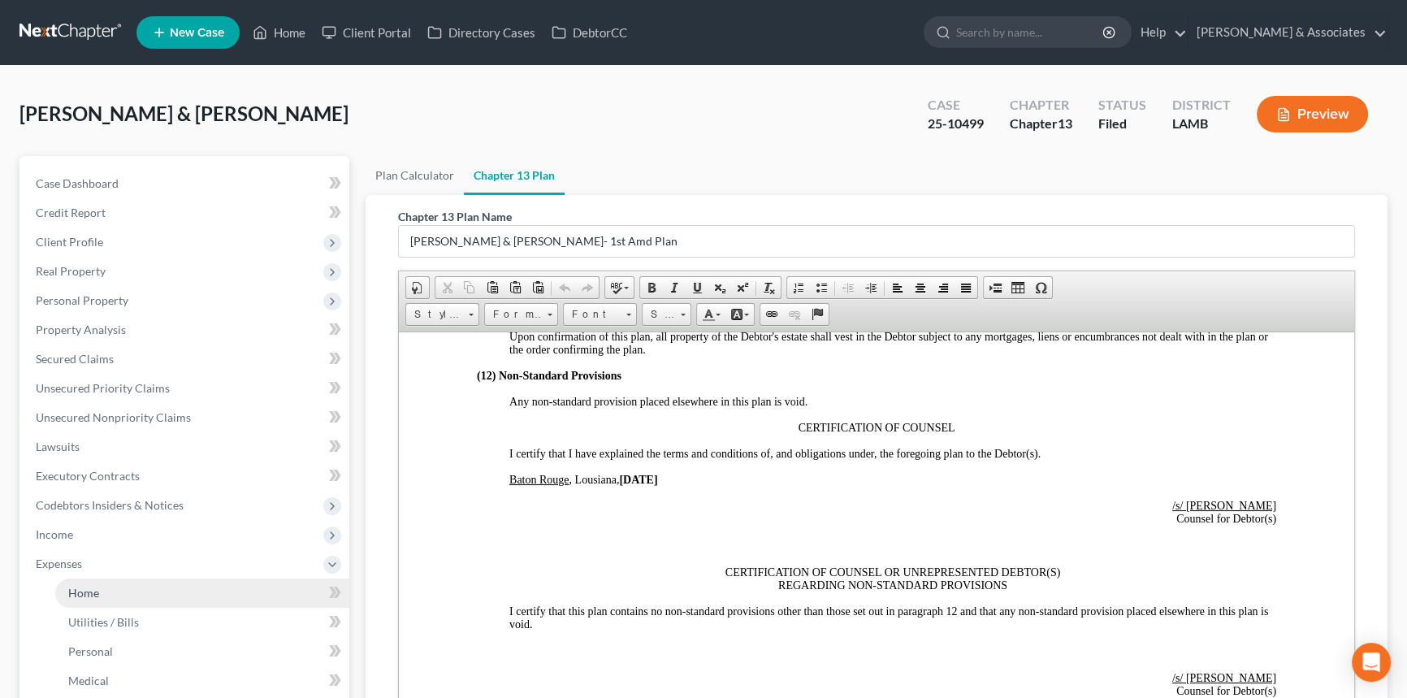
click at [103, 586] on link "Home" at bounding box center [202, 592] width 294 height 29
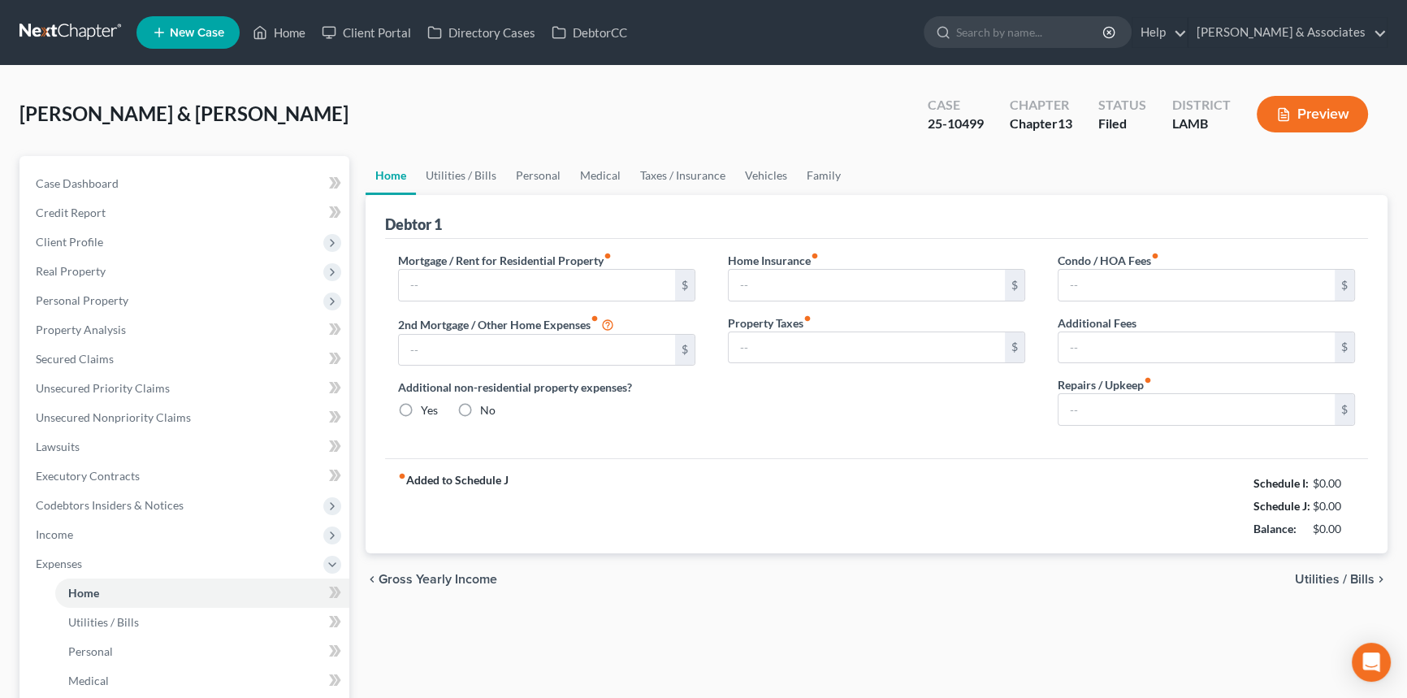
type input "0.00"
radio input "true"
type input "272.50"
type input "2.92"
type input "0.00"
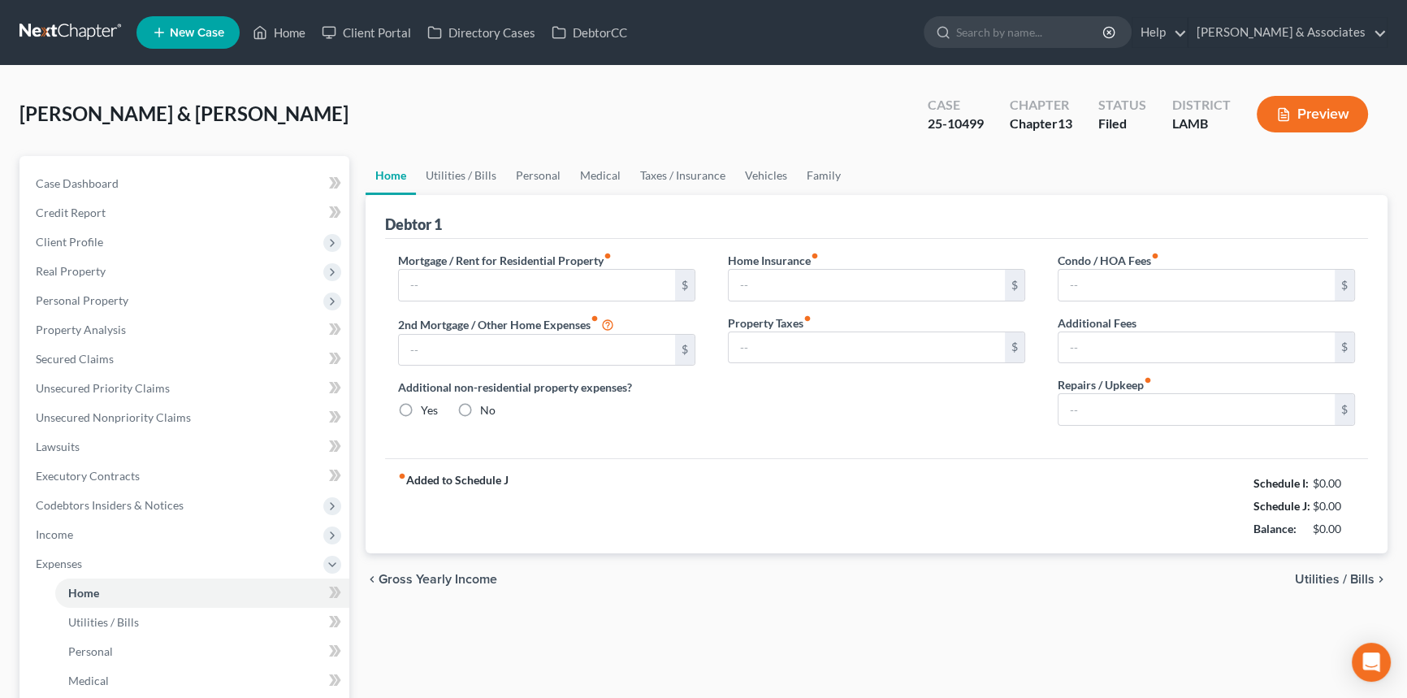
type input "0.00"
type input "100.00"
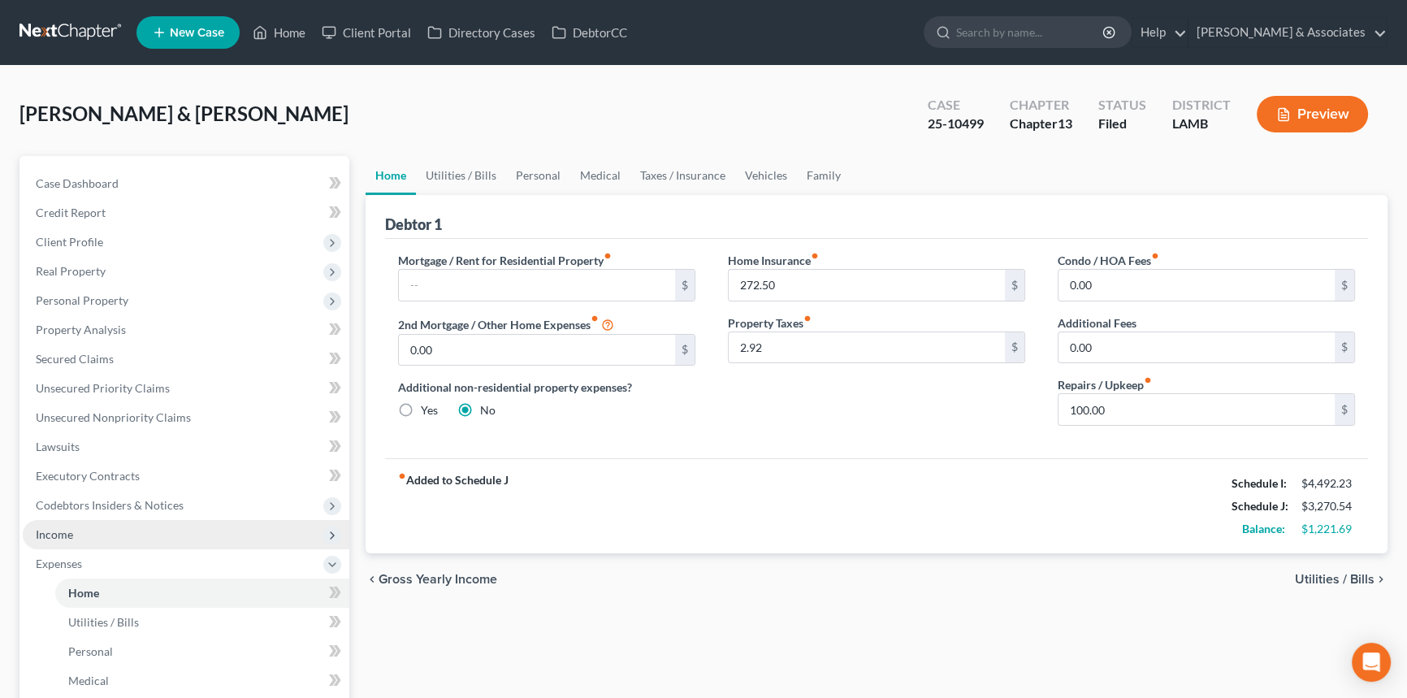
click at [178, 521] on span "Income" at bounding box center [186, 534] width 326 height 29
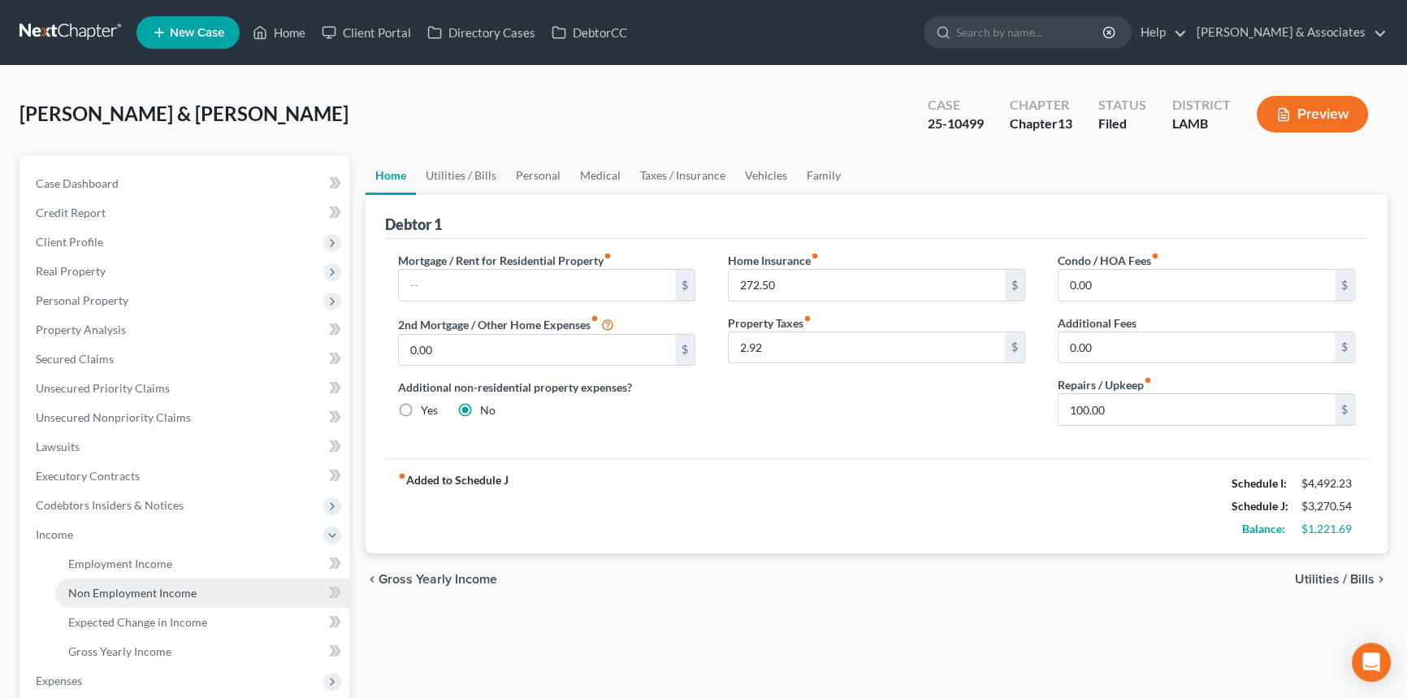
click at [154, 585] on link "Non Employment Income" at bounding box center [202, 592] width 294 height 29
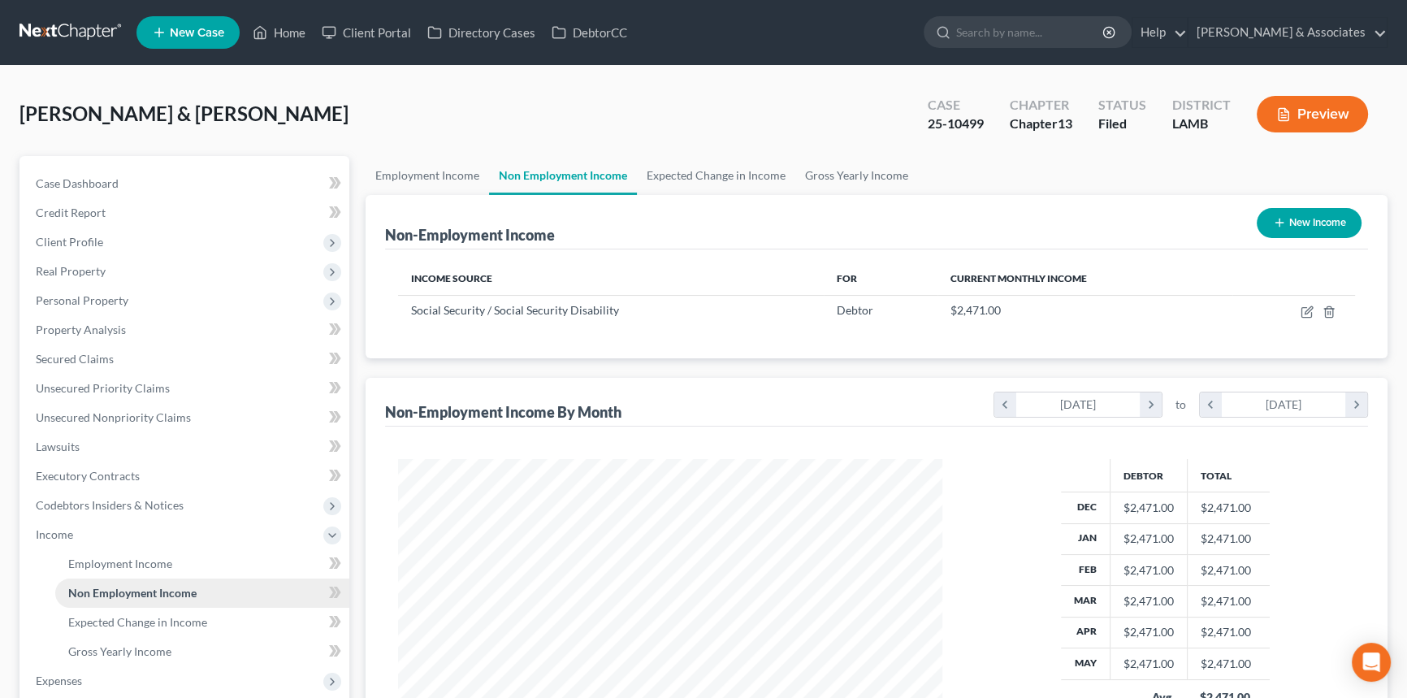
scroll to position [291, 577]
click at [118, 534] on span "Income" at bounding box center [186, 534] width 326 height 29
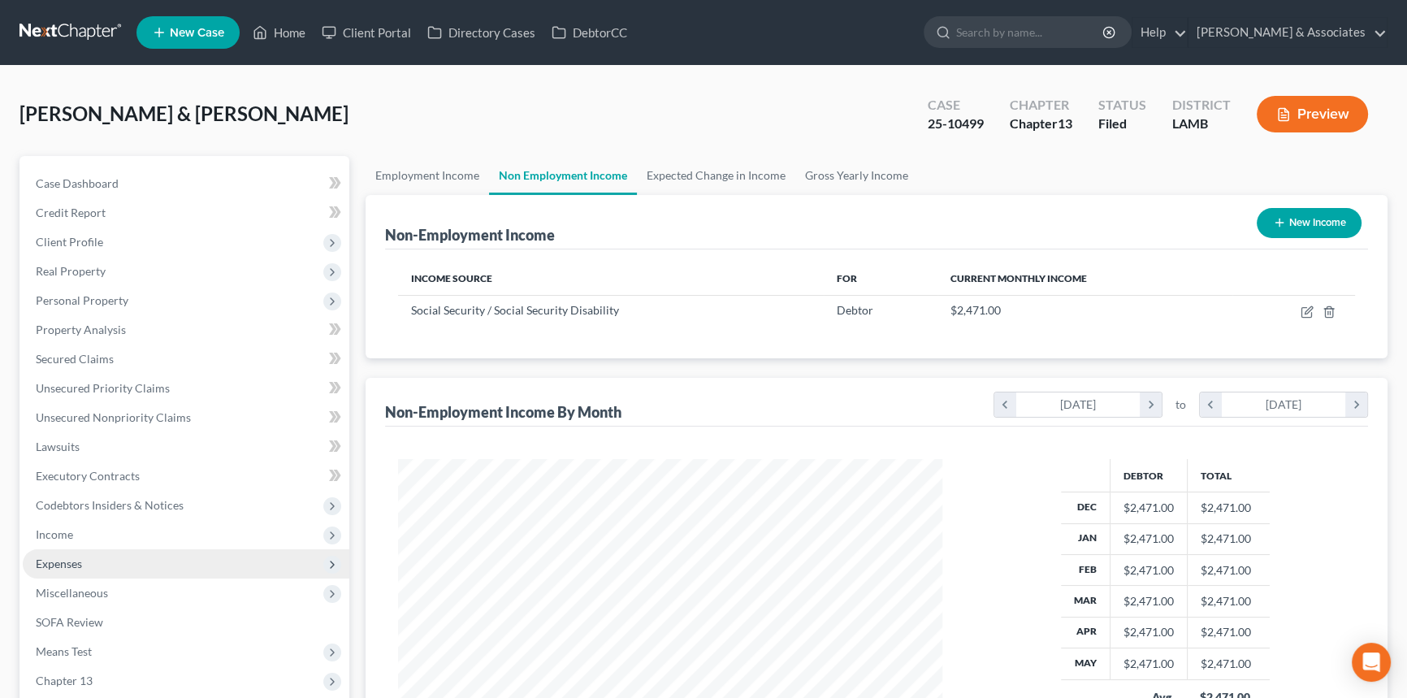
click at [113, 564] on span "Expenses" at bounding box center [186, 563] width 326 height 29
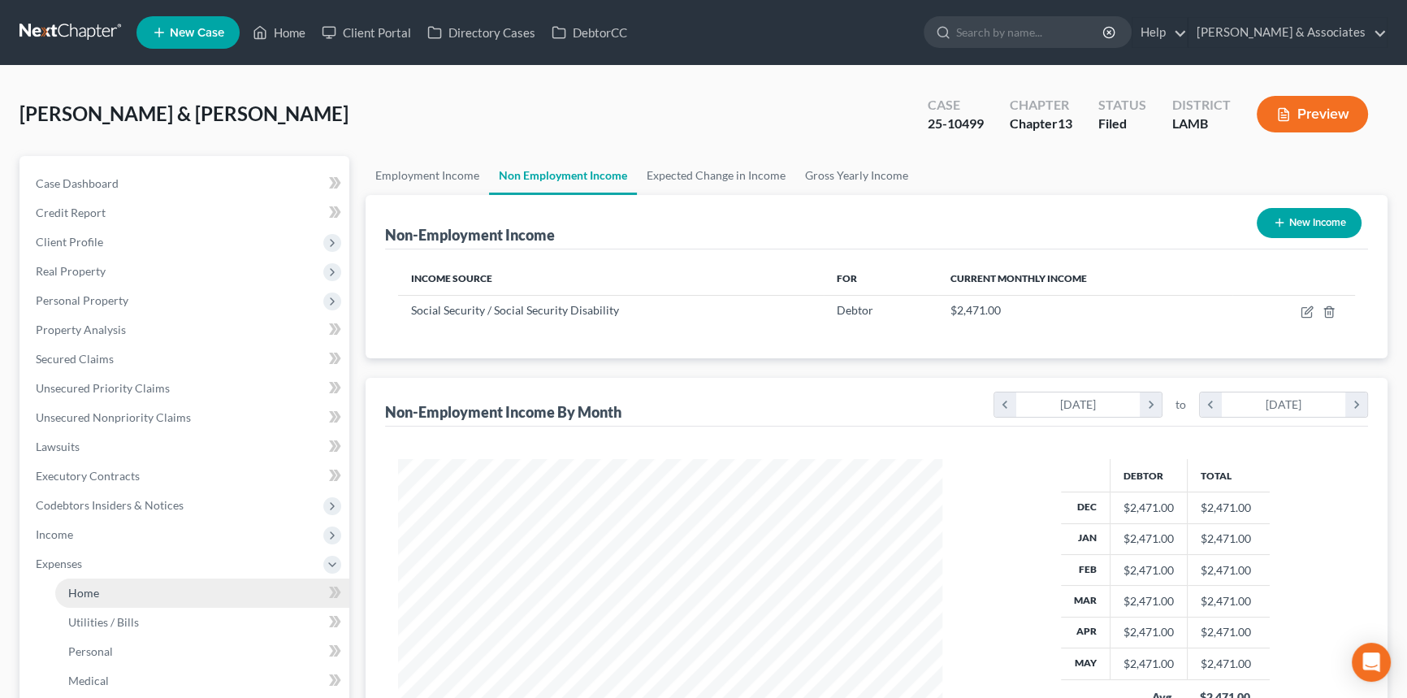
click at [112, 588] on link "Home" at bounding box center [202, 592] width 294 height 29
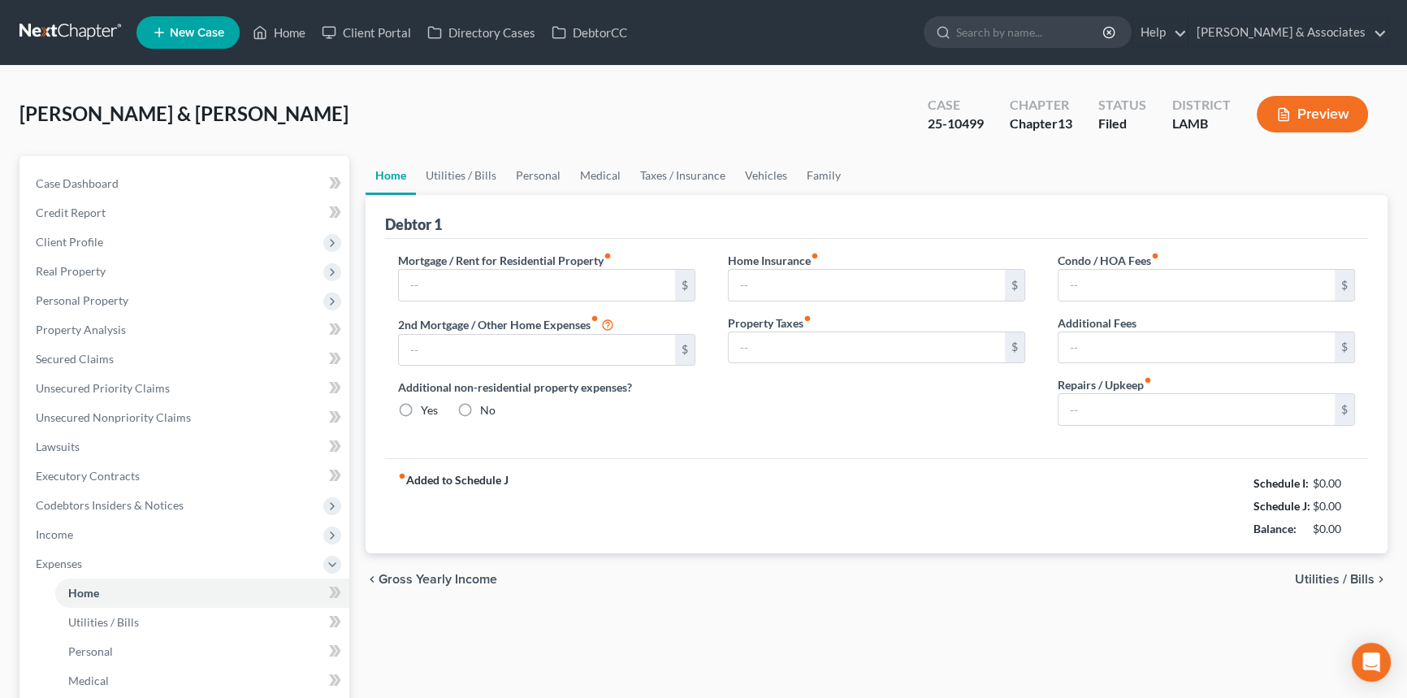
type input "0.00"
radio input "true"
type input "272.50"
type input "2.92"
type input "0.00"
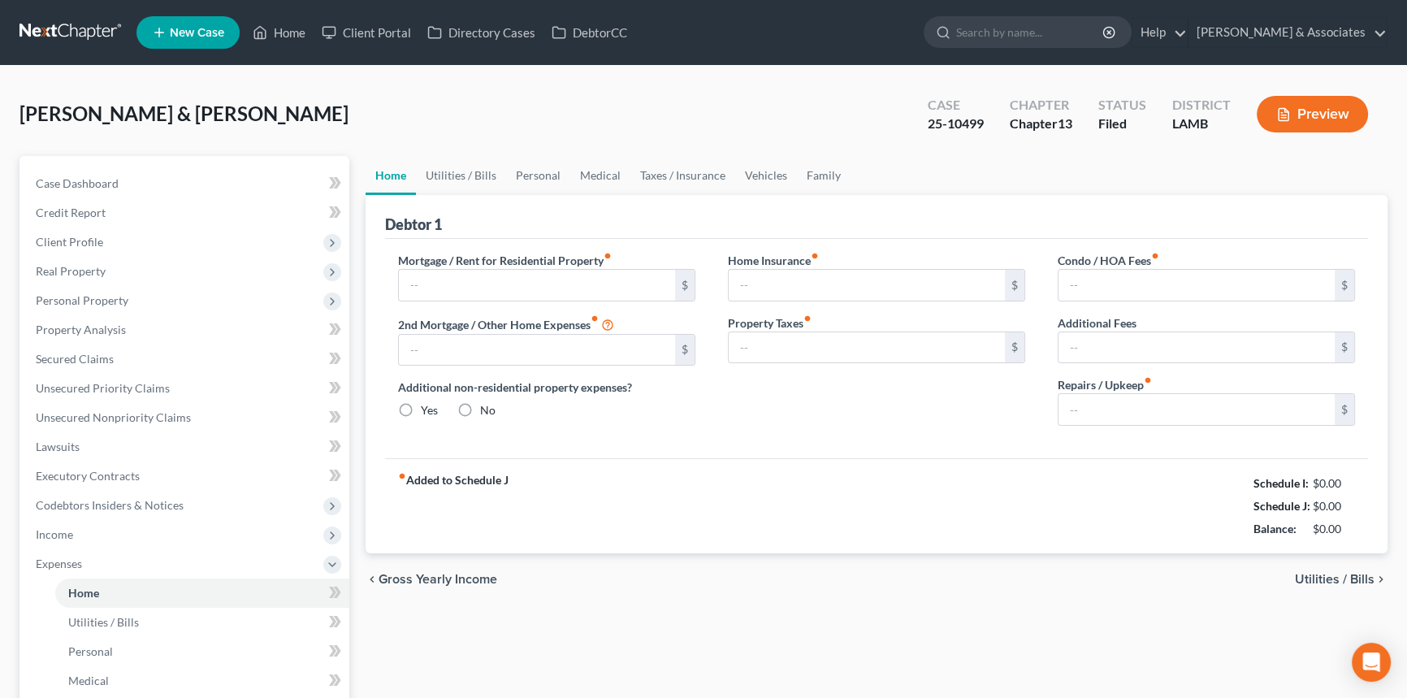
type input "0.00"
type input "100.00"
click at [472, 171] on link "Utilities / Bills" at bounding box center [461, 175] width 90 height 39
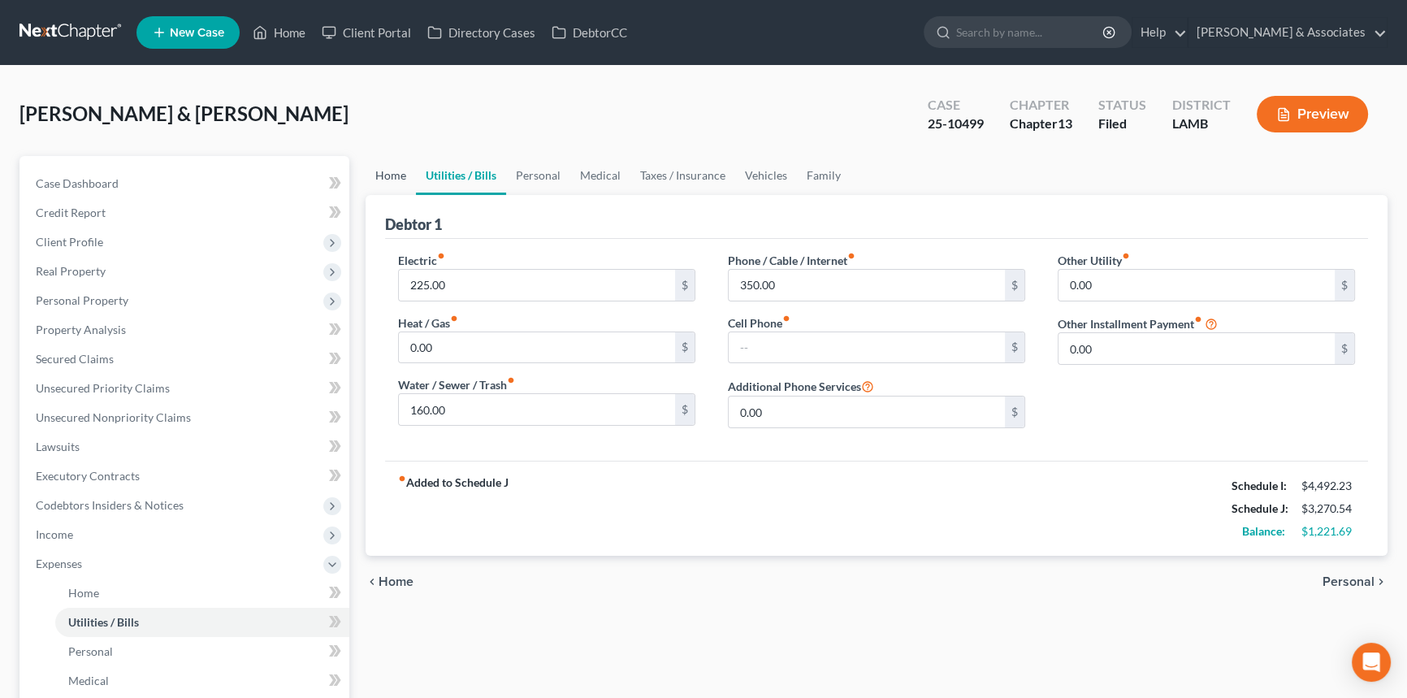
click at [400, 171] on link "Home" at bounding box center [390, 175] width 50 height 39
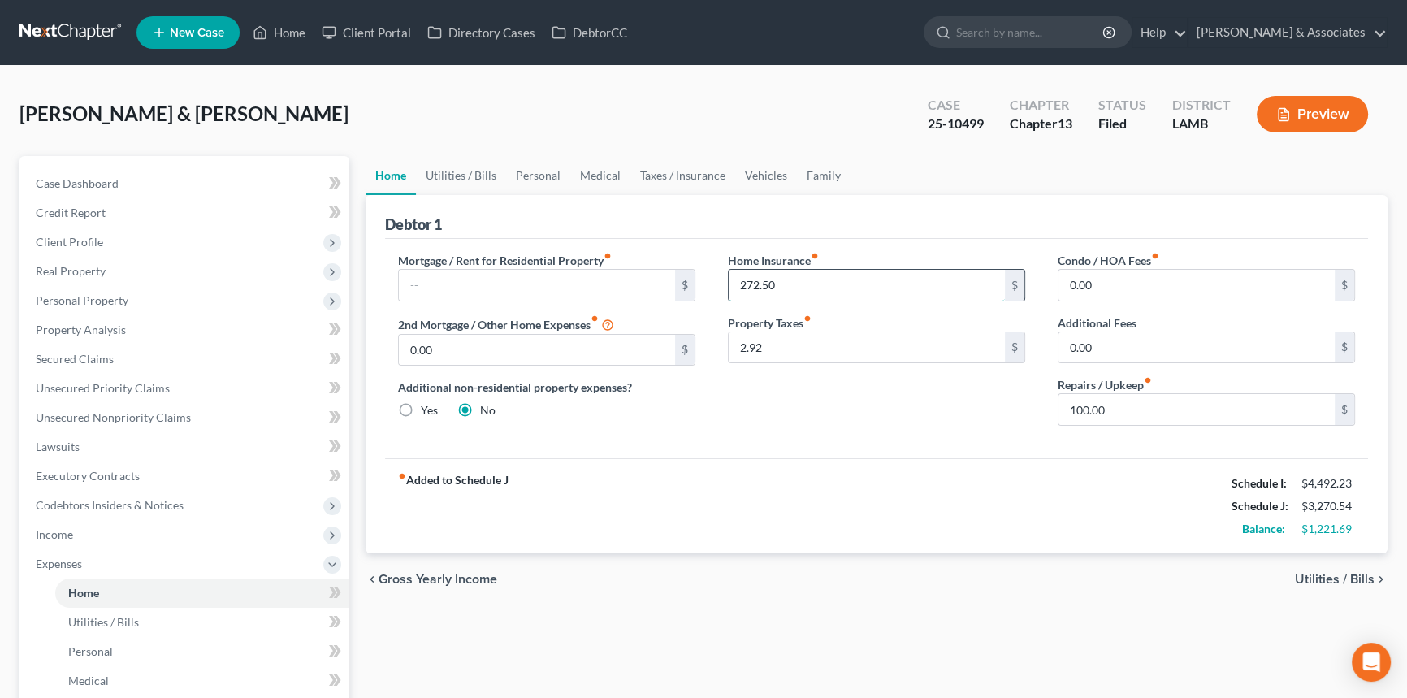
click at [888, 288] on input "272.50" at bounding box center [867, 285] width 276 height 31
type input "283.94"
click at [785, 490] on div "fiber_manual_record Added to Schedule J Schedule I: $4,492.23 Schedule J: $3,28…" at bounding box center [876, 505] width 983 height 95
click at [495, 182] on link "Utilities / Bills" at bounding box center [461, 175] width 90 height 39
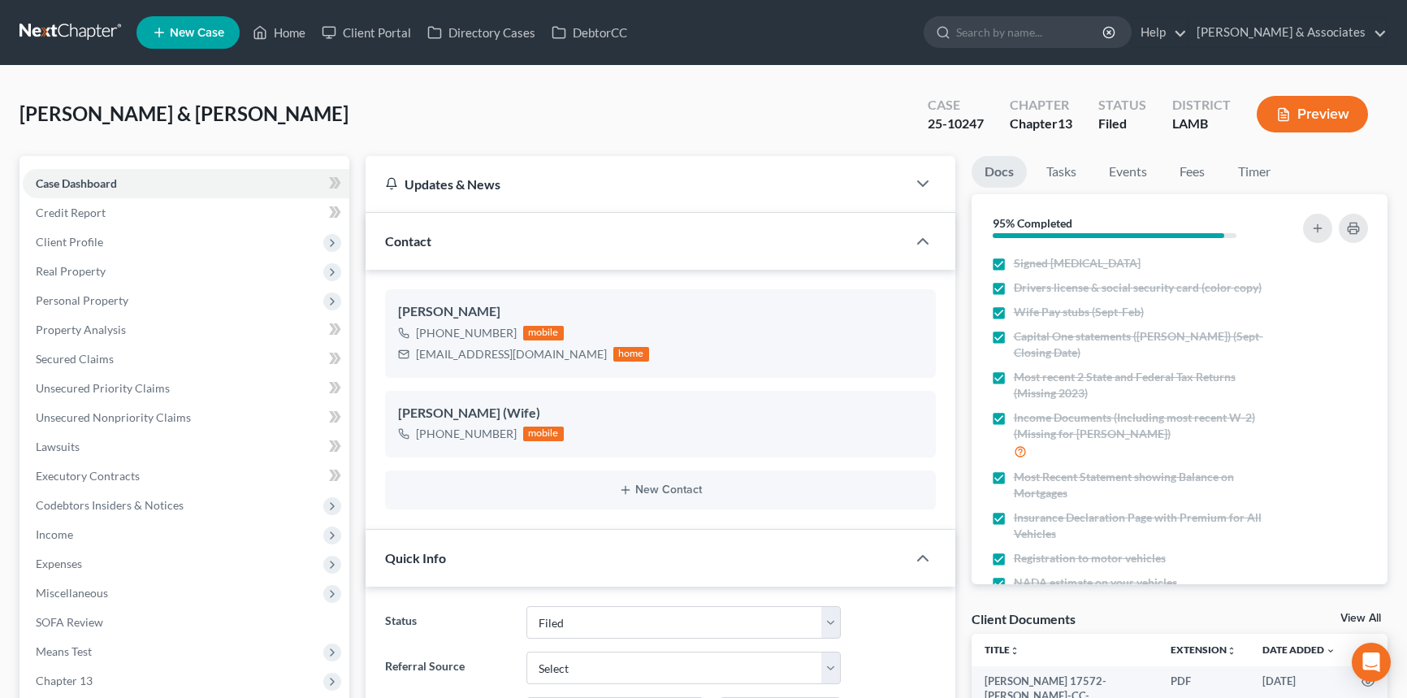
select select "8"
